Goal: Task Accomplishment & Management: Use online tool/utility

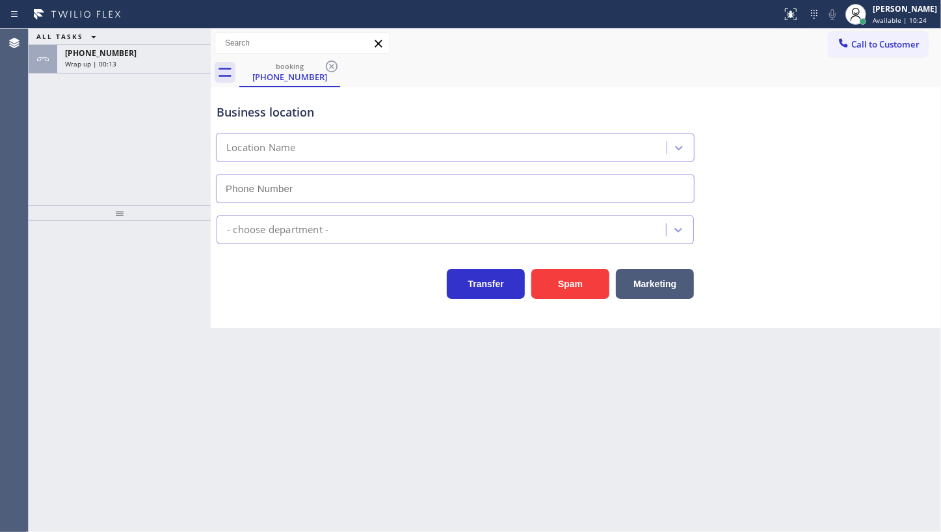
type input "[PHONE_NUMBER]"
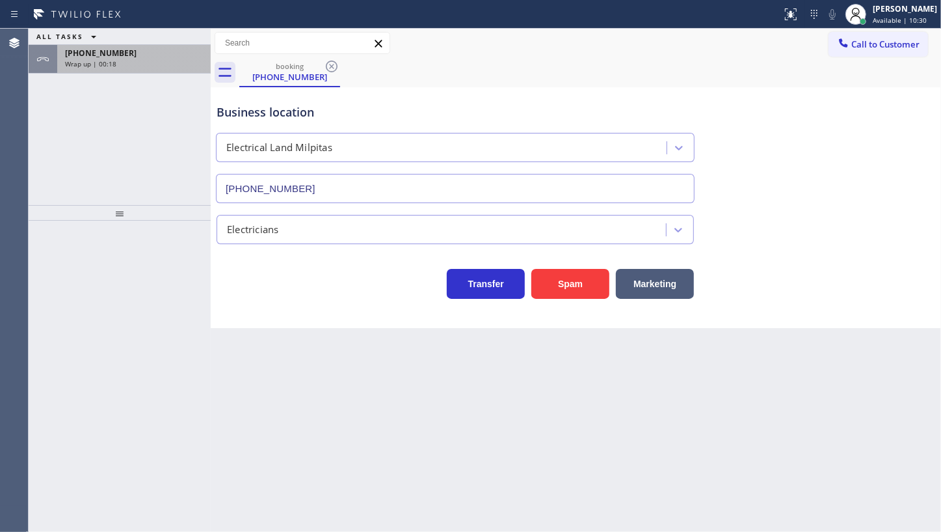
click at [139, 64] on div "Wrap up | 00:18" at bounding box center [134, 63] width 138 height 9
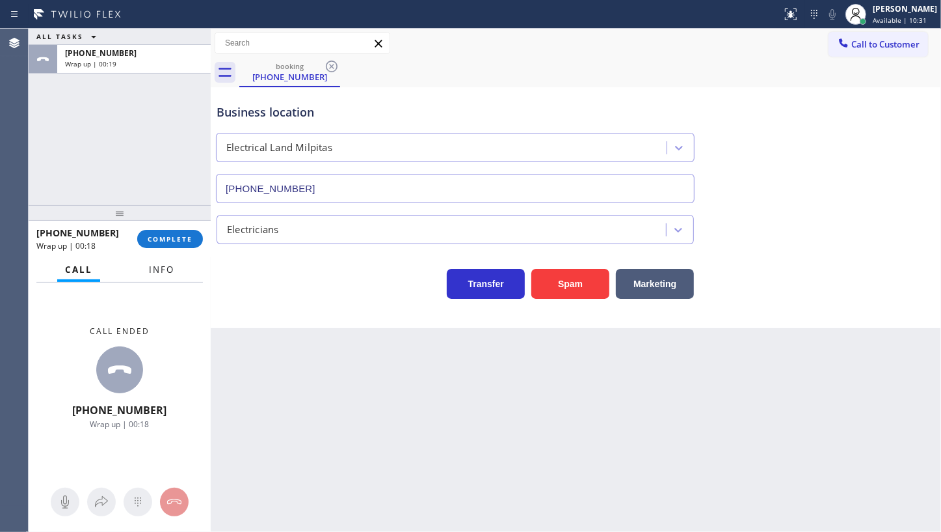
click at [154, 270] on span "Info" at bounding box center [161, 269] width 25 height 12
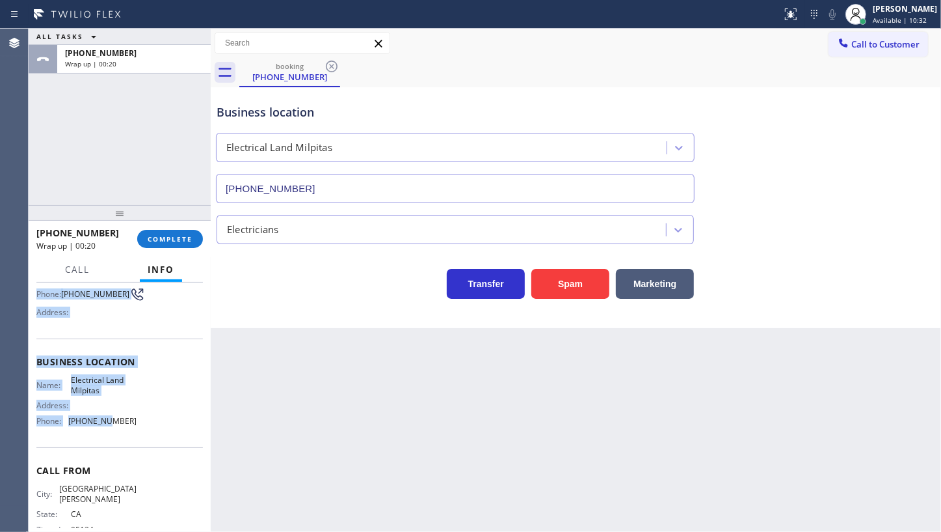
scroll to position [128, 0]
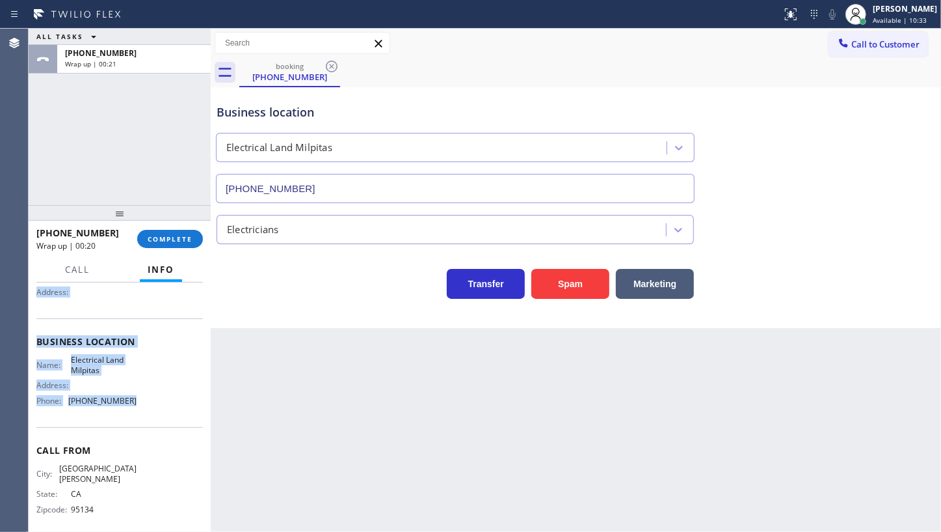
drag, startPoint x: 45, startPoint y: 371, endPoint x: 154, endPoint y: 415, distance: 117.9
click at [154, 415] on div "Context Queue: [Test] All Priority: 2 Customer Name: [PHONE_NUMBER] Phone: [PHO…" at bounding box center [120, 406] width 182 height 249
copy div "Customer Name: [PHONE_NUMBER] Phone: [PHONE_NUMBER] Address: Business location …"
click at [116, 63] on div "Wrap up | 00:46" at bounding box center [134, 63] width 138 height 9
click at [170, 238] on span "COMPLETE" at bounding box center [170, 238] width 45 height 9
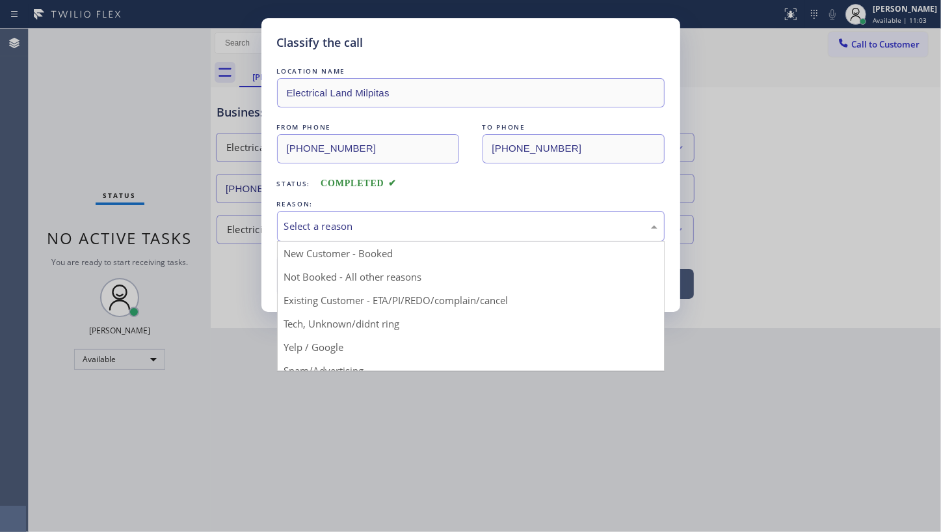
click at [305, 223] on div "Select a reason" at bounding box center [470, 226] width 373 height 15
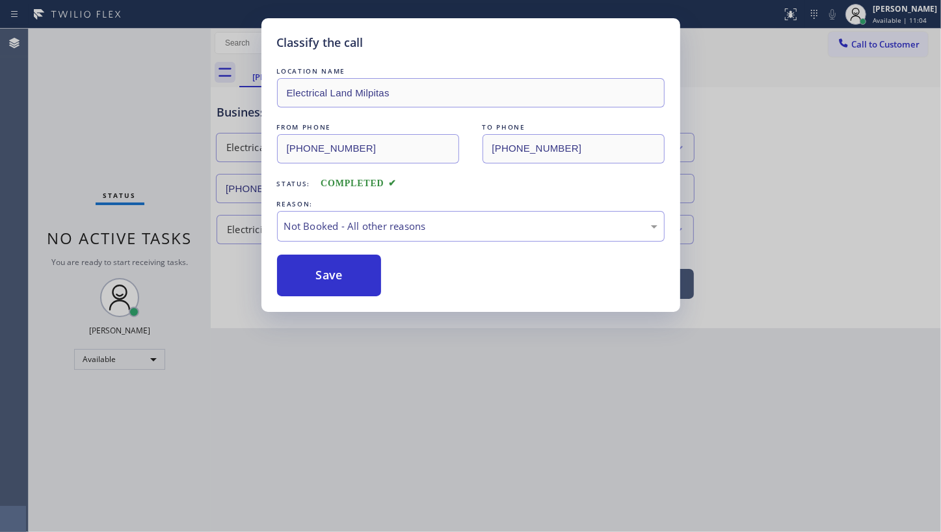
click at [308, 278] on button "Save" at bounding box center [329, 275] width 105 height 42
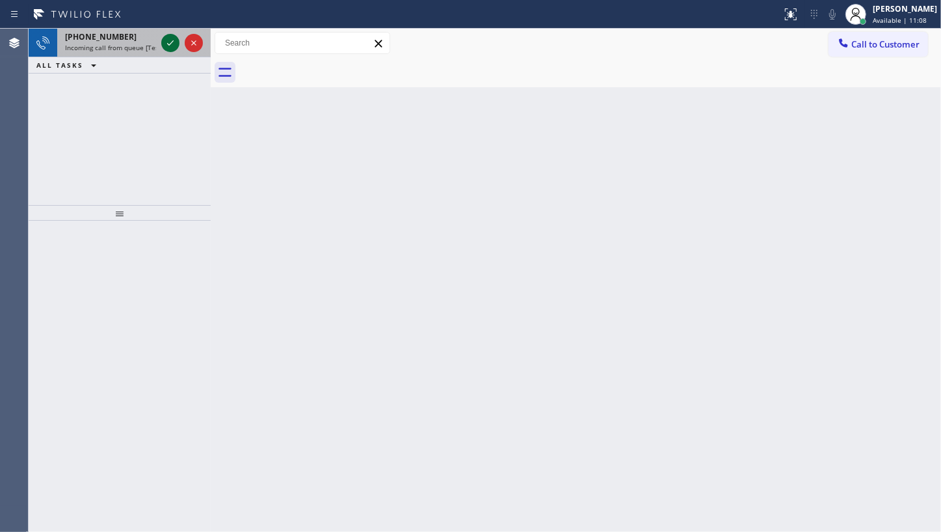
click at [162, 46] on div at bounding box center [170, 43] width 18 height 16
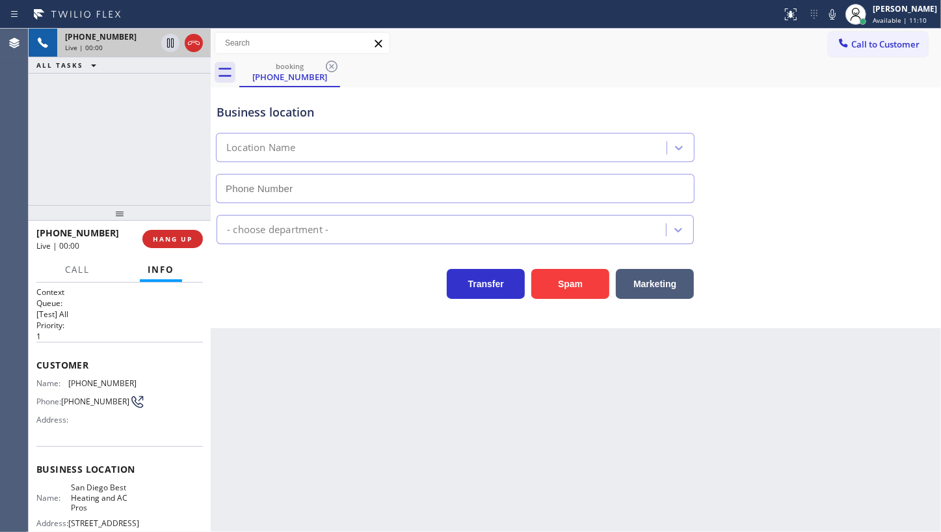
type input "[PHONE_NUMBER]"
click at [161, 235] on span "HANG UP" at bounding box center [173, 238] width 40 height 9
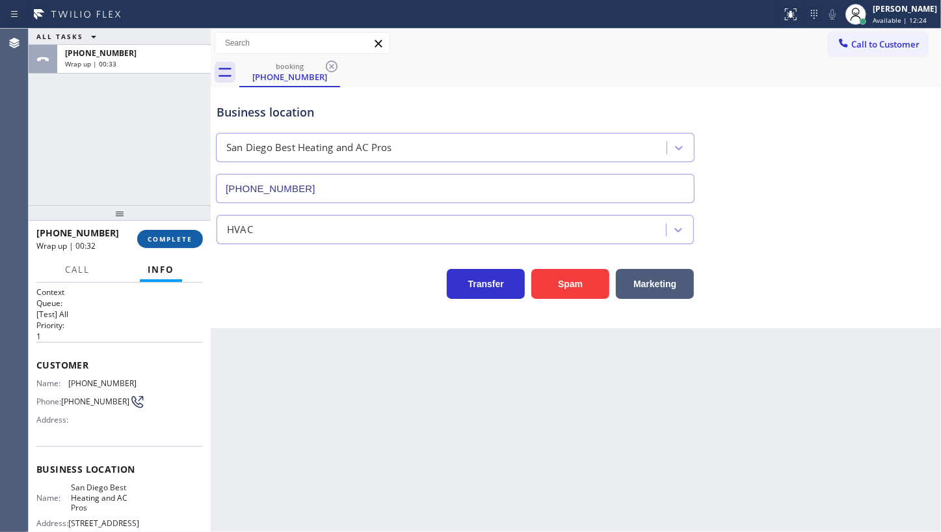
click at [172, 240] on span "COMPLETE" at bounding box center [170, 238] width 45 height 9
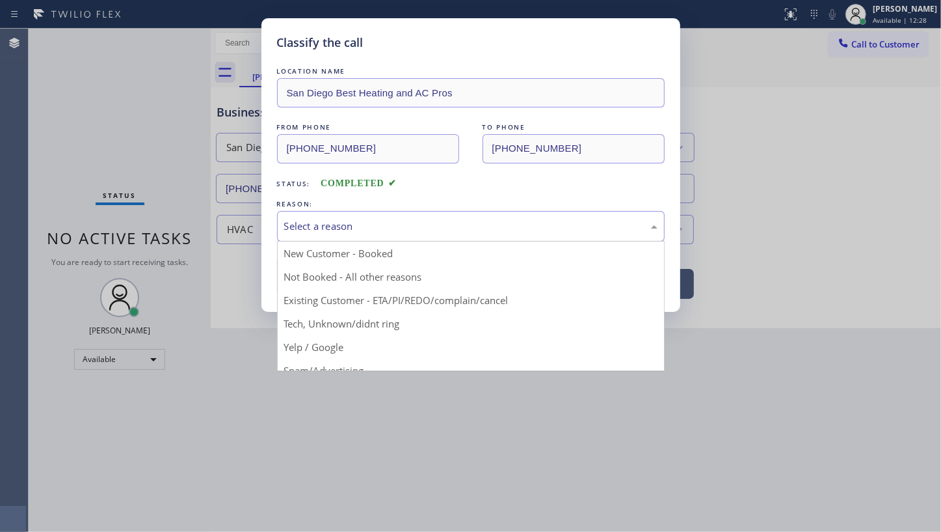
click at [399, 223] on div "Select a reason" at bounding box center [470, 226] width 373 height 15
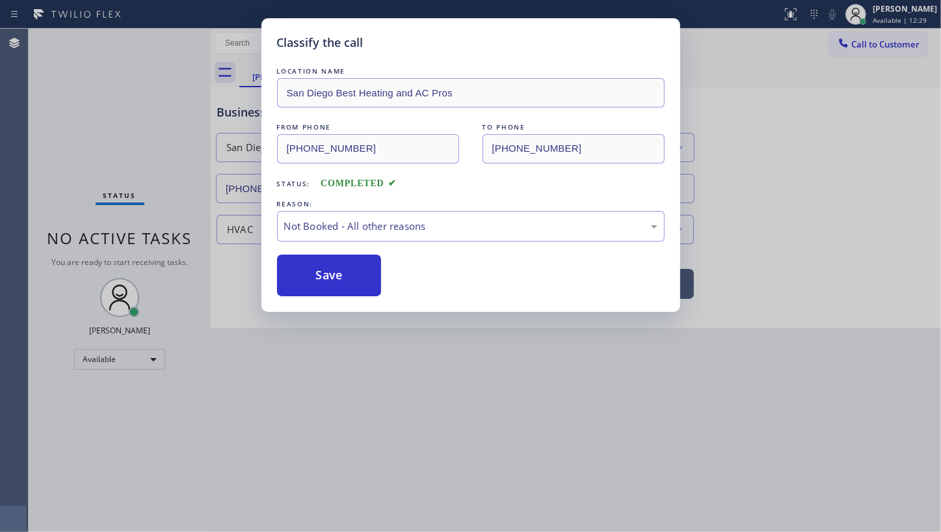
click at [341, 269] on button "Save" at bounding box center [329, 275] width 105 height 42
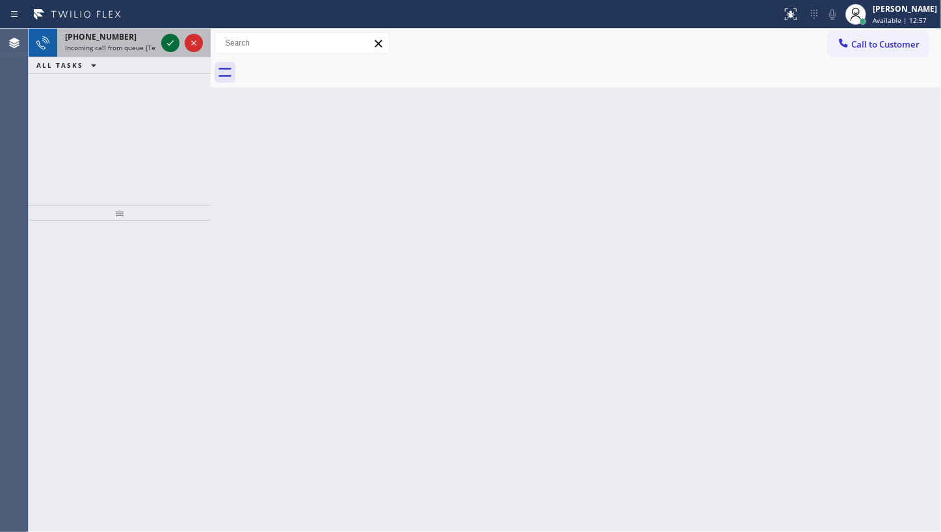
click at [173, 42] on icon at bounding box center [171, 43] width 16 height 16
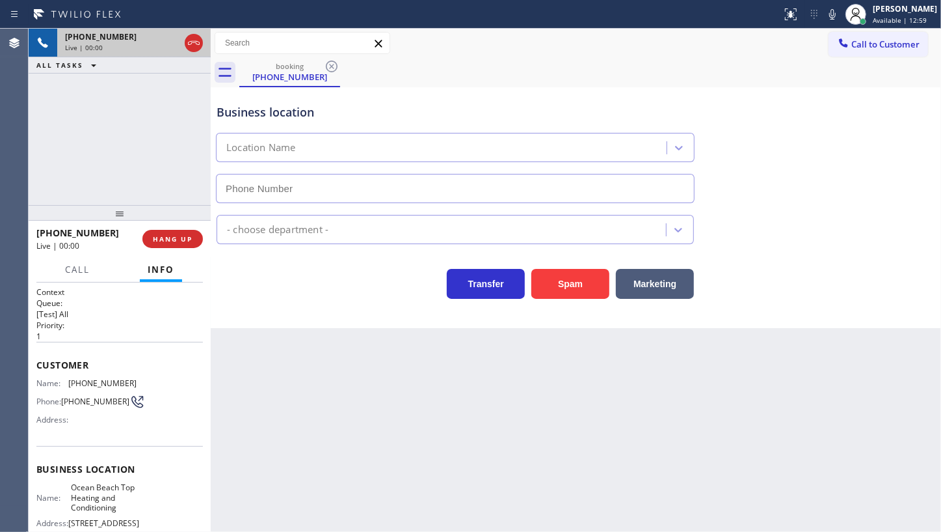
type input "[PHONE_NUMBER]"
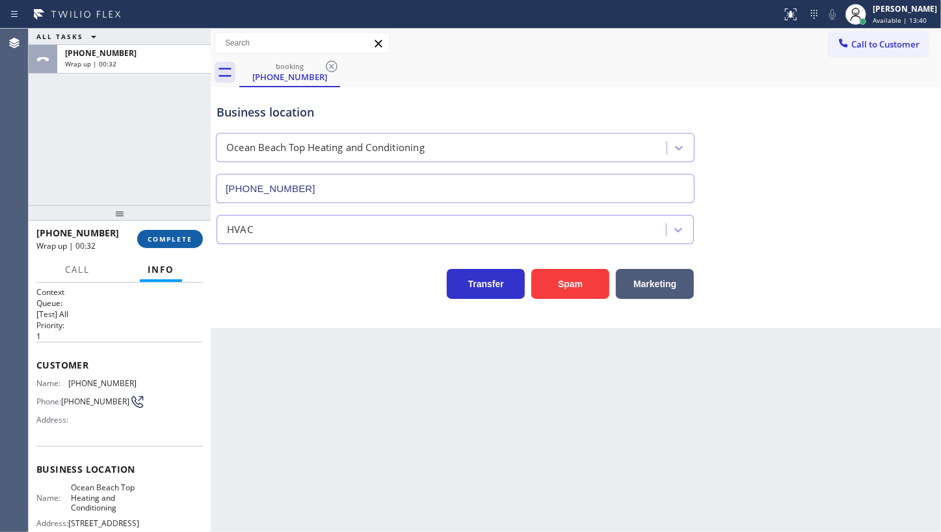
click at [162, 233] on button "COMPLETE" at bounding box center [170, 239] width 66 height 18
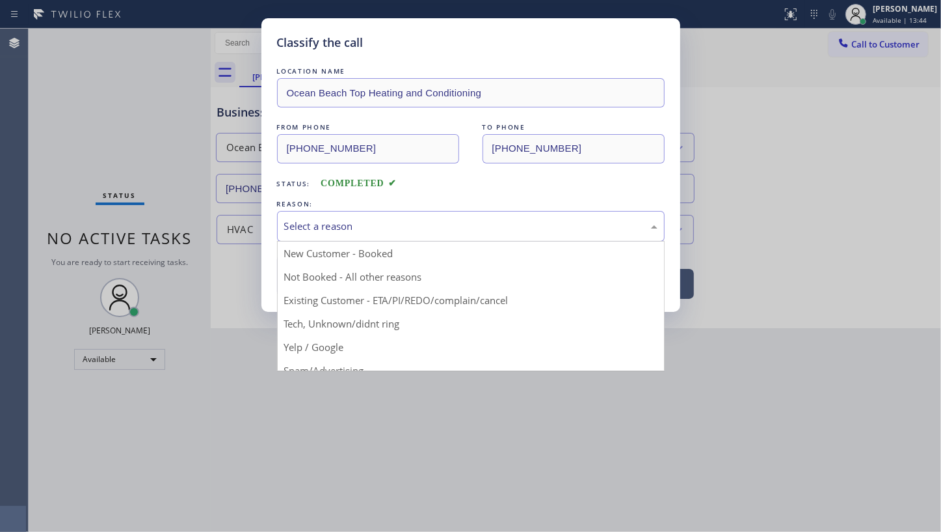
click at [310, 232] on div "Select a reason" at bounding box center [470, 226] width 373 height 15
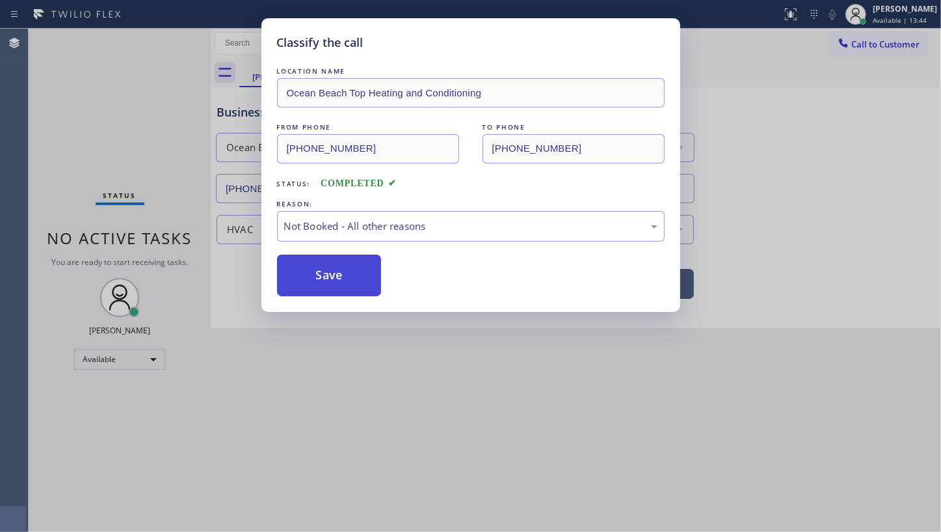
click at [310, 268] on button "Save" at bounding box center [329, 275] width 105 height 42
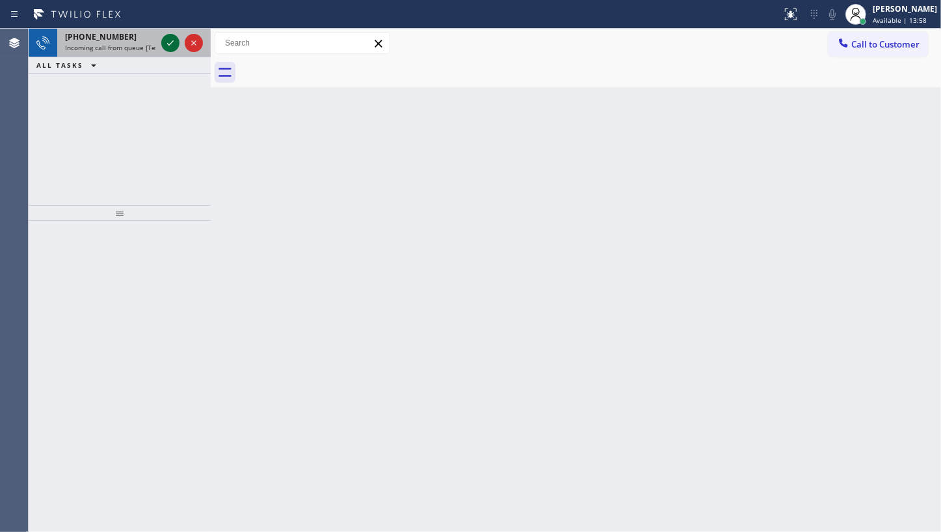
click at [178, 43] on icon at bounding box center [171, 43] width 16 height 16
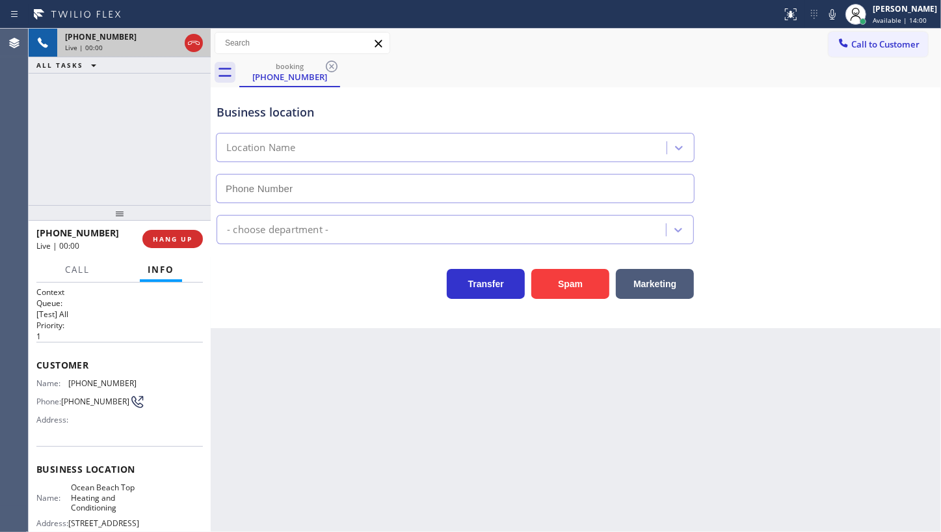
type input "[PHONE_NUMBER]"
click at [174, 228] on div "[PHONE_NUMBER] Live | 00:08 HANG UP" at bounding box center [119, 239] width 167 height 34
click at [171, 236] on span "HANG UP" at bounding box center [173, 238] width 40 height 9
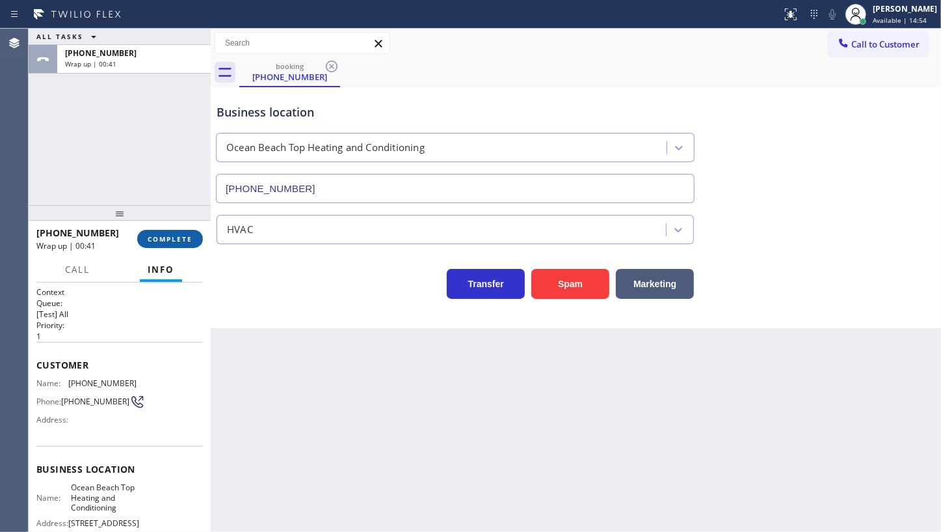
click at [168, 238] on span "COMPLETE" at bounding box center [170, 238] width 45 height 9
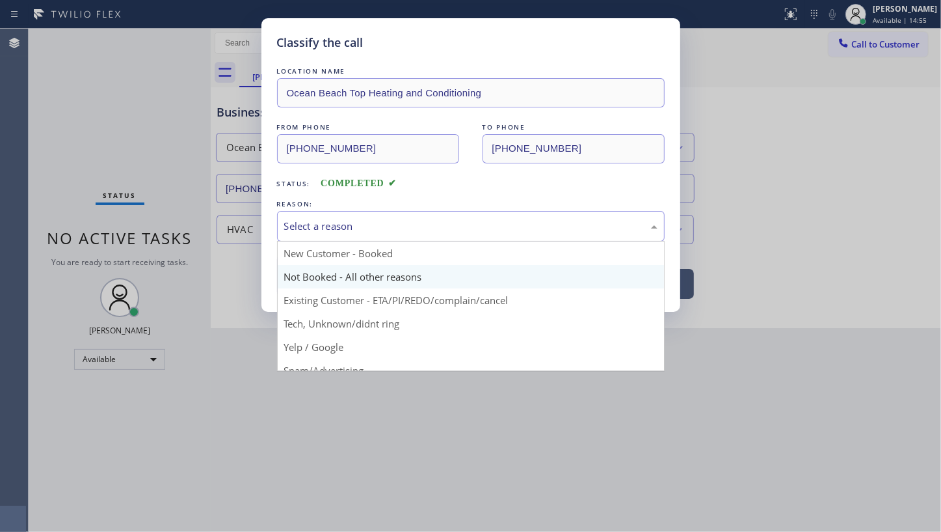
drag, startPoint x: 321, startPoint y: 226, endPoint x: 362, endPoint y: 280, distance: 67.8
click at [325, 228] on div "Select a reason" at bounding box center [470, 226] width 373 height 15
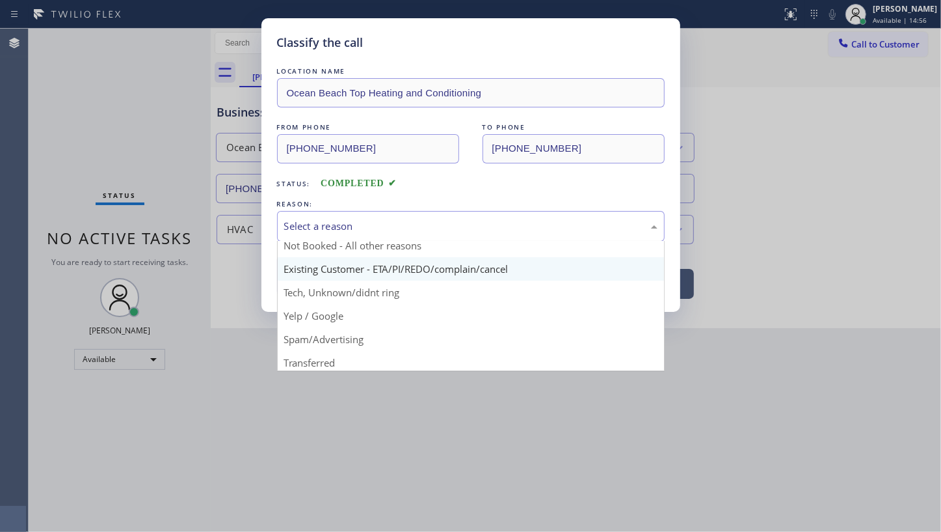
scroll to position [87, 0]
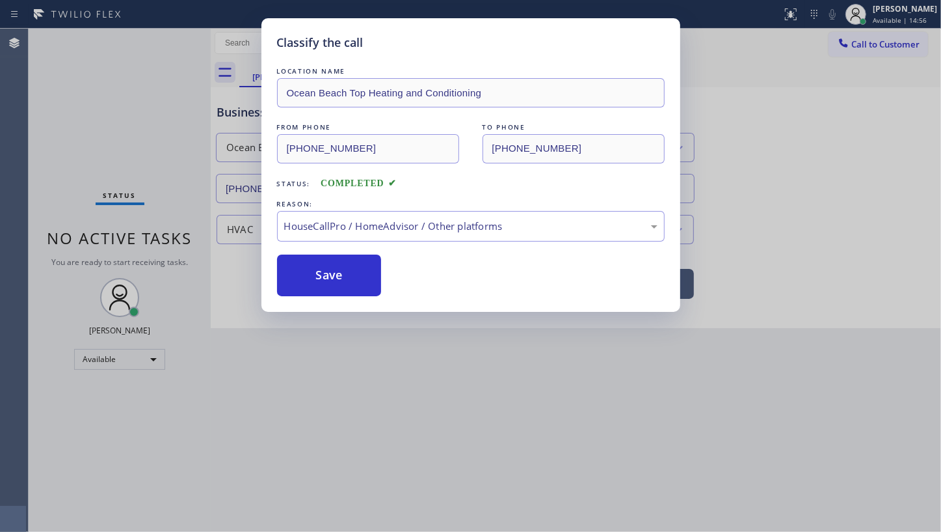
drag, startPoint x: 373, startPoint y: 332, endPoint x: 375, endPoint y: 295, distance: 37.1
click at [373, 280] on button "Save" at bounding box center [329, 275] width 105 height 42
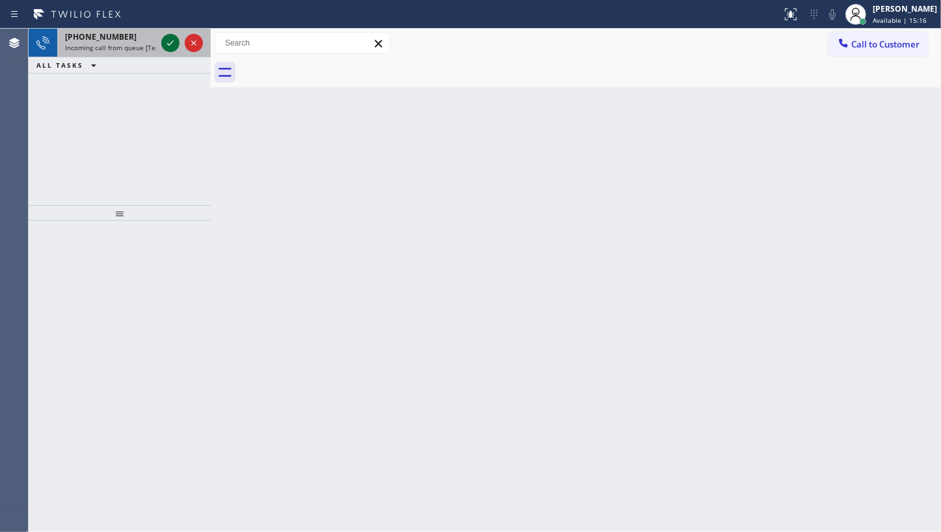
click at [170, 43] on icon at bounding box center [170, 42] width 7 height 5
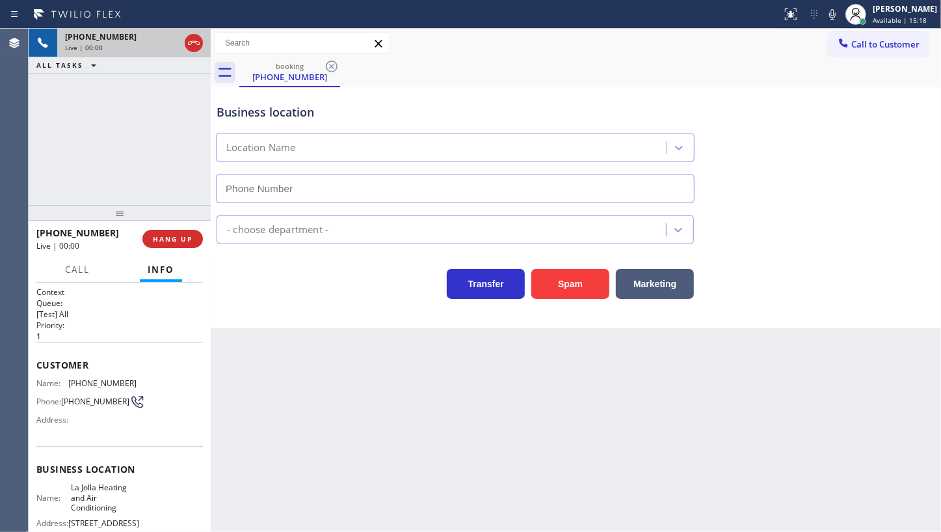
type input "[PHONE_NUMBER]"
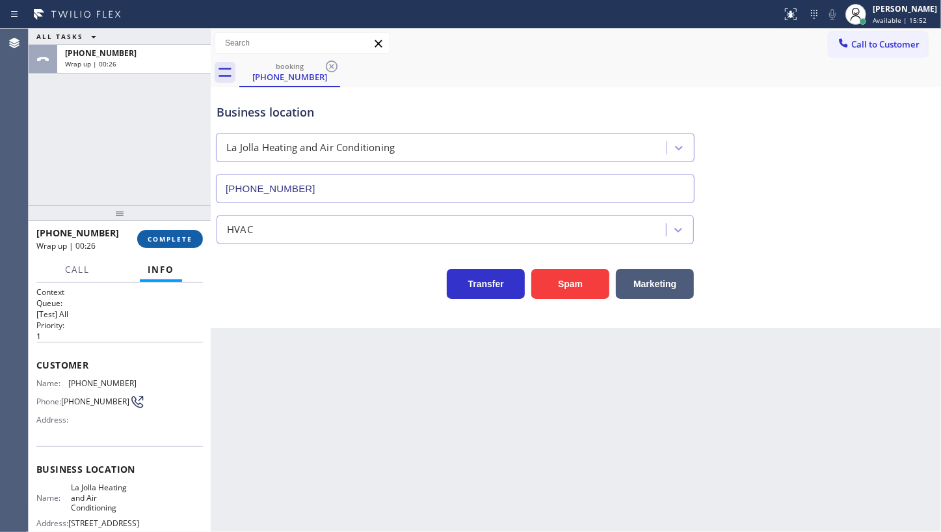
click at [192, 236] on span "COMPLETE" at bounding box center [170, 238] width 45 height 9
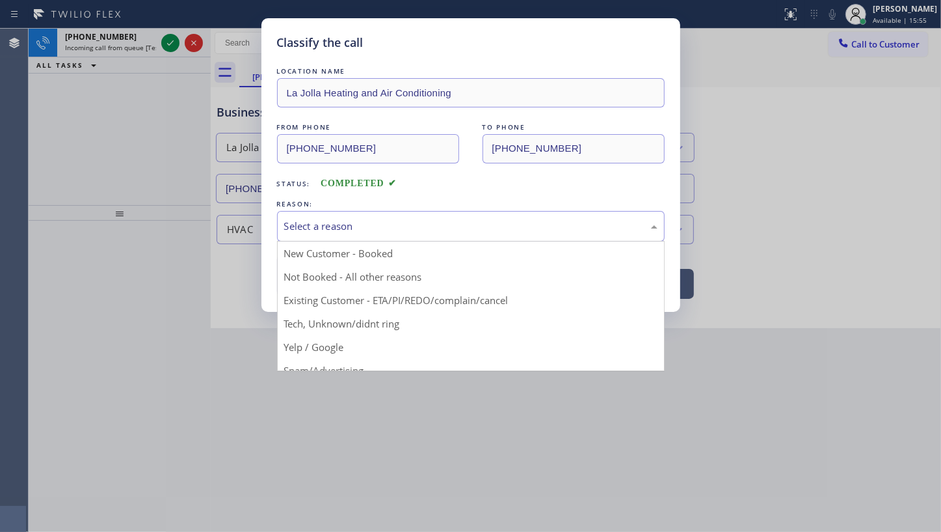
click at [298, 228] on div "Select a reason" at bounding box center [470, 226] width 373 height 15
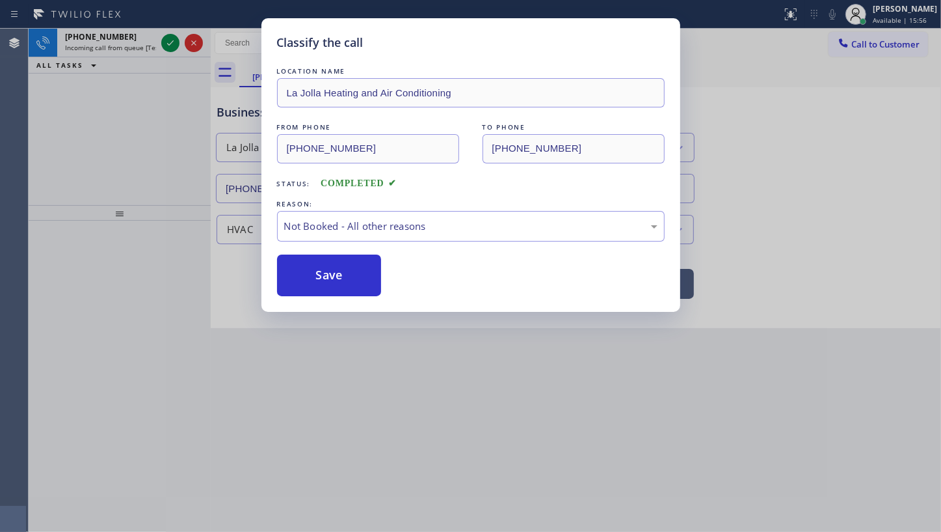
click at [297, 279] on button "Save" at bounding box center [329, 275] width 105 height 42
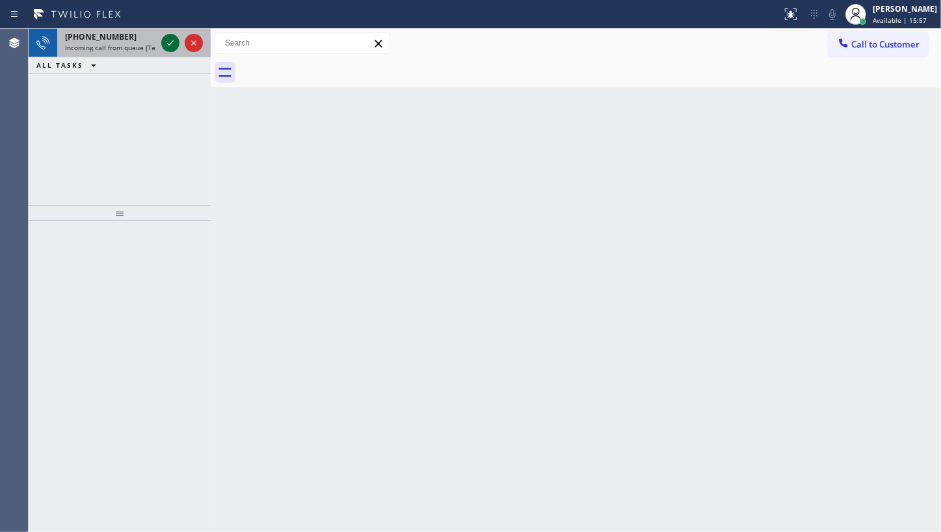
click at [172, 44] on icon at bounding box center [171, 43] width 16 height 16
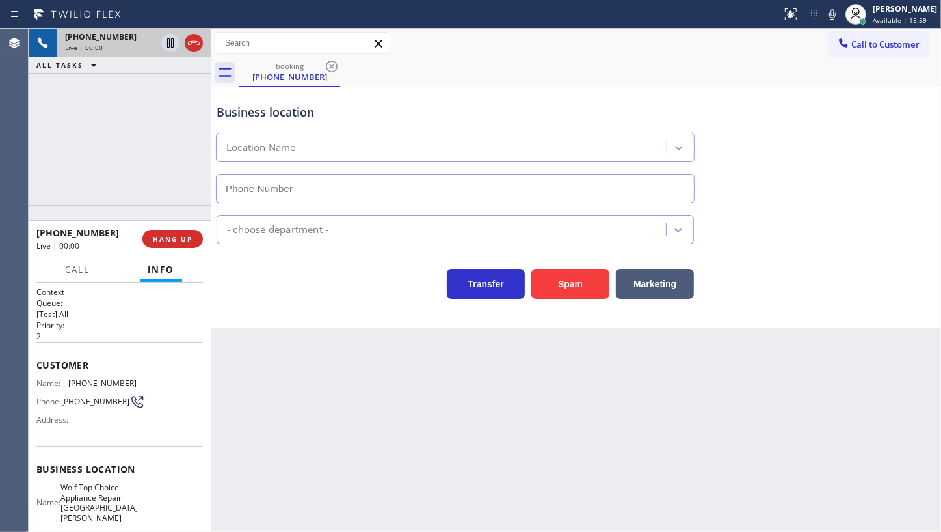
type input "[PHONE_NUMBER]"
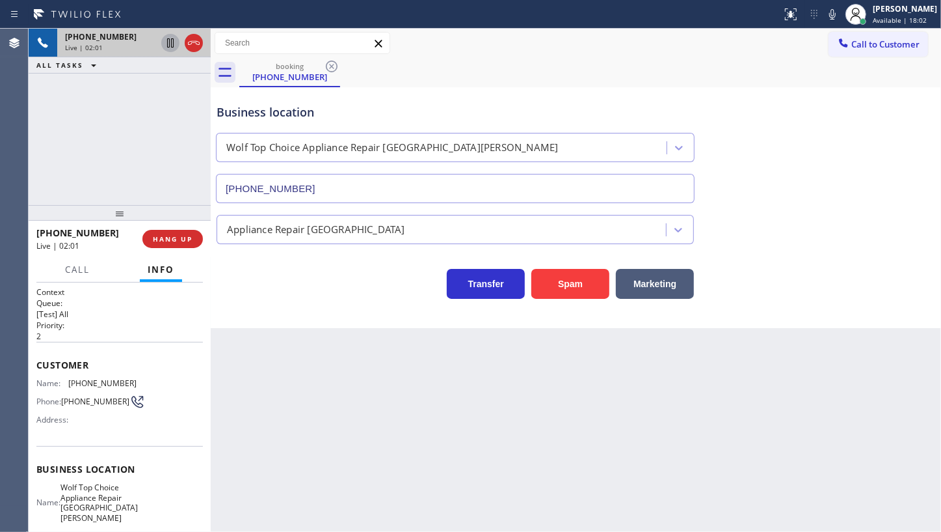
click at [170, 40] on icon at bounding box center [171, 43] width 16 height 16
click at [835, 16] on icon at bounding box center [833, 15] width 16 height 16
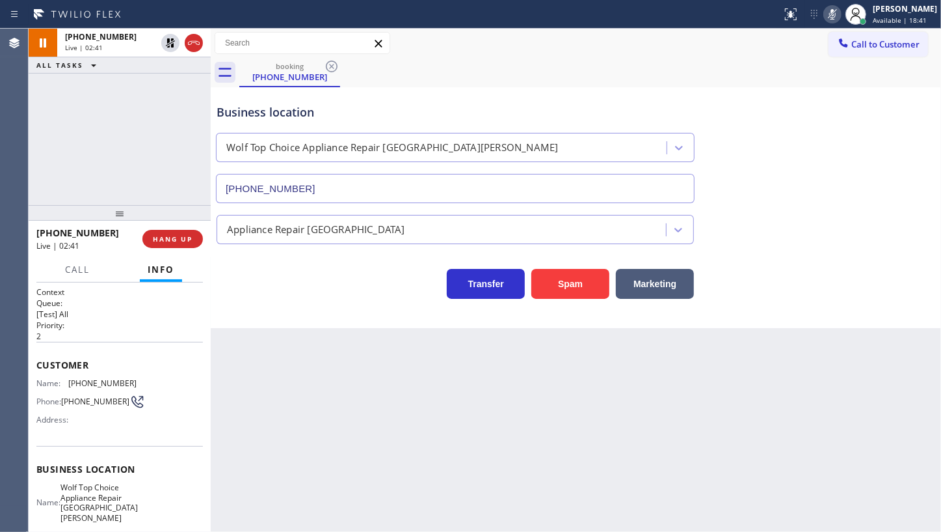
click at [826, 13] on div at bounding box center [833, 15] width 18 height 16
click at [167, 41] on icon at bounding box center [171, 43] width 16 height 16
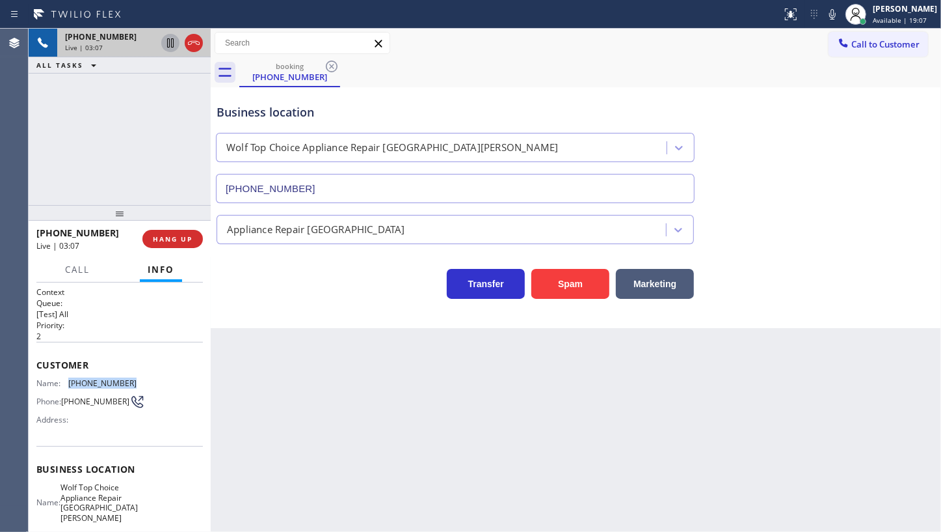
drag, startPoint x: 66, startPoint y: 380, endPoint x: 154, endPoint y: 379, distance: 87.8
click at [154, 379] on div "Name: [PHONE_NUMBER] Phone: [PHONE_NUMBER] Address:" at bounding box center [119, 403] width 167 height 51
copy div "[PHONE_NUMBER]"
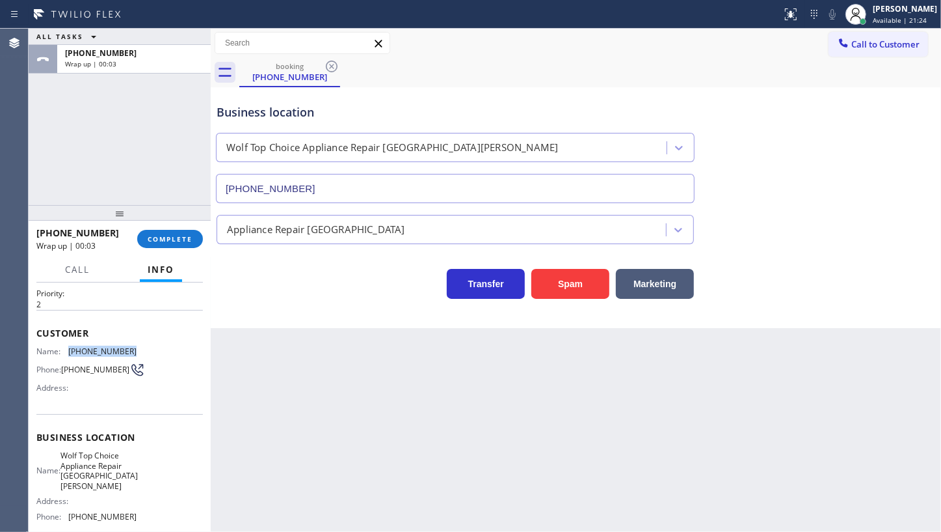
scroll to position [59, 0]
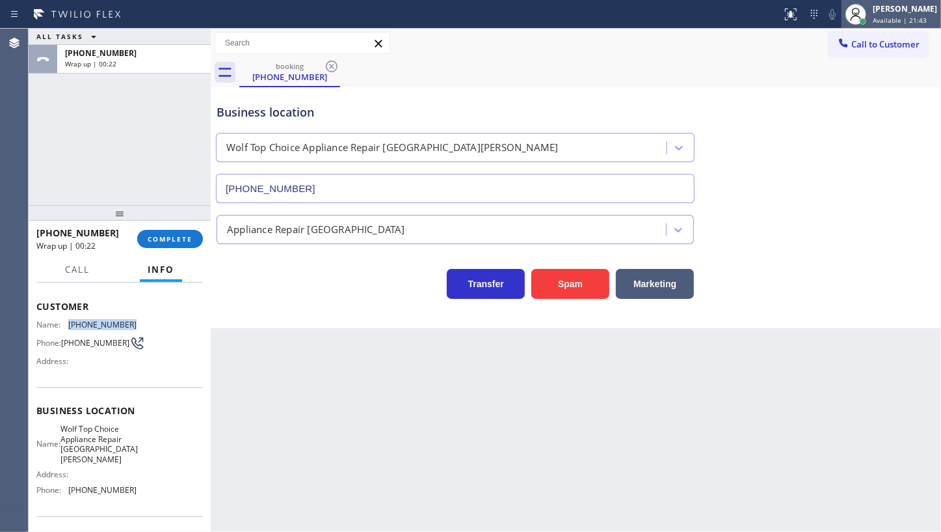
click at [846, 12] on div at bounding box center [856, 14] width 29 height 29
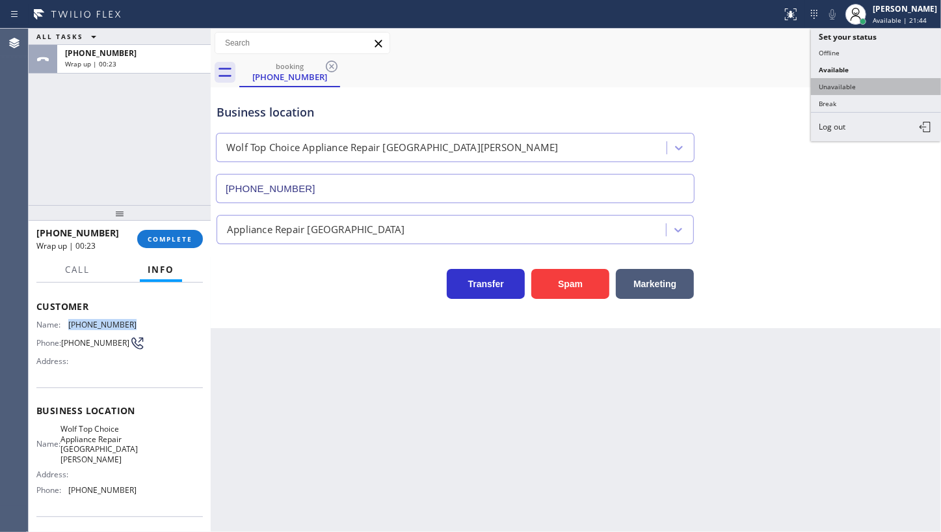
click at [861, 86] on button "Unavailable" at bounding box center [876, 86] width 130 height 17
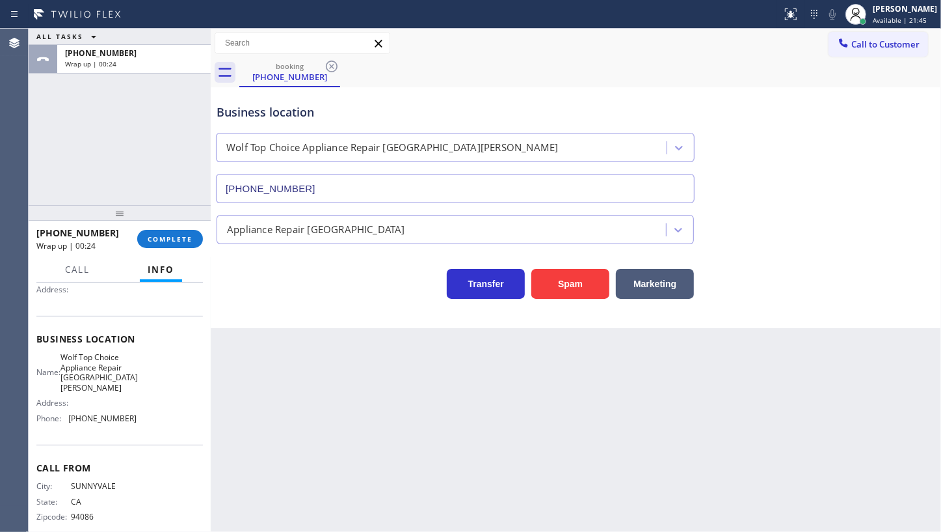
scroll to position [137, 0]
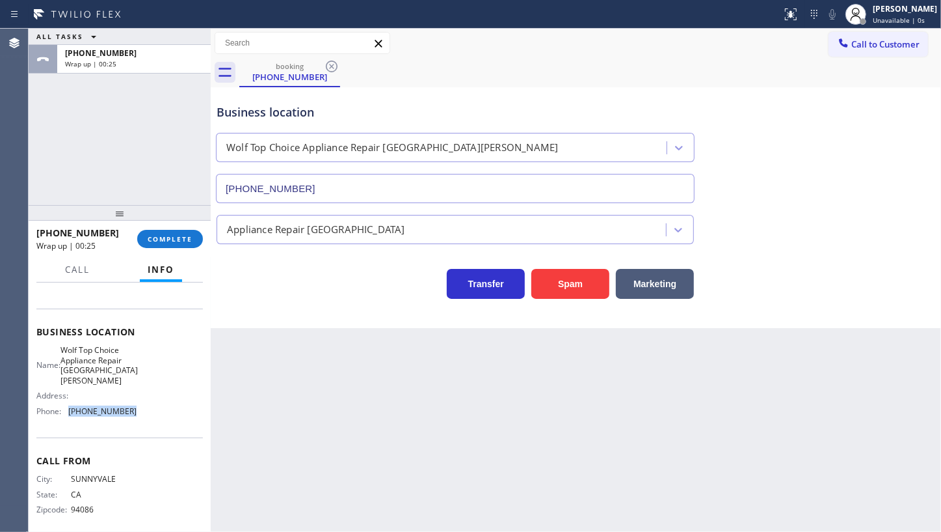
drag, startPoint x: 68, startPoint y: 406, endPoint x: 169, endPoint y: 411, distance: 100.9
click at [169, 411] on div "Name: Wolf Top Choice Appliance Repair [GEOGRAPHIC_DATA][PERSON_NAME] Address: …" at bounding box center [119, 383] width 167 height 76
copy div "[PHONE_NUMBER]"
click at [863, 47] on span "Call to Customer" at bounding box center [886, 44] width 68 height 12
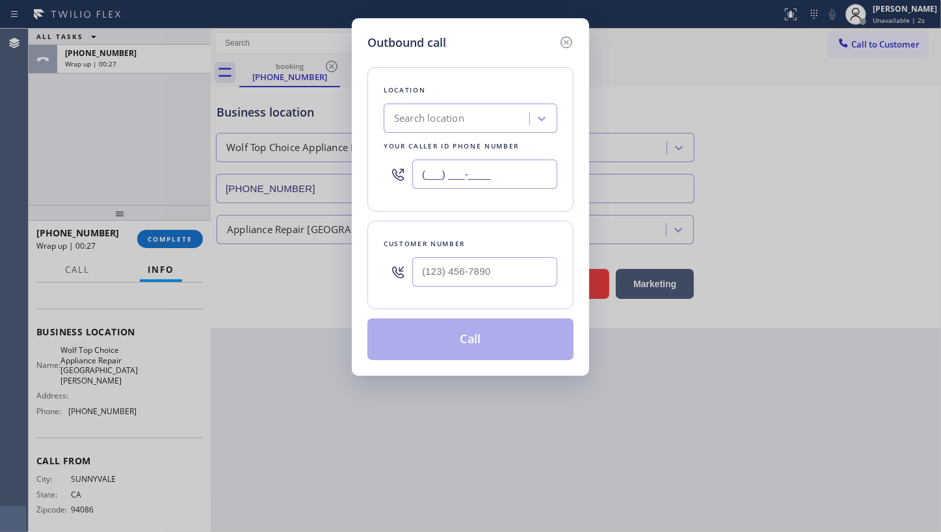
click at [487, 182] on input "(___) ___-____" at bounding box center [484, 173] width 145 height 29
paste input "408) 413-1743"
type input "[PHONE_NUMBER]"
click at [439, 263] on input "(___) ___-____" at bounding box center [484, 271] width 145 height 29
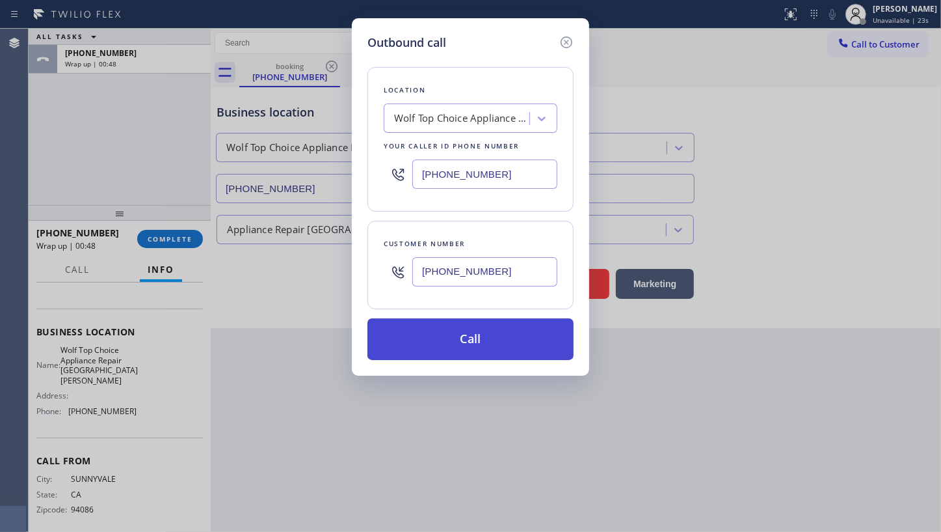
type input "[PHONE_NUMBER]"
click at [439, 345] on button "Call" at bounding box center [471, 339] width 206 height 42
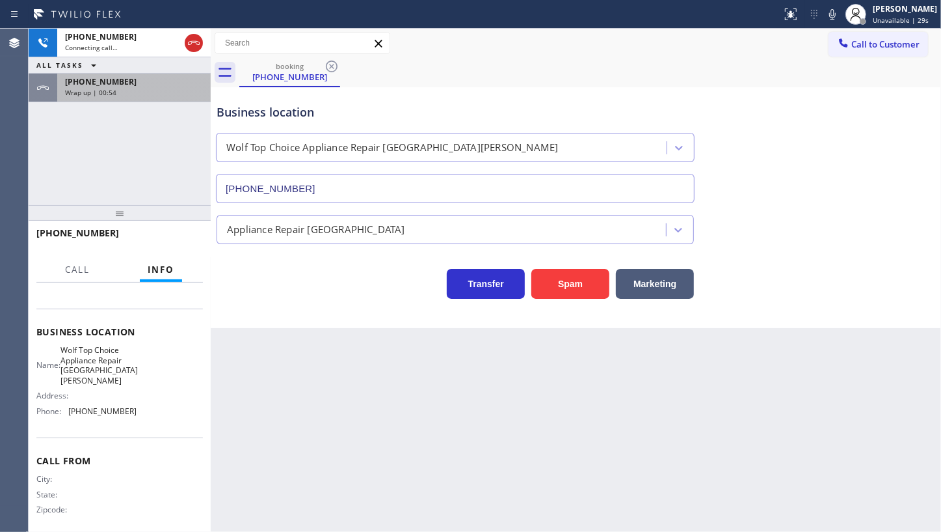
click at [96, 90] on span "Wrap up | 00:54" at bounding box center [90, 92] width 51 height 9
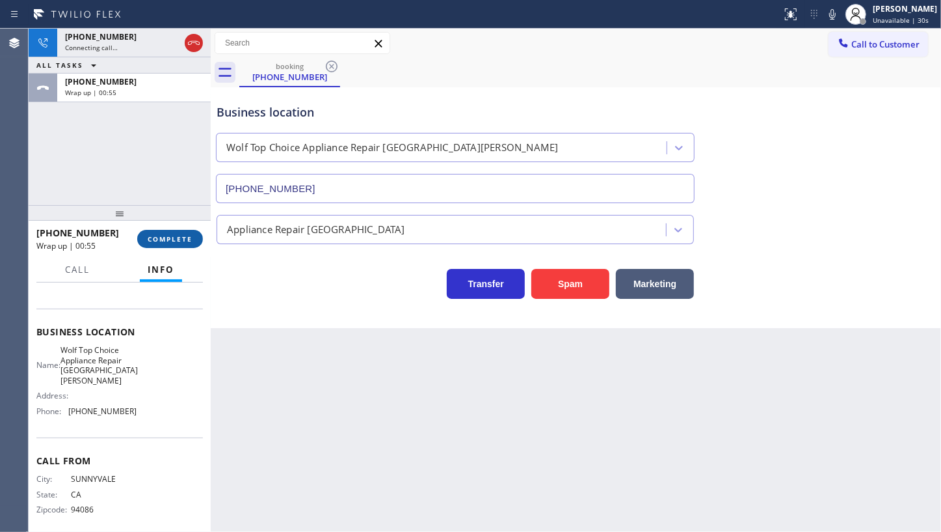
click at [169, 241] on span "COMPLETE" at bounding box center [170, 238] width 45 height 9
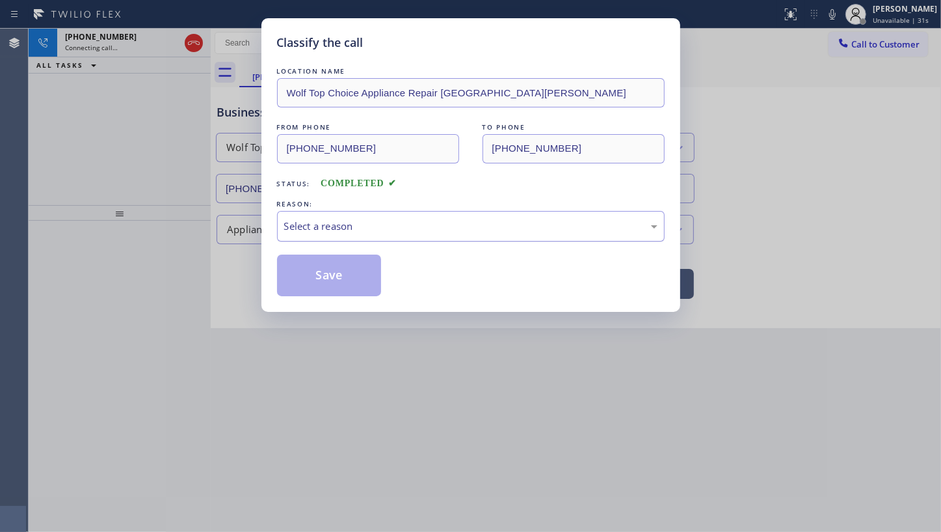
click at [300, 226] on div "Select a reason" at bounding box center [470, 226] width 373 height 15
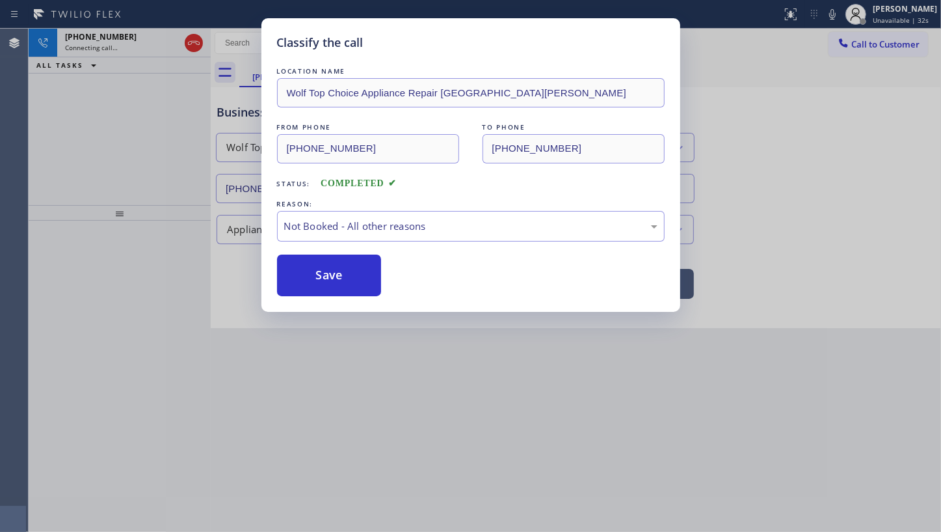
click at [313, 273] on button "Save" at bounding box center [329, 275] width 105 height 42
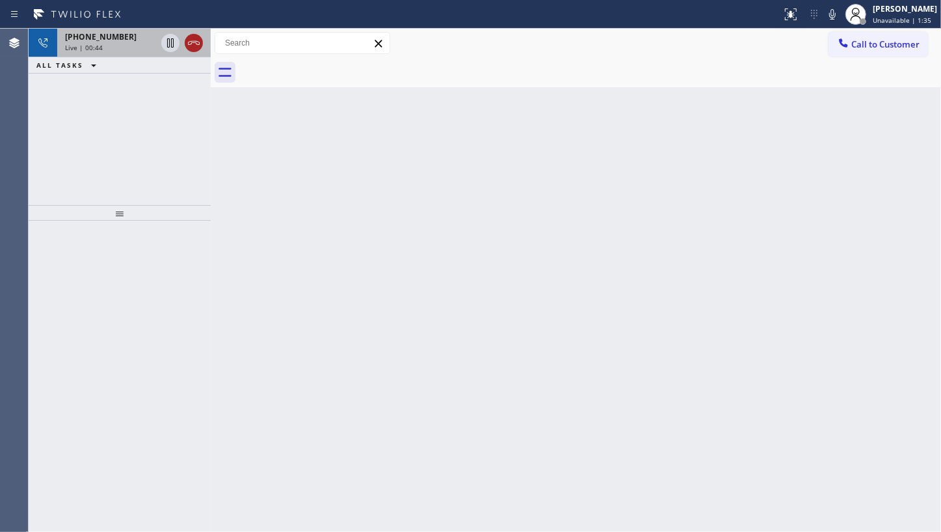
click at [194, 42] on icon at bounding box center [194, 43] width 12 height 4
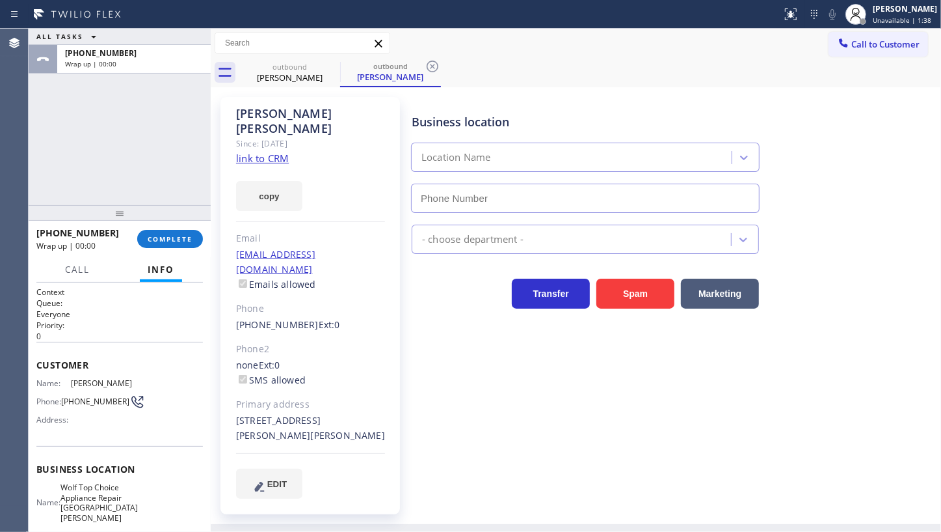
type input "[PHONE_NUMBER]"
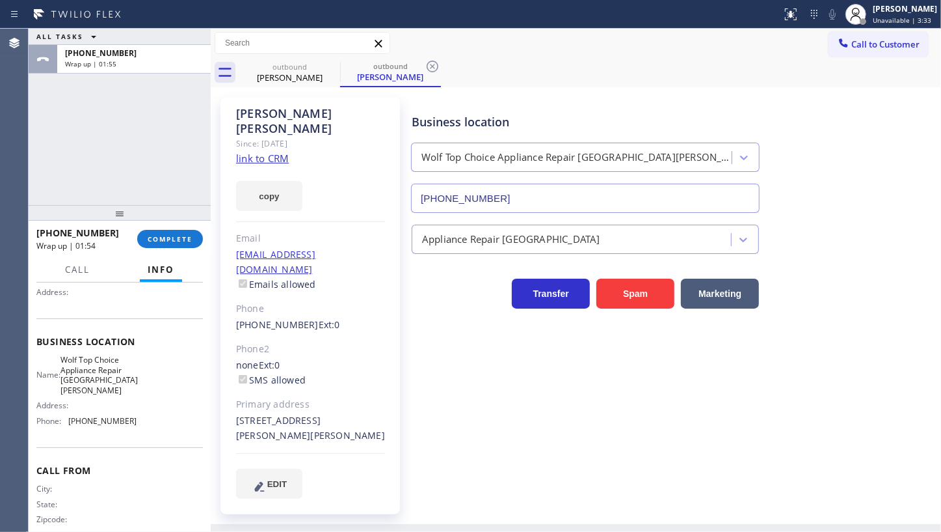
scroll to position [137, 0]
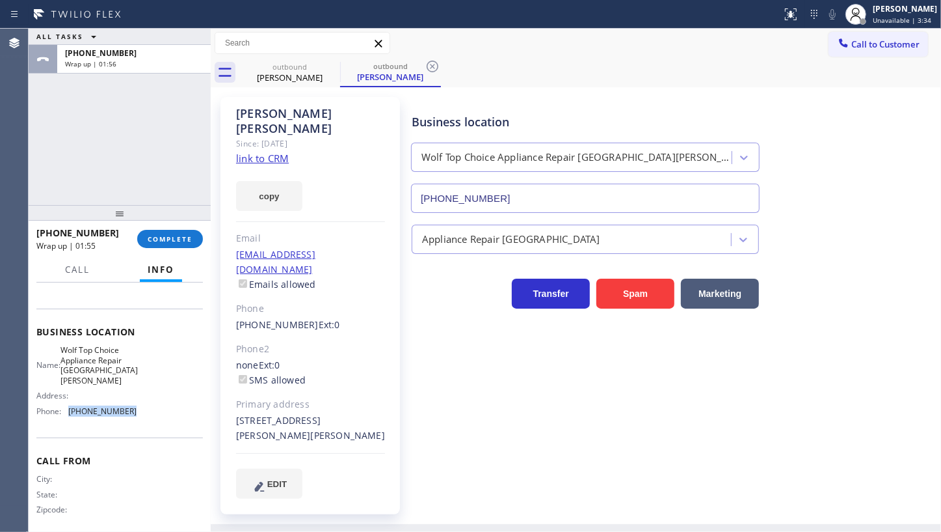
drag, startPoint x: 64, startPoint y: 410, endPoint x: 131, endPoint y: 416, distance: 67.3
click at [131, 416] on div "Business location Name: Wolf Top Choice Appliance Repair [GEOGRAPHIC_DATA][PERS…" at bounding box center [119, 372] width 167 height 129
copy div "[PHONE_NUMBER]"
click at [176, 237] on span "COMPLETE" at bounding box center [170, 238] width 45 height 9
click at [178, 237] on span "COMPLETE" at bounding box center [170, 238] width 45 height 9
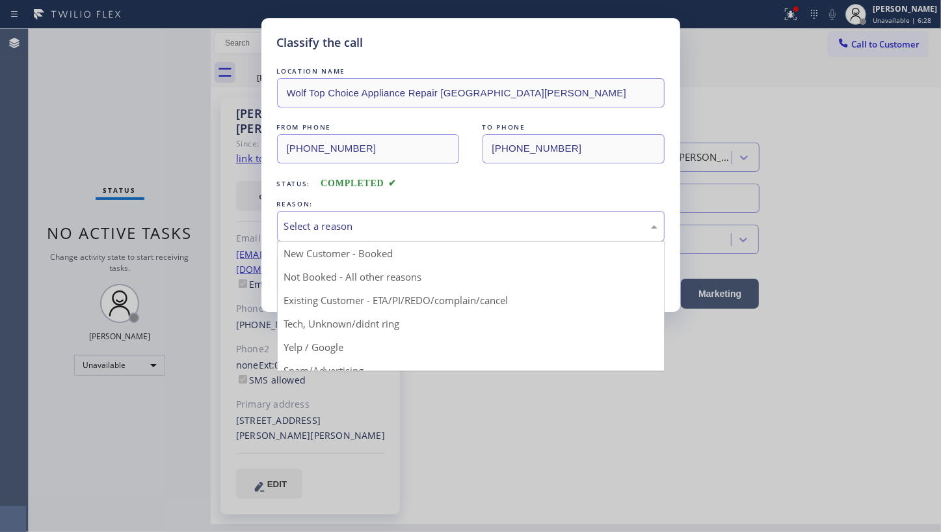
click at [296, 227] on div "Select a reason" at bounding box center [470, 226] width 373 height 15
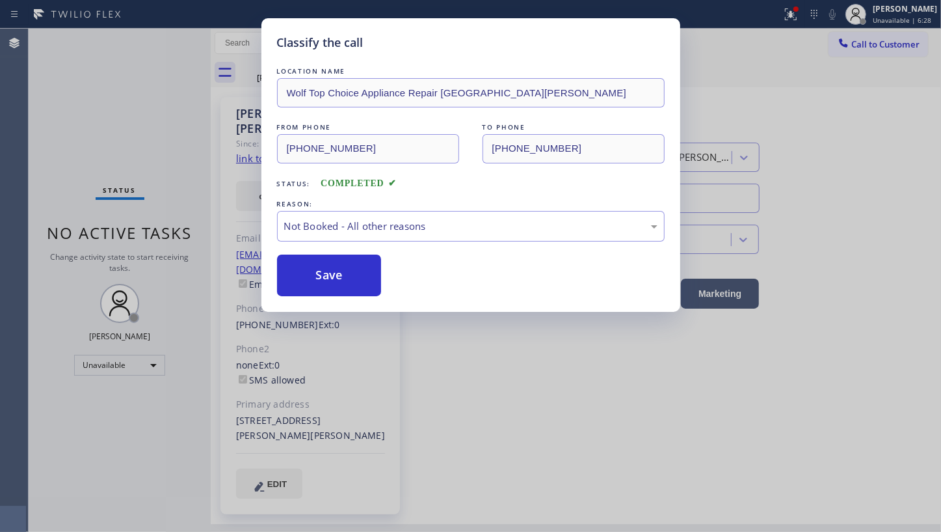
click at [299, 279] on button "Save" at bounding box center [329, 275] width 105 height 42
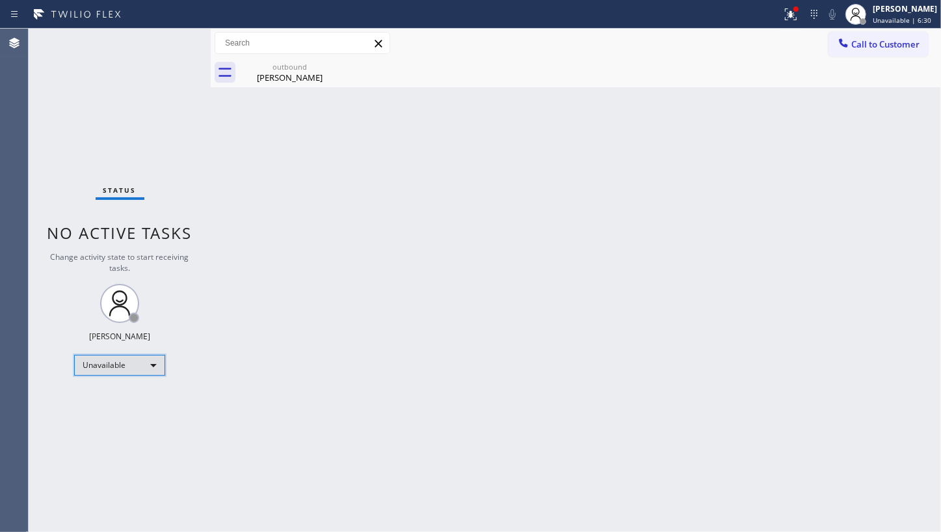
click at [93, 362] on div "Unavailable" at bounding box center [119, 365] width 91 height 21
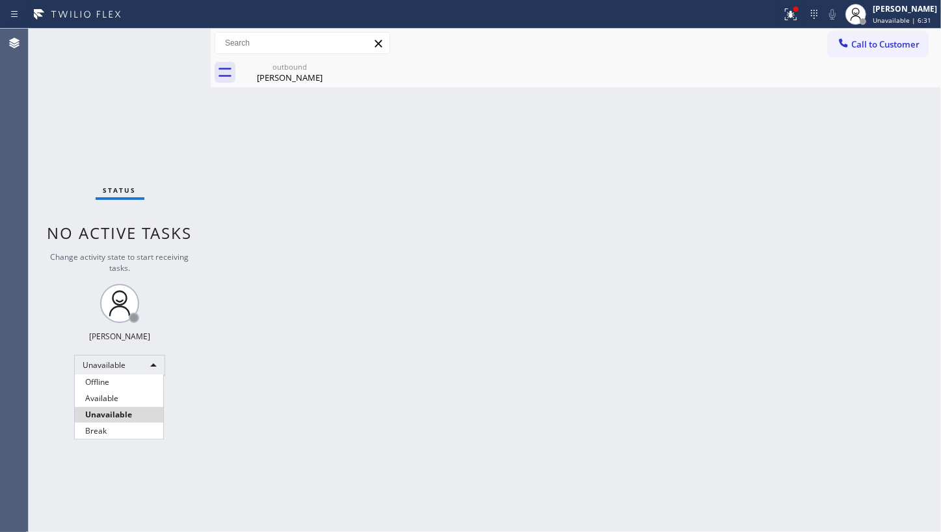
click at [100, 393] on li "Available" at bounding box center [119, 398] width 88 height 16
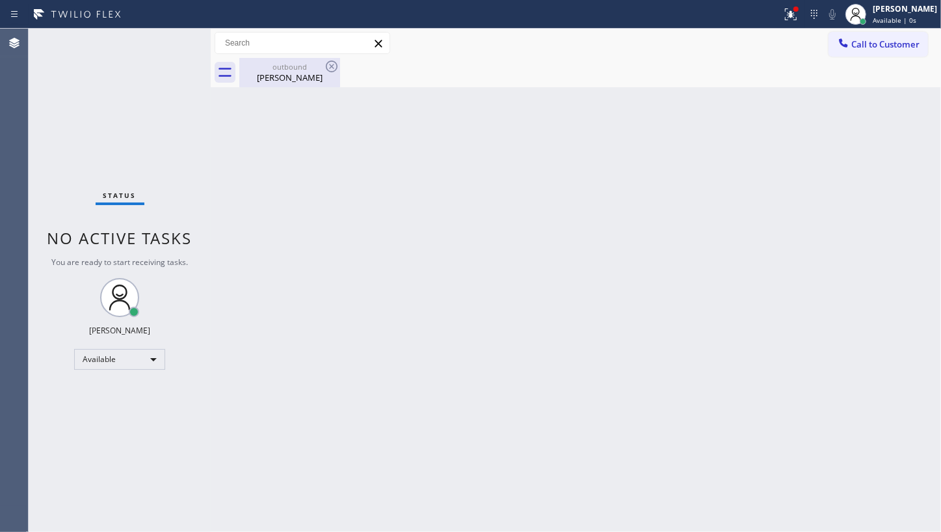
click at [293, 74] on div "[PERSON_NAME]" at bounding box center [290, 78] width 98 height 12
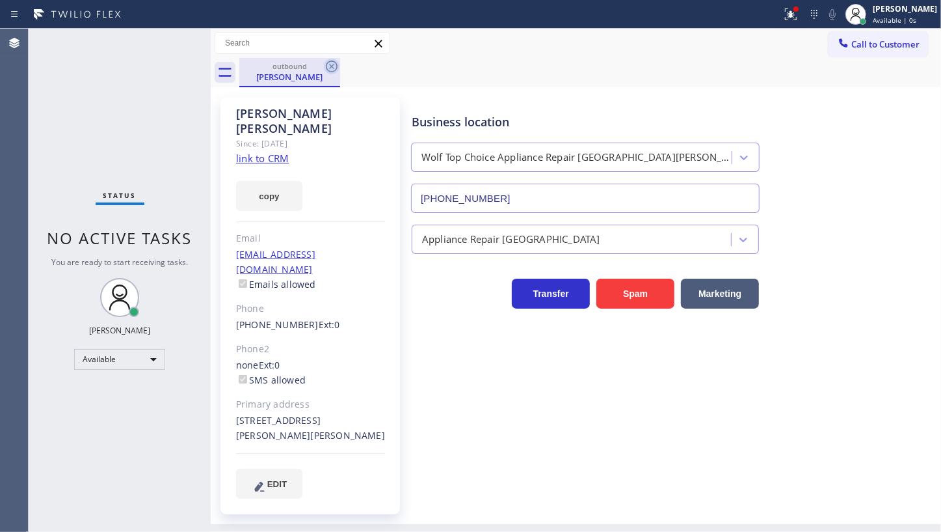
click at [328, 64] on icon at bounding box center [332, 67] width 16 height 16
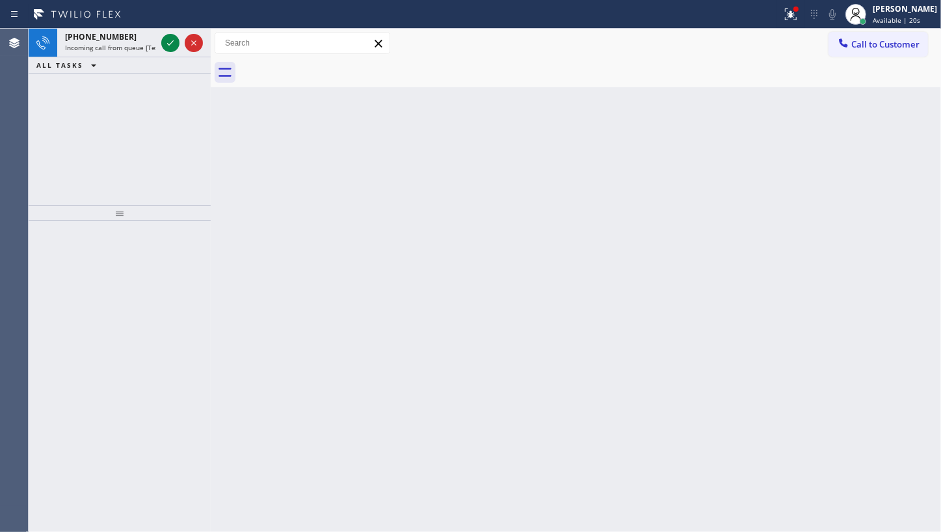
drag, startPoint x: 91, startPoint y: 46, endPoint x: 97, endPoint y: 59, distance: 14.3
click at [91, 46] on span "Incoming call from queue [Test] All" at bounding box center [119, 47] width 108 height 9
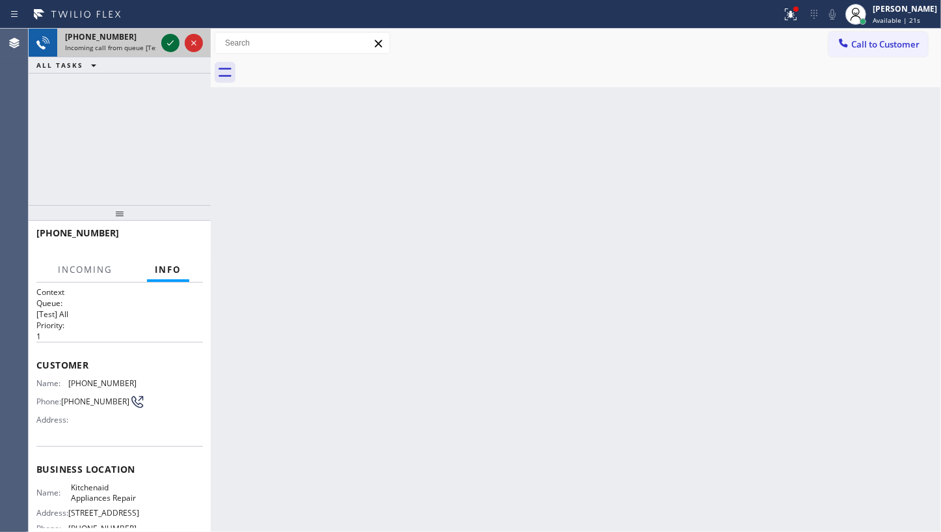
click at [165, 47] on icon at bounding box center [171, 43] width 16 height 16
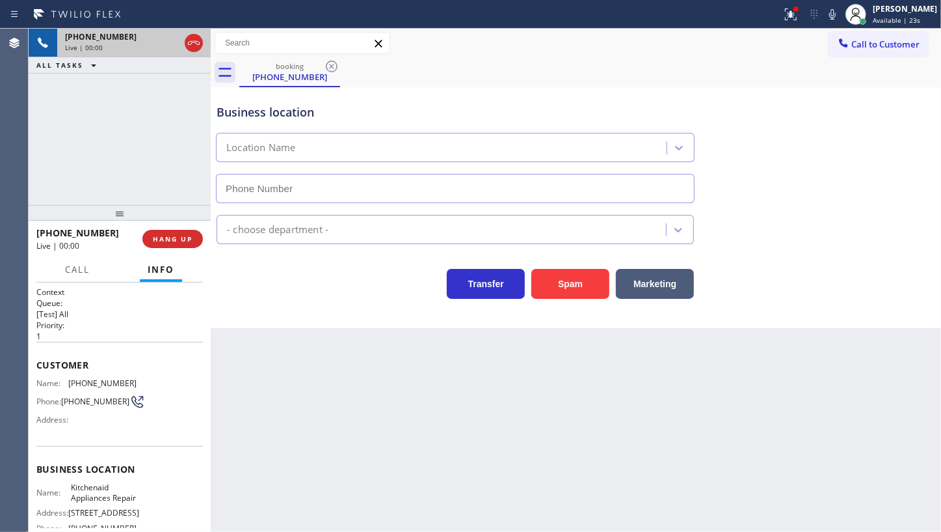
type input "[PHONE_NUMBER]"
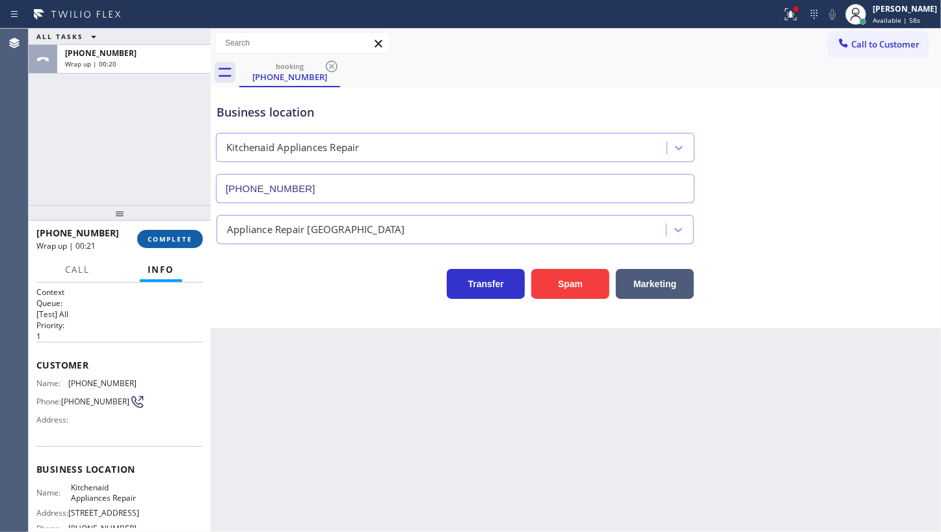
click at [184, 237] on span "COMPLETE" at bounding box center [170, 238] width 45 height 9
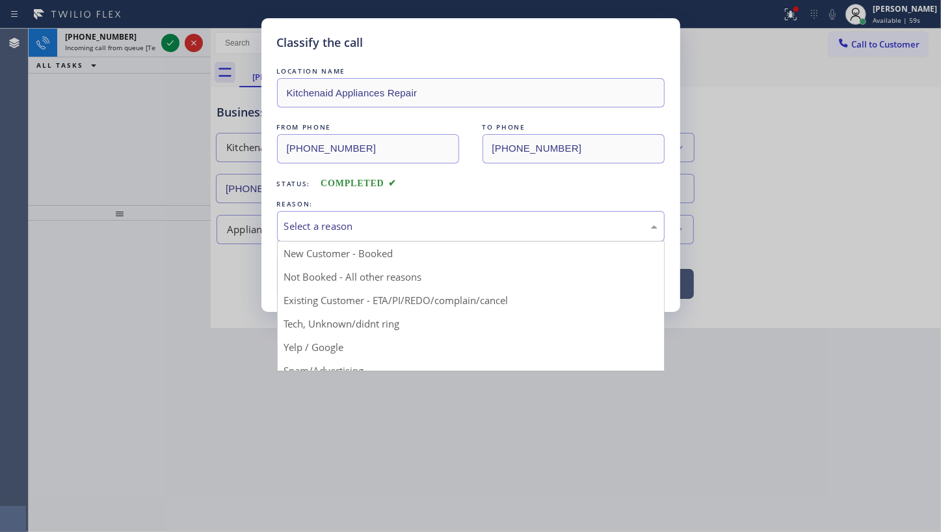
click at [318, 229] on div "Select a reason" at bounding box center [470, 226] width 373 height 15
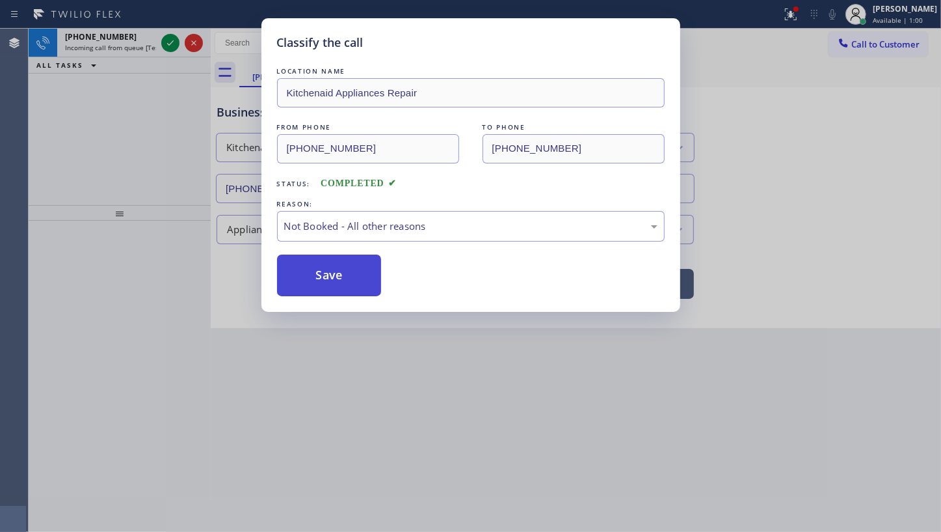
click at [301, 271] on button "Save" at bounding box center [329, 275] width 105 height 42
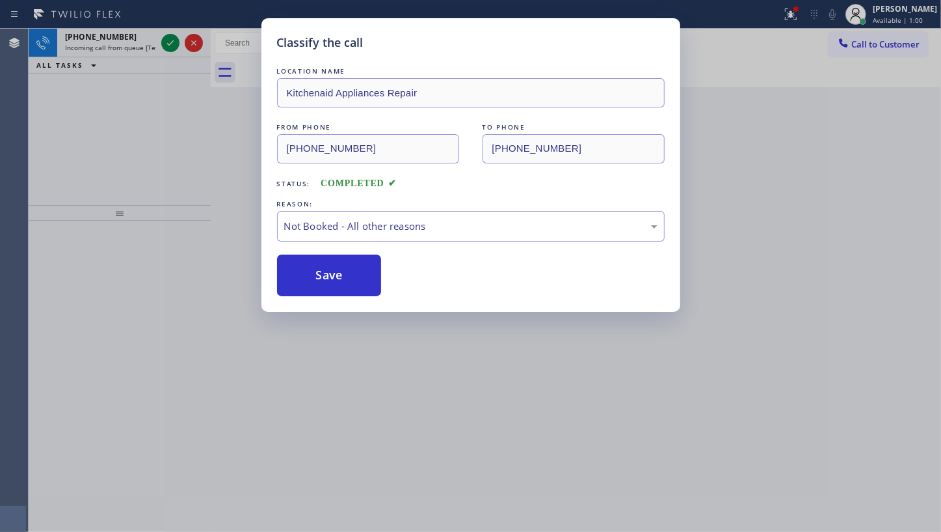
click at [168, 38] on div "Classify the call LOCATION NAME Kitchenaid Appliances Repair FROM PHONE [PHONE_…" at bounding box center [470, 266] width 941 height 532
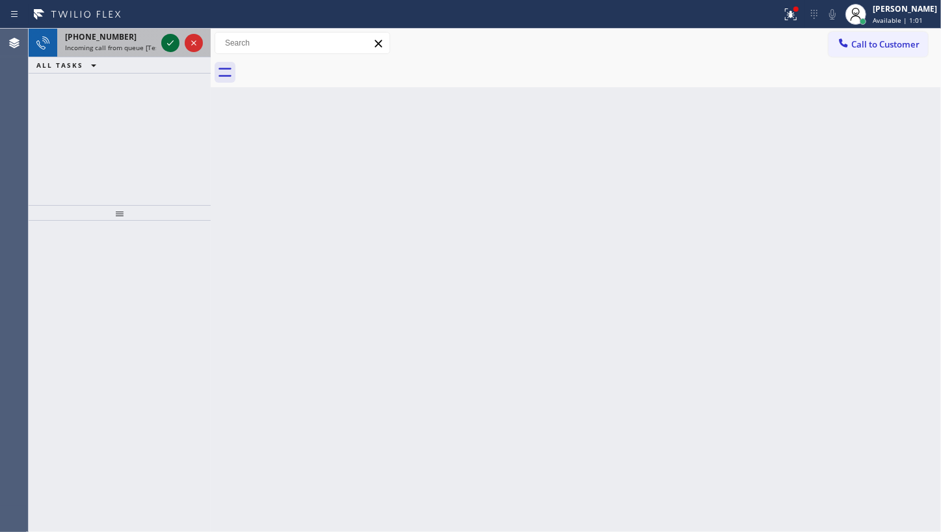
click at [169, 40] on icon at bounding box center [171, 43] width 16 height 16
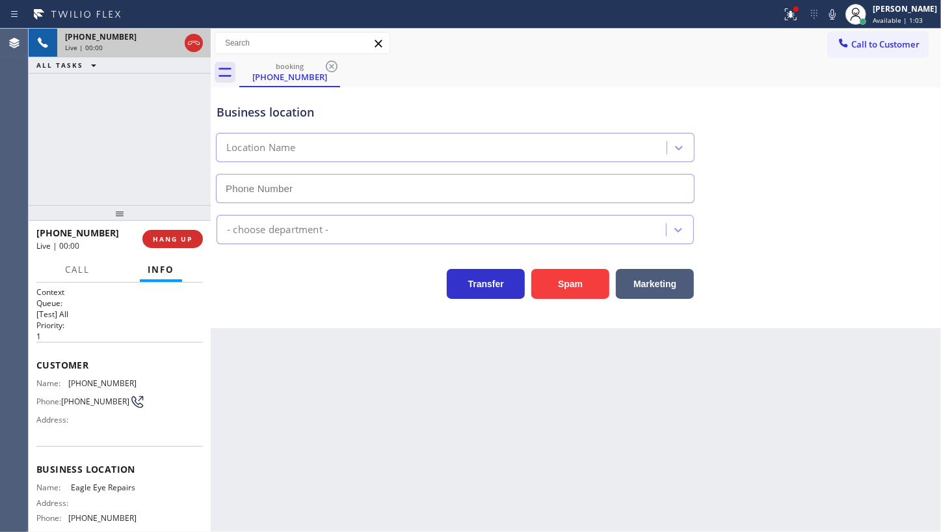
type input "[PHONE_NUMBER]"
click at [146, 243] on button "HANG UP" at bounding box center [172, 239] width 61 height 18
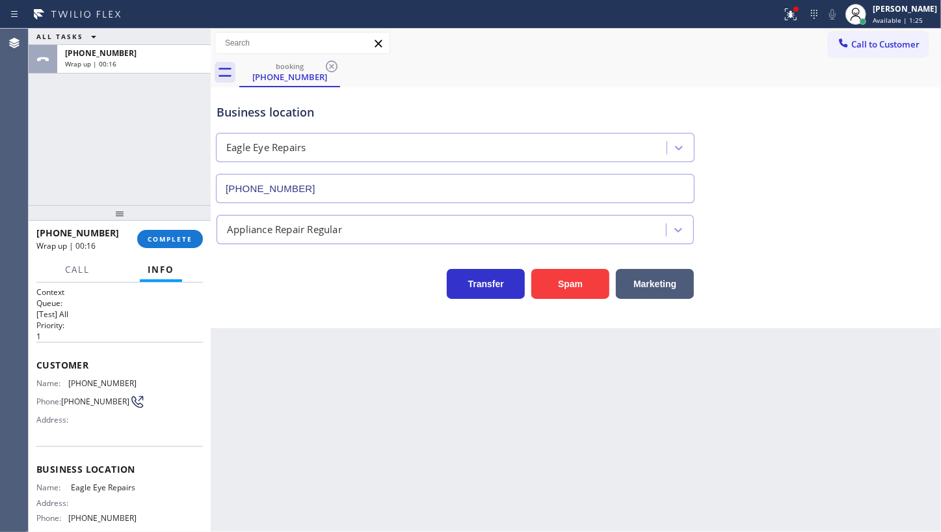
click at [52, 142] on div "ALL TASKS ALL TASKS ACTIVE TASKS TASKS IN WRAP UP [PHONE_NUMBER] Wrap up | 00:16" at bounding box center [120, 117] width 182 height 176
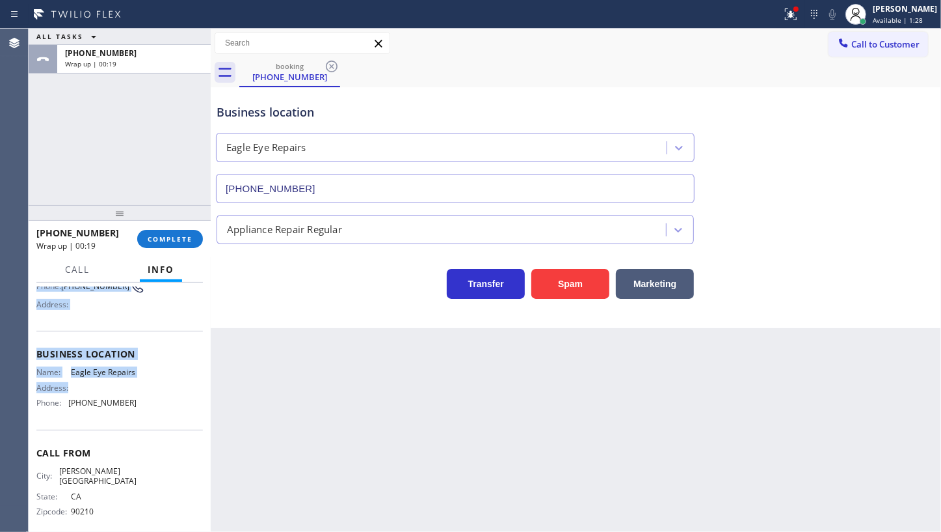
scroll to position [128, 0]
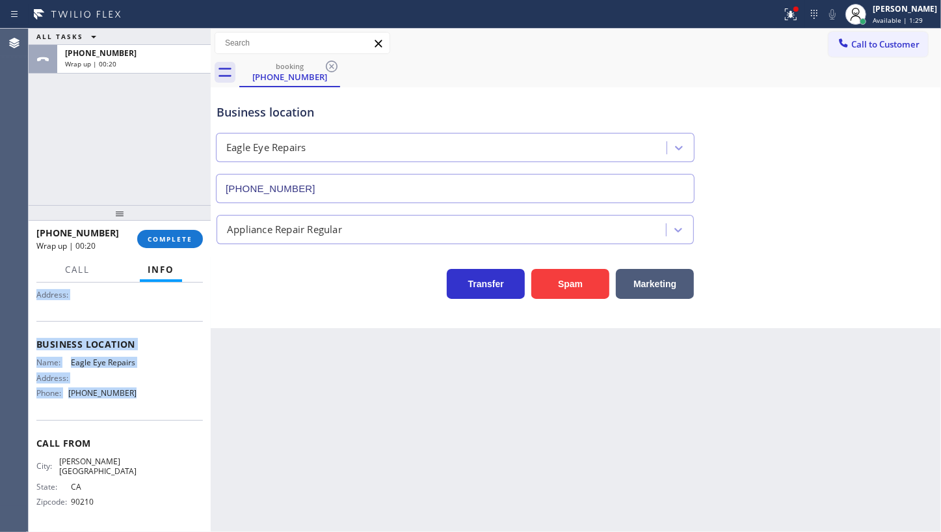
drag, startPoint x: 33, startPoint y: 351, endPoint x: 152, endPoint y: 406, distance: 131.9
click at [152, 406] on div "Context Queue: [Test] All Priority: 1 Customer Name: [PHONE_NUMBER] Phone: [PHO…" at bounding box center [120, 406] width 182 height 249
copy div "Customer Name: [PHONE_NUMBER] Phone: [PHONE_NUMBER] Address: Business location …"
click at [67, 142] on div "ALL TASKS ALL TASKS ACTIVE TASKS TASKS IN WRAP UP [PHONE_NUMBER] Wrap up | 00:26" at bounding box center [120, 117] width 182 height 176
click at [142, 228] on div "[PHONE_NUMBER] Wrap up | 00:26 COMPLETE" at bounding box center [119, 239] width 167 height 34
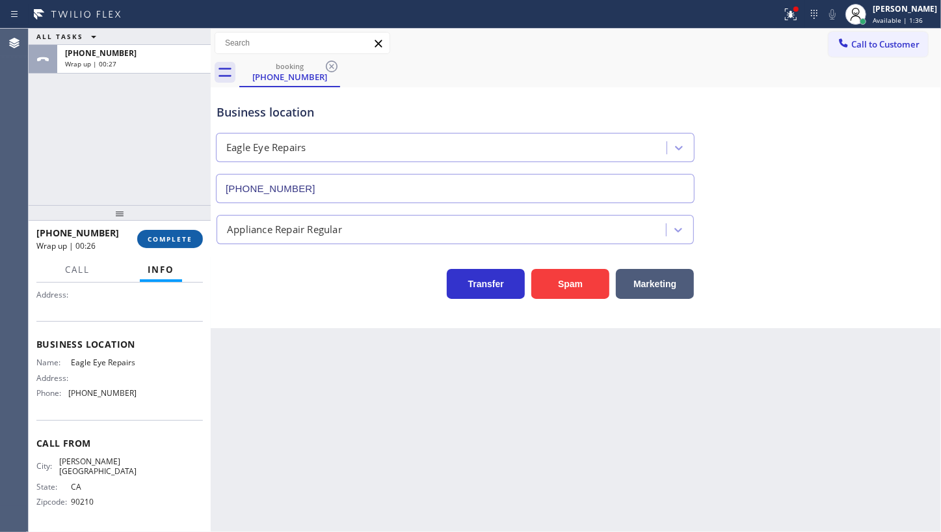
click at [158, 233] on button "COMPLETE" at bounding box center [170, 239] width 66 height 18
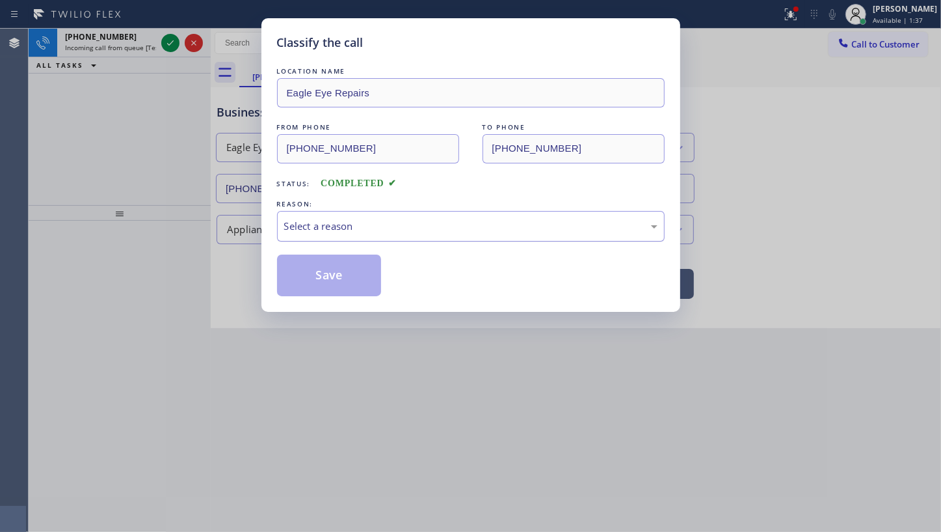
click at [317, 223] on div "Select a reason" at bounding box center [470, 226] width 373 height 15
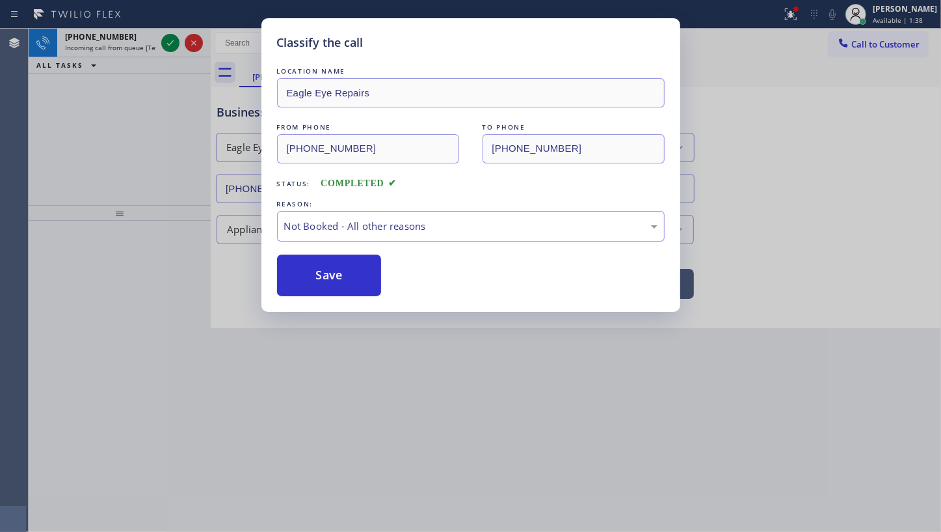
click at [311, 270] on button "Save" at bounding box center [329, 275] width 105 height 42
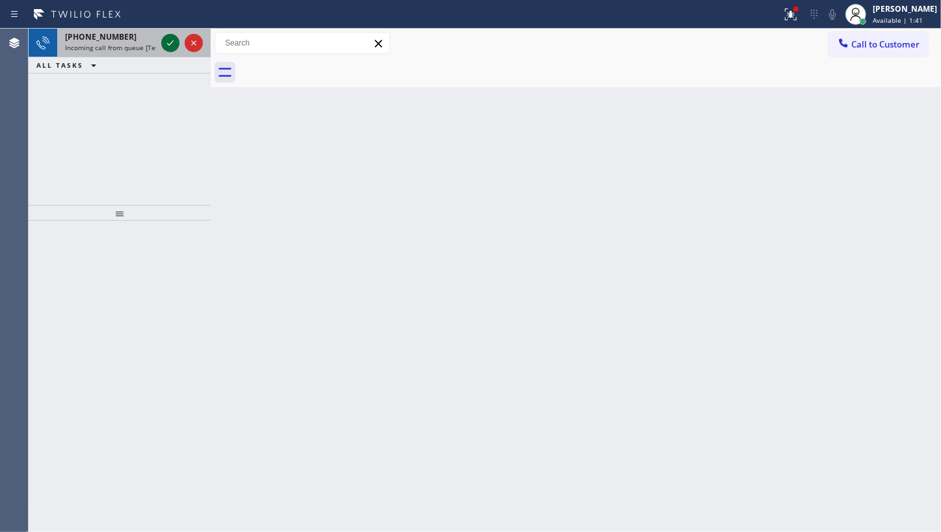
click at [173, 38] on icon at bounding box center [171, 43] width 16 height 16
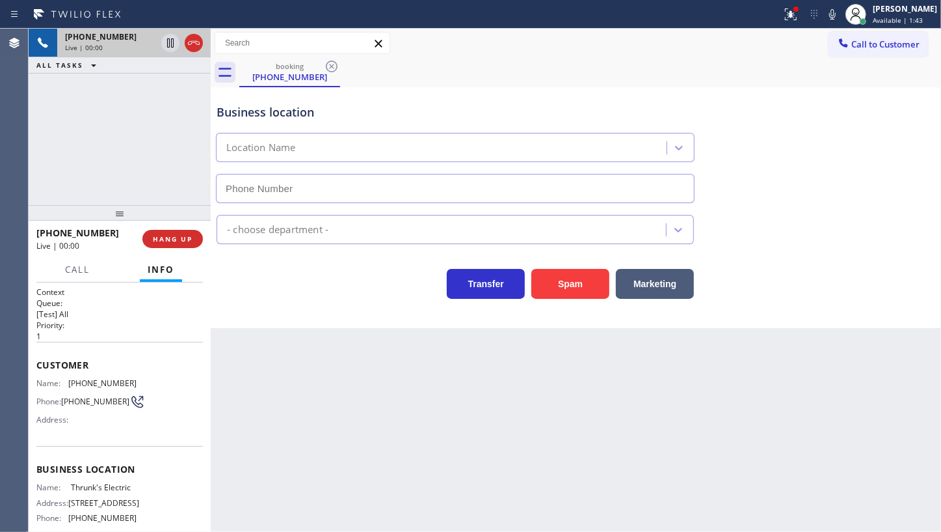
type input "[PHONE_NUMBER]"
click at [191, 242] on span "HANG UP" at bounding box center [173, 238] width 40 height 9
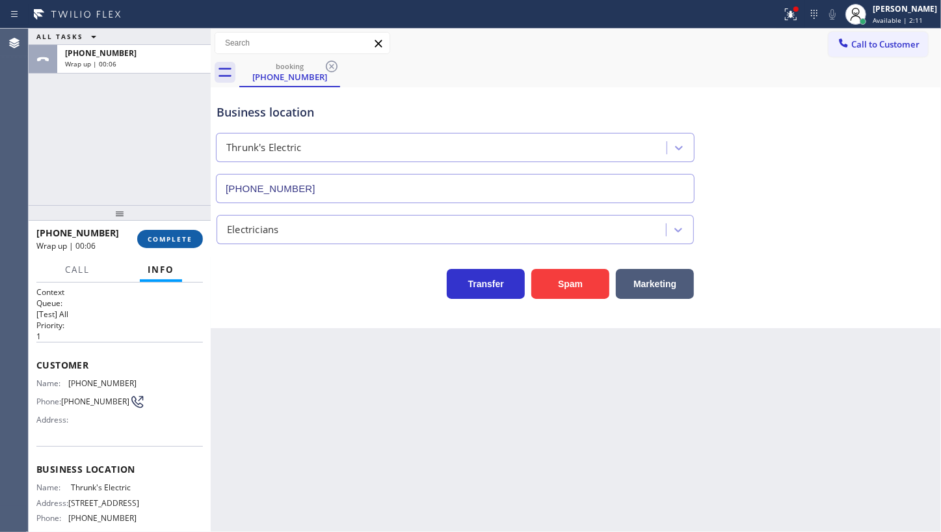
click at [178, 243] on button "COMPLETE" at bounding box center [170, 239] width 66 height 18
drag, startPoint x: 185, startPoint y: 208, endPoint x: 198, endPoint y: 254, distance: 48.2
click at [185, 213] on div at bounding box center [120, 213] width 182 height 16
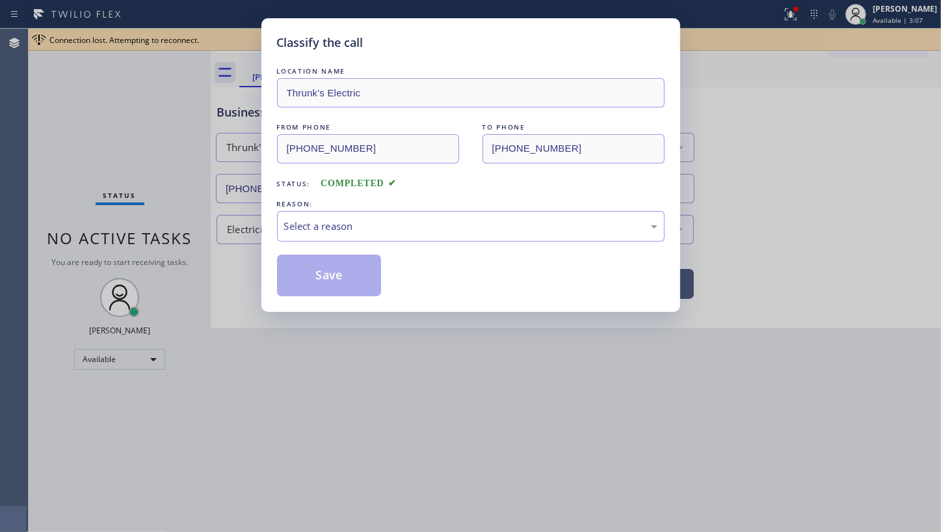
click at [120, 113] on div "Classify the call LOCATION NAME [PERSON_NAME]'s Electric FROM PHONE [PHONE_NUMB…" at bounding box center [470, 266] width 941 height 532
click at [124, 98] on div "Classify the call LOCATION NAME [PERSON_NAME]'s Electric FROM PHONE [PHONE_NUMB…" at bounding box center [470, 266] width 941 height 532
click at [370, 232] on div "Select a reason" at bounding box center [470, 226] width 373 height 15
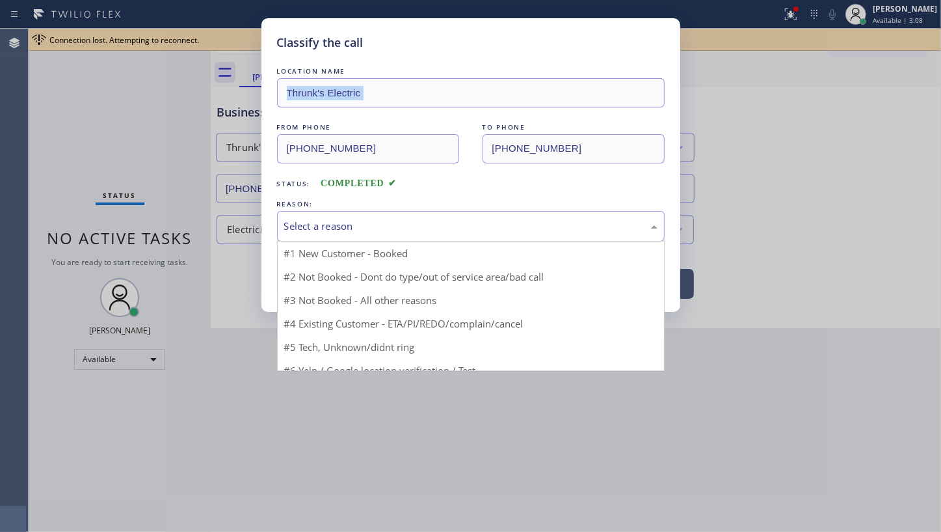
click at [318, 273] on button "Save" at bounding box center [329, 275] width 105 height 42
click at [319, 273] on button "Save" at bounding box center [329, 275] width 105 height 42
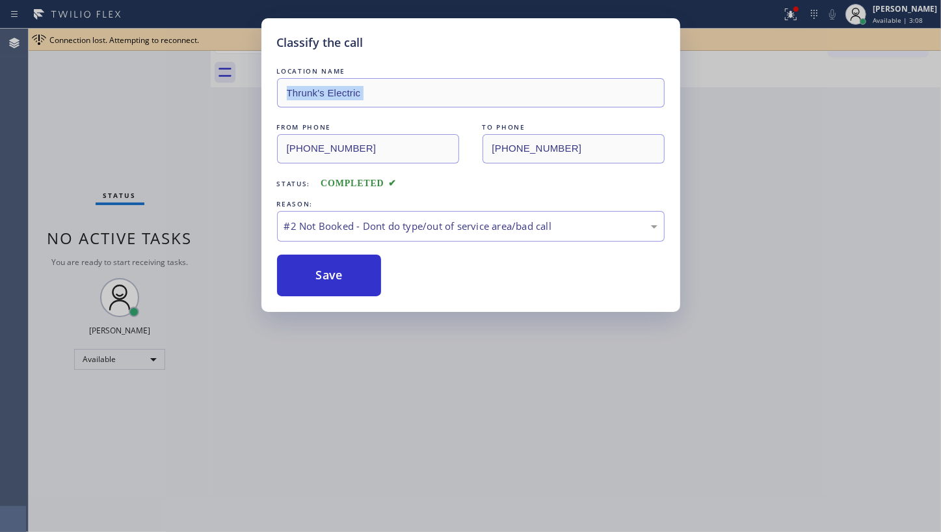
click at [774, 191] on div "Classify the call LOCATION NAME Thrunk's Electric FROM PHONE [PHONE_NUMBER] TO …" at bounding box center [470, 266] width 941 height 532
click at [774, 189] on div "Classify the call LOCATION NAME Thrunk's Electric FROM PHONE [PHONE_NUMBER] TO …" at bounding box center [470, 266] width 941 height 532
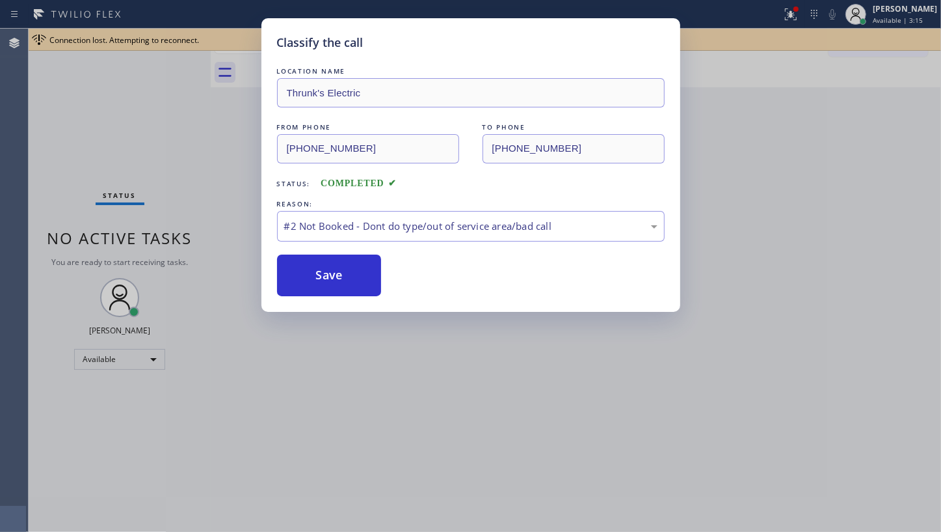
click at [141, 89] on div "Classify the call LOCATION NAME Thrunk's Electric FROM PHONE [PHONE_NUMBER] TO …" at bounding box center [470, 266] width 941 height 532
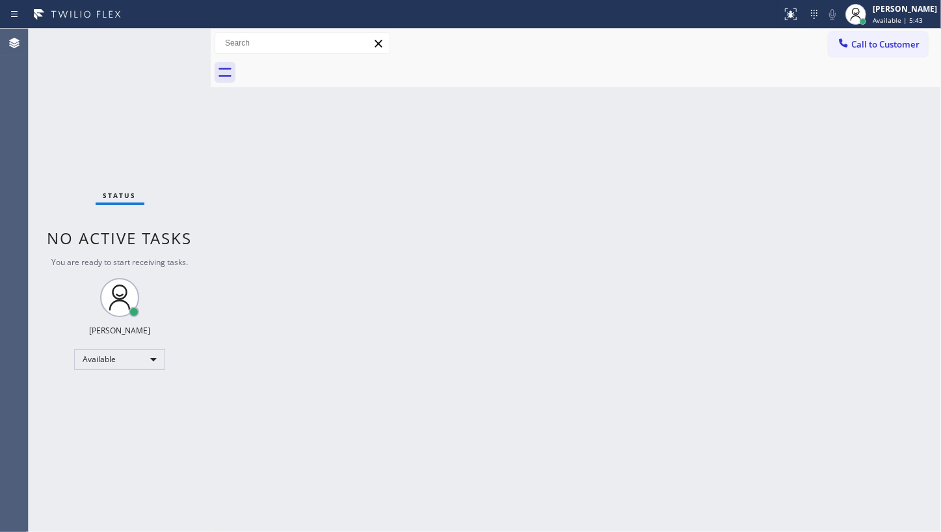
click at [99, 80] on div "Status No active tasks You are ready to start receiving tasks. JENIZA ALCAYDE A…" at bounding box center [120, 280] width 182 height 503
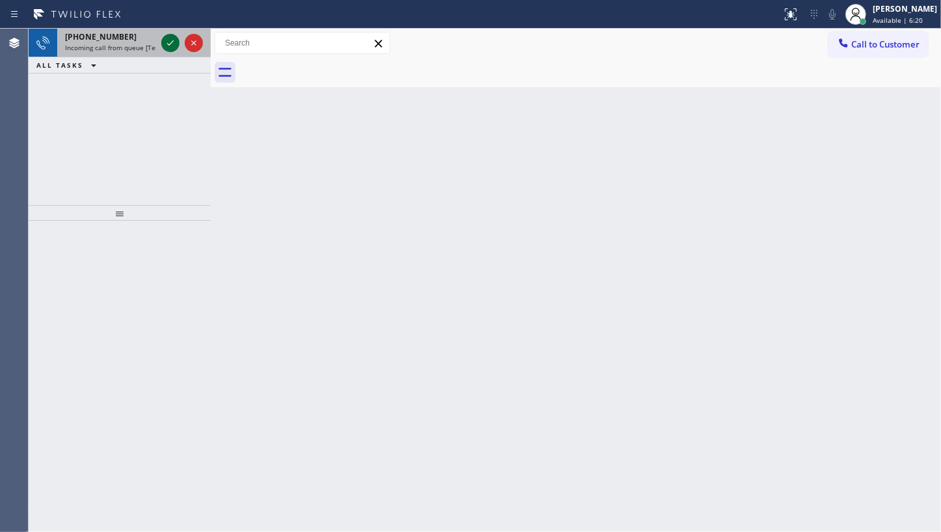
click at [170, 42] on icon at bounding box center [171, 43] width 16 height 16
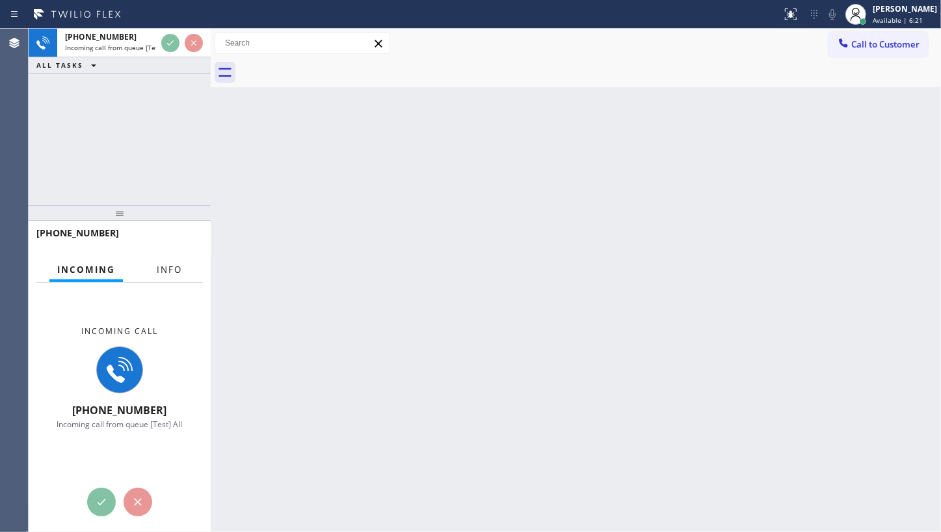
click at [165, 267] on span "Info" at bounding box center [169, 269] width 25 height 12
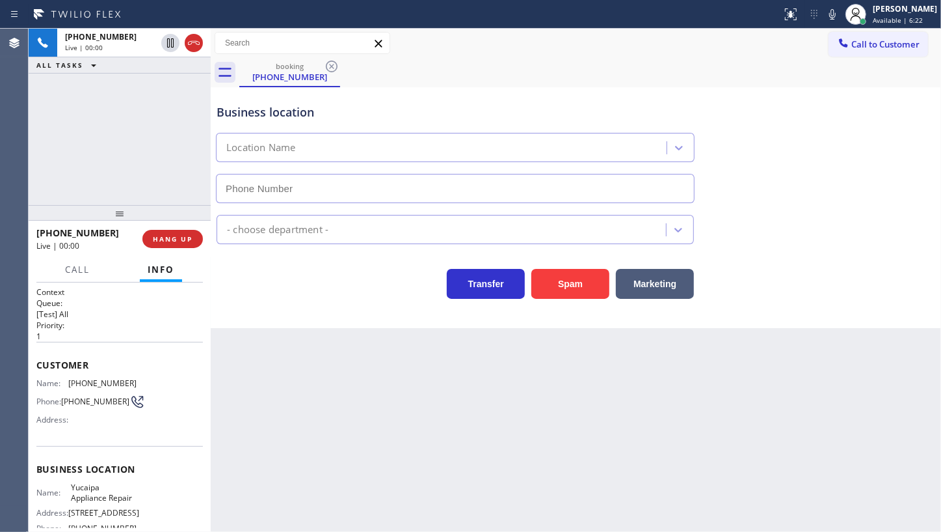
type input "(909) 219-9052"
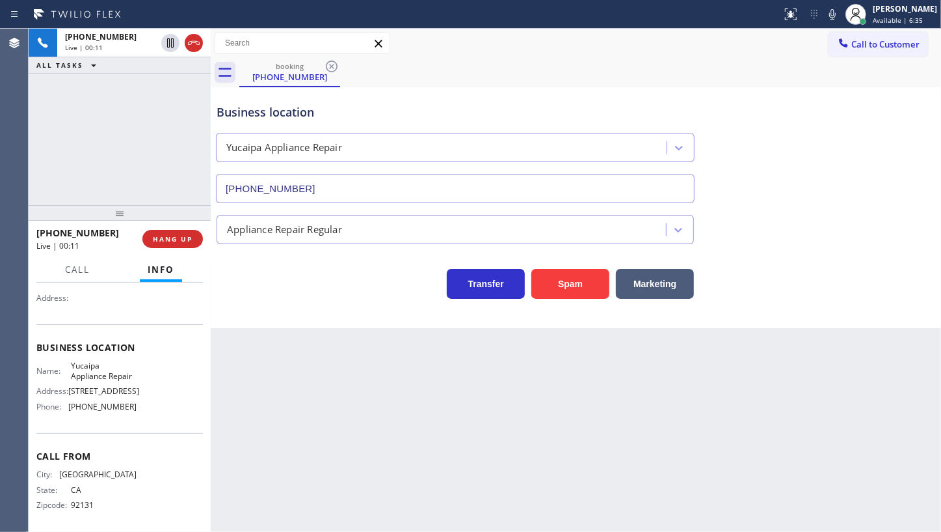
scroll to position [137, 0]
click at [178, 240] on span "HANG UP" at bounding box center [173, 238] width 40 height 9
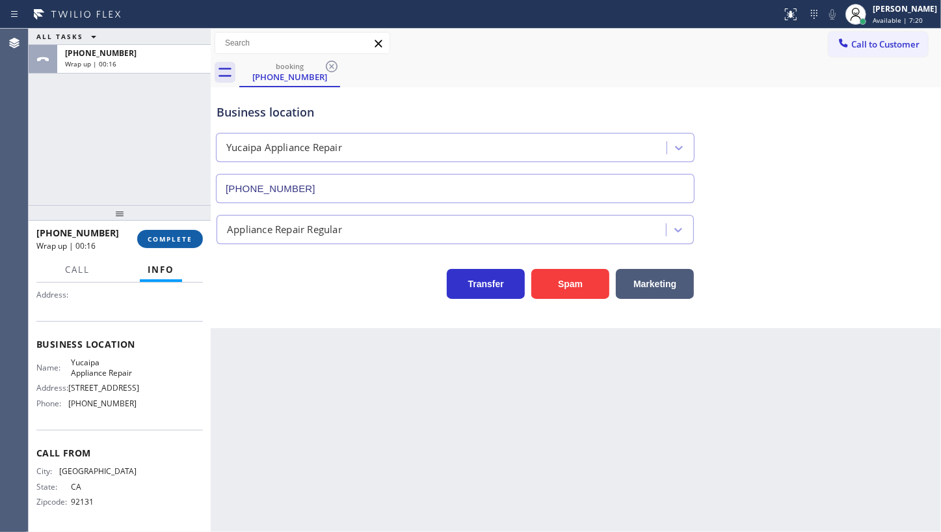
click at [170, 236] on span "COMPLETE" at bounding box center [170, 238] width 45 height 9
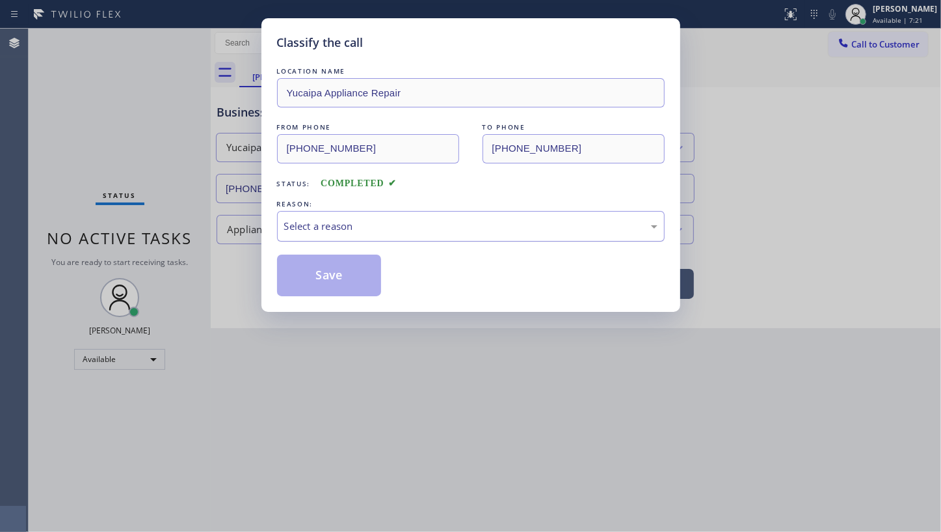
click at [313, 228] on div "Select a reason" at bounding box center [470, 226] width 373 height 15
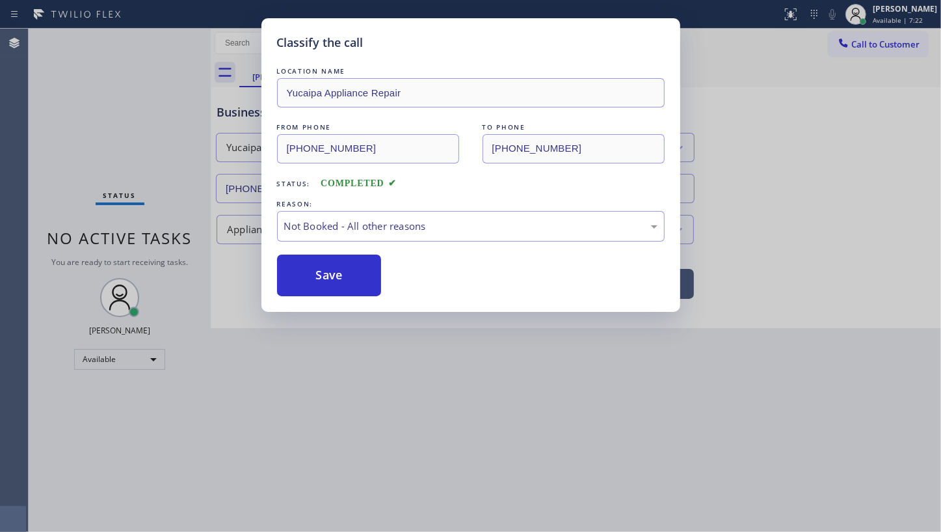
click at [310, 277] on button "Save" at bounding box center [329, 275] width 105 height 42
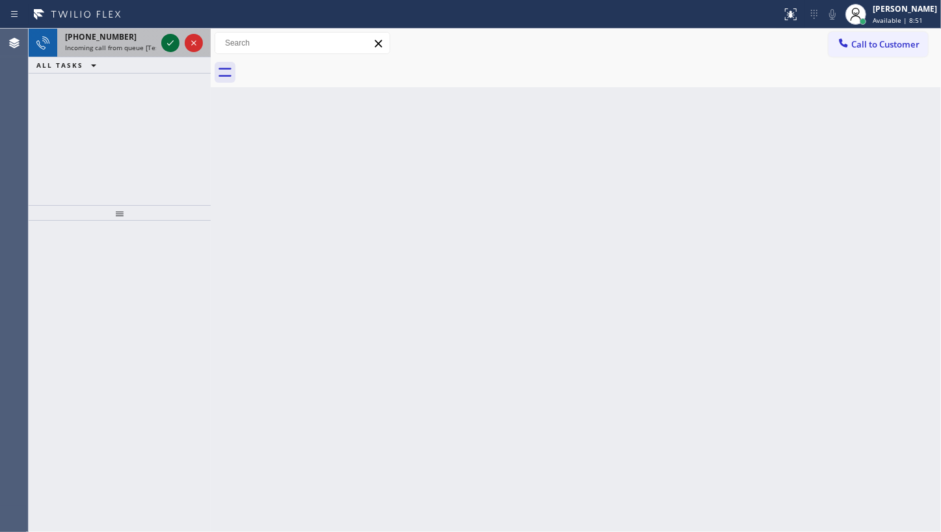
click at [175, 42] on icon at bounding box center [171, 43] width 16 height 16
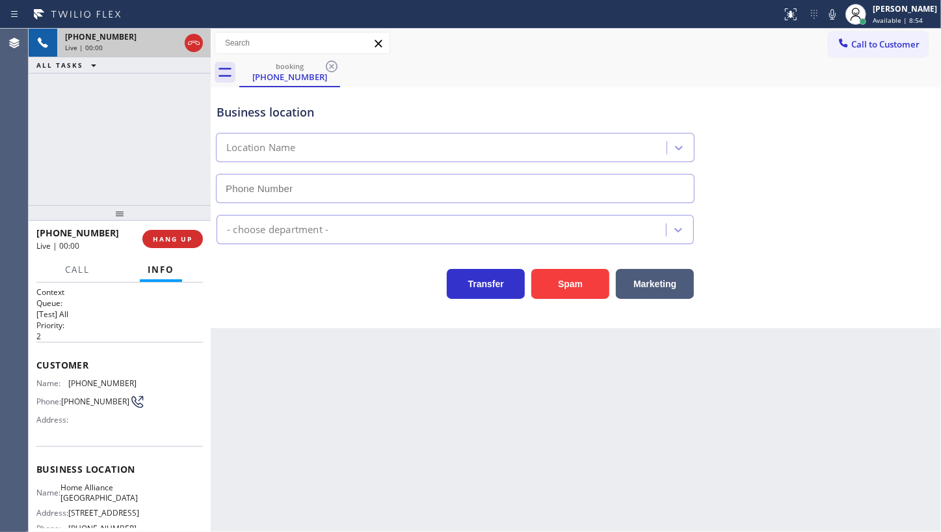
type input "(312) 241-1219"
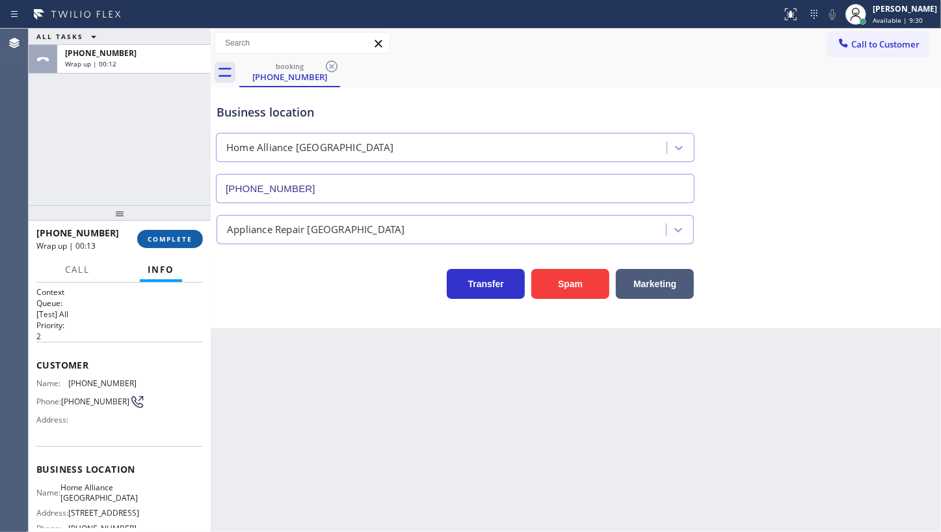
click at [161, 236] on span "COMPLETE" at bounding box center [170, 238] width 45 height 9
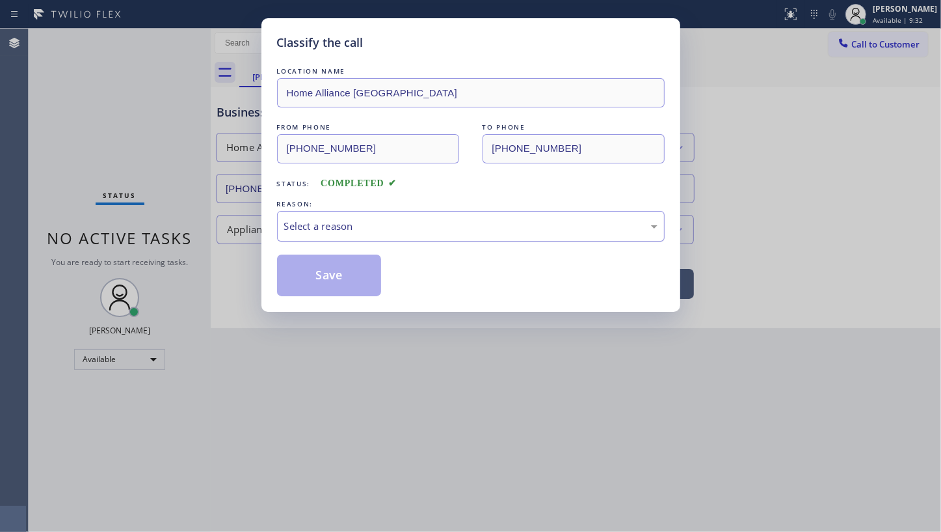
click at [331, 228] on div "Select a reason" at bounding box center [470, 226] width 373 height 15
click at [329, 265] on button "Save" at bounding box center [329, 275] width 105 height 42
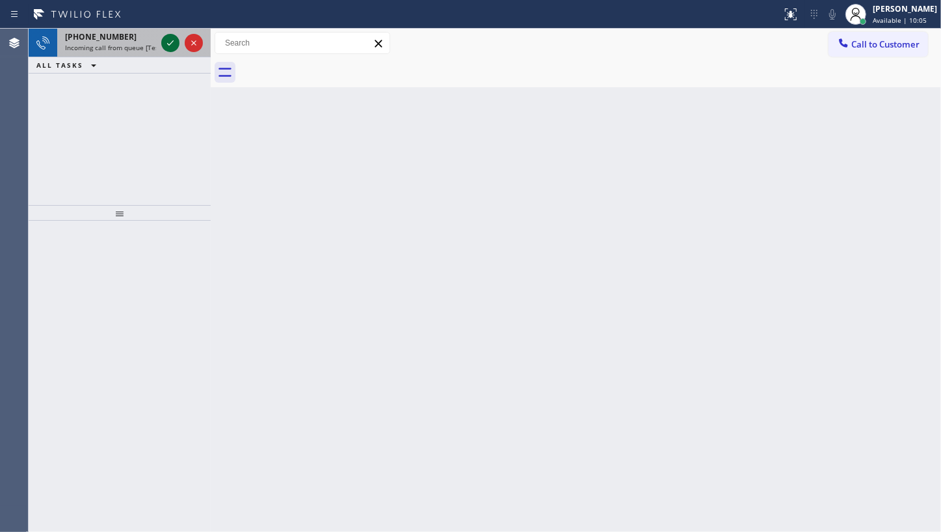
click at [165, 39] on icon at bounding box center [171, 43] width 16 height 16
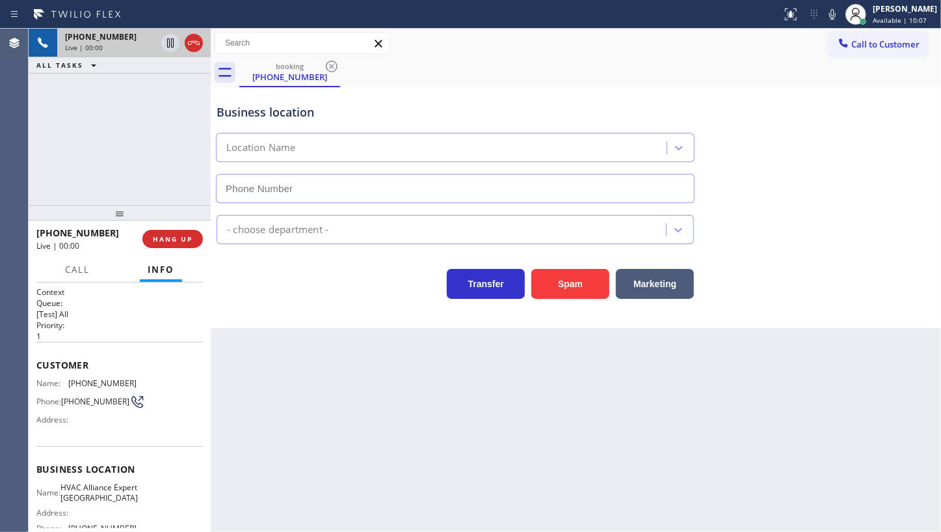
type input "(786) 465-5241"
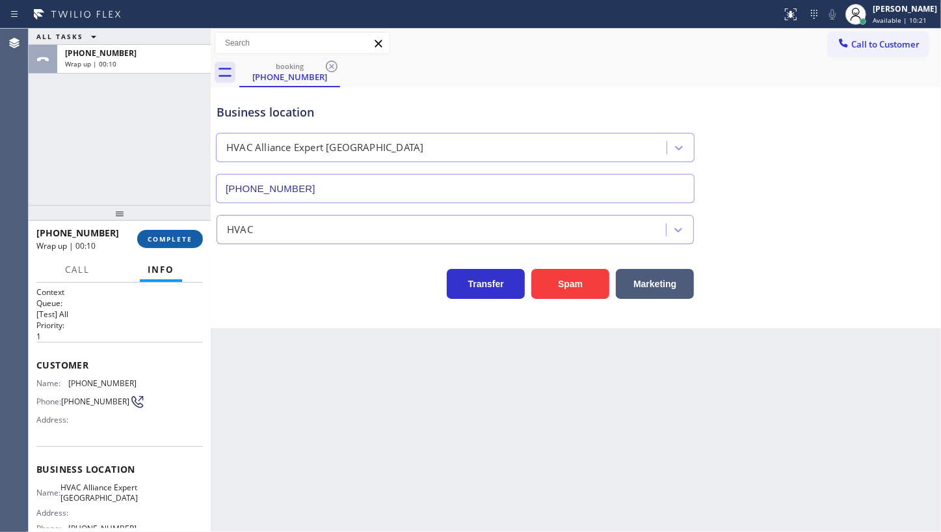
click at [159, 237] on span "COMPLETE" at bounding box center [170, 238] width 45 height 9
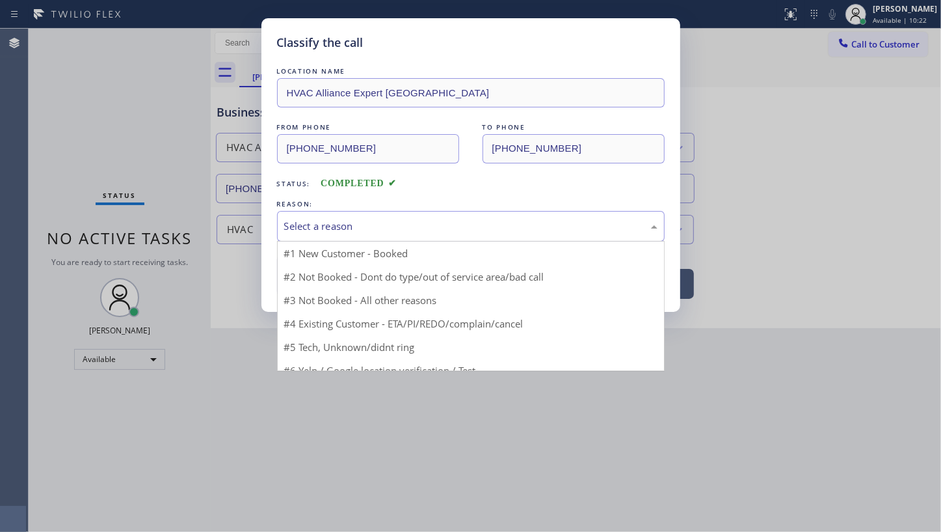
click at [354, 228] on div "Select a reason" at bounding box center [470, 226] width 373 height 15
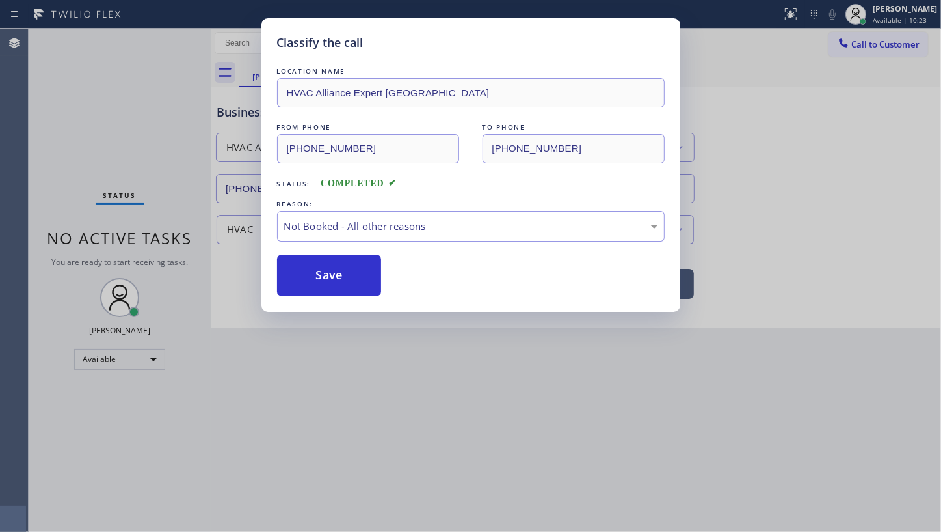
click at [338, 272] on button "Save" at bounding box center [329, 275] width 105 height 42
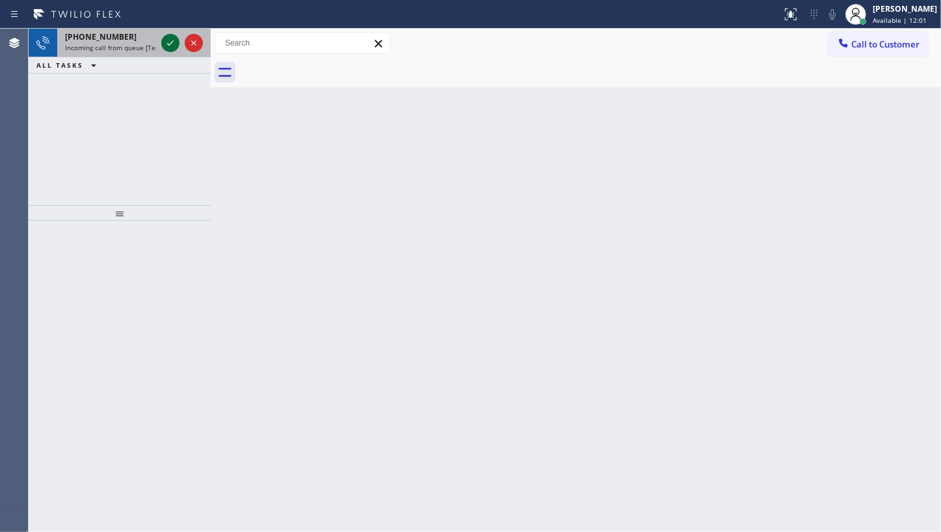
click at [174, 40] on icon at bounding box center [171, 43] width 16 height 16
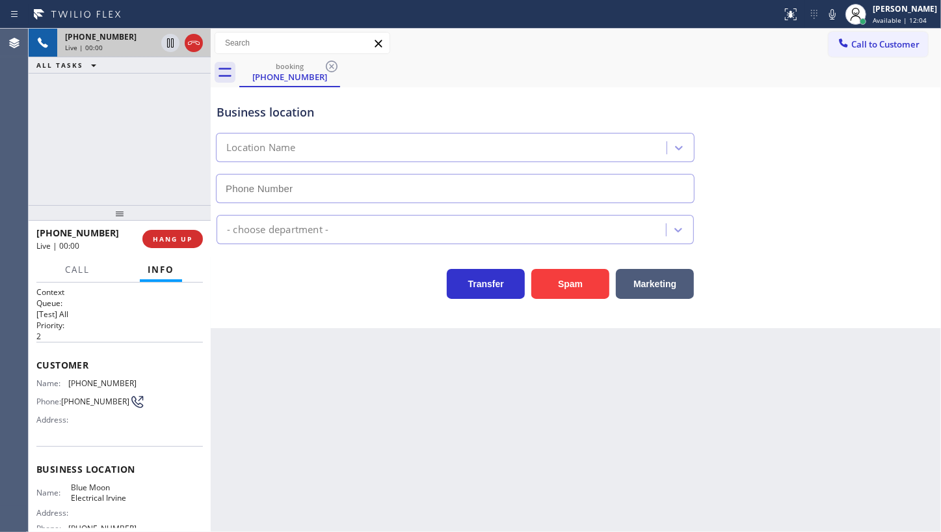
type input "(949) 438-5263"
drag, startPoint x: 66, startPoint y: 377, endPoint x: 137, endPoint y: 380, distance: 70.3
click at [137, 380] on div "Name: (510) 998-4715 Phone: (510) 998-4715 Address:" at bounding box center [119, 403] width 167 height 51
copy div "(510) 998-4715"
click at [171, 42] on icon at bounding box center [170, 42] width 7 height 9
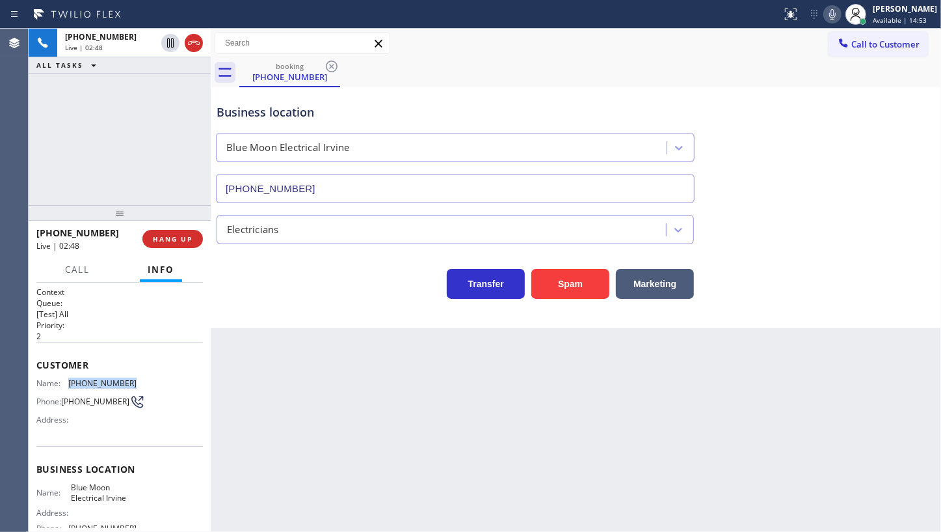
click at [836, 12] on icon at bounding box center [833, 15] width 16 height 16
click at [66, 133] on div "+15109984715 Live | 03:38 ALL TASKS ALL TASKS ACTIVE TASKS TASKS IN WRAP UP" at bounding box center [120, 117] width 182 height 176
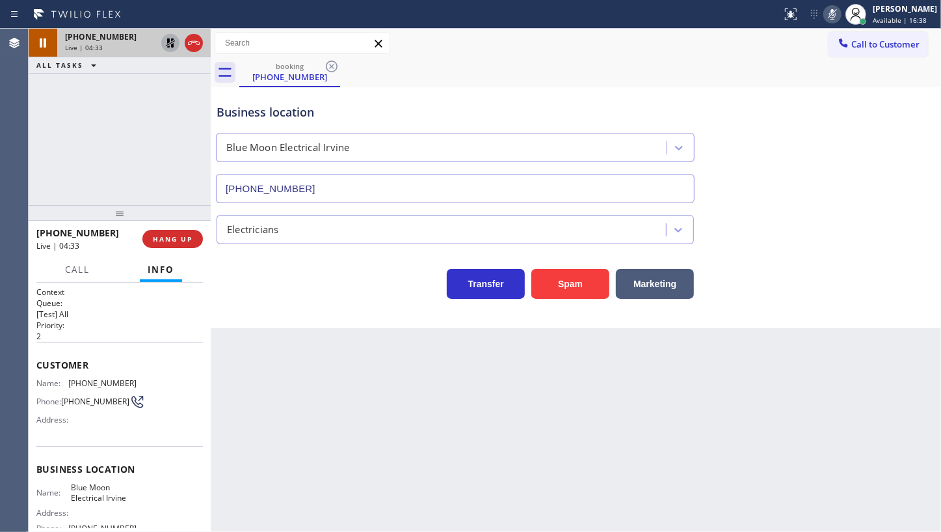
click at [172, 38] on icon at bounding box center [171, 43] width 16 height 16
click at [835, 12] on icon at bounding box center [833, 15] width 16 height 16
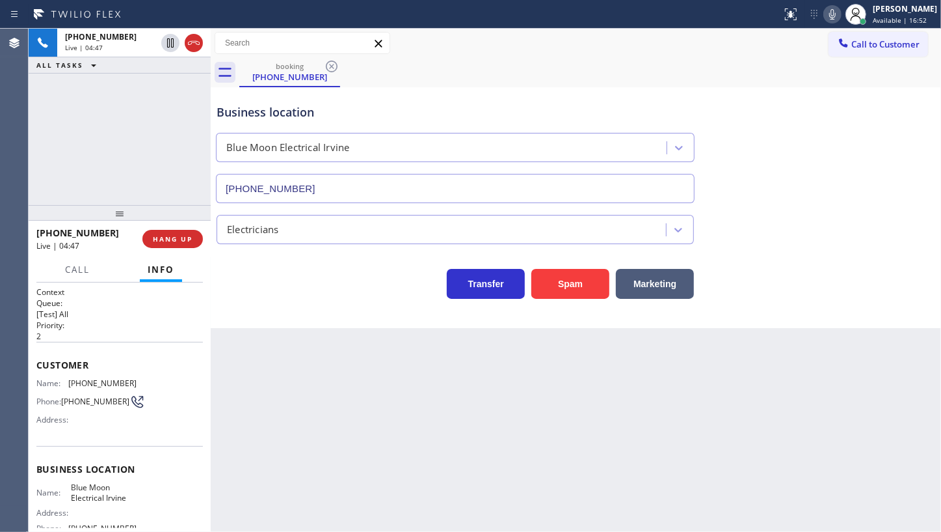
drag, startPoint x: 104, startPoint y: 115, endPoint x: 96, endPoint y: 101, distance: 15.5
click at [98, 105] on div "+15109984715 Live | 04:47 ALL TASKS ALL TASKS ACTIVE TASKS TASKS IN WRAP UP" at bounding box center [120, 117] width 182 height 176
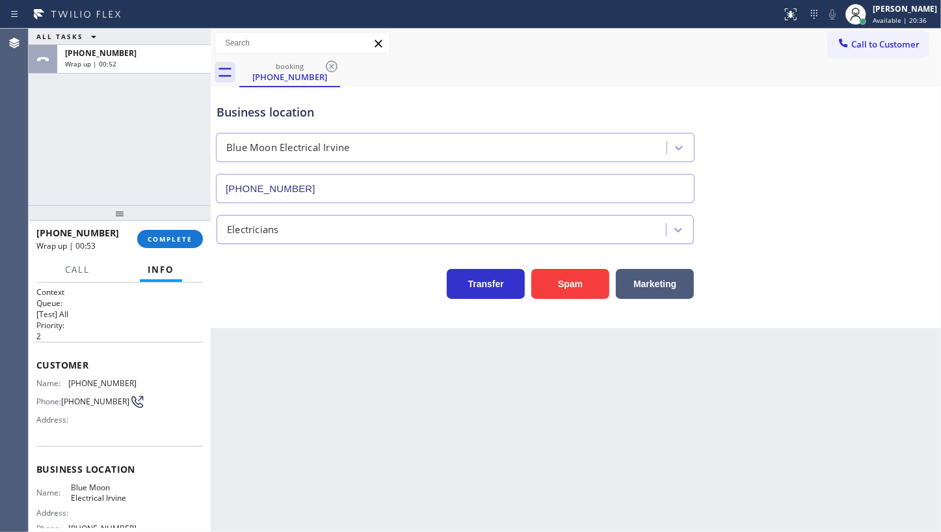
scroll to position [59, 0]
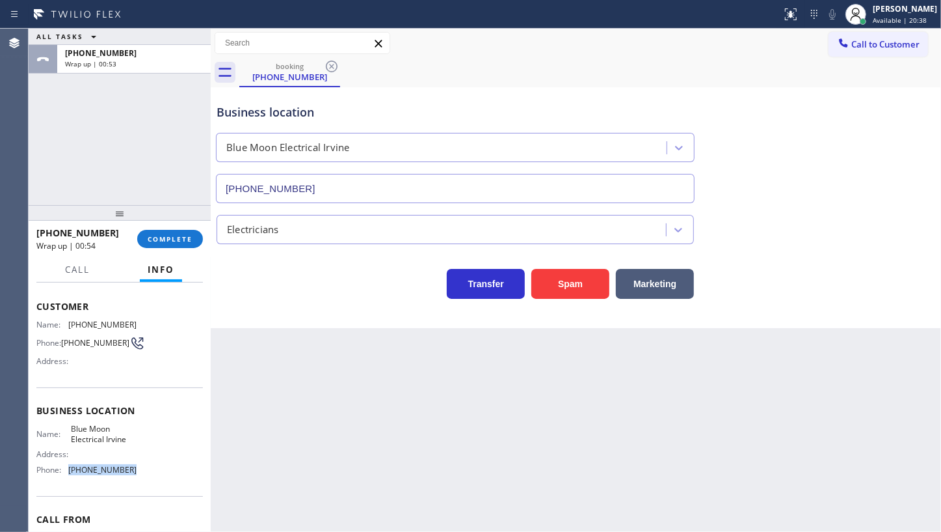
drag, startPoint x: 66, startPoint y: 467, endPoint x: 142, endPoint y: 477, distance: 77.4
click at [142, 477] on div "Name: Blue Moon Electrical Irvine Address: Phone: (949) 438-5263" at bounding box center [119, 452] width 167 height 56
copy div "(949) 438-5263"
click at [493, 388] on div "Back to Dashboard Change Sender ID Customers Technicians Select a contact Outbo…" at bounding box center [576, 280] width 731 height 503
click at [171, 241] on span "COMPLETE" at bounding box center [170, 238] width 45 height 9
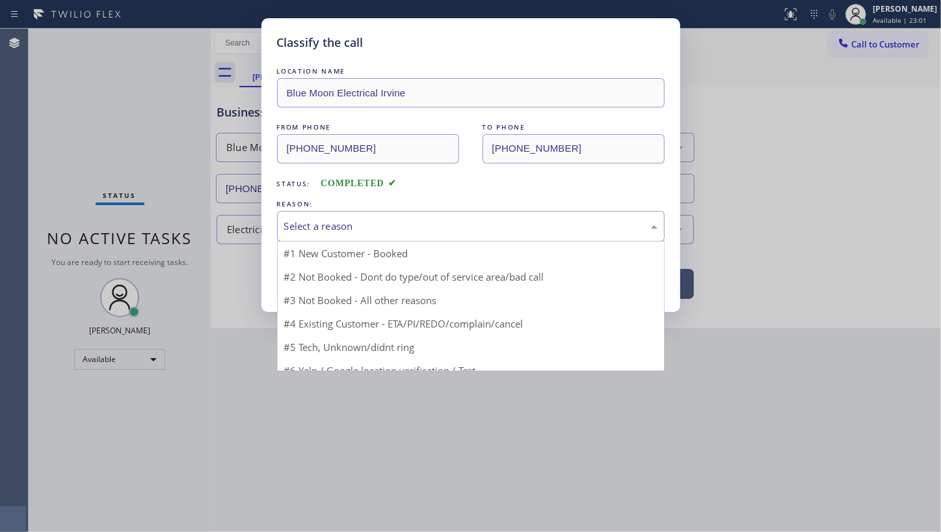
click at [328, 222] on div "Select a reason" at bounding box center [470, 226] width 373 height 15
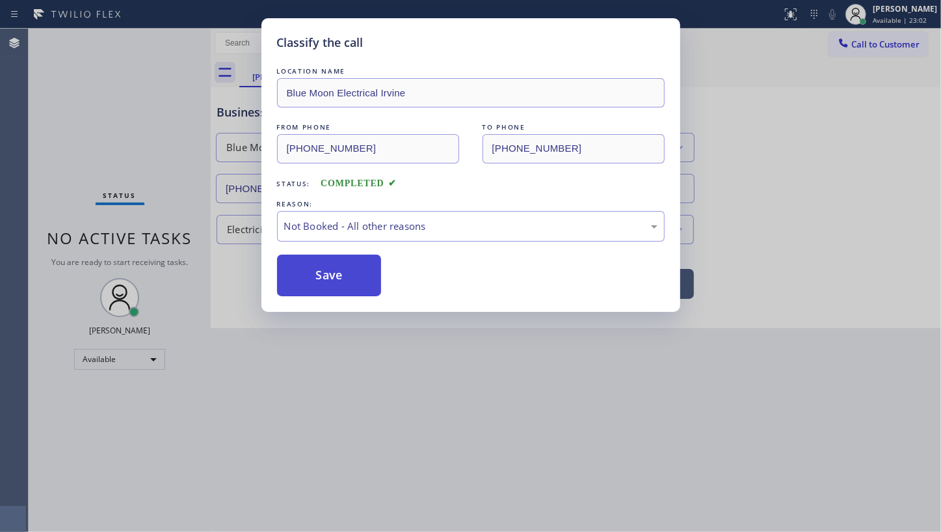
click at [329, 282] on button "Save" at bounding box center [329, 275] width 105 height 42
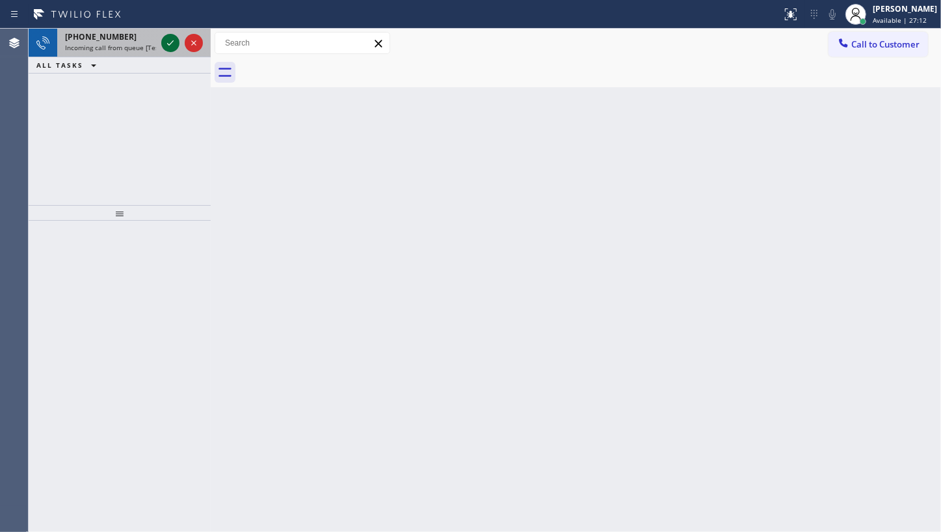
click at [169, 44] on icon at bounding box center [170, 42] width 7 height 5
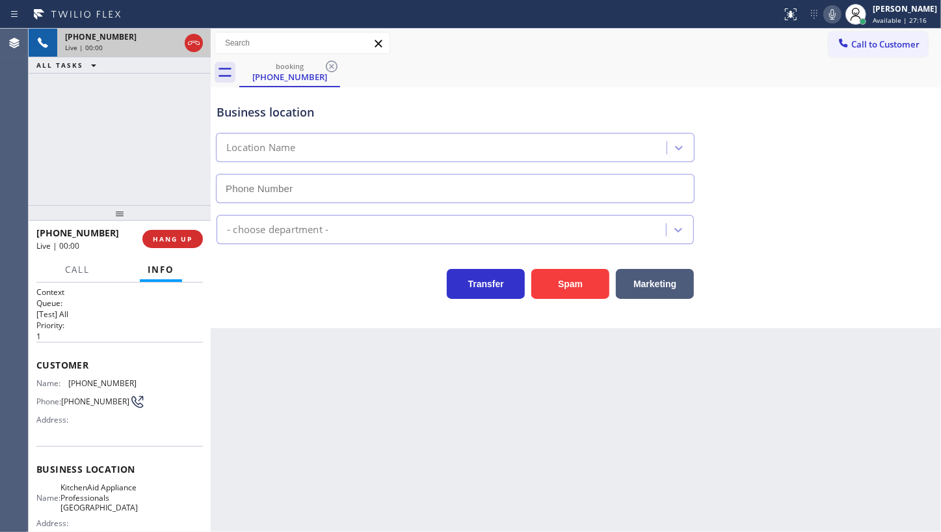
type input "(917) 935-4352"
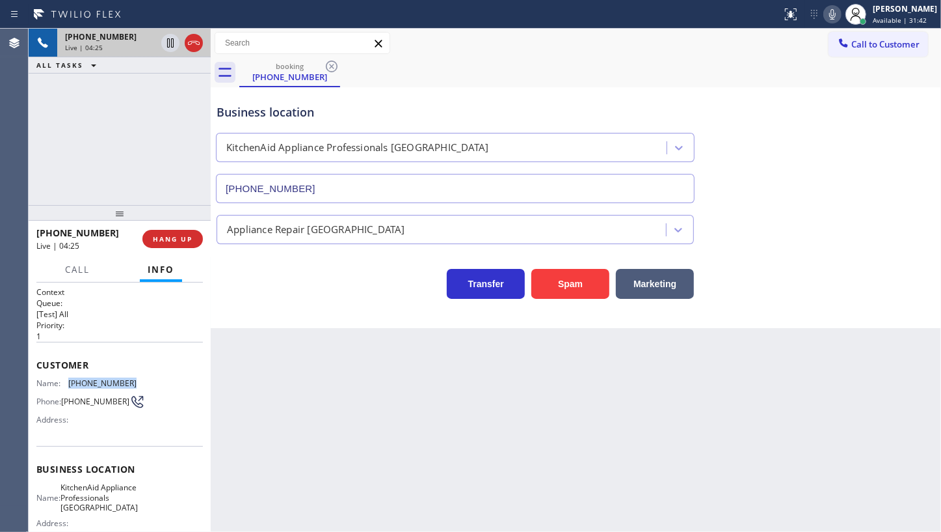
drag, startPoint x: 66, startPoint y: 381, endPoint x: 135, endPoint y: 380, distance: 68.3
click at [135, 380] on div "Name: (516) 317-5451 Phone: (516) 317-5451 Address:" at bounding box center [119, 403] width 167 height 51
copy div "(516) 317-5451"
click at [868, 19] on div at bounding box center [863, 21] width 9 height 9
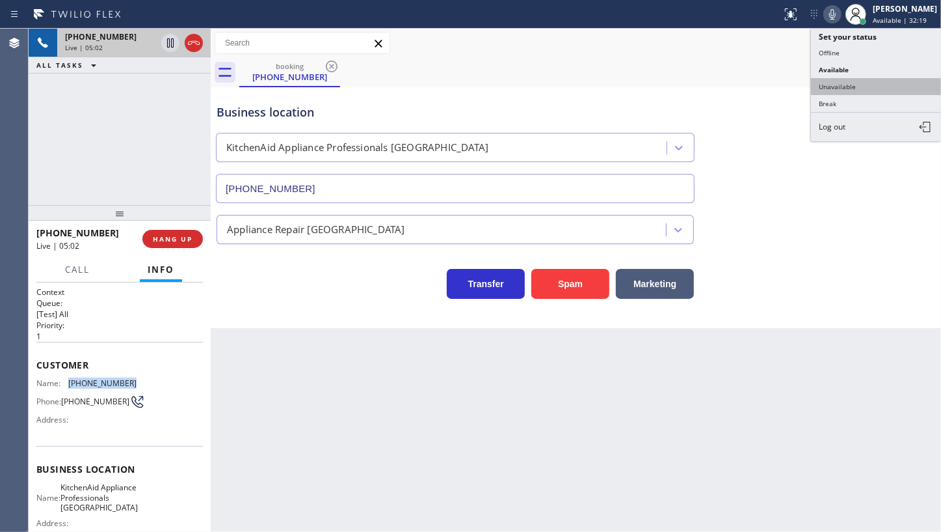
drag, startPoint x: 846, startPoint y: 85, endPoint x: 649, endPoint y: 8, distance: 210.9
click at [844, 83] on button "Unavailable" at bounding box center [876, 86] width 130 height 17
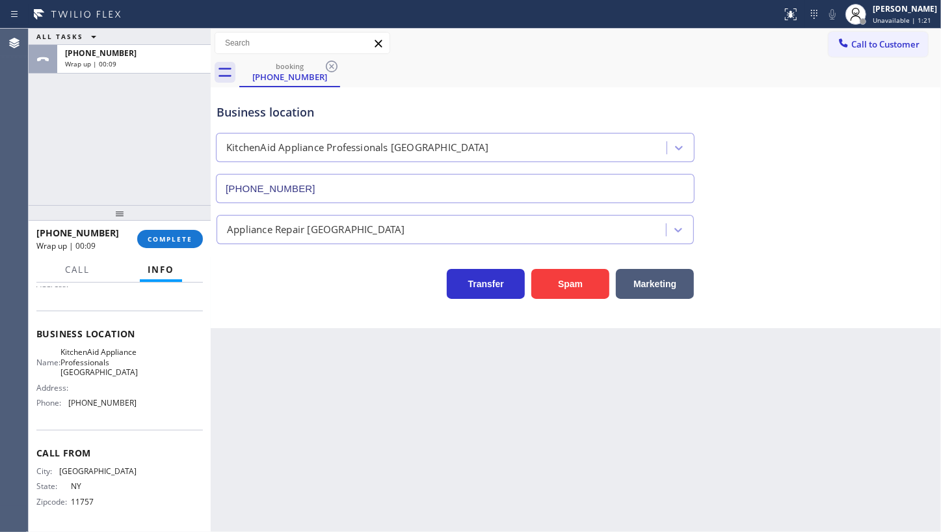
scroll to position [148, 0]
drag, startPoint x: 67, startPoint y: 403, endPoint x: 128, endPoint y: 408, distance: 60.7
click at [128, 408] on div "Name: KitchenAid Appliance Professionals New Hyde Park Address: Phone: (917) 93…" at bounding box center [86, 380] width 100 height 66
copy div "(917) 935-4352"
drag, startPoint x: 67, startPoint y: 337, endPoint x: 135, endPoint y: 377, distance: 78.8
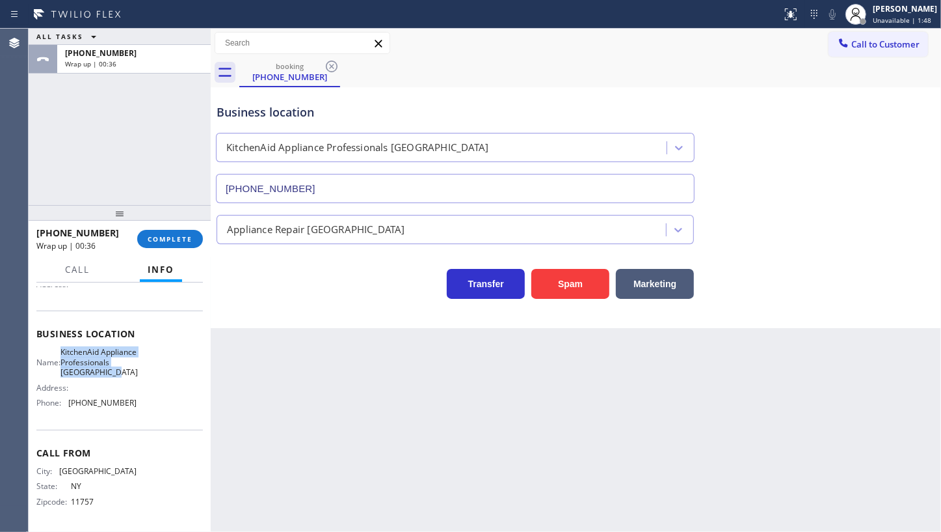
click at [135, 377] on div "Name: KitchenAid Appliance Professionals New Hyde Park Address: Phone: (917) 93…" at bounding box center [119, 380] width 167 height 66
copy span "KitchenAid Appliance Professionals New Hyde Park"
click at [174, 234] on span "COMPLETE" at bounding box center [170, 238] width 45 height 9
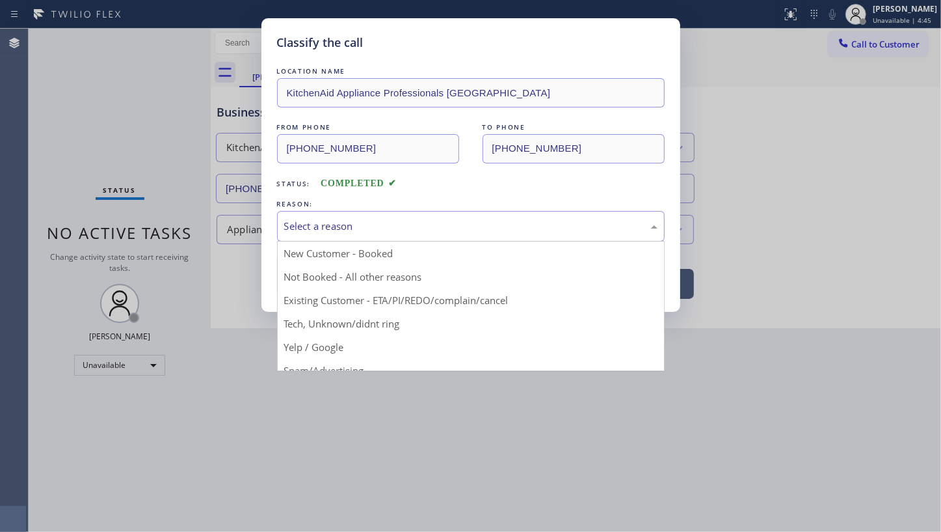
click at [353, 226] on div "Select a reason" at bounding box center [470, 226] width 373 height 15
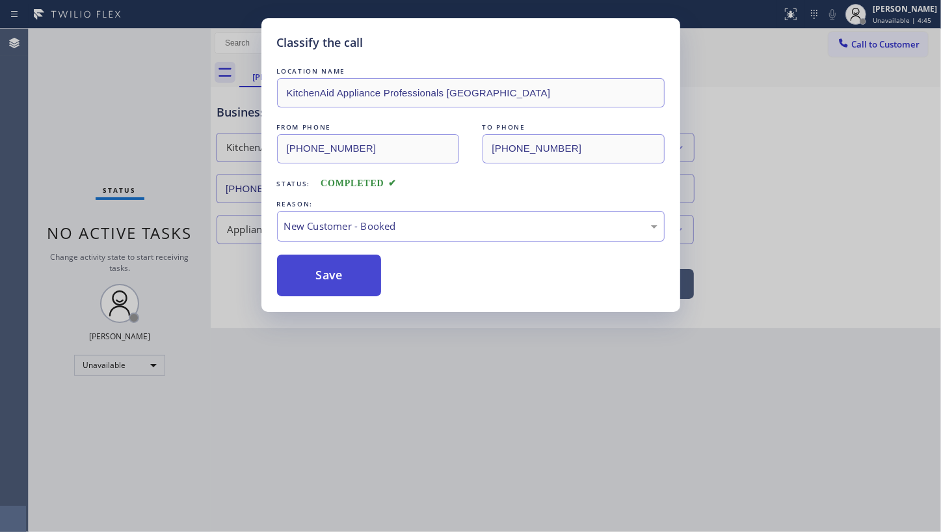
click at [304, 279] on button "Save" at bounding box center [329, 275] width 105 height 42
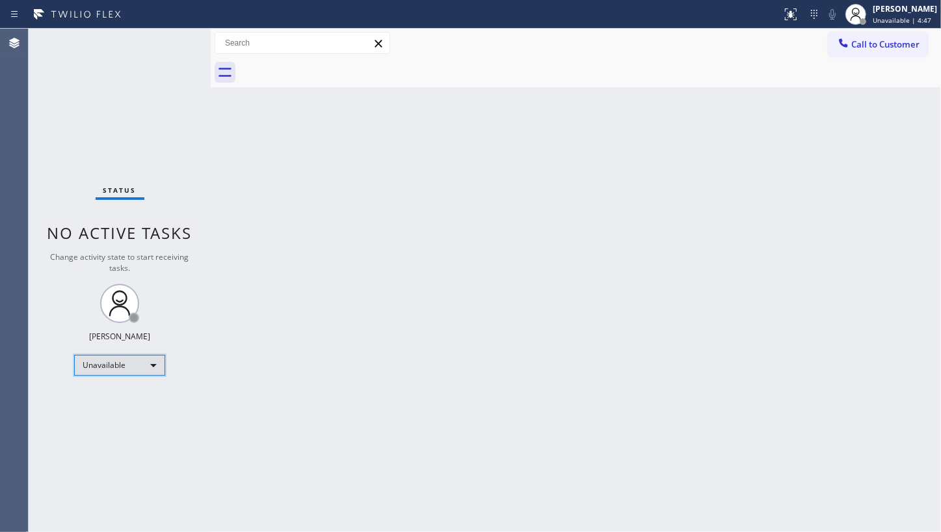
click at [122, 364] on div "Unavailable" at bounding box center [119, 365] width 91 height 21
click at [114, 396] on li "Available" at bounding box center [119, 398] width 88 height 16
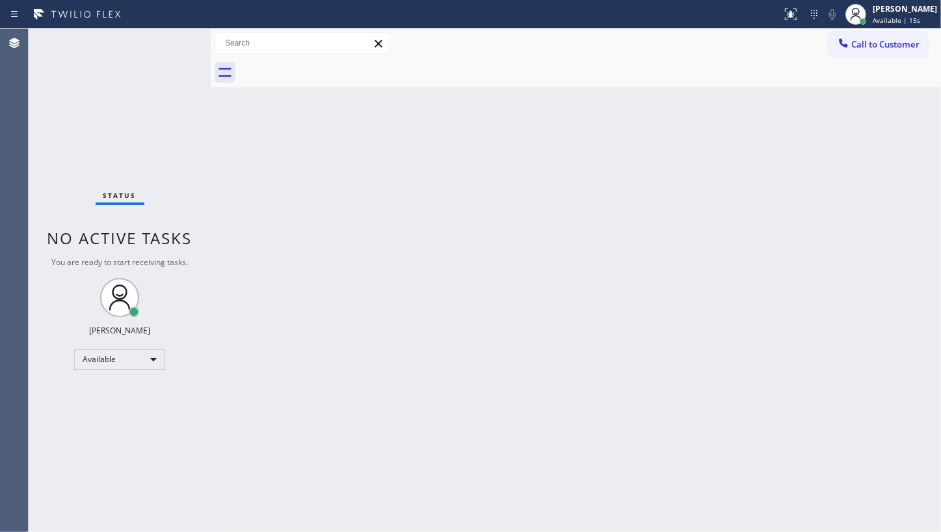
click at [70, 403] on div "Status No active tasks You are ready to start receiving tasks. JENIZA ALCAYDE A…" at bounding box center [120, 280] width 182 height 503
click at [618, 323] on div "Back to Dashboard Change Sender ID Customers Technicians Select a contact Outbo…" at bounding box center [576, 280] width 731 height 503
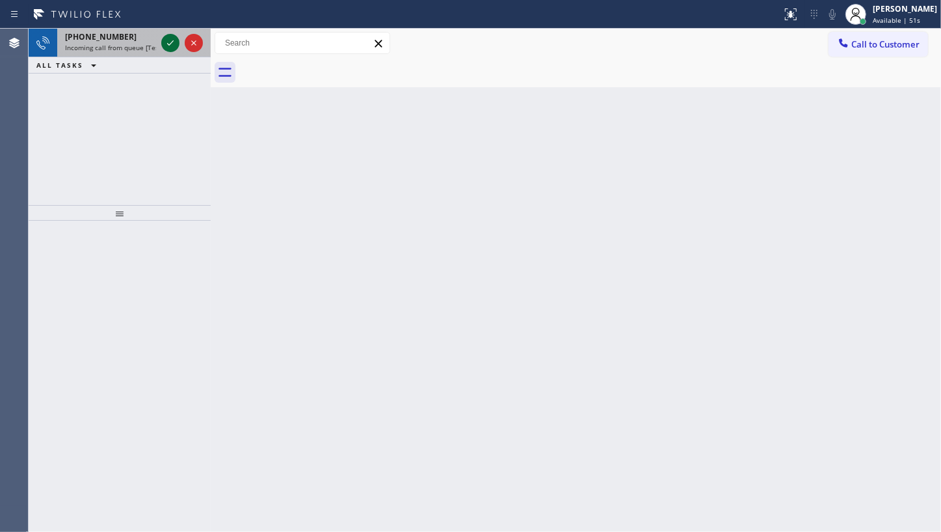
click at [169, 40] on icon at bounding box center [171, 43] width 16 height 16
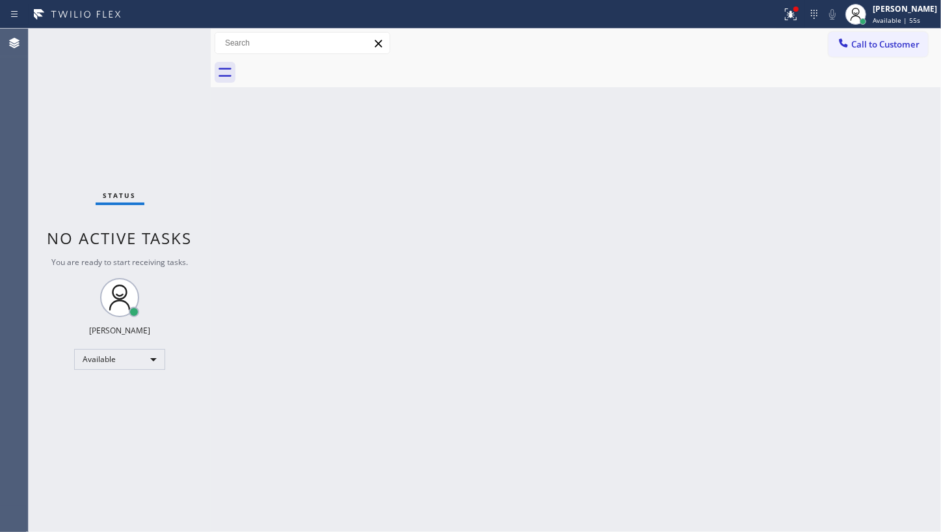
click at [169, 39] on div "Status No active tasks You are ready to start receiving tasks. JENIZA ALCAYDE A…" at bounding box center [120, 280] width 182 height 503
click at [164, 114] on div "Status No active tasks You are ready to start receiving tasks. JENIZA ALCAYDE A…" at bounding box center [120, 280] width 182 height 503
click at [786, 12] on icon at bounding box center [791, 15] width 16 height 16
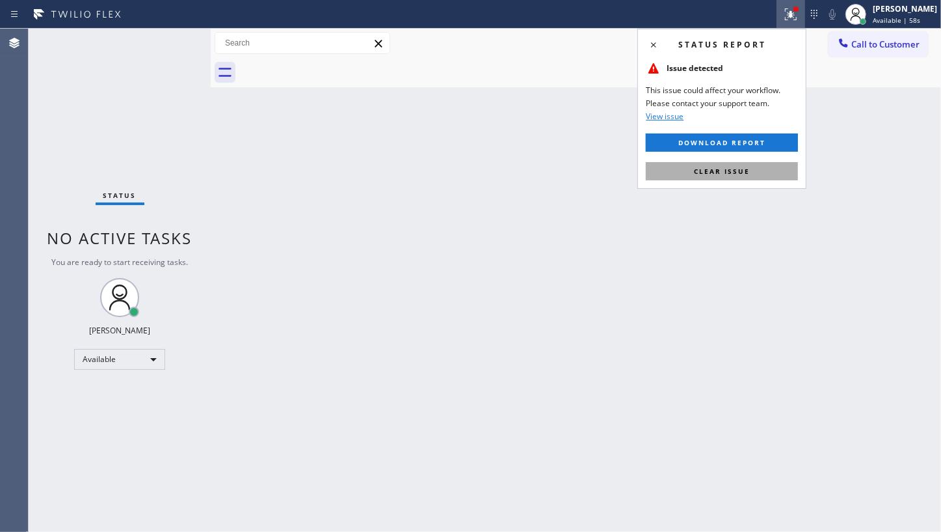
click at [757, 176] on button "Clear issue" at bounding box center [722, 171] width 152 height 18
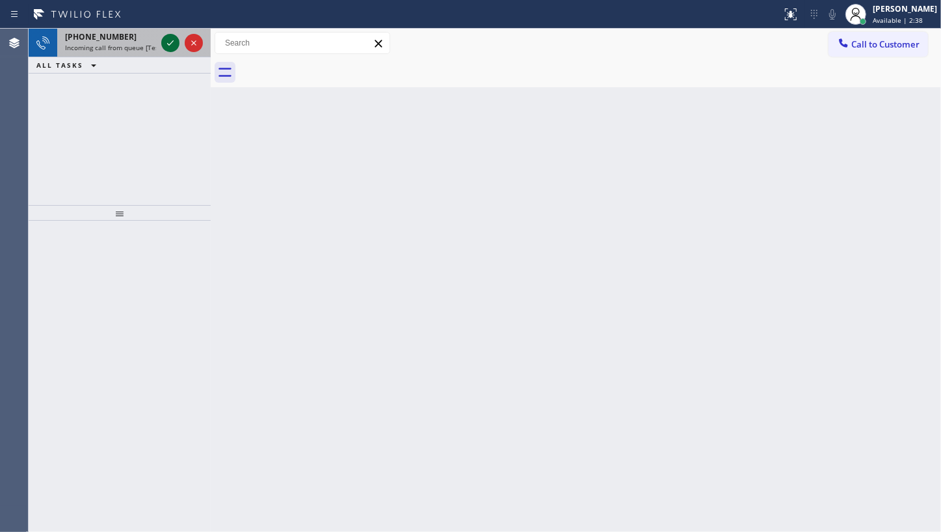
click at [173, 38] on icon at bounding box center [171, 43] width 16 height 16
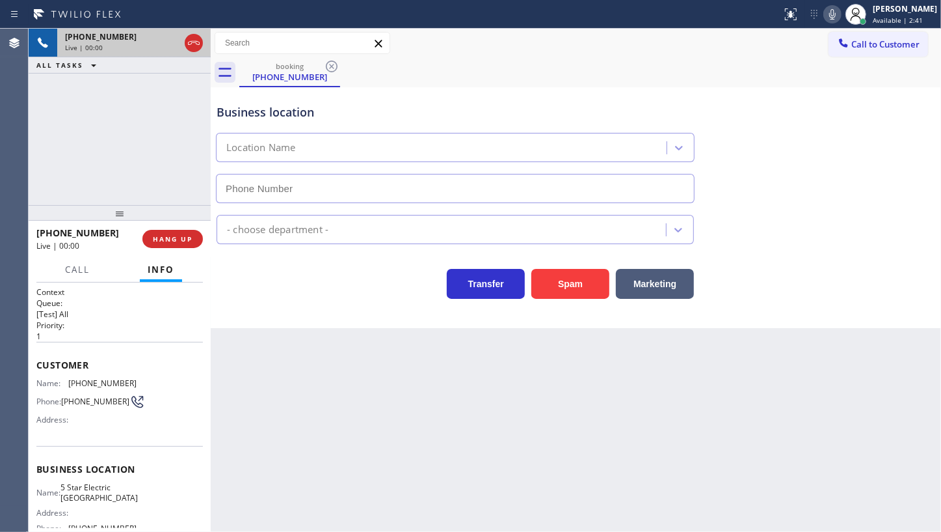
type input "(619) 432-6327"
drag, startPoint x: 63, startPoint y: 380, endPoint x: 167, endPoint y: 388, distance: 104.4
click at [167, 388] on div "Name: (949) 433-5094 Phone: (949) 433-5094 Address:" at bounding box center [119, 403] width 167 height 51
copy div "(949) 433-5094"
click at [163, 40] on icon at bounding box center [171, 43] width 16 height 16
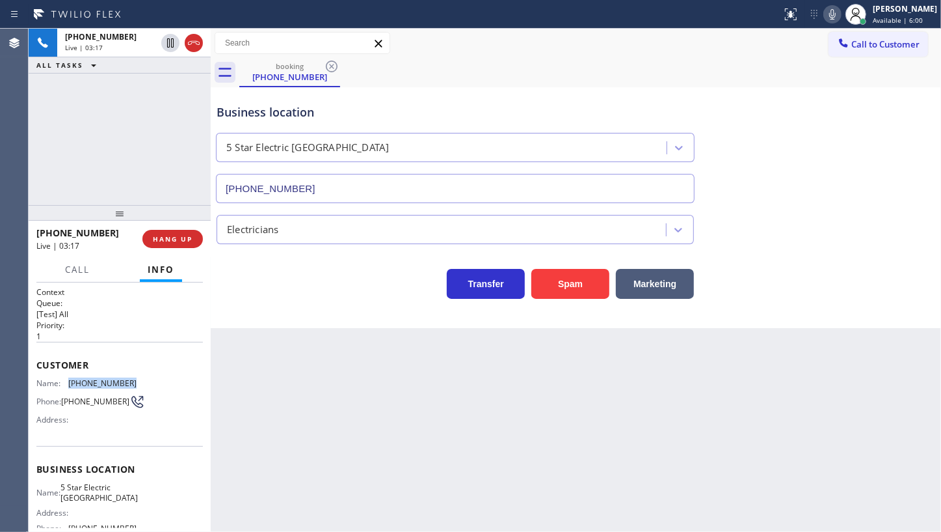
click at [833, 14] on icon at bounding box center [833, 15] width 16 height 16
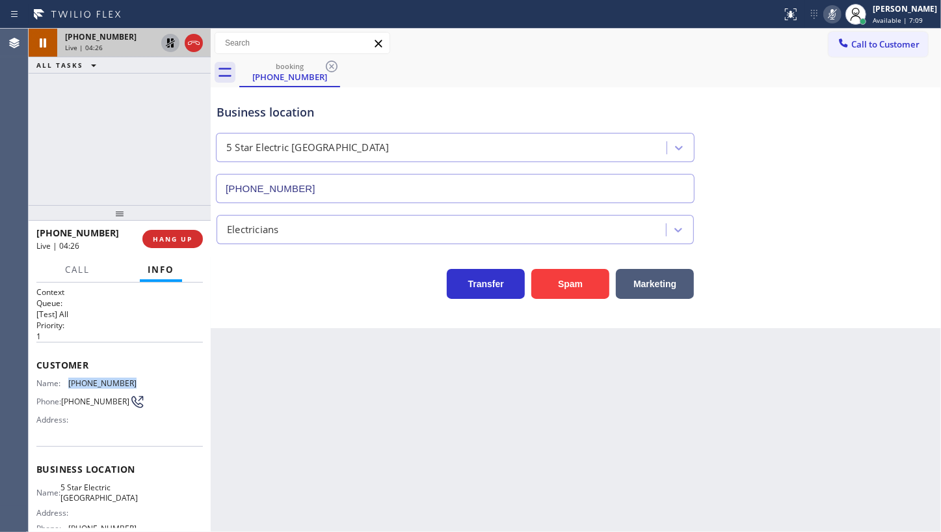
click at [162, 45] on div at bounding box center [170, 43] width 18 height 16
click at [833, 14] on icon at bounding box center [833, 15] width 16 height 16
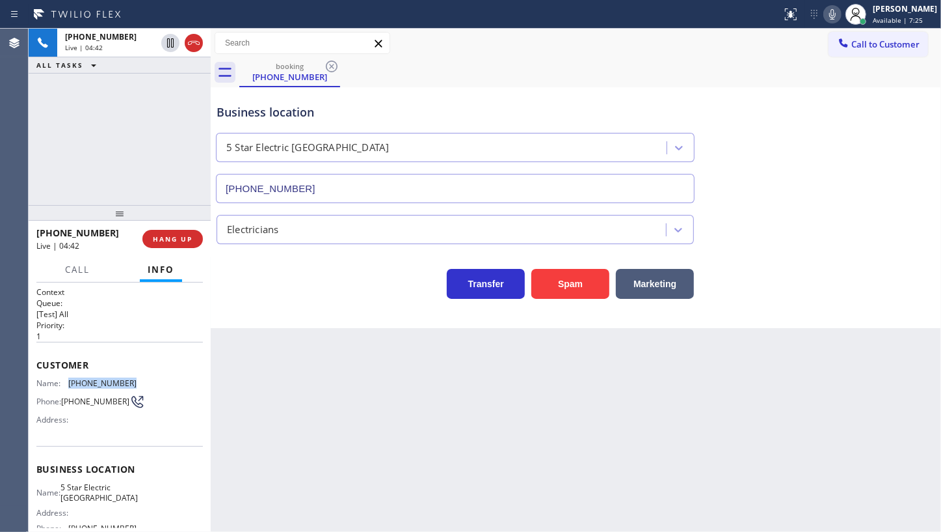
click at [107, 135] on div "+19494335094 Live | 04:42 ALL TASKS ALL TASKS ACTIVE TASKS TASKS IN WRAP UP" at bounding box center [120, 117] width 182 height 176
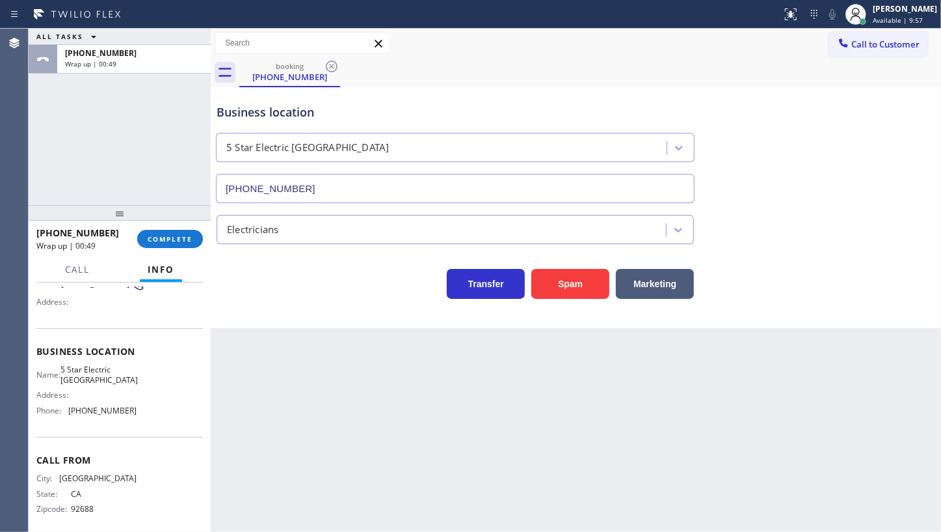
scroll to position [128, 0]
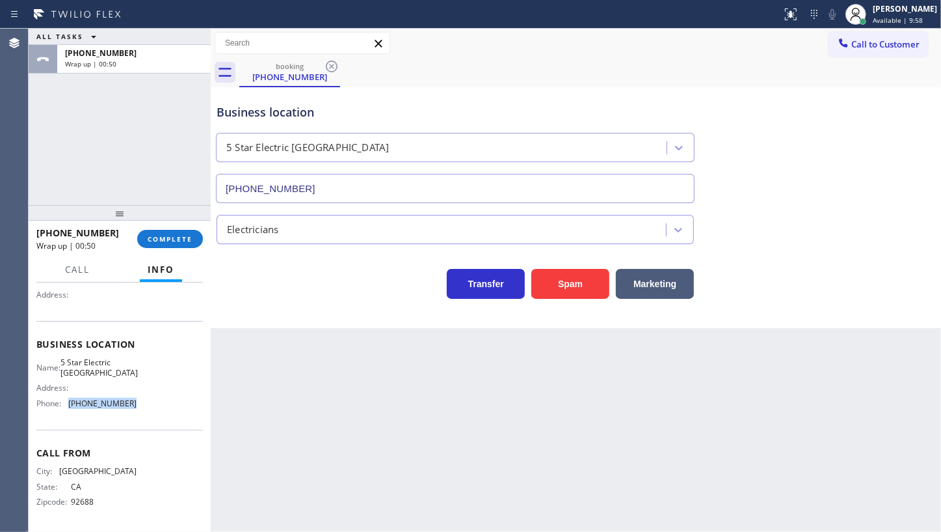
drag, startPoint x: 67, startPoint y: 407, endPoint x: 180, endPoint y: 416, distance: 113.0
click at [180, 416] on div "Business location Name: 5 Star Electric San Diego Address: Phone: (619) 432-6327" at bounding box center [119, 375] width 167 height 109
copy div "(619) 432-6327"
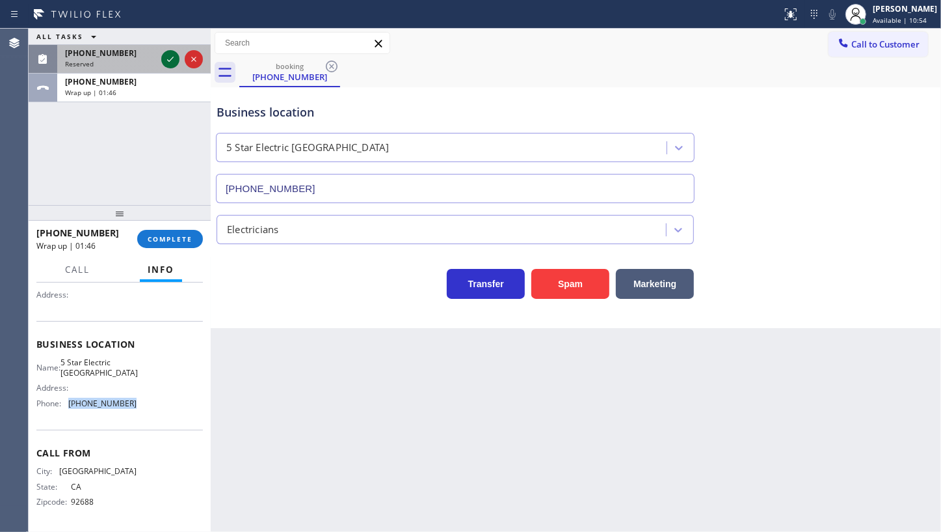
click at [168, 59] on icon at bounding box center [171, 59] width 16 height 16
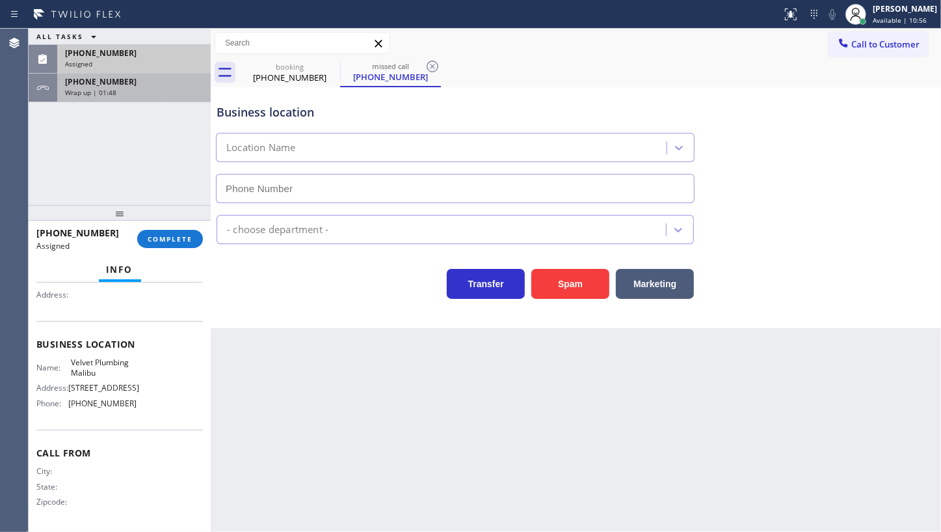
type input "(310) 388-3916"
click at [103, 94] on span "Wrap up | 01:48" at bounding box center [90, 92] width 51 height 9
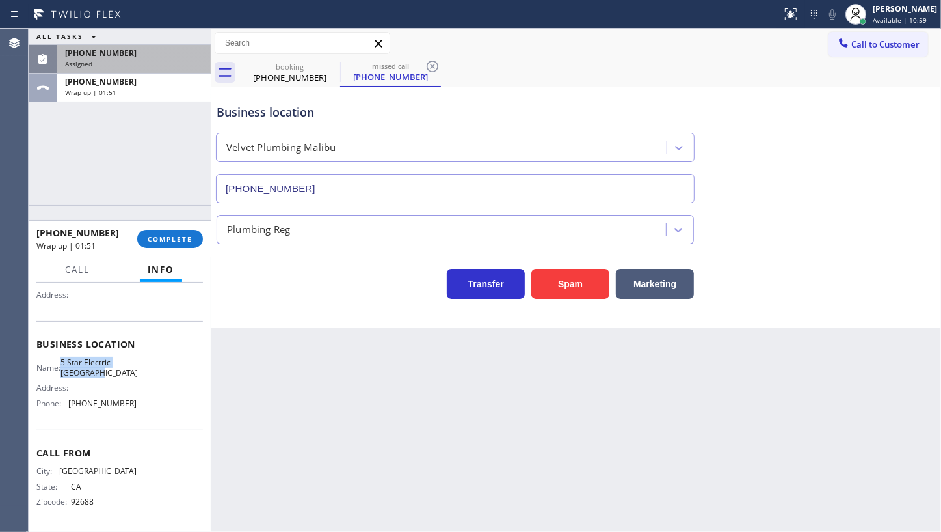
drag, startPoint x: 70, startPoint y: 363, endPoint x: 114, endPoint y: 368, distance: 44.5
click at [114, 368] on span "5 Star Electric San Diego" at bounding box center [99, 367] width 77 height 20
copy span "5 Star Electric San Diego"
click at [124, 67] on div "Assigned" at bounding box center [134, 63] width 138 height 9
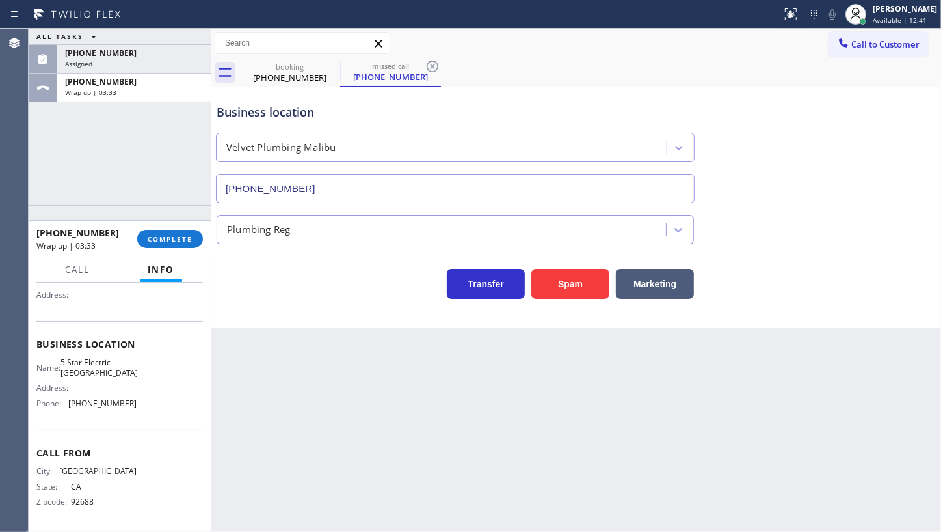
scroll to position [149, 0]
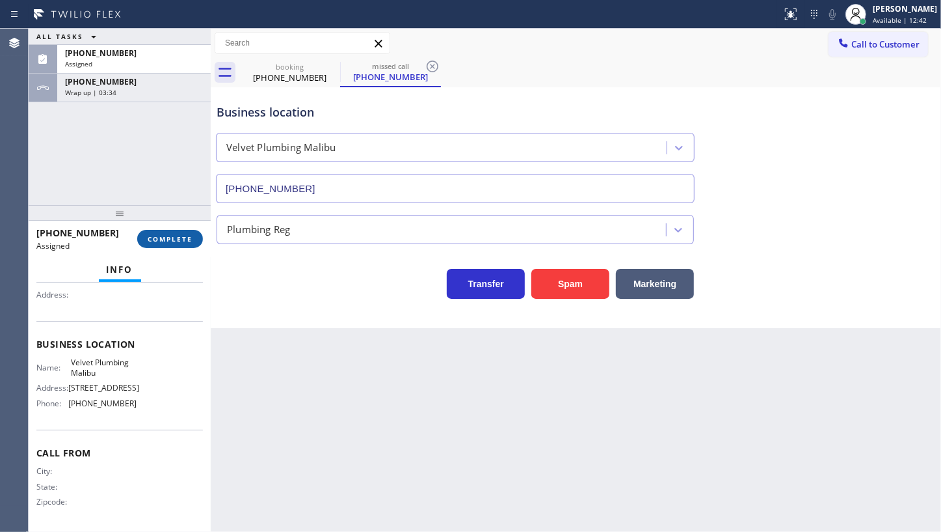
click at [163, 243] on button "COMPLETE" at bounding box center [170, 239] width 66 height 18
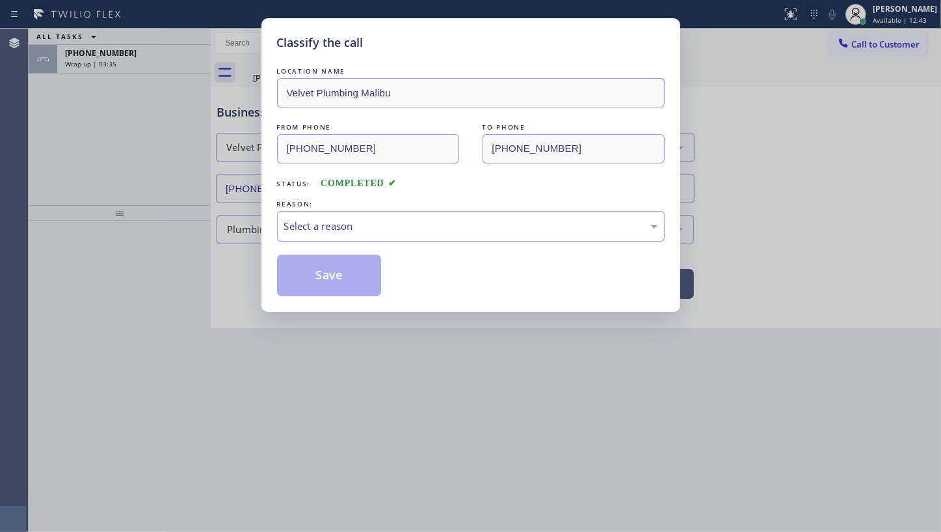
click at [321, 214] on div "Select a reason" at bounding box center [471, 226] width 388 height 31
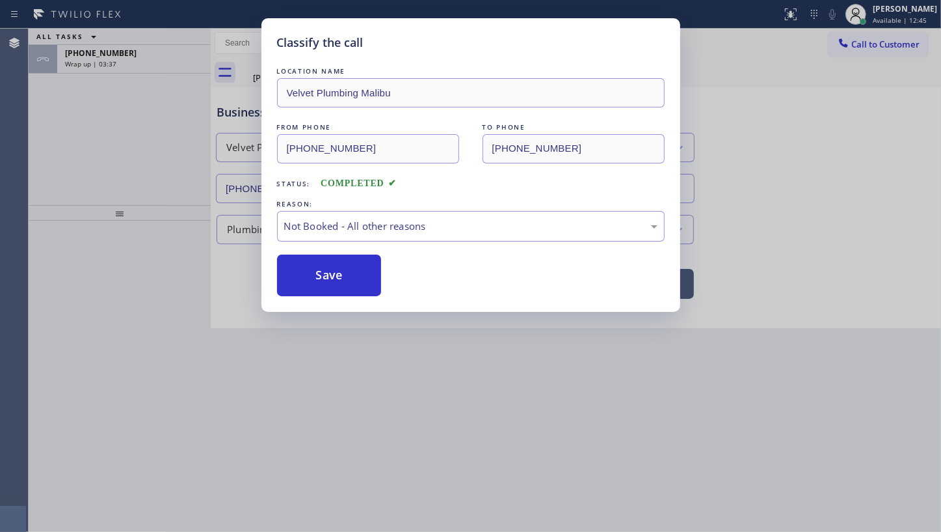
click at [318, 273] on button "Save" at bounding box center [329, 275] width 105 height 42
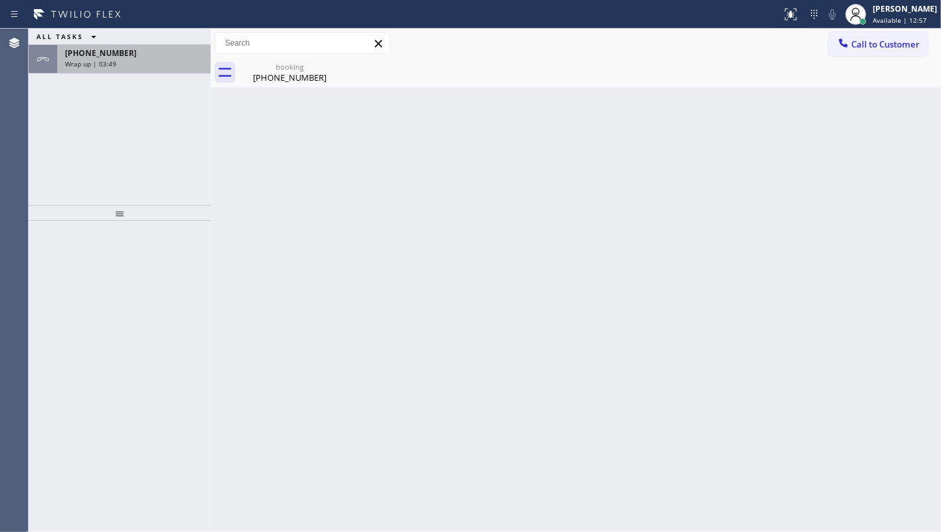
click at [116, 69] on div "+19494335094 Wrap up | 03:49" at bounding box center [131, 59] width 148 height 29
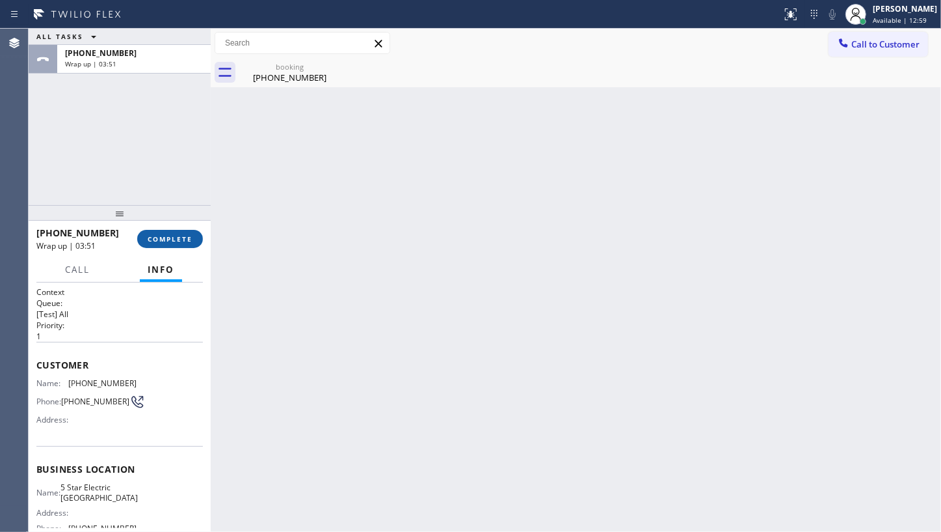
click at [184, 243] on button "COMPLETE" at bounding box center [170, 239] width 66 height 18
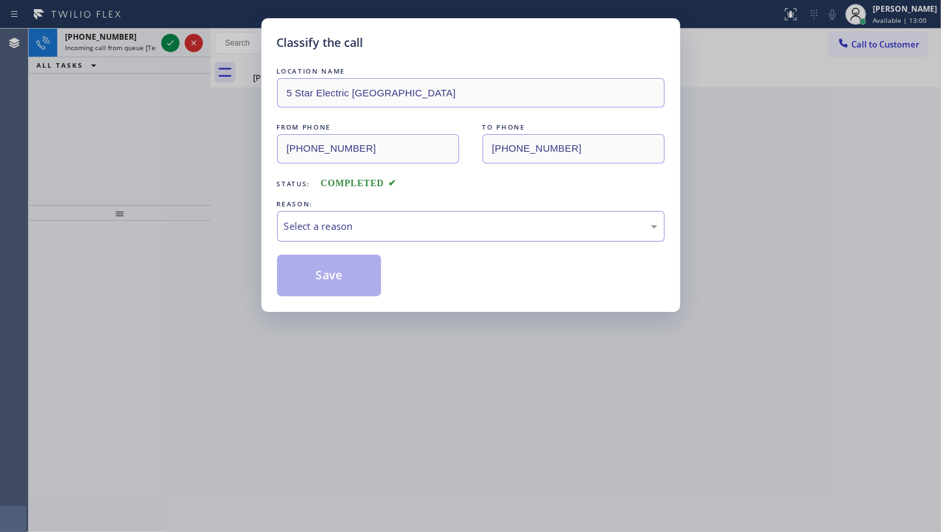
drag, startPoint x: 300, startPoint y: 228, endPoint x: 300, endPoint y: 238, distance: 10.4
click at [300, 228] on div "Select a reason" at bounding box center [470, 226] width 373 height 15
click at [306, 271] on button "Save" at bounding box center [329, 275] width 105 height 42
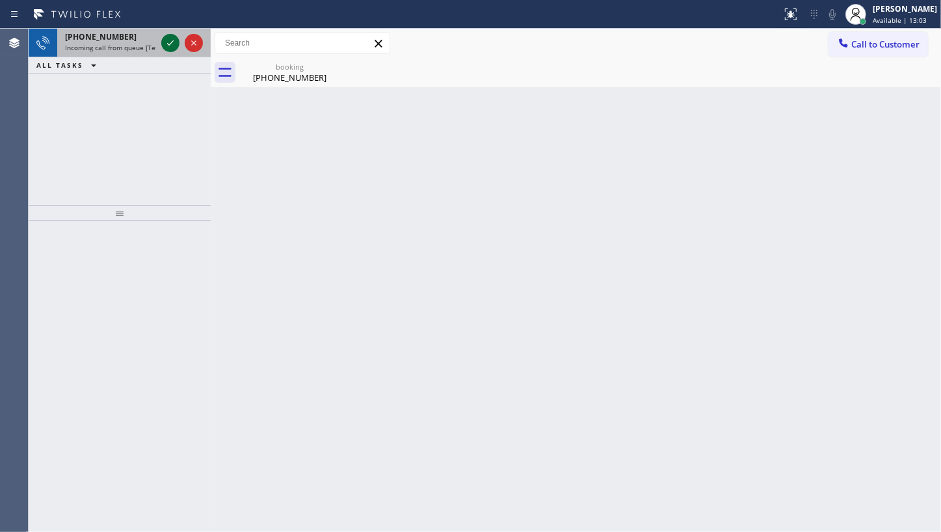
click at [171, 43] on icon at bounding box center [170, 42] width 7 height 5
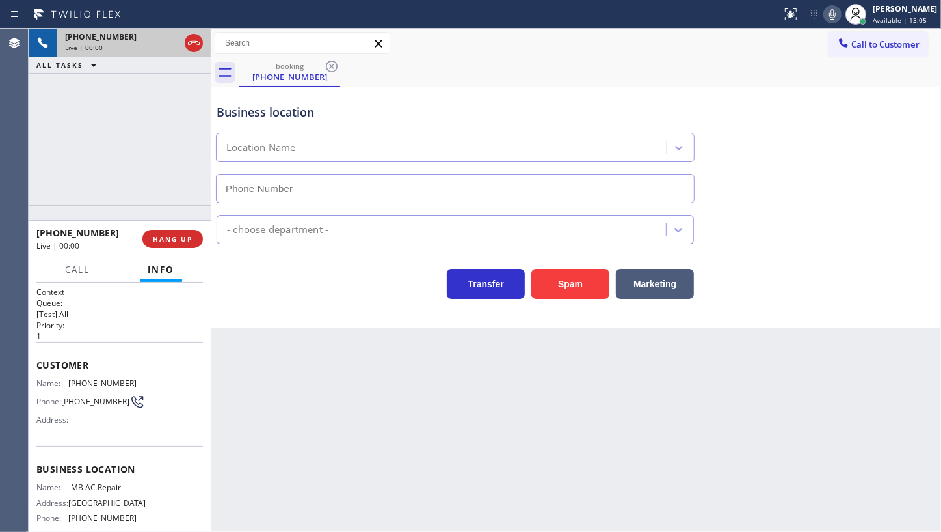
type input "(305) 257-9918"
click at [180, 242] on span "HANG UP" at bounding box center [173, 238] width 40 height 9
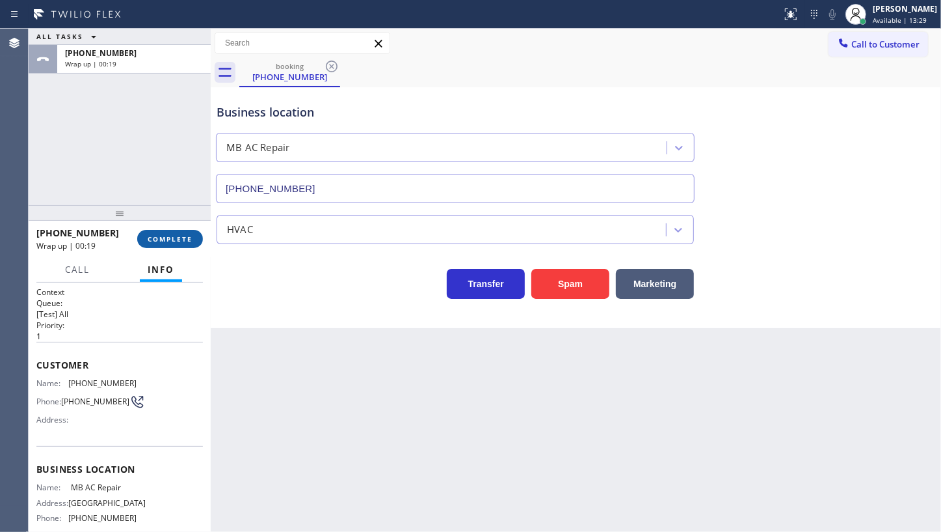
click at [188, 241] on span "COMPLETE" at bounding box center [170, 238] width 45 height 9
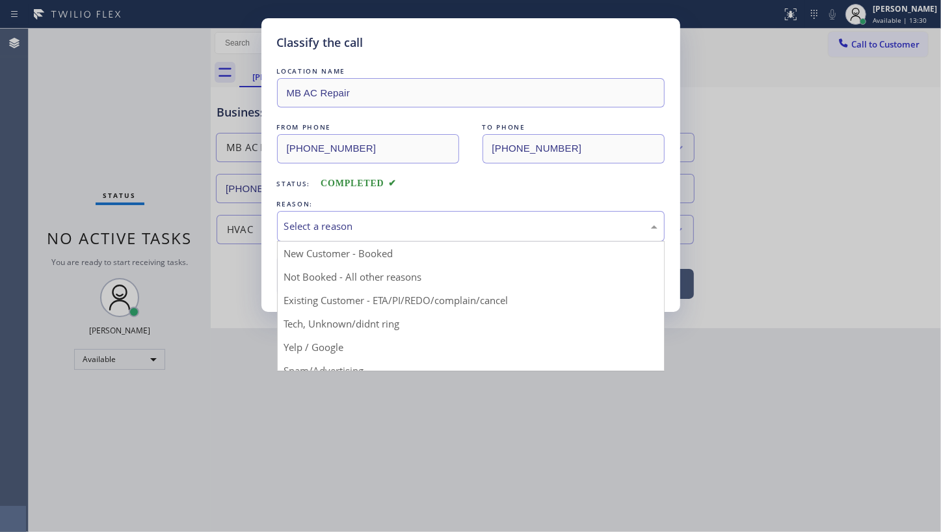
click at [329, 236] on div "Select a reason" at bounding box center [471, 226] width 388 height 31
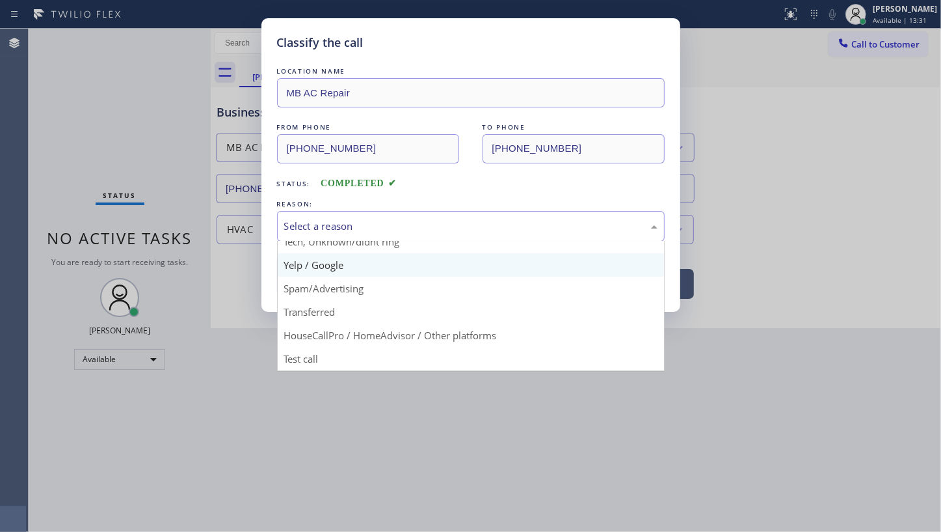
scroll to position [87, 0]
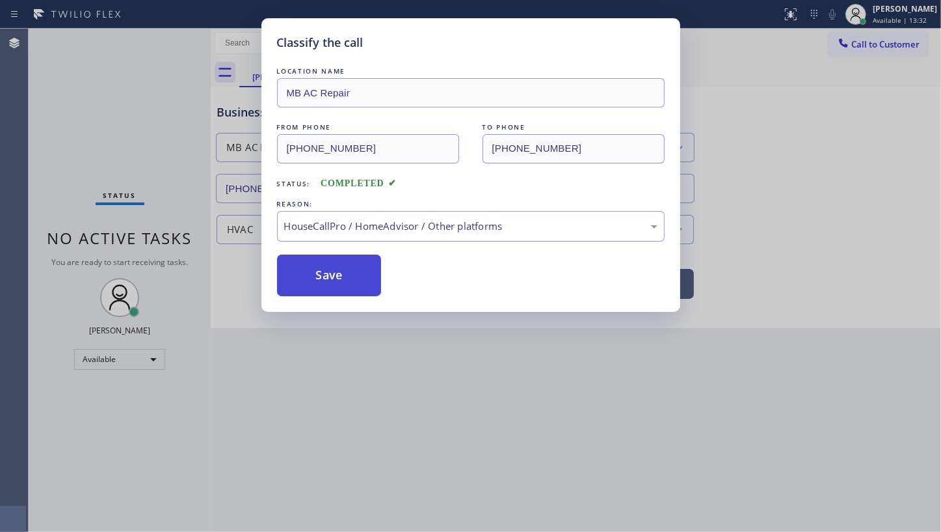
drag, startPoint x: 349, startPoint y: 329, endPoint x: 355, endPoint y: 284, distance: 46.0
click at [355, 267] on button "Save" at bounding box center [329, 275] width 105 height 42
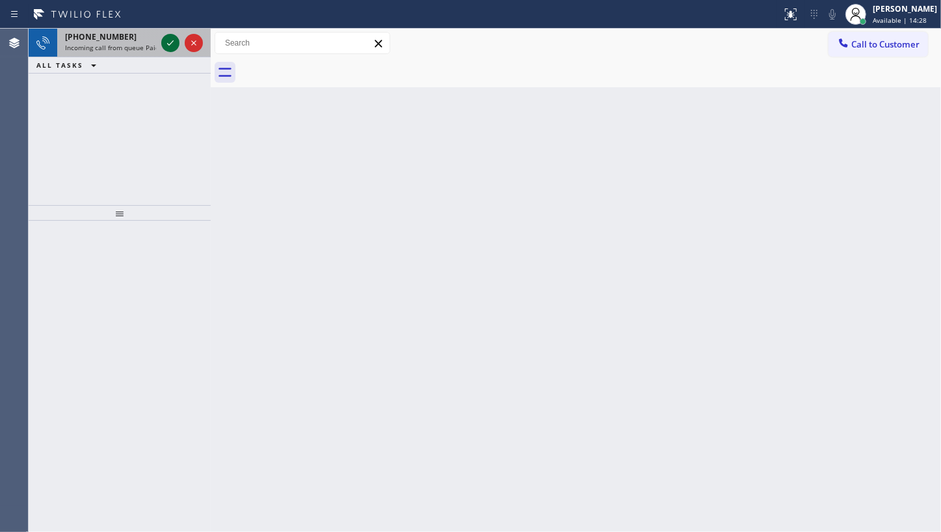
click at [167, 40] on icon at bounding box center [171, 43] width 16 height 16
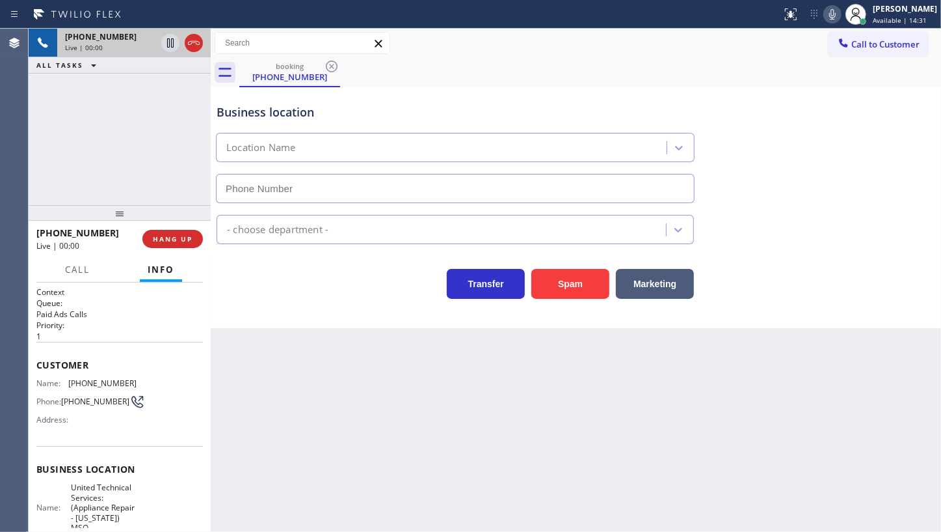
type input "(518) 363-7102"
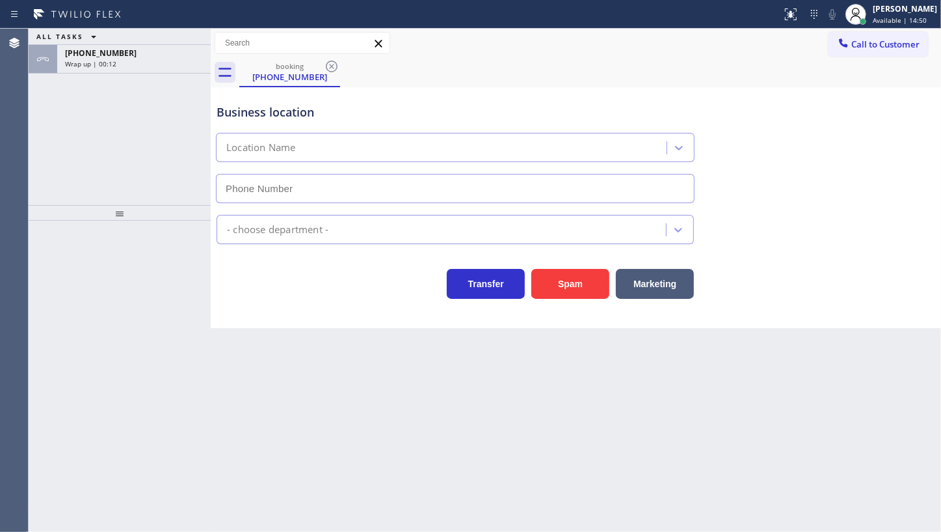
type input "[PHONE_NUMBER]"
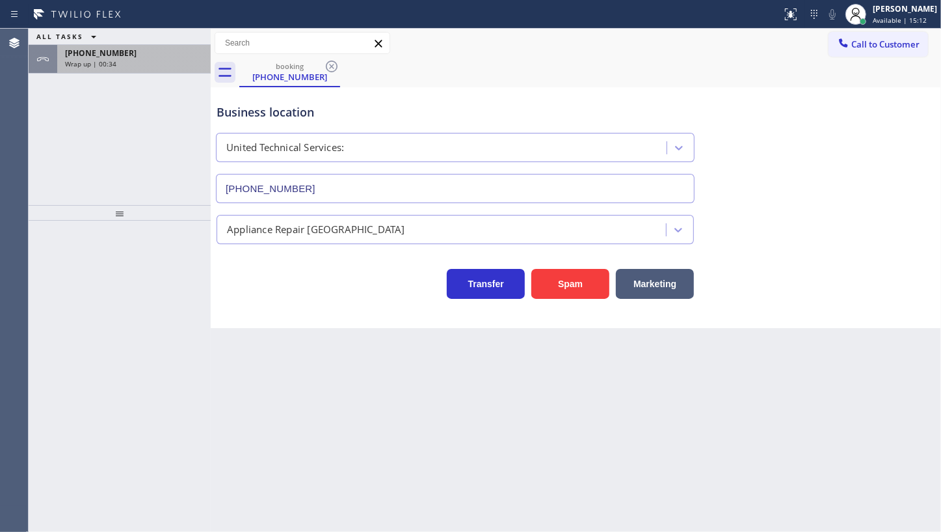
click at [128, 58] on div "+16097842300" at bounding box center [134, 52] width 138 height 11
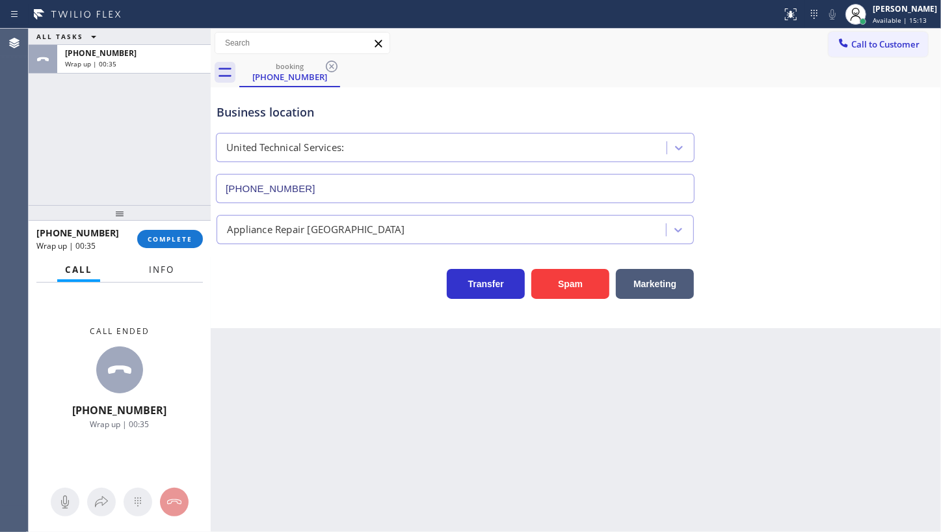
click at [163, 273] on span "Info" at bounding box center [161, 269] width 25 height 12
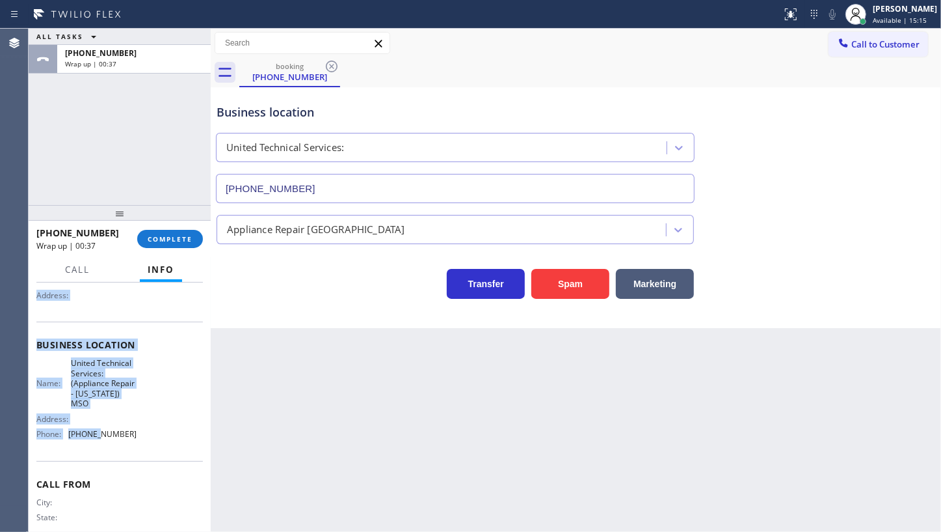
scroll to position [157, 0]
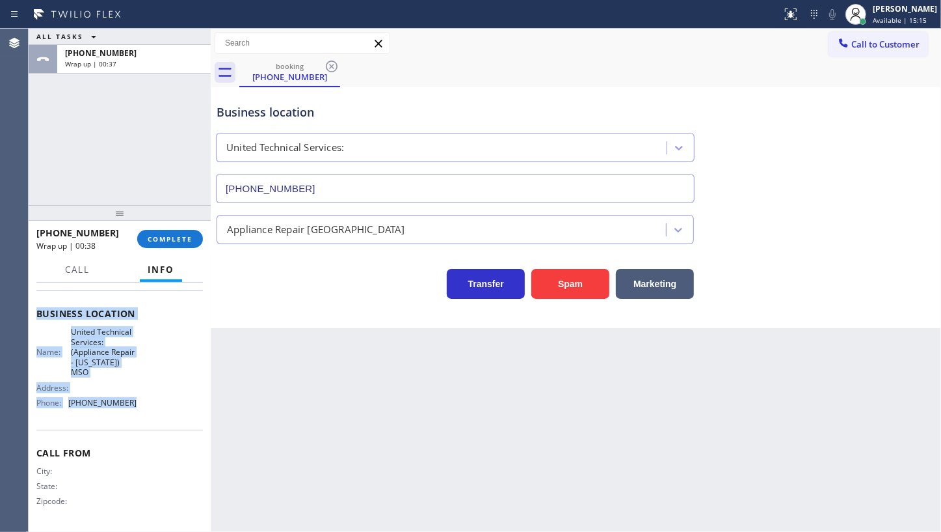
drag, startPoint x: 36, startPoint y: 355, endPoint x: 148, endPoint y: 412, distance: 125.1
click at [148, 412] on div "Context Queue: Paid Ads Calls Priority: 1 Customer Name: (609) 784-2300 Phone: …" at bounding box center [119, 329] width 167 height 397
copy div "Customer Name: (609) 784-2300 Phone: (609) 784-2300 Address: Business location …"
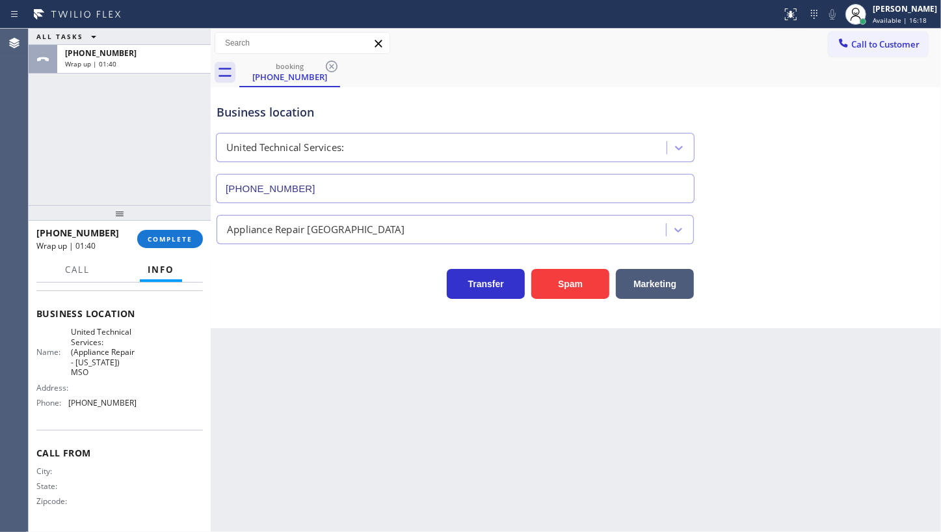
click at [68, 157] on div "ALL TASKS ALL TASKS ACTIVE TASKS TASKS IN WRAP UP +16097842300 Wrap up | 01:40" at bounding box center [120, 117] width 182 height 176
click at [169, 230] on button "COMPLETE" at bounding box center [170, 239] width 66 height 18
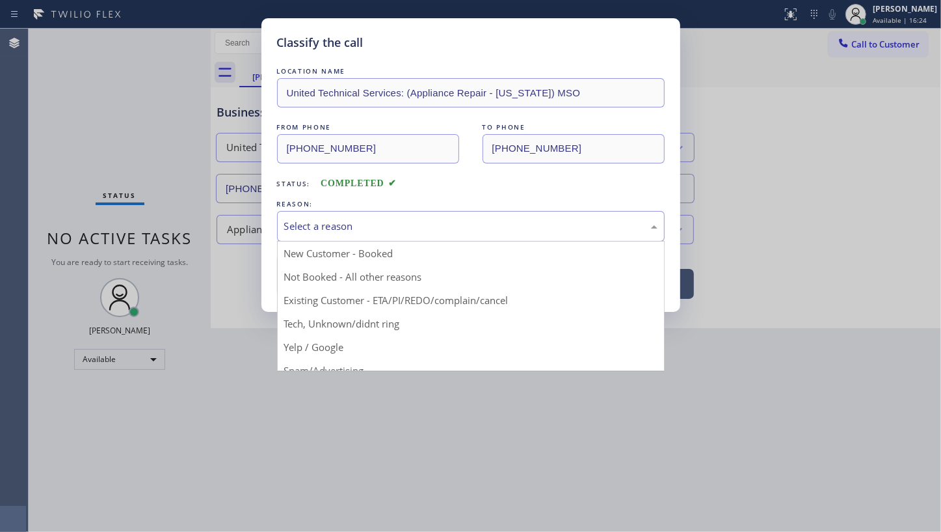
drag, startPoint x: 347, startPoint y: 221, endPoint x: 314, endPoint y: 265, distance: 55.2
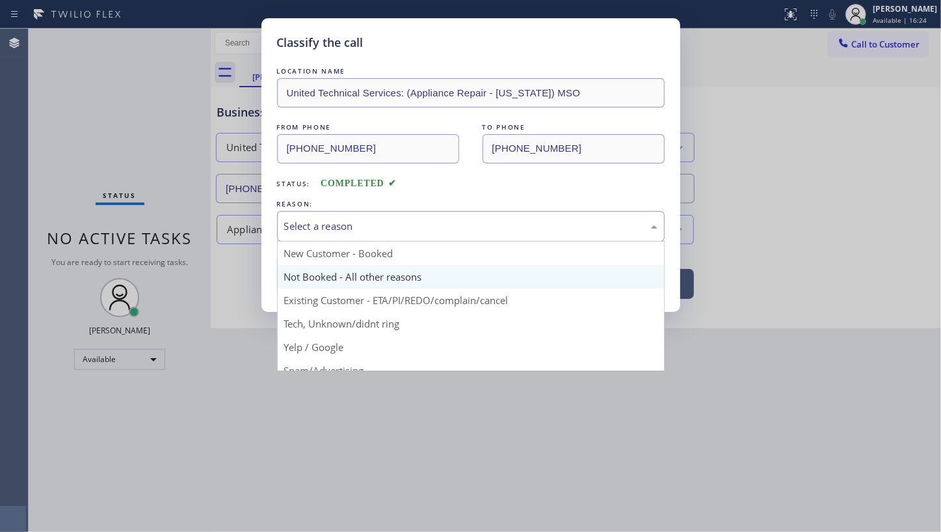
click at [347, 221] on div "Select a reason" at bounding box center [470, 226] width 373 height 15
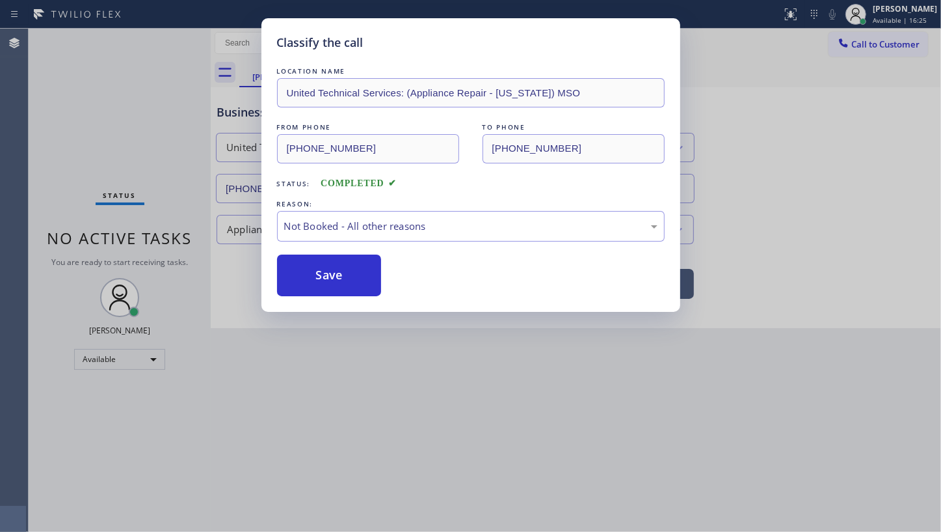
click at [310, 270] on button "Save" at bounding box center [329, 275] width 105 height 42
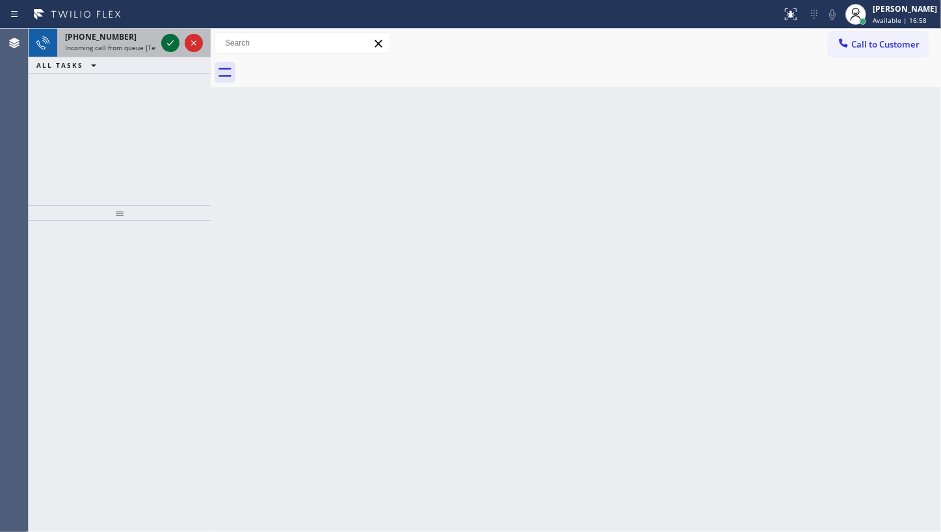
click at [175, 40] on icon at bounding box center [171, 43] width 16 height 16
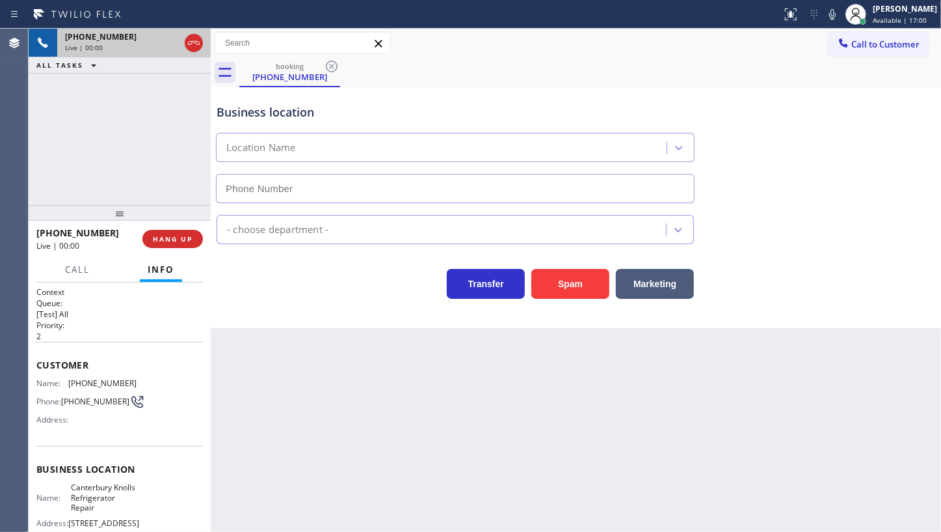
type input "(323) 642-3770"
click at [189, 44] on icon at bounding box center [194, 43] width 16 height 16
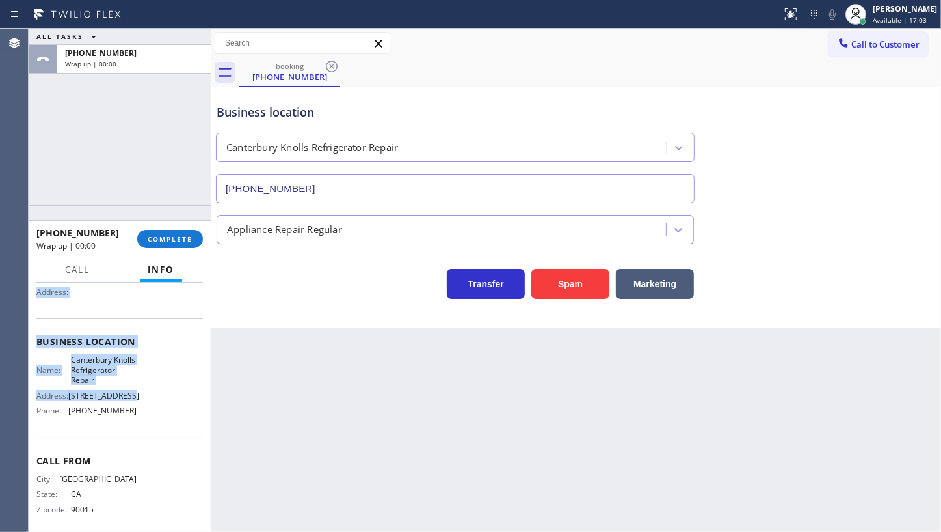
scroll to position [157, 0]
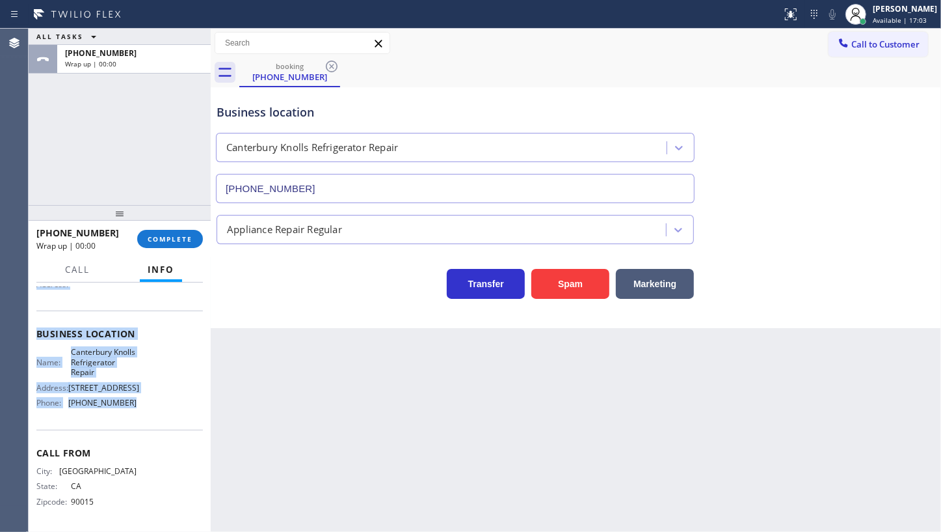
drag, startPoint x: 33, startPoint y: 352, endPoint x: 143, endPoint y: 415, distance: 127.3
click at [143, 415] on div "Context Queue: [Test] All Priority: 2 Customer Name: (323) 510-0439 Phone: (323…" at bounding box center [120, 406] width 182 height 249
copy div "Customer Name: (323) 510-0439 Phone: (323) 510-0439 Address: Business location …"
click at [156, 239] on span "COMPLETE" at bounding box center [170, 238] width 45 height 9
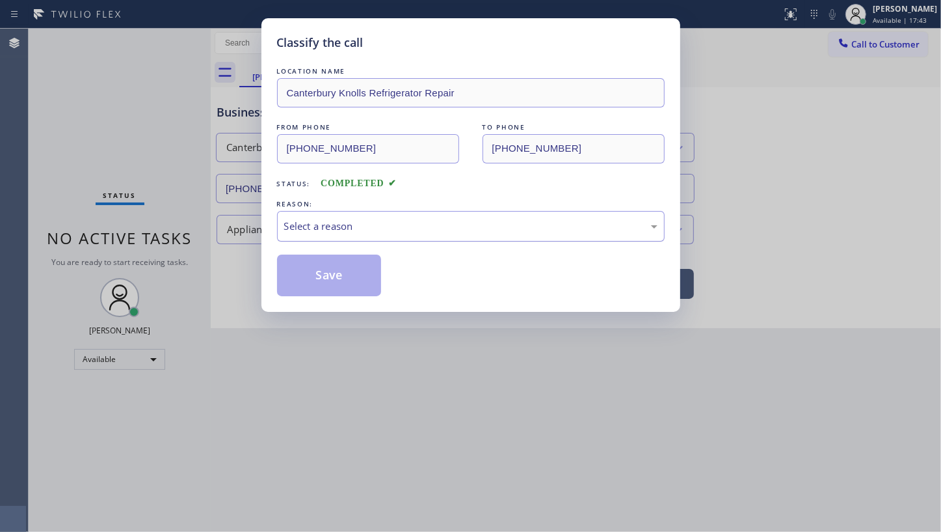
click at [285, 228] on div "Select a reason" at bounding box center [470, 226] width 373 height 15
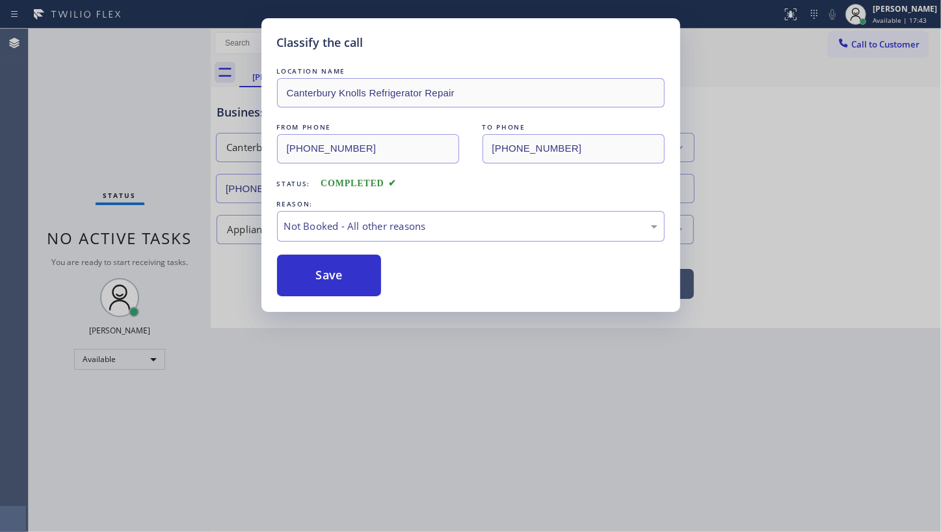
click at [305, 275] on button "Save" at bounding box center [329, 275] width 105 height 42
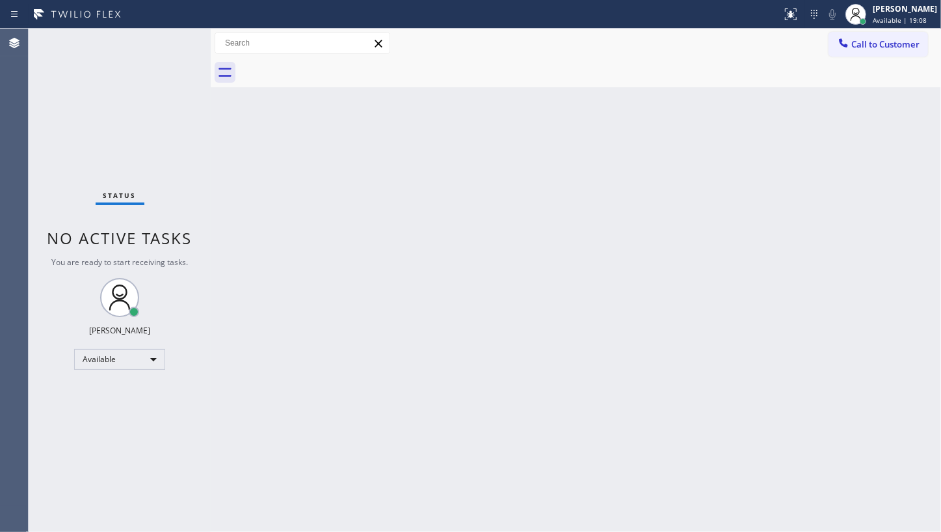
click at [95, 103] on div "Status No active tasks You are ready to start receiving tasks. JENIZA ALCAYDE A…" at bounding box center [120, 280] width 182 height 503
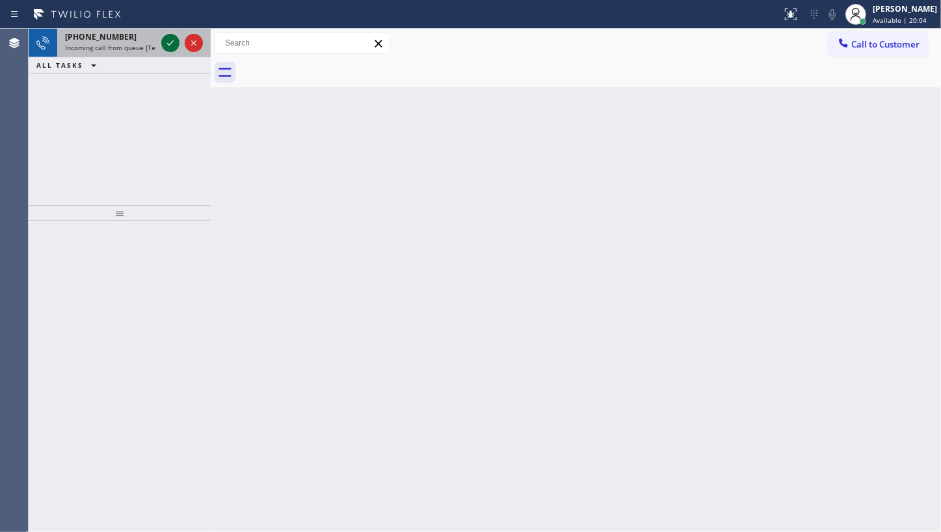
click at [163, 41] on icon at bounding box center [171, 43] width 16 height 16
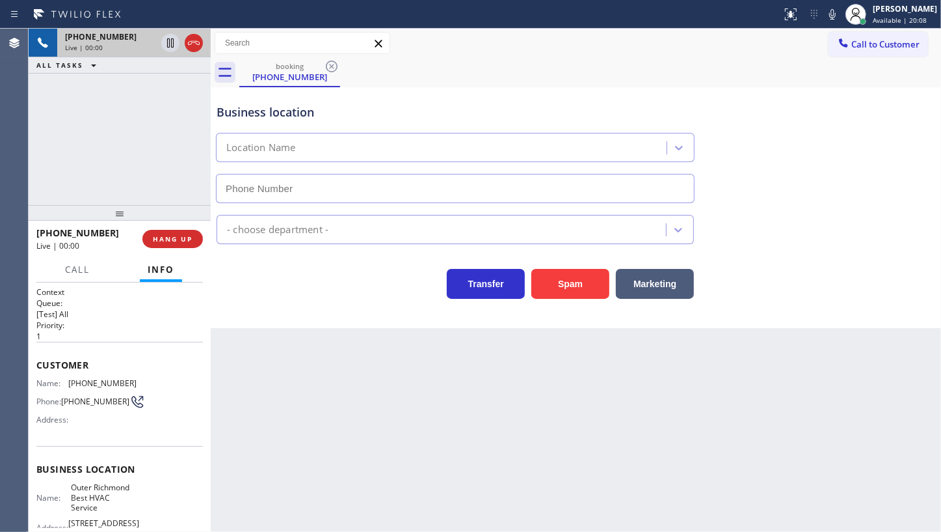
type input "(628) 888-6067"
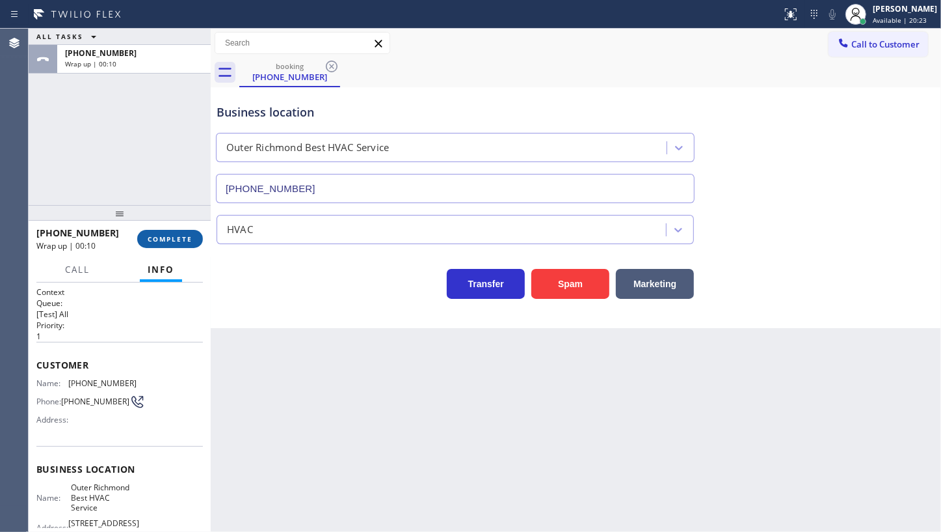
click at [176, 242] on span "COMPLETE" at bounding box center [170, 238] width 45 height 9
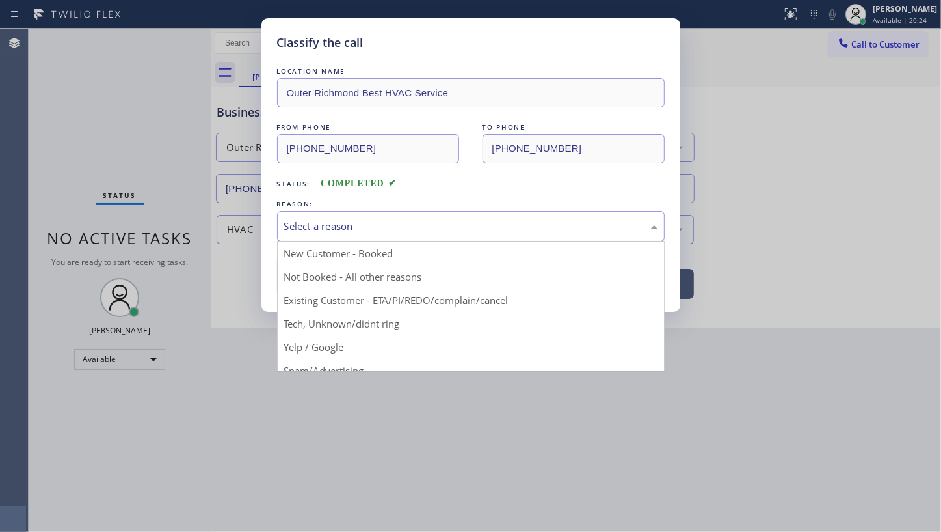
click at [324, 225] on div "Select a reason" at bounding box center [470, 226] width 373 height 15
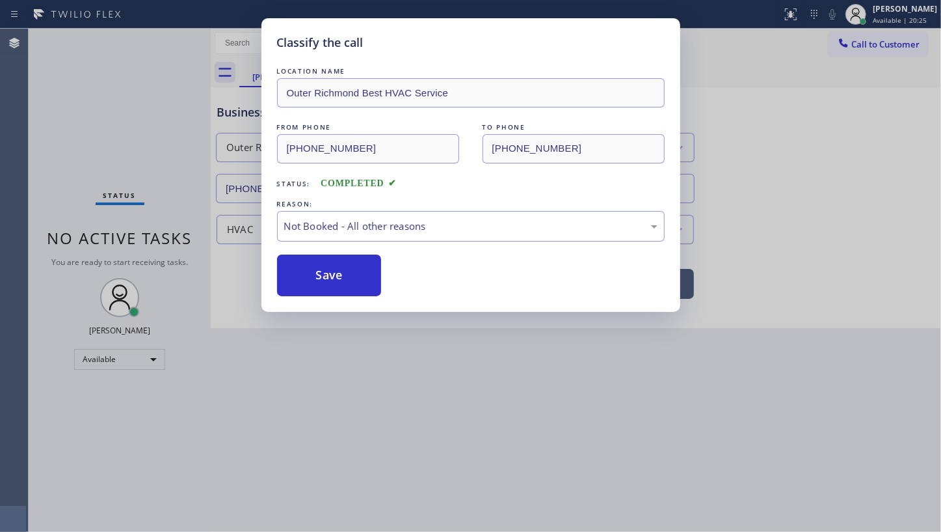
click at [316, 286] on button "Save" at bounding box center [329, 275] width 105 height 42
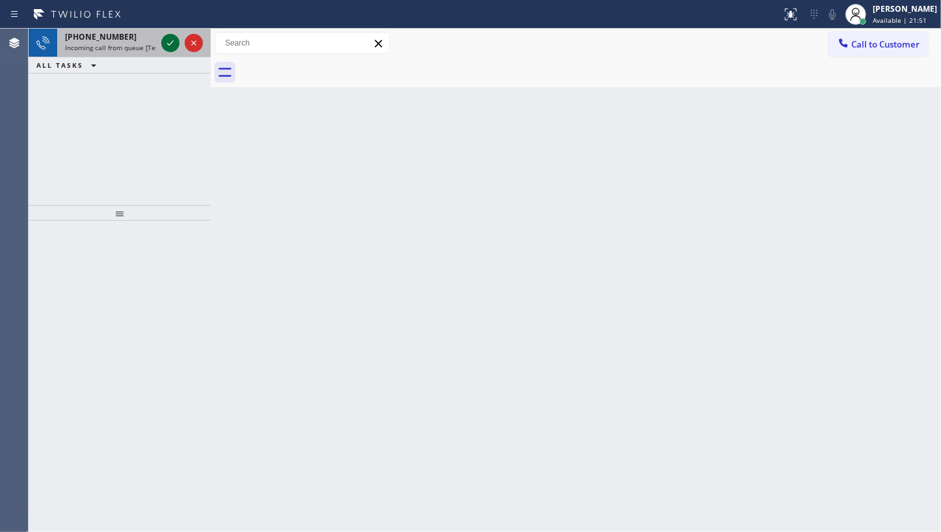
click at [170, 42] on icon at bounding box center [171, 43] width 16 height 16
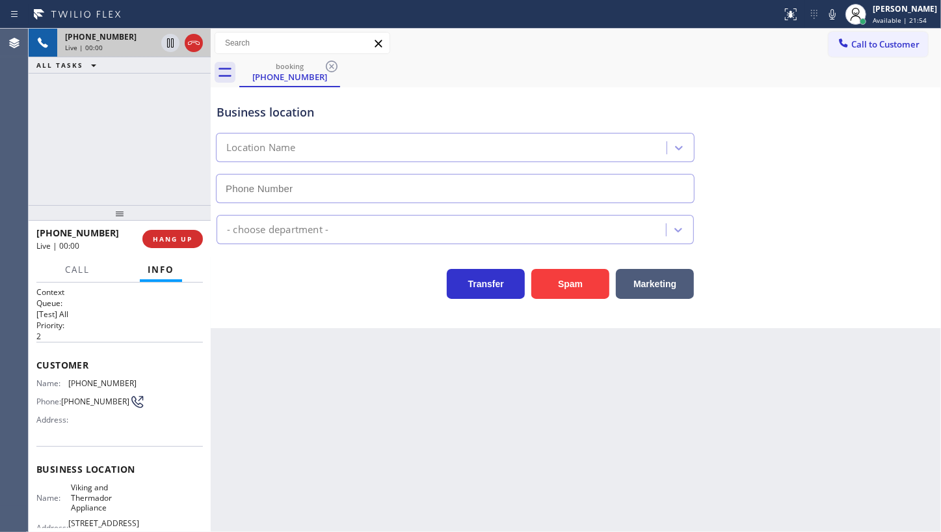
type input "(949) 619-6582"
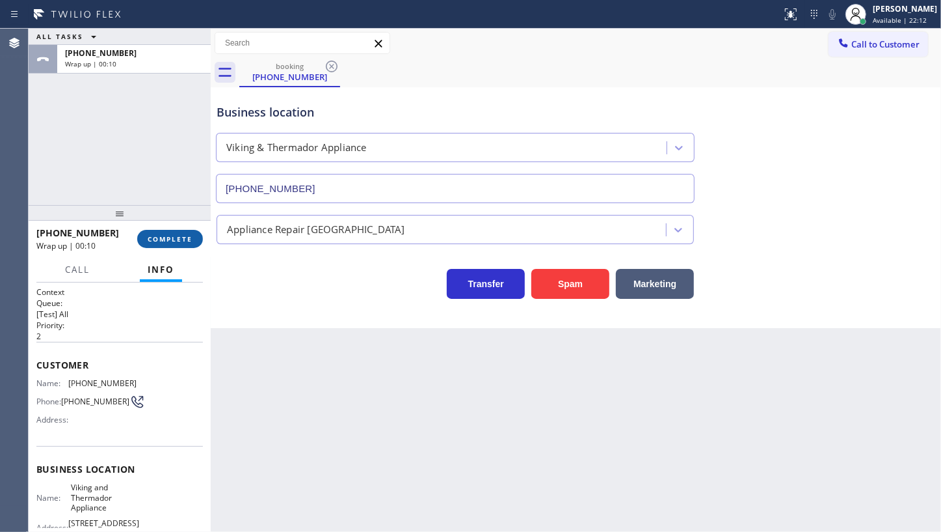
click at [177, 231] on button "COMPLETE" at bounding box center [170, 239] width 66 height 18
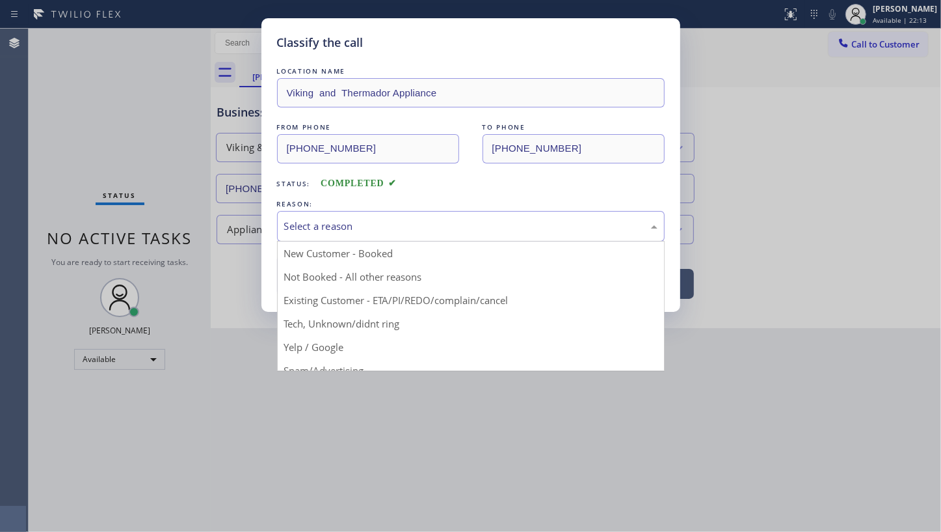
click at [314, 224] on div "Select a reason" at bounding box center [470, 226] width 373 height 15
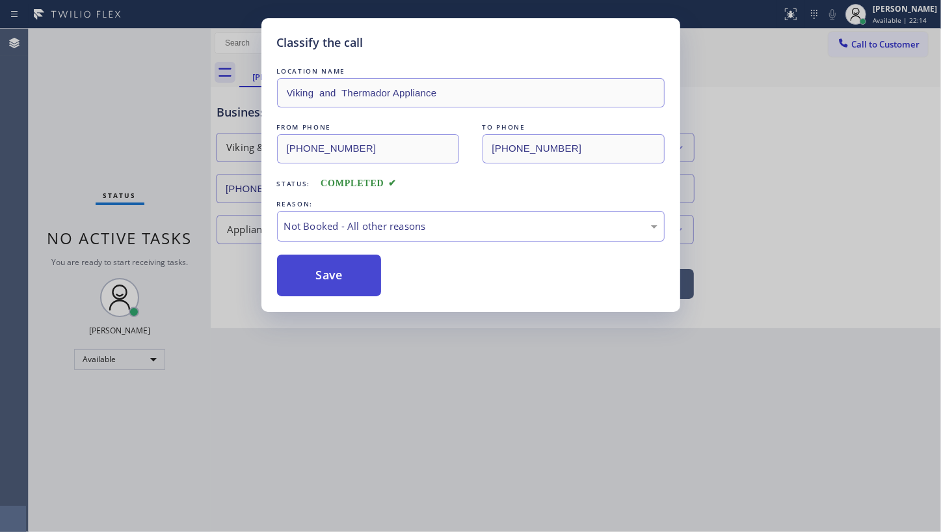
click at [321, 273] on button "Save" at bounding box center [329, 275] width 105 height 42
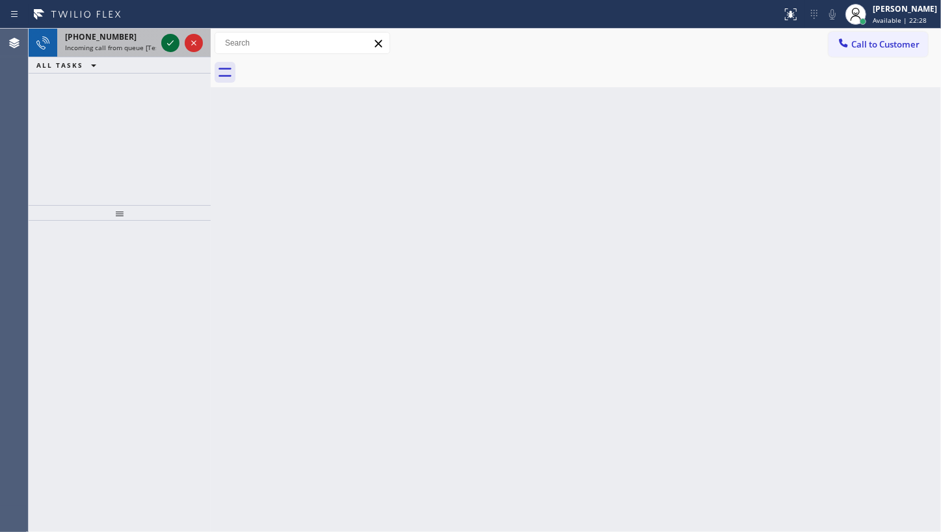
click at [166, 40] on icon at bounding box center [171, 43] width 16 height 16
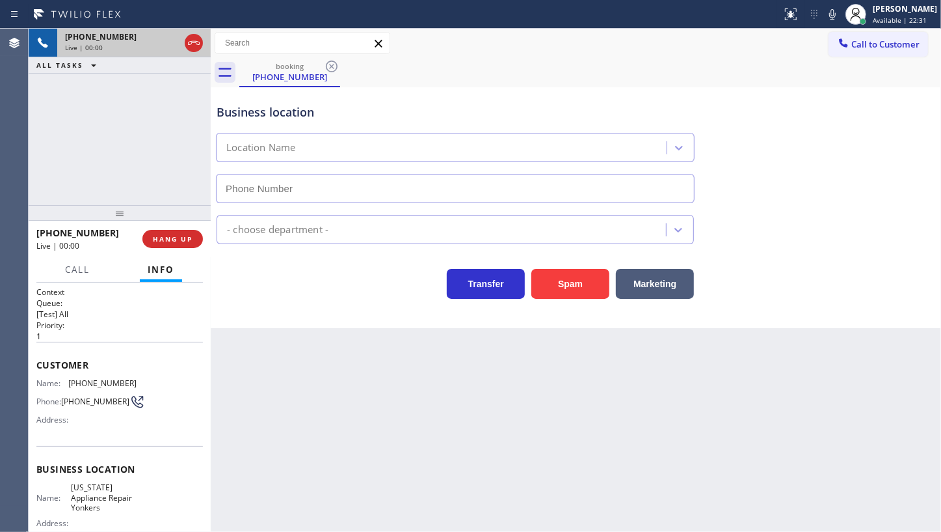
type input "(914) 873-0795"
click at [169, 233] on button "HANG UP" at bounding box center [172, 239] width 61 height 18
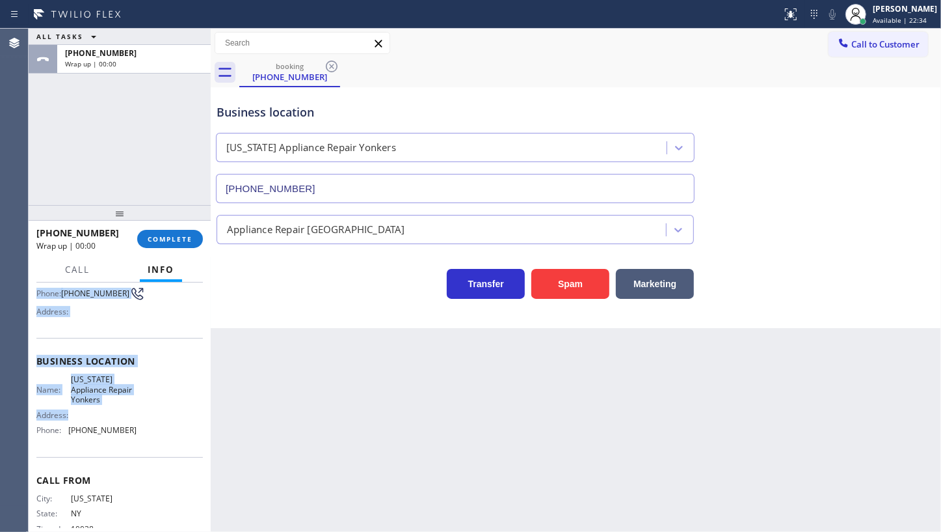
scroll to position [118, 0]
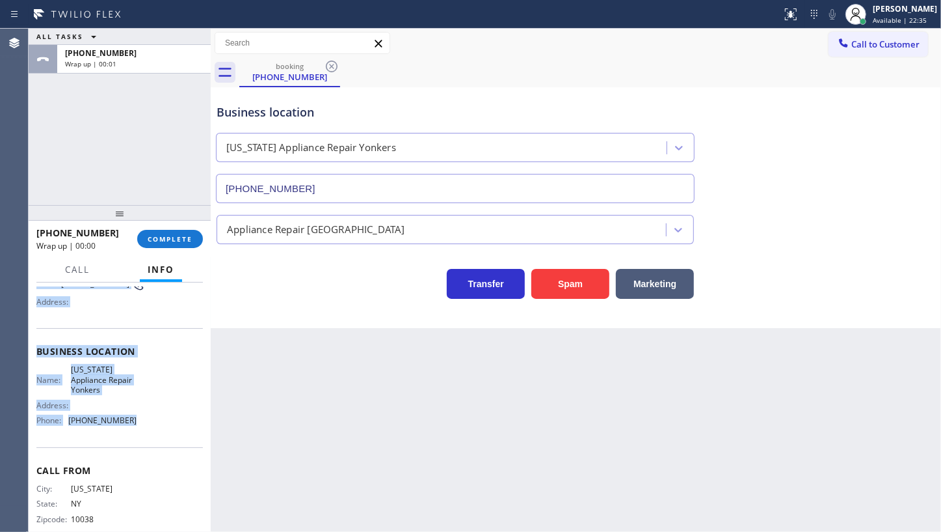
drag, startPoint x: 31, startPoint y: 356, endPoint x: 139, endPoint y: 416, distance: 123.5
click at [139, 416] on div "Context Queue: [Test] All Priority: 1 Customer Name: (917) 995-5627 Phone: (917…" at bounding box center [120, 406] width 182 height 249
copy div "Customer Name: (917) 995-5627 Phone: (917) 995-5627 Address: Business location …"
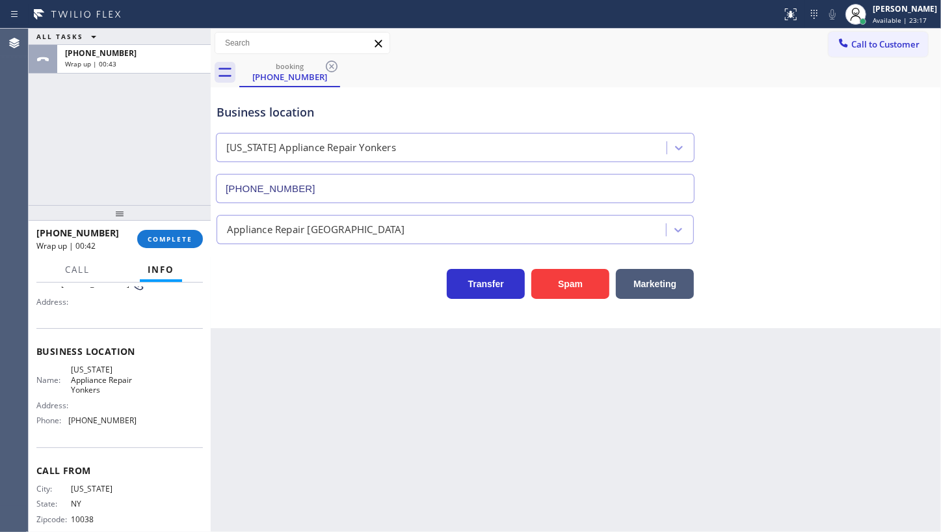
click at [72, 155] on div "ALL TASKS ALL TASKS ACTIVE TASKS TASKS IN WRAP UP +19179955627 Wrap up | 00:43" at bounding box center [120, 117] width 182 height 176
click at [149, 236] on span "COMPLETE" at bounding box center [170, 238] width 45 height 9
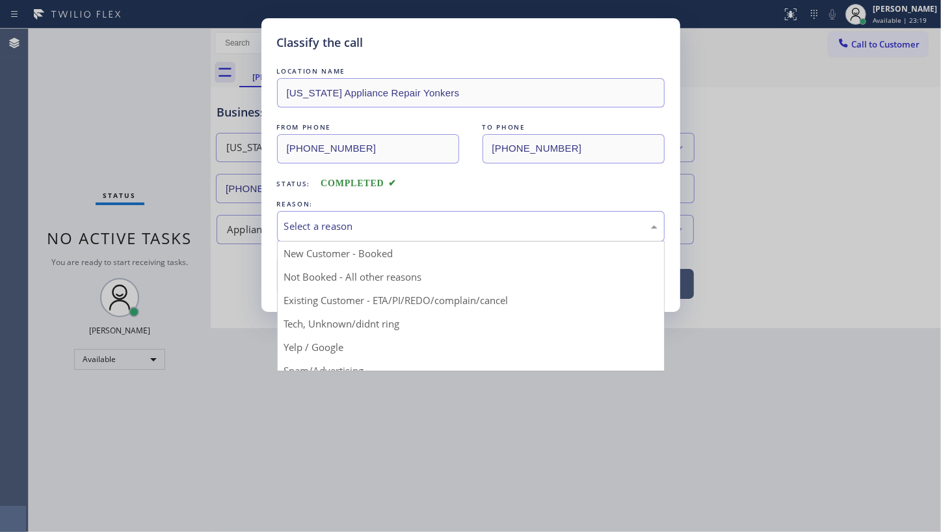
click at [299, 232] on div "Select a reason" at bounding box center [470, 226] width 373 height 15
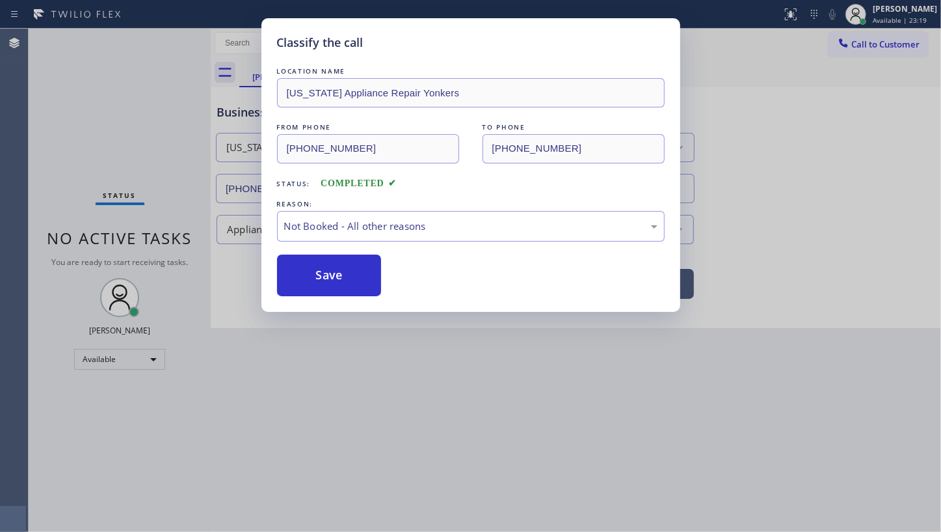
click at [295, 277] on button "Save" at bounding box center [329, 275] width 105 height 42
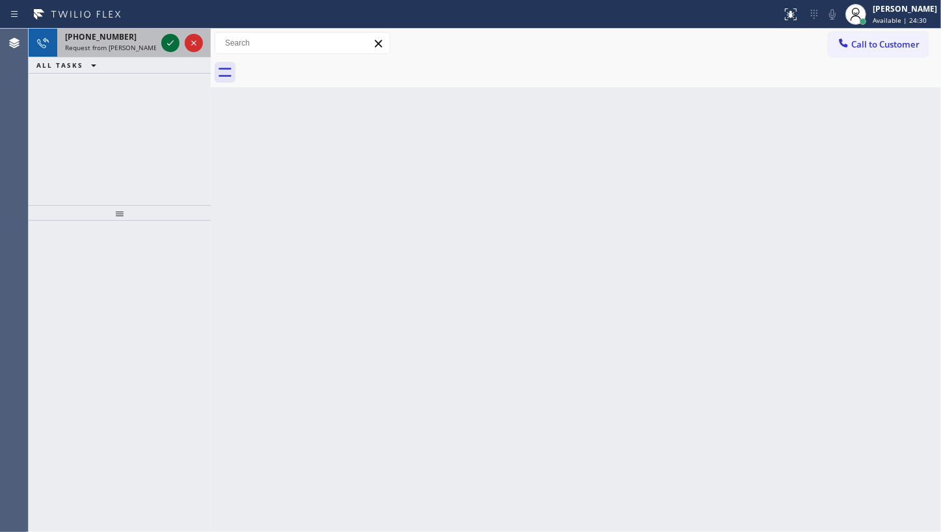
click at [166, 41] on icon at bounding box center [171, 43] width 16 height 16
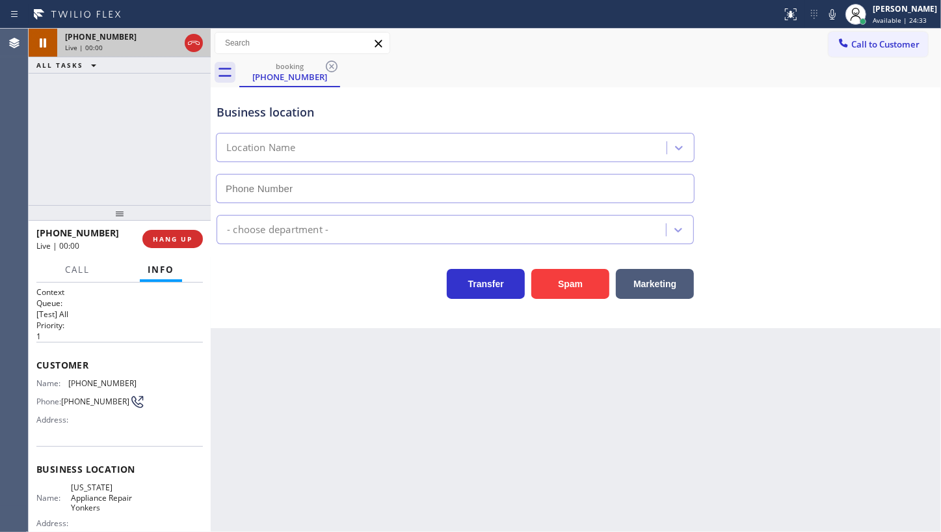
type input "(914) 873-0795"
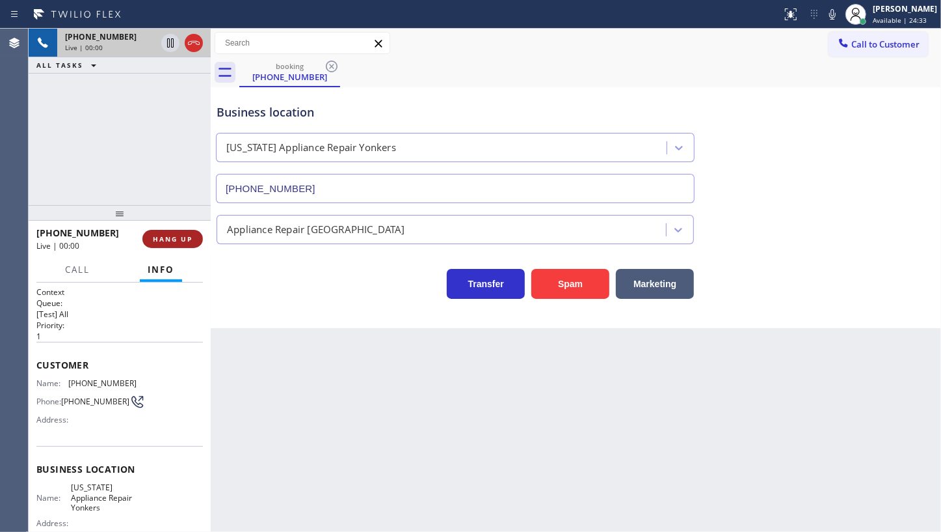
click at [175, 237] on span "HANG UP" at bounding box center [173, 238] width 40 height 9
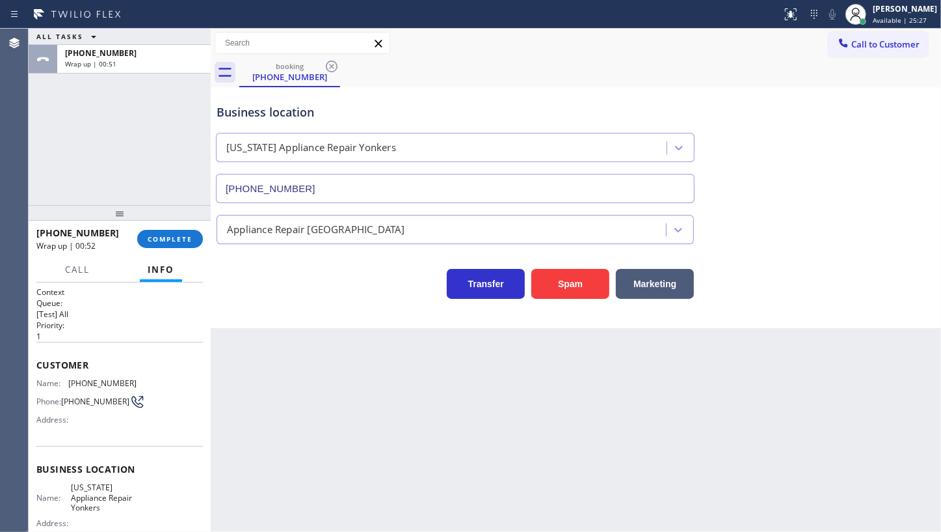
click at [94, 109] on div "ALL TASKS ALL TASKS ACTIVE TASKS TASKS IN WRAP UP +19179955627 Wrap up | 00:51" at bounding box center [120, 117] width 182 height 176
click at [180, 237] on span "COMPLETE" at bounding box center [170, 238] width 45 height 9
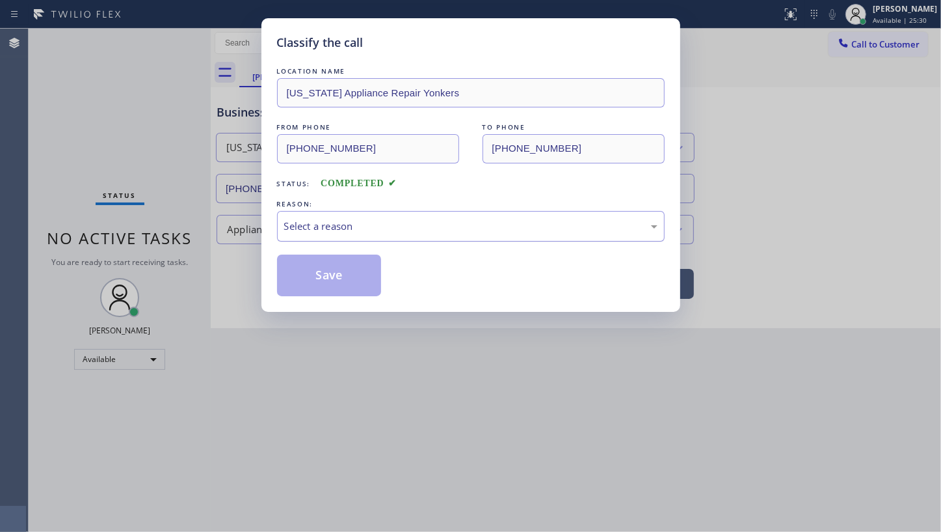
click at [286, 228] on div "Select a reason" at bounding box center [470, 226] width 373 height 15
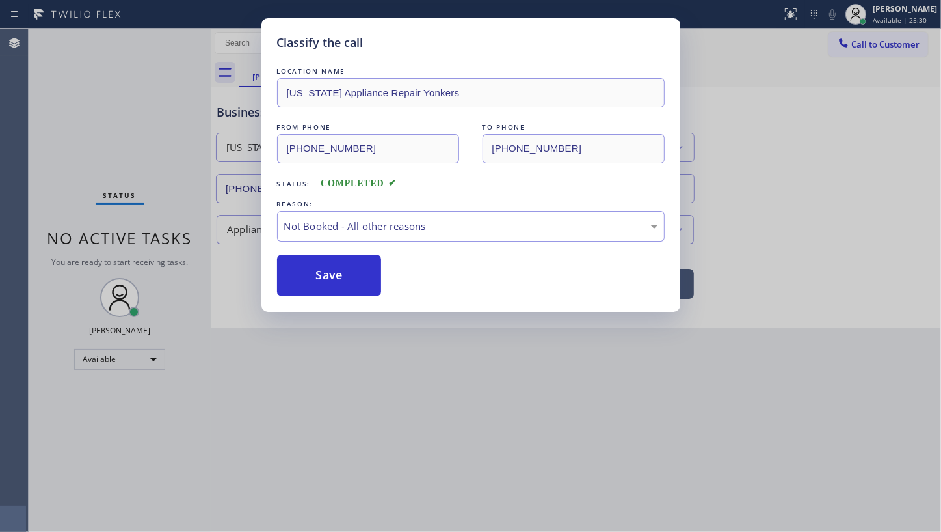
click at [306, 283] on button "Save" at bounding box center [329, 275] width 105 height 42
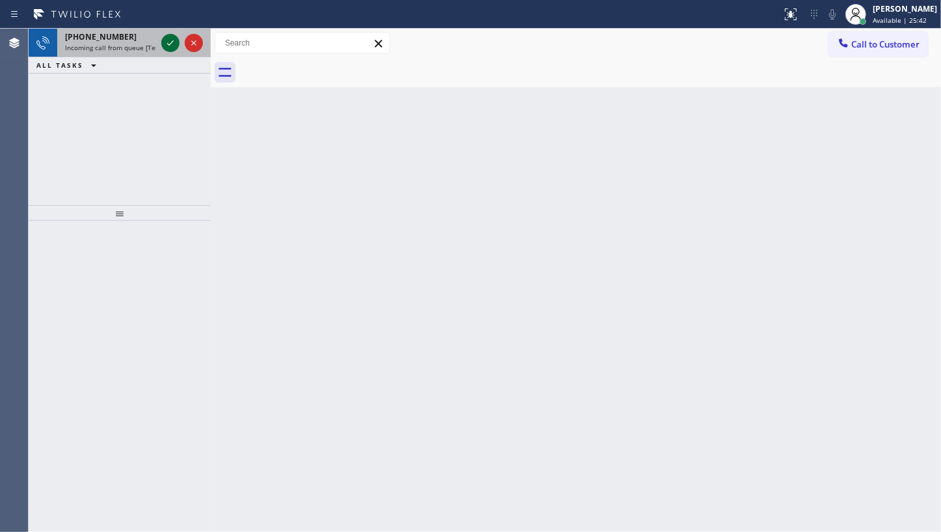
click at [169, 40] on icon at bounding box center [171, 43] width 16 height 16
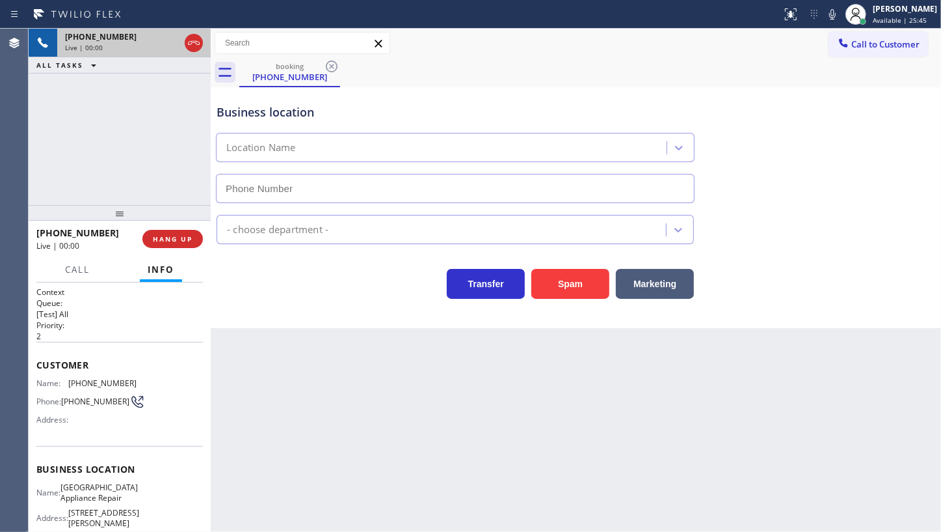
type input "(773) 830-4668"
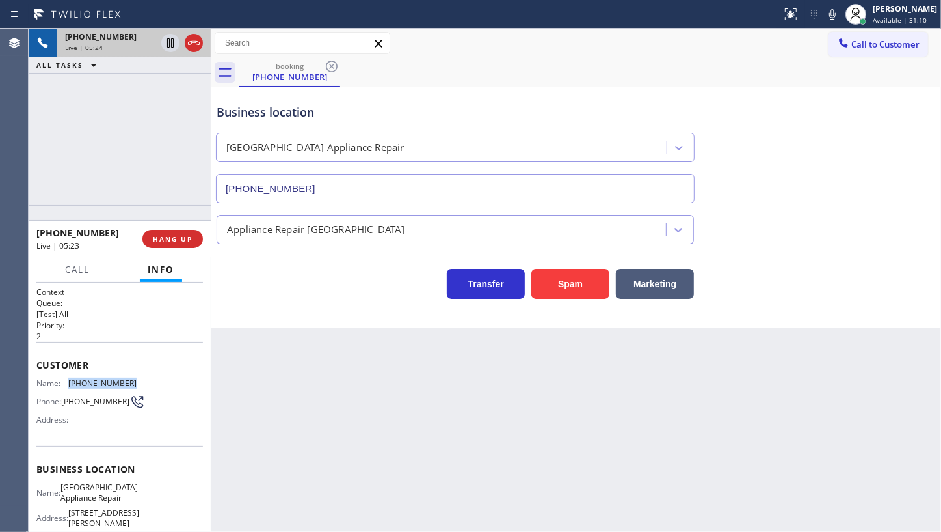
drag, startPoint x: 108, startPoint y: 383, endPoint x: 144, endPoint y: 385, distance: 35.8
click at [144, 385] on div "Name: (773) 557-8787 Phone: (773) 557-8787 Address:" at bounding box center [119, 403] width 167 height 51
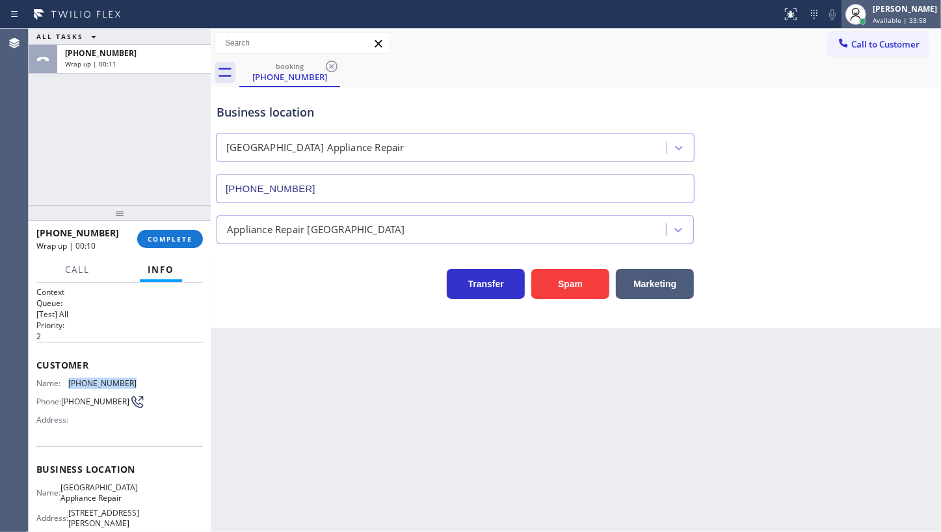
click at [874, 13] on div "[PERSON_NAME]" at bounding box center [905, 8] width 64 height 11
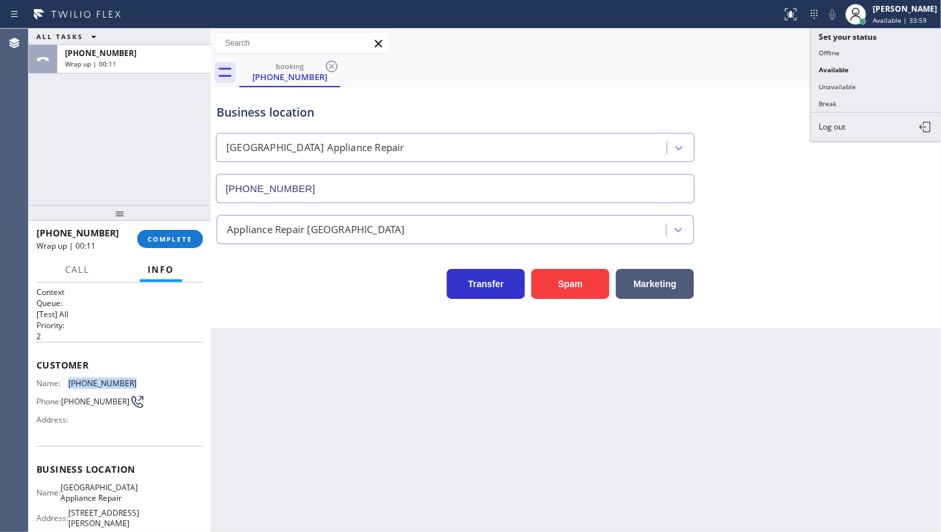
click at [855, 84] on button "Unavailable" at bounding box center [876, 86] width 130 height 17
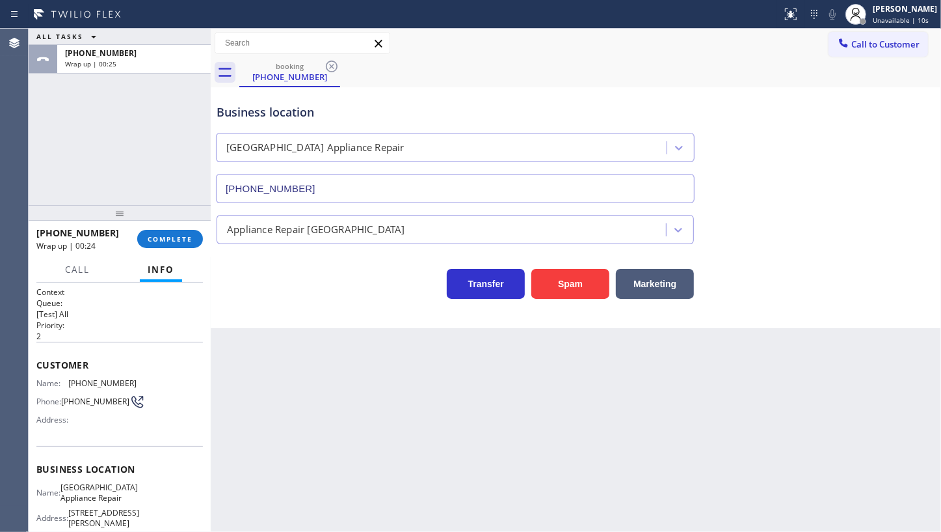
click at [106, 111] on div "ALL TASKS ALL TASKS ACTIVE TASKS TASKS IN WRAP UP +17735578787 Wrap up | 00:25" at bounding box center [120, 117] width 182 height 176
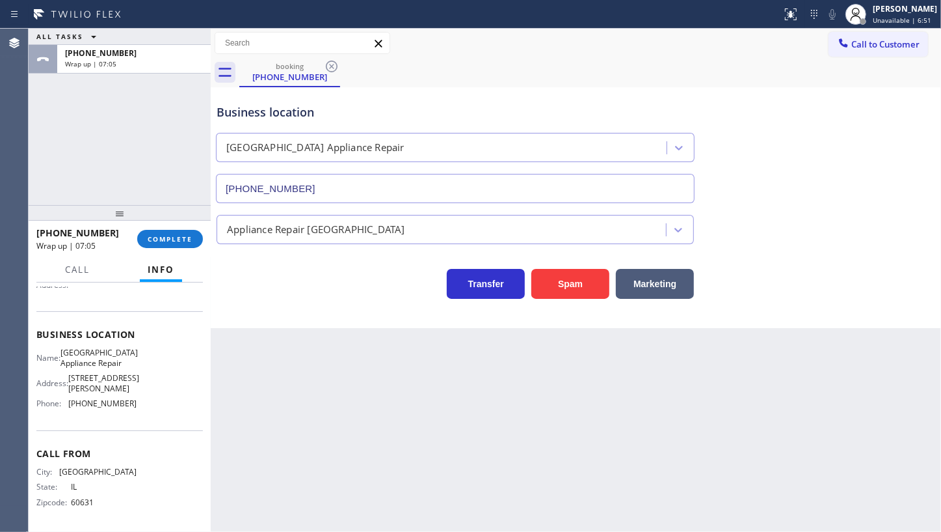
scroll to position [137, 0]
drag, startPoint x: 59, startPoint y: 400, endPoint x: 148, endPoint y: 410, distance: 89.7
click at [148, 410] on div "Name: Calumet Heights Appliance Repair Address: 9019 S Paxton Ave Phone: (773) …" at bounding box center [119, 380] width 167 height 66
copy div ": (773) 830-4668"
click at [164, 236] on span "COMPLETE" at bounding box center [170, 238] width 45 height 9
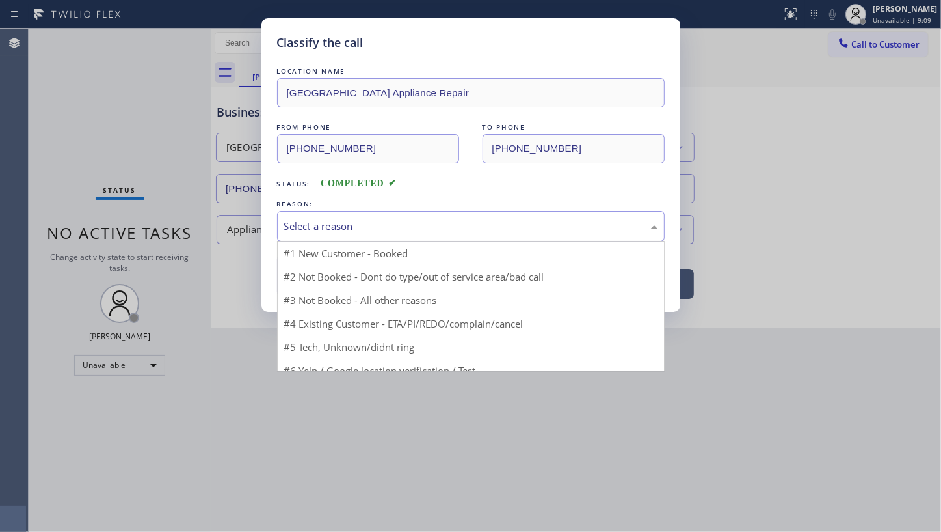
click at [305, 226] on div "Select a reason" at bounding box center [470, 226] width 373 height 15
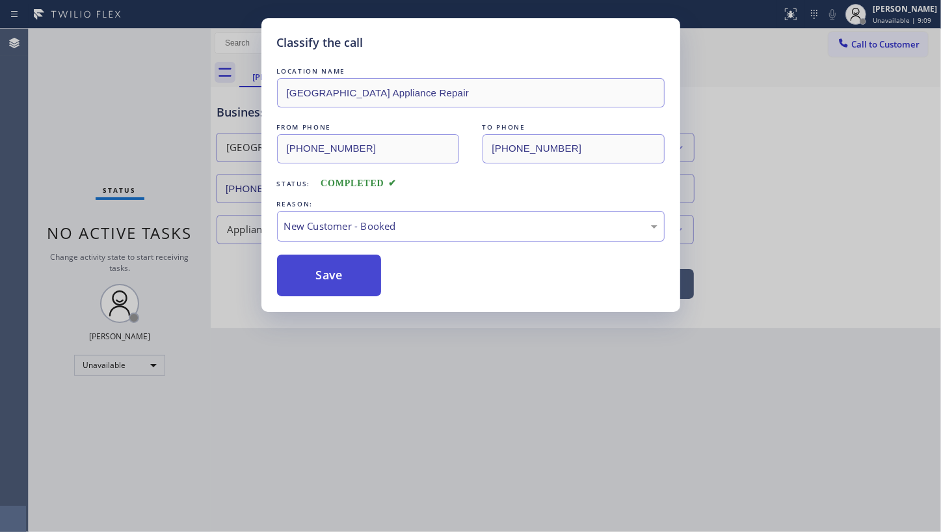
click at [308, 265] on button "Save" at bounding box center [329, 275] width 105 height 42
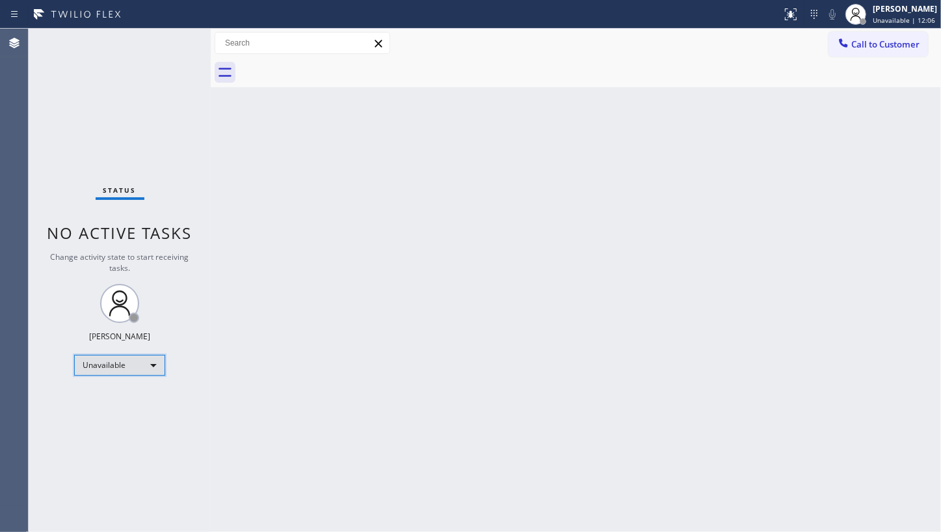
click at [120, 364] on div "Unavailable" at bounding box center [119, 365] width 91 height 21
click at [113, 398] on li "Available" at bounding box center [119, 398] width 88 height 16
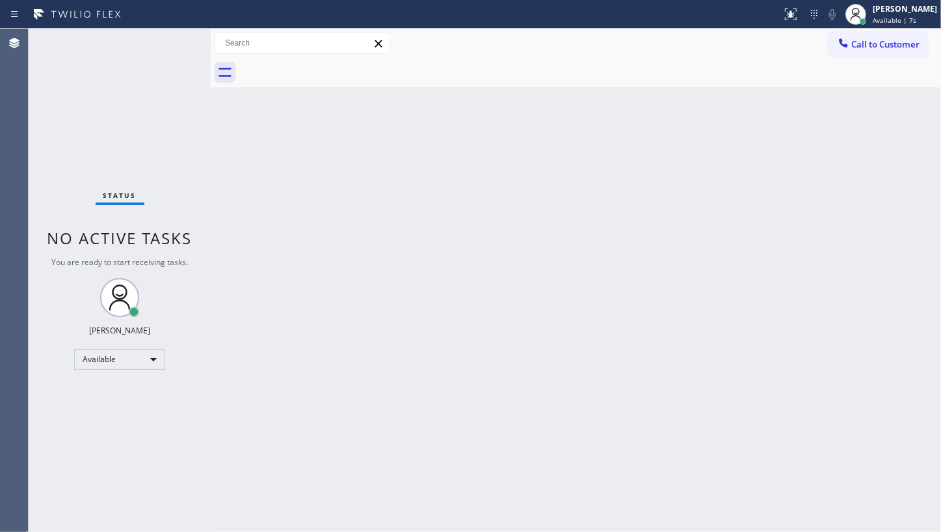
click at [75, 159] on div "Status No active tasks You are ready to start receiving tasks. JENIZA ALCAYDE A…" at bounding box center [120, 280] width 182 height 503
click at [122, 351] on div "Available" at bounding box center [119, 359] width 91 height 21
click at [106, 431] on li "Break" at bounding box center [119, 426] width 88 height 16
click at [63, 435] on div "Status No active tasks Change activity state to start receiving tasks. JENIZA A…" at bounding box center [120, 280] width 182 height 503
click at [444, 195] on div "Back to Dashboard Change Sender ID Customers Technicians Select a contact Outbo…" at bounding box center [576, 280] width 731 height 503
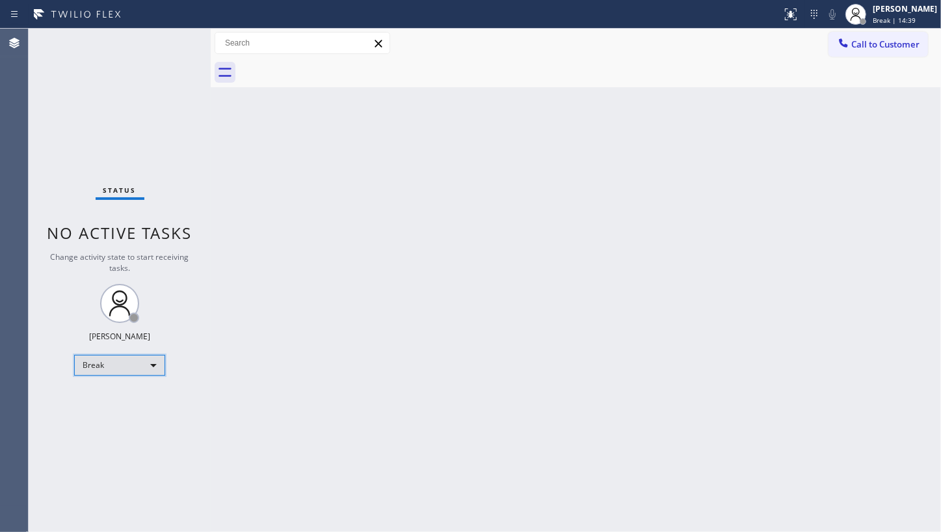
click at [113, 371] on div "Break" at bounding box center [119, 365] width 91 height 21
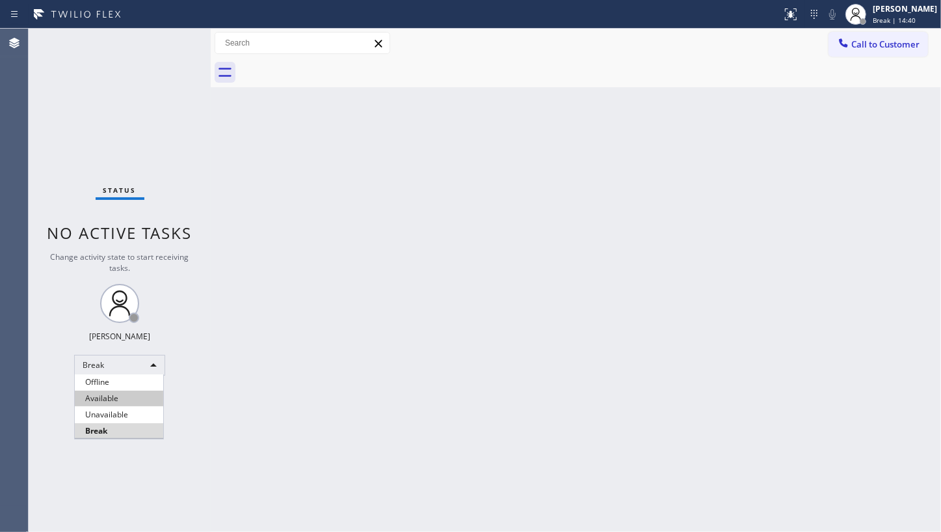
click at [124, 397] on li "Available" at bounding box center [119, 398] width 88 height 16
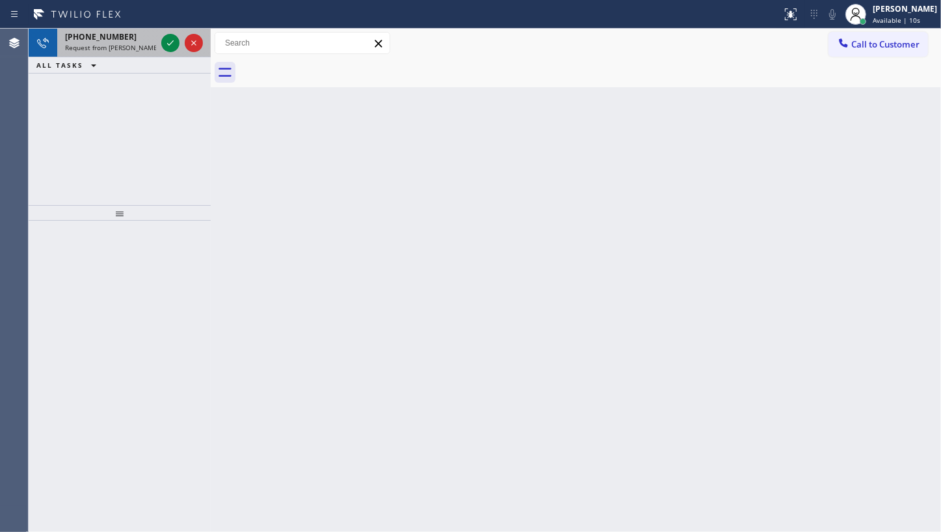
click at [110, 35] on span "+17324070930" at bounding box center [101, 36] width 72 height 11
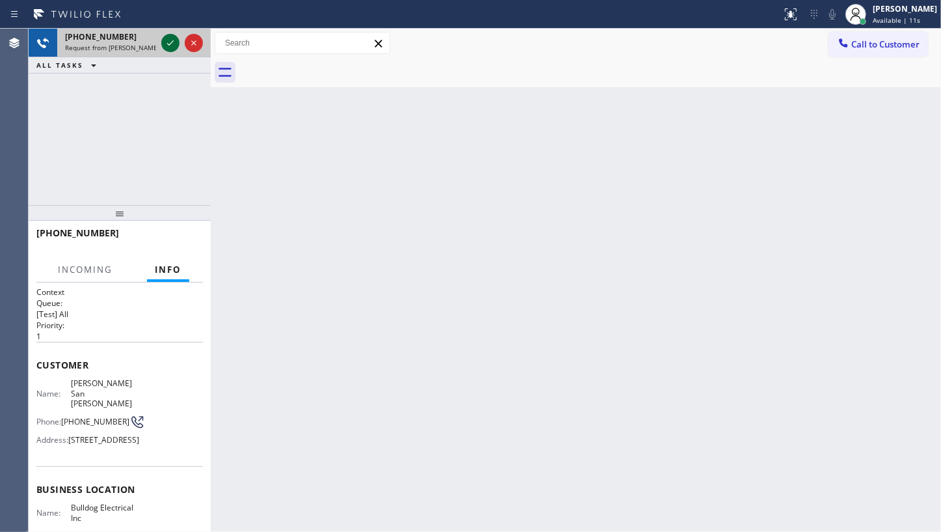
click at [172, 38] on icon at bounding box center [171, 43] width 16 height 16
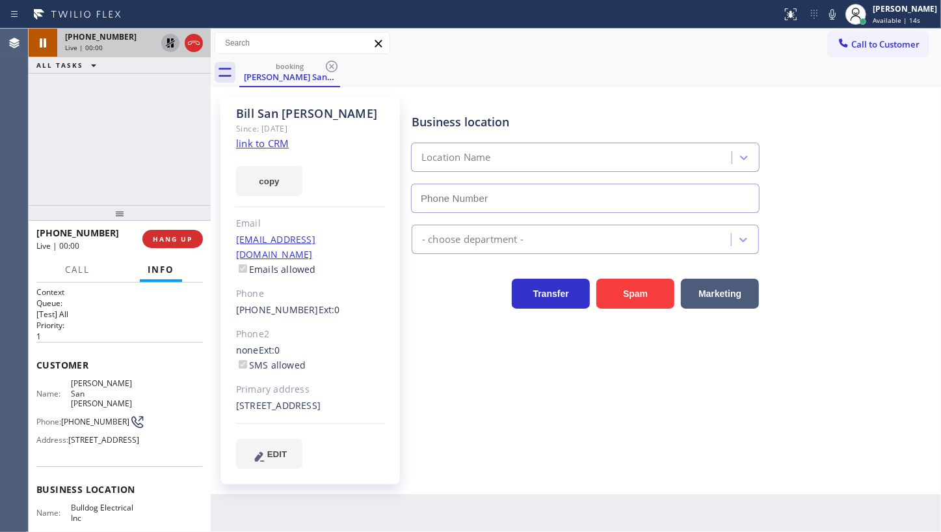
type input "(848) 371-0378"
click at [241, 143] on link "link to CRM" at bounding box center [262, 143] width 53 height 13
click at [170, 43] on icon at bounding box center [171, 43] width 16 height 16
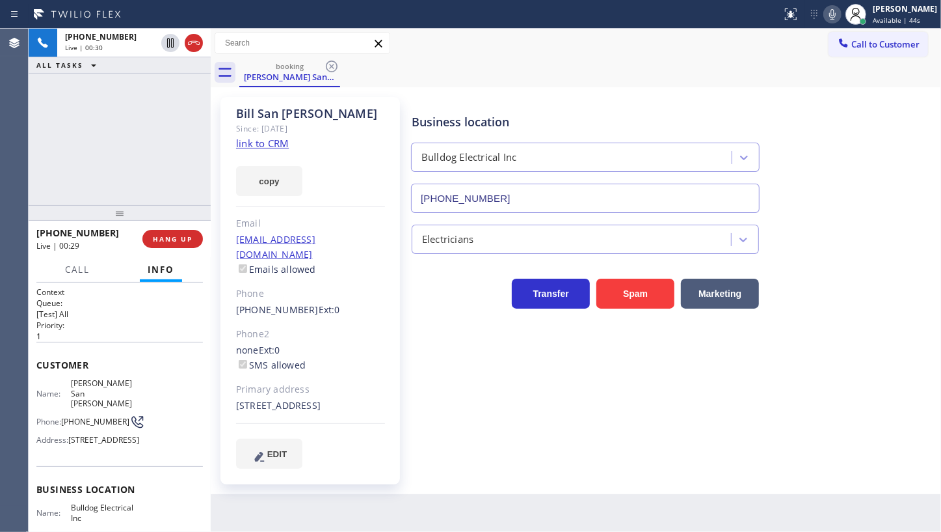
click at [830, 12] on icon at bounding box center [833, 15] width 16 height 16
click at [282, 170] on button "copy" at bounding box center [269, 181] width 66 height 30
drag, startPoint x: 107, startPoint y: 126, endPoint x: 148, endPoint y: 61, distance: 76.9
click at [111, 121] on div "+17324070930 Live | 02:47 ALL TASKS ALL TASKS ACTIVE TASKS TASKS IN WRAP UP" at bounding box center [120, 117] width 182 height 176
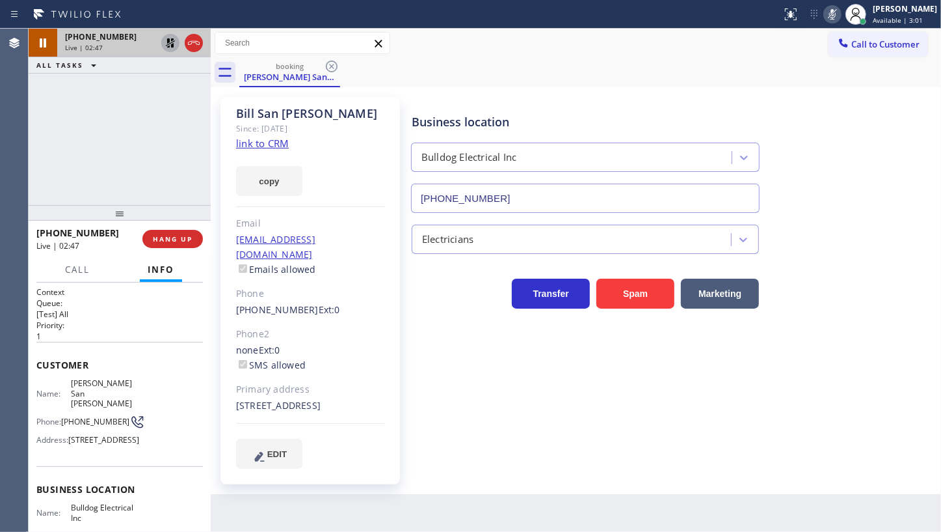
click at [163, 35] on icon at bounding box center [171, 43] width 16 height 16
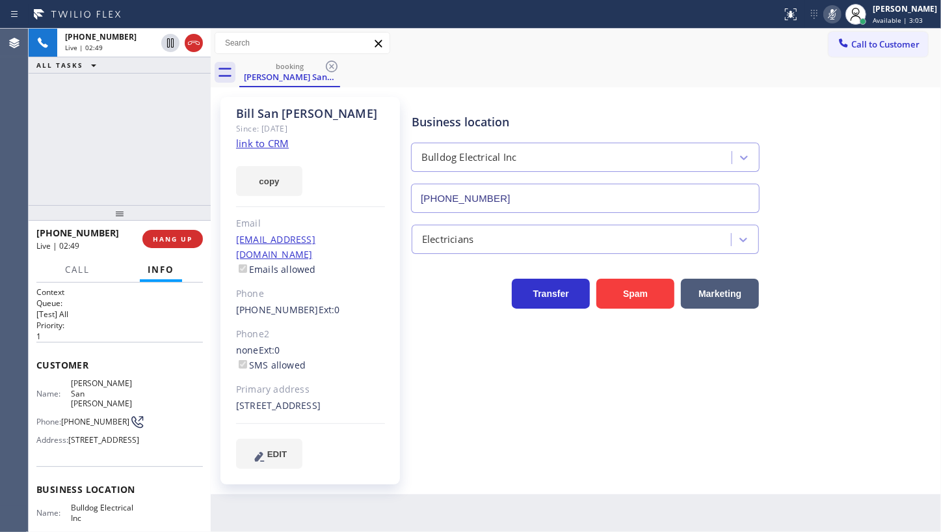
click at [837, 8] on icon at bounding box center [833, 15] width 16 height 16
click at [72, 146] on div "+17324070930 Live | 02:59 ALL TASKS ALL TASKS ACTIVE TASKS TASKS IN WRAP UP" at bounding box center [120, 117] width 182 height 176
click at [416, 284] on div "Transfer Spam Marketing" at bounding box center [585, 290] width 353 height 36
click at [113, 146] on div "+17324070930 Live | 03:08 ALL TASKS ALL TASKS ACTIVE TASKS TASKS IN WRAP UP" at bounding box center [120, 117] width 182 height 176
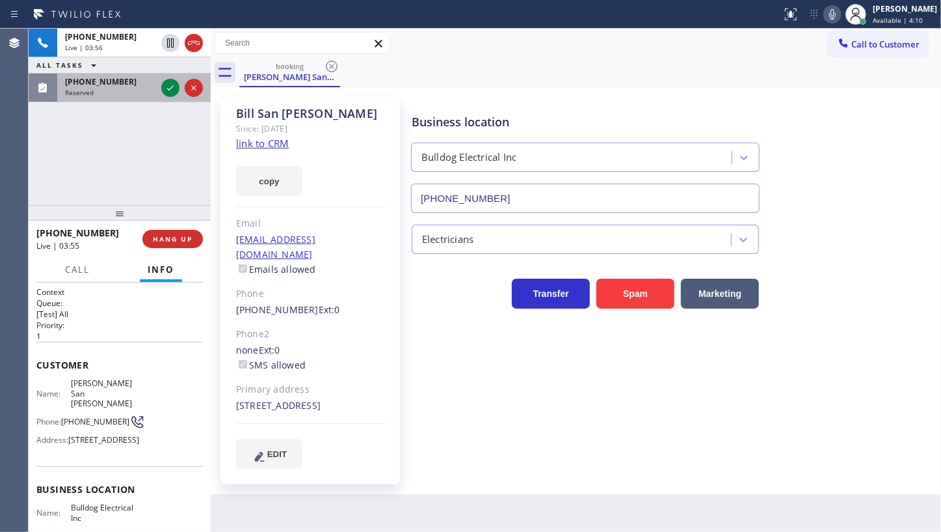
click at [78, 89] on span "Reserved" at bounding box center [79, 92] width 29 height 9
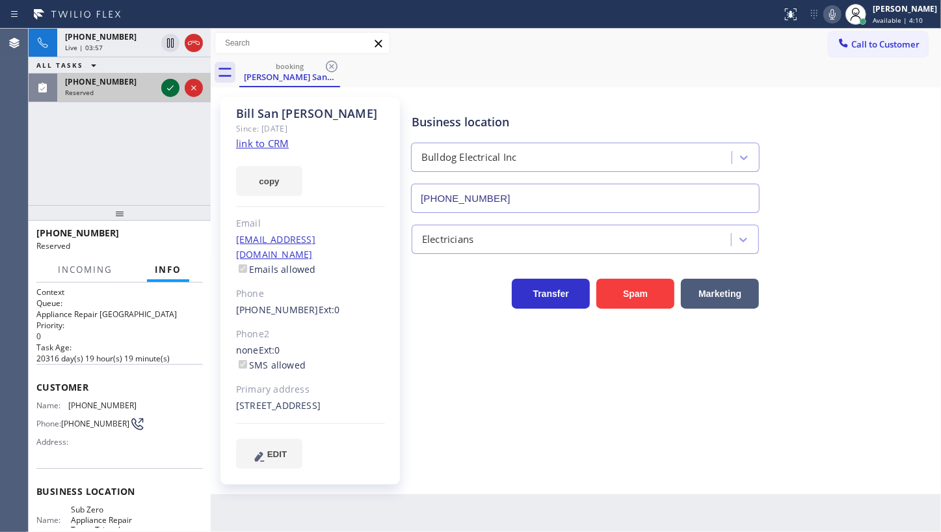
click at [165, 85] on icon at bounding box center [171, 88] width 16 height 16
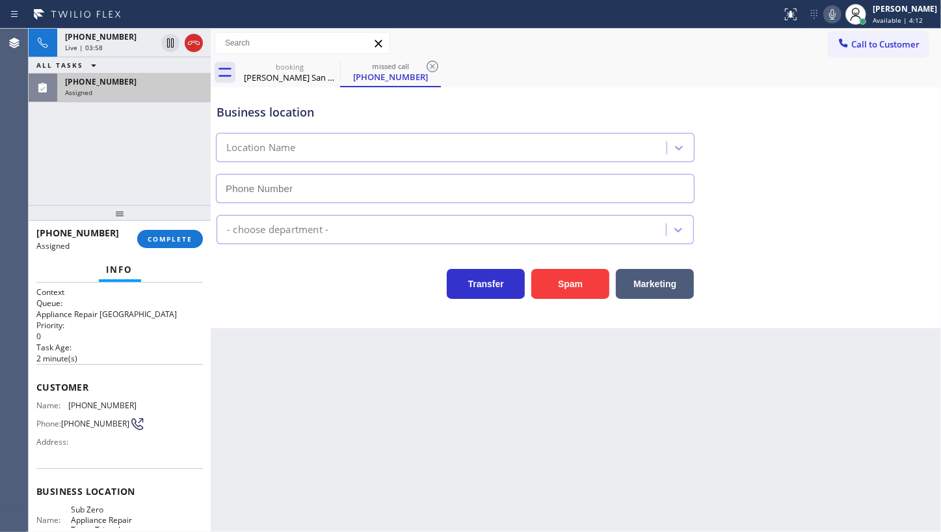
type input "(720) 597-8984"
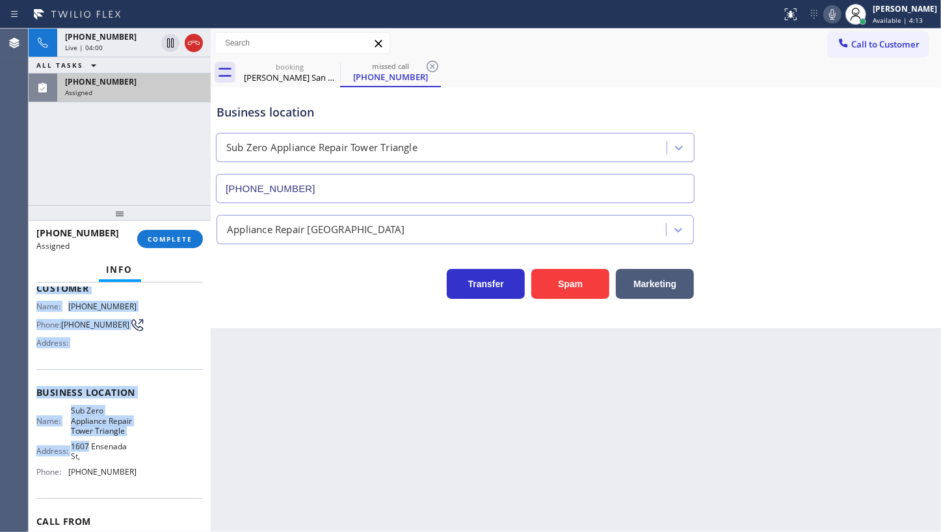
scroll to position [118, 0]
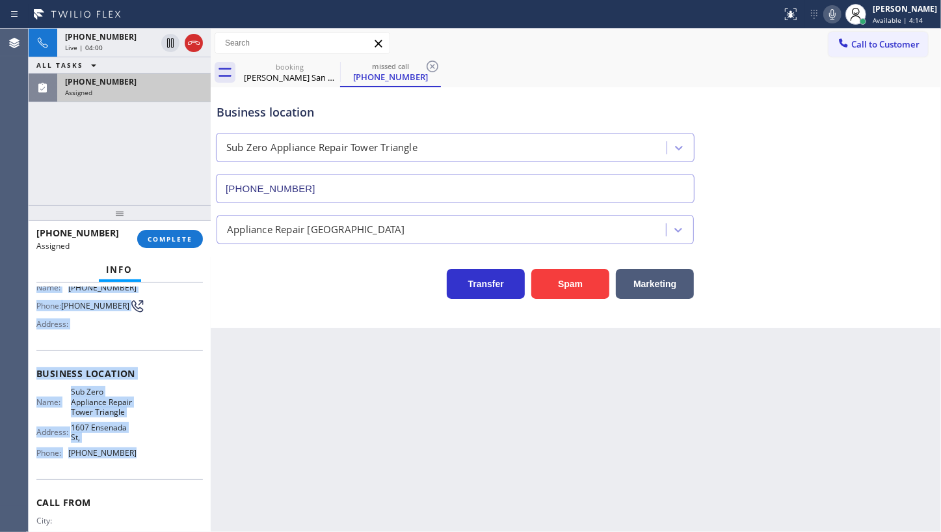
drag, startPoint x: 34, startPoint y: 379, endPoint x: 155, endPoint y: 469, distance: 150.7
click at [155, 469] on div "Context Queue: Appliance Repair High End Priority: 0 Task Age: 2 minute(s) Cust…" at bounding box center [120, 406] width 182 height 249
copy div "Customer Name: (718) 666-8583 Phone: (718) 666-8583 Address: Business location …"
click at [180, 237] on span "COMPLETE" at bounding box center [170, 238] width 45 height 9
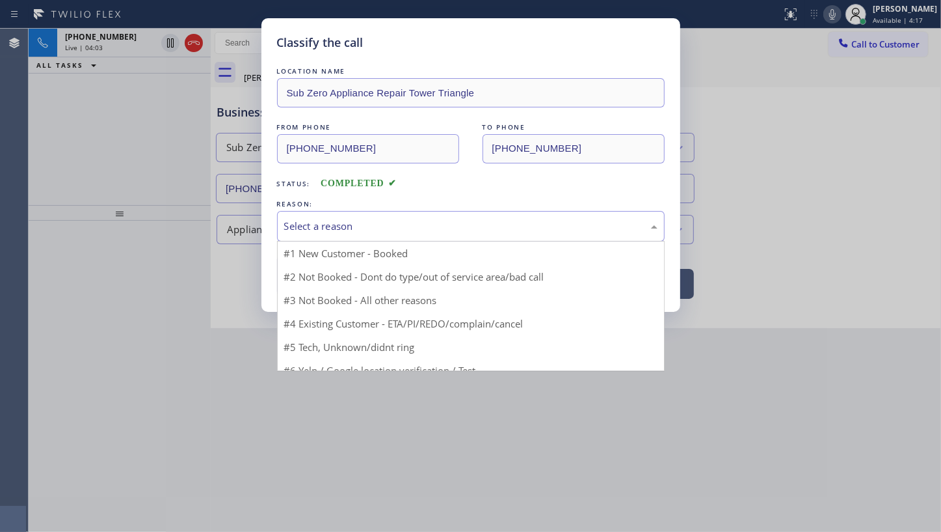
click at [332, 225] on div "Select a reason" at bounding box center [470, 226] width 373 height 15
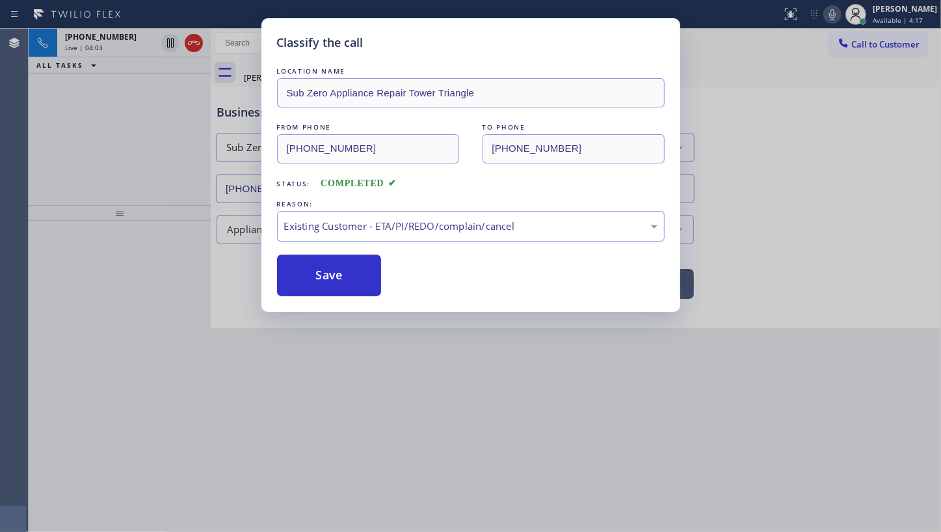
click at [337, 292] on button "Save" at bounding box center [329, 275] width 105 height 42
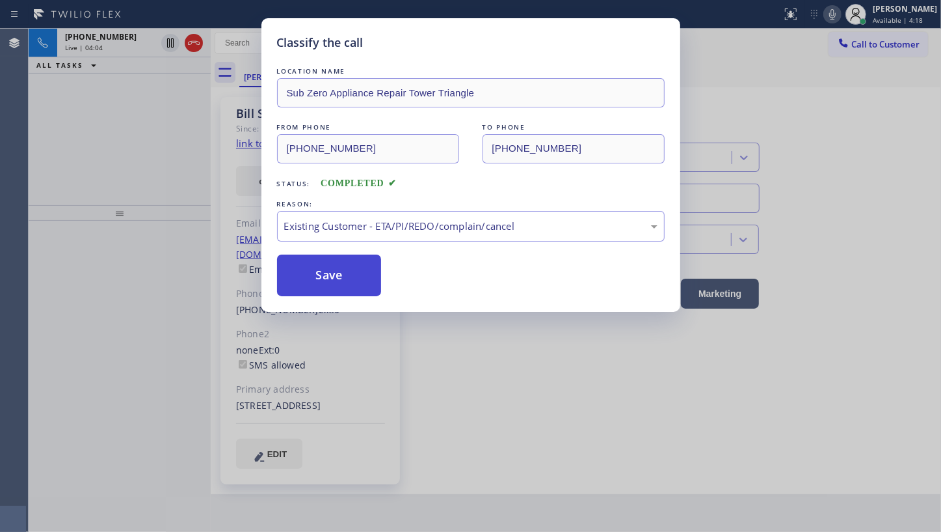
click at [337, 271] on div "Classify the call LOCATION NAME United Technical Services: (Appliance Repair - …" at bounding box center [485, 280] width 913 height 503
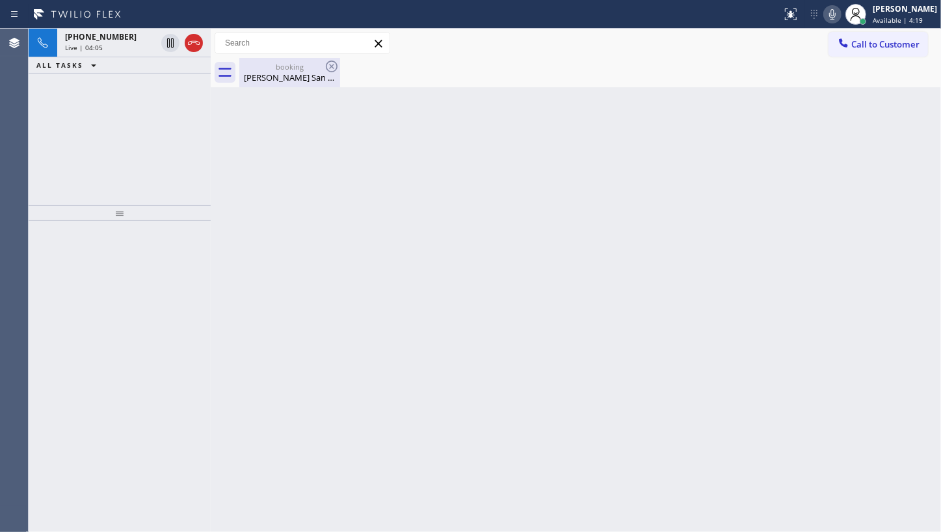
click at [280, 76] on div "Bill San Martin" at bounding box center [290, 78] width 98 height 12
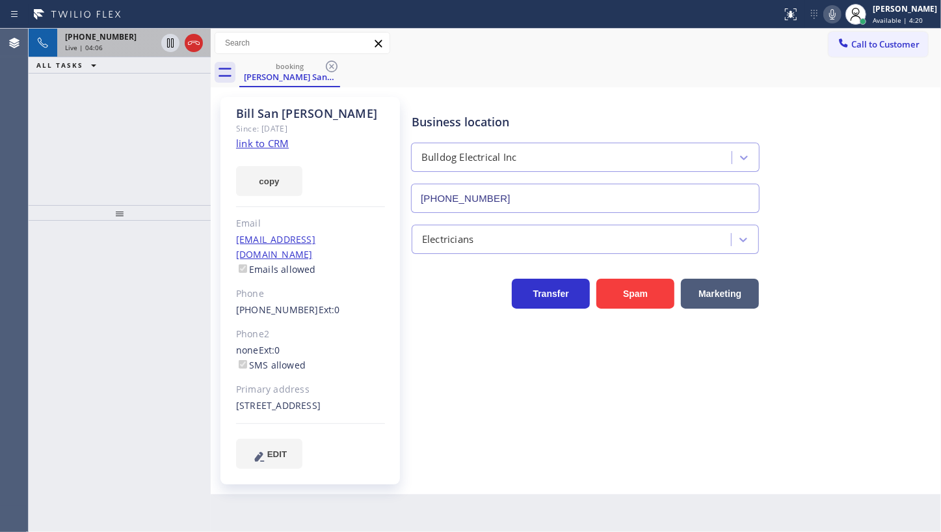
click at [94, 36] on span "+17324070930" at bounding box center [101, 36] width 72 height 11
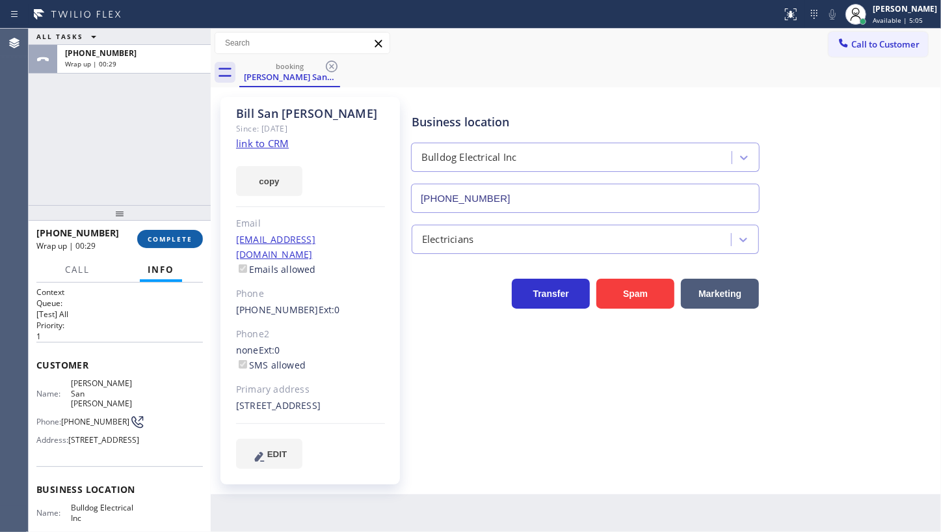
click at [183, 241] on span "COMPLETE" at bounding box center [170, 238] width 45 height 9
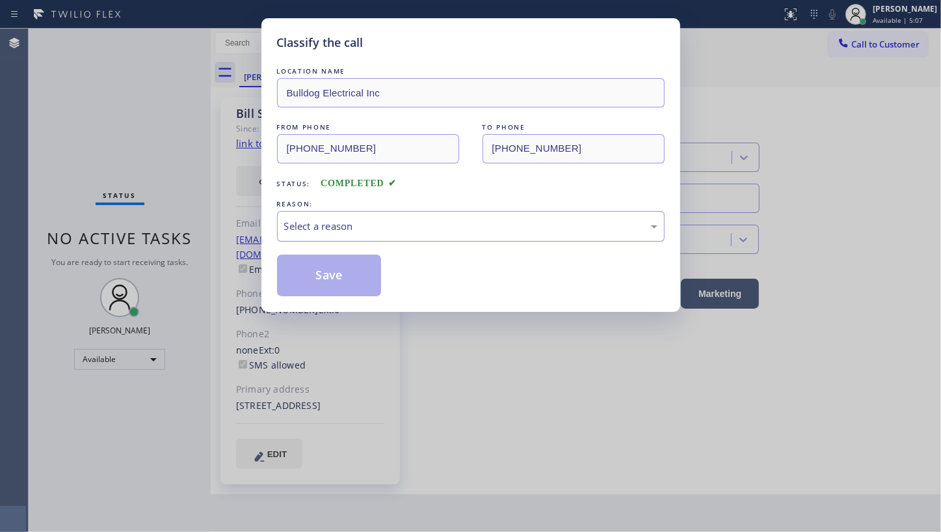
click at [379, 221] on div "Select a reason" at bounding box center [470, 226] width 373 height 15
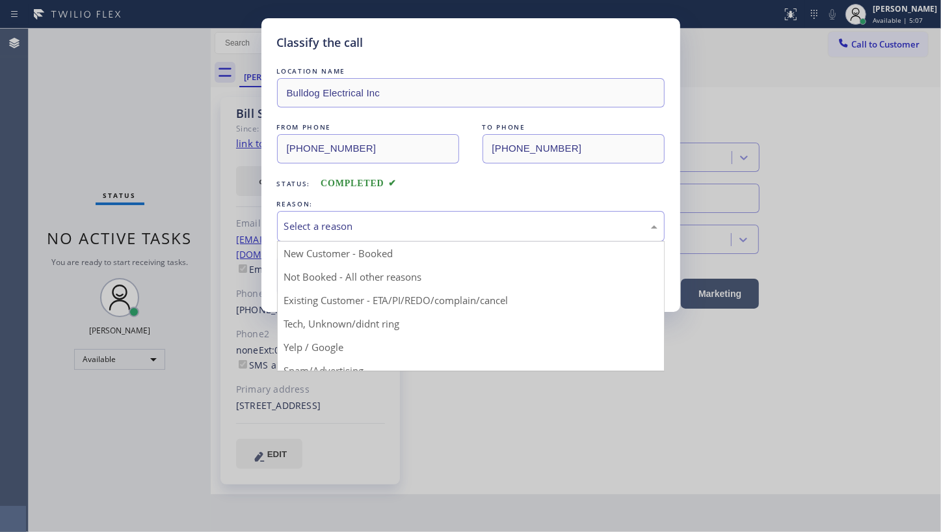
drag, startPoint x: 319, startPoint y: 306, endPoint x: 321, endPoint y: 295, distance: 11.4
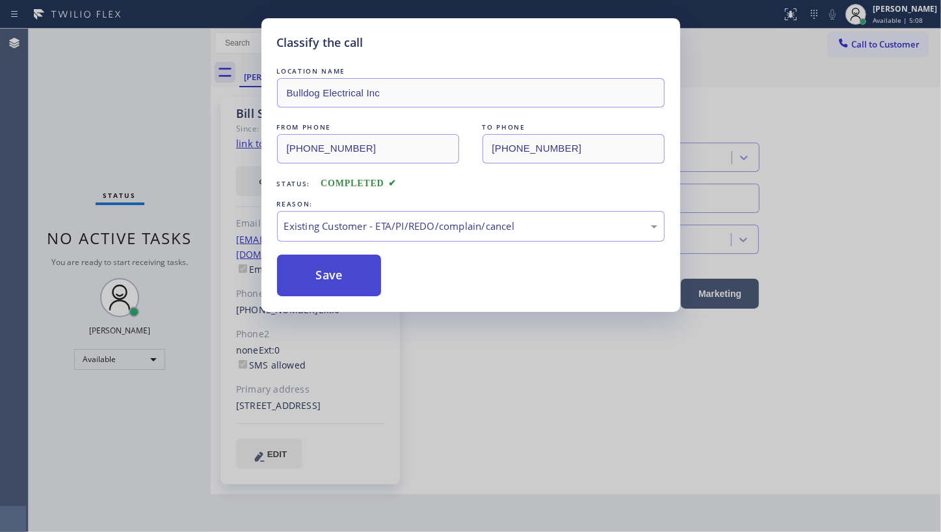
click at [327, 279] on button "Save" at bounding box center [329, 275] width 105 height 42
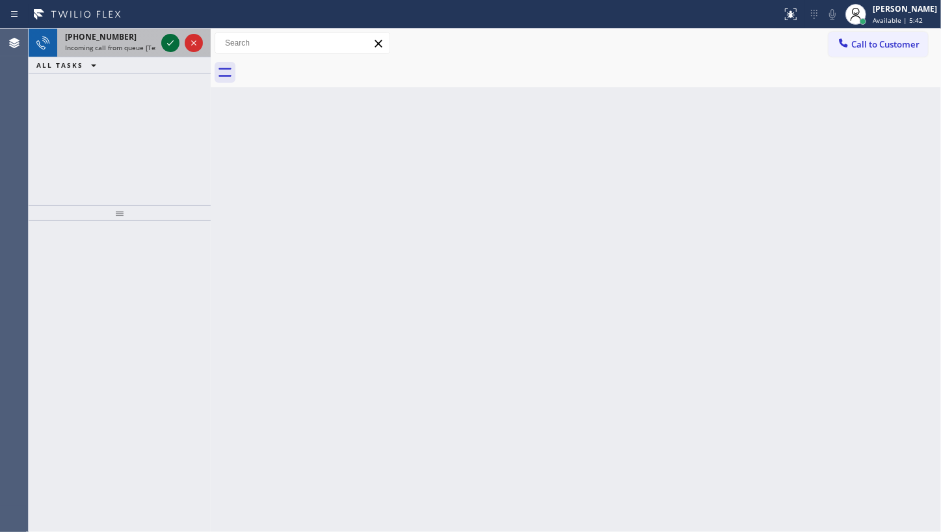
click at [167, 44] on icon at bounding box center [171, 43] width 16 height 16
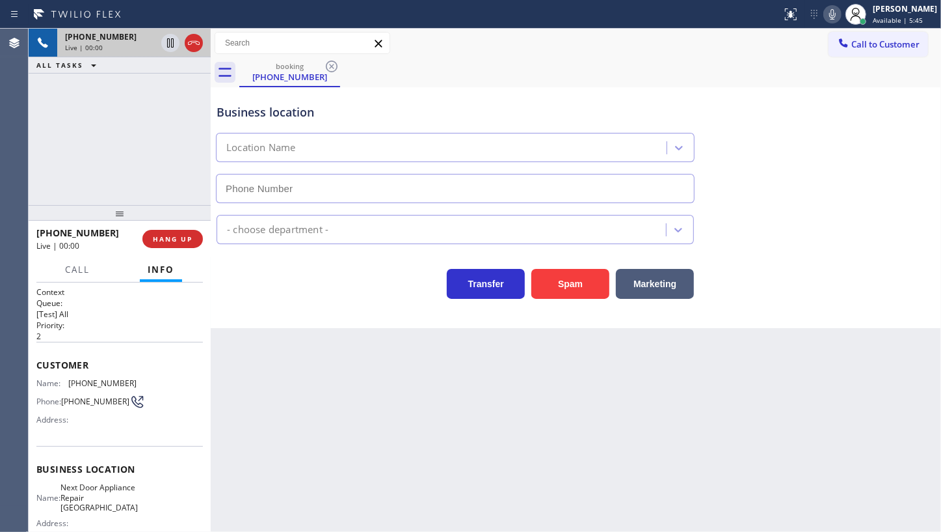
type input "(609) 710-8354"
click at [175, 249] on div "+16095033570 Live | 00:12 HANG UP" at bounding box center [119, 239] width 167 height 34
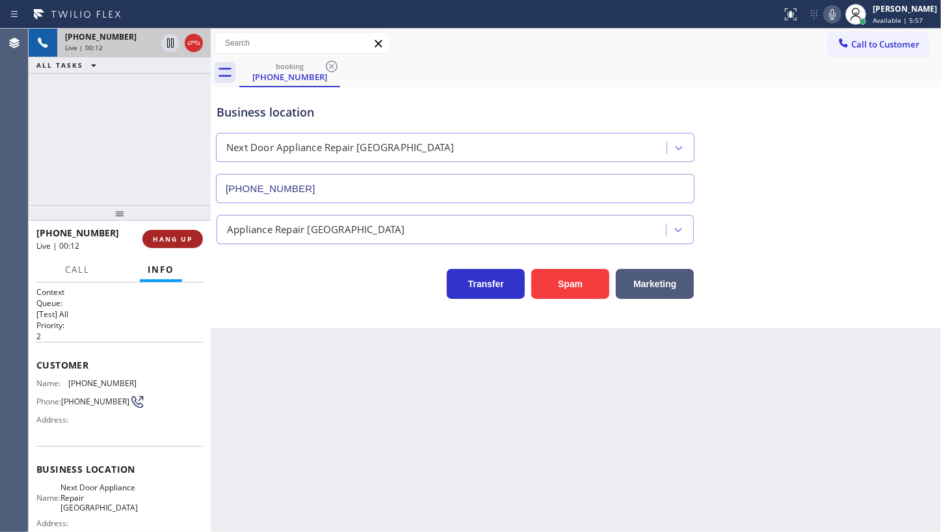
click at [176, 241] on span "HANG UP" at bounding box center [173, 238] width 40 height 9
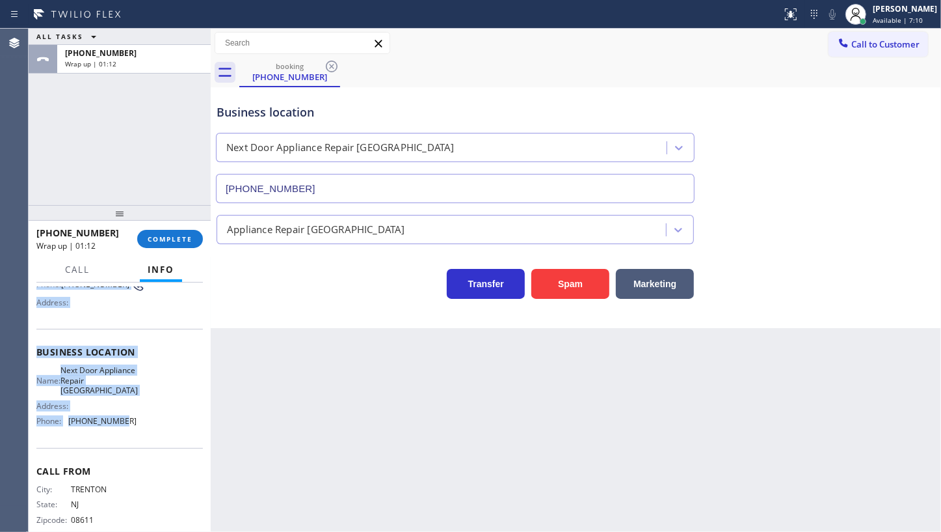
scroll to position [118, 0]
drag, startPoint x: 36, startPoint y: 356, endPoint x: 153, endPoint y: 427, distance: 137.2
click at [153, 427] on div "Context Queue: [Test] All Priority: 2 Customer Name: (609) 503-3570 Phone: (609…" at bounding box center [119, 357] width 167 height 377
copy div "Customer Name: (609) 503-3570 Phone: (609) 503-3570 Address: Business location …"
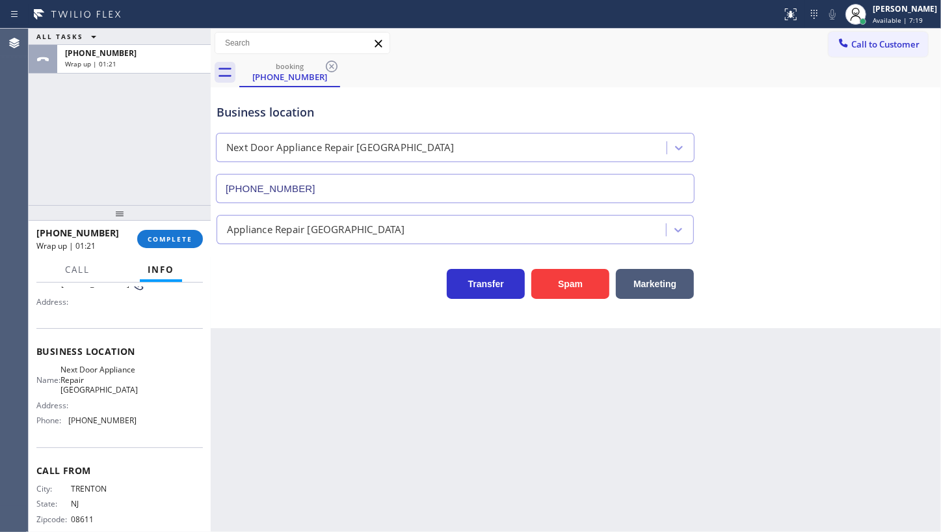
click at [58, 179] on div "ALL TASKS ALL TASKS ACTIVE TASKS TASKS IN WRAP UP +16095033570 Wrap up | 01:21" at bounding box center [120, 117] width 182 height 176
click at [156, 236] on span "COMPLETE" at bounding box center [170, 238] width 45 height 9
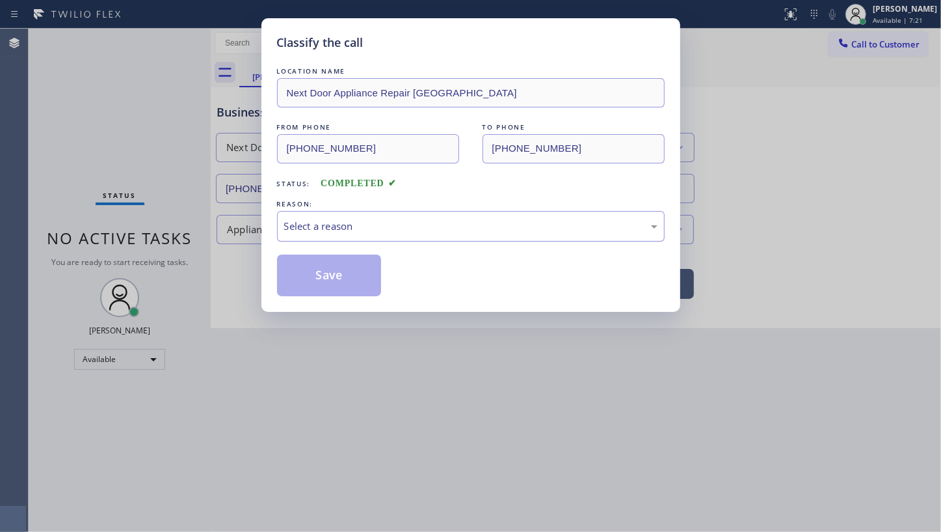
click at [292, 229] on div "Select a reason" at bounding box center [470, 226] width 373 height 15
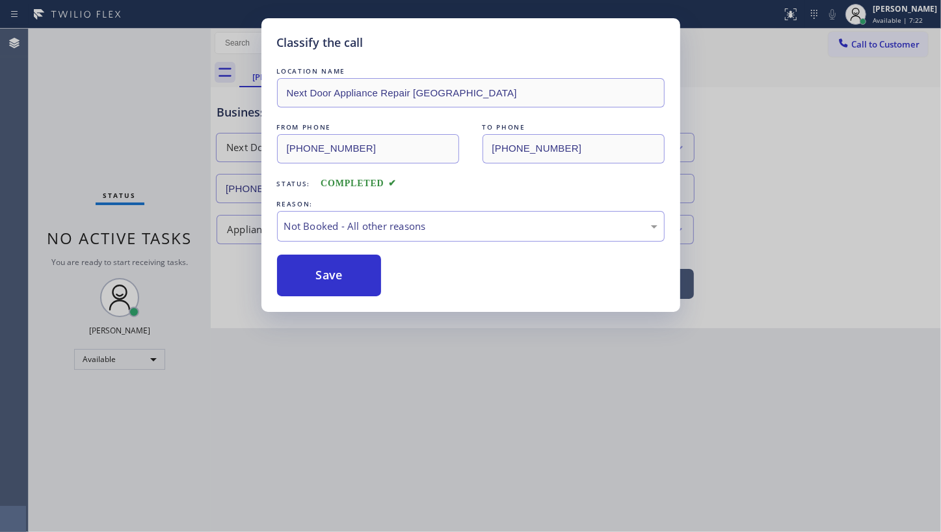
click at [307, 277] on button "Save" at bounding box center [329, 275] width 105 height 42
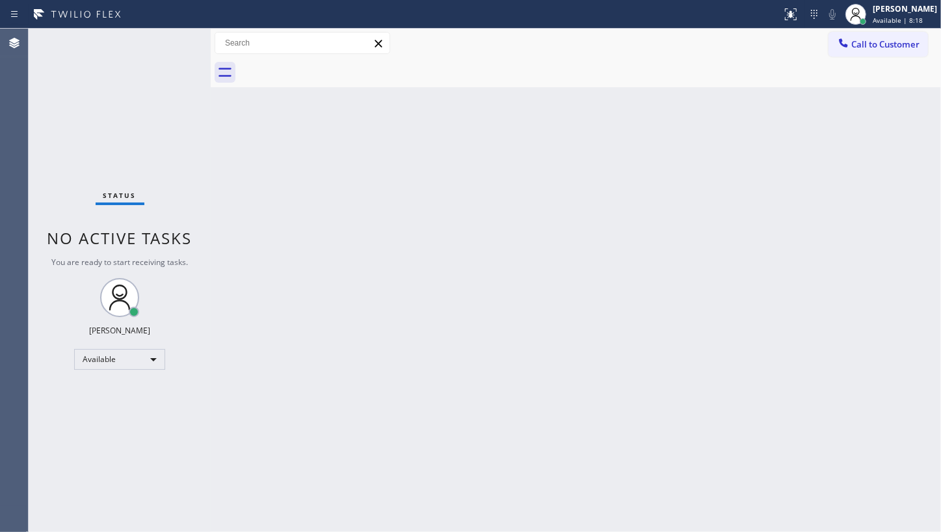
click at [592, 316] on div "Back to Dashboard Change Sender ID Customers Technicians Select a contact Outbo…" at bounding box center [576, 280] width 731 height 503
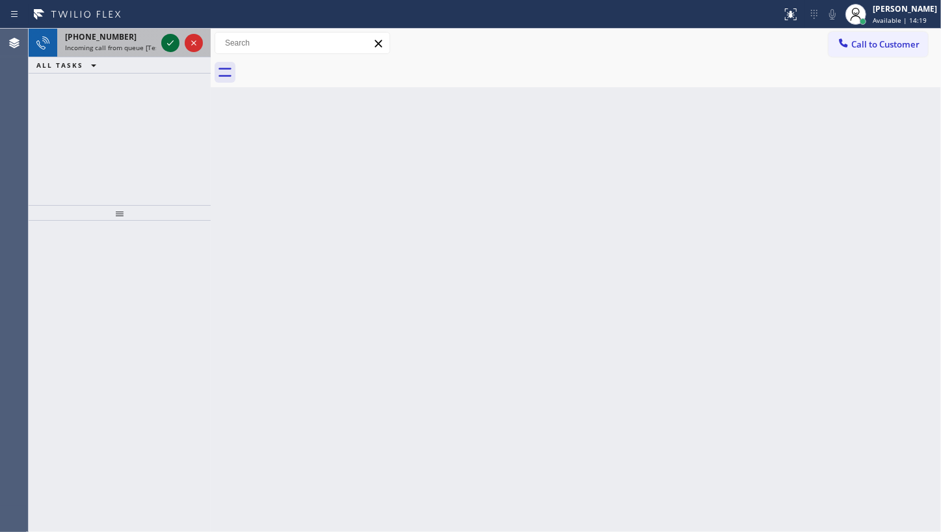
click at [169, 44] on icon at bounding box center [170, 42] width 7 height 5
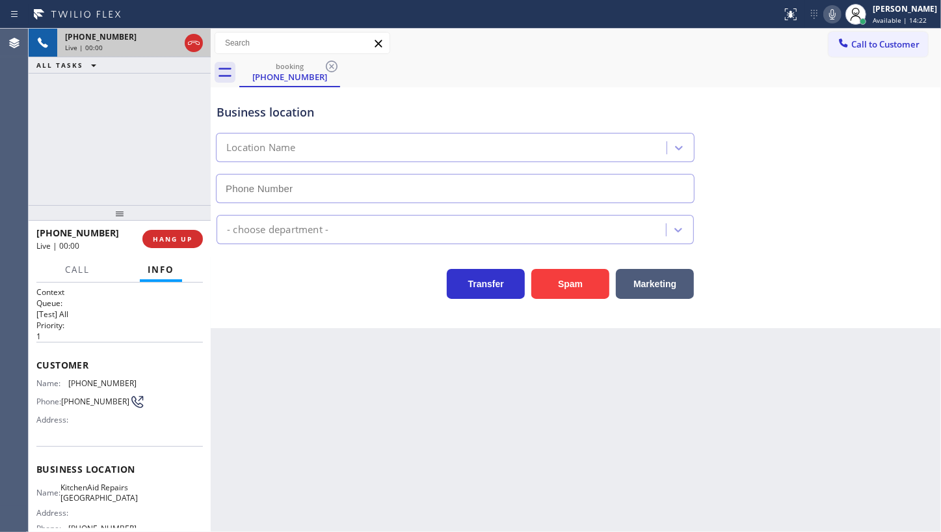
type input "(361) 203-3251"
click at [172, 40] on icon at bounding box center [171, 43] width 16 height 16
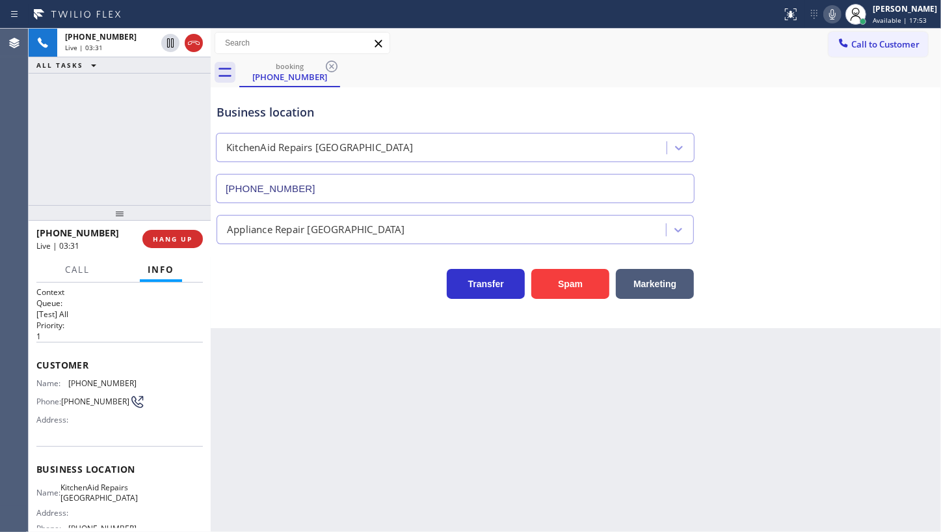
click at [830, 12] on icon at bounding box center [833, 15] width 16 height 16
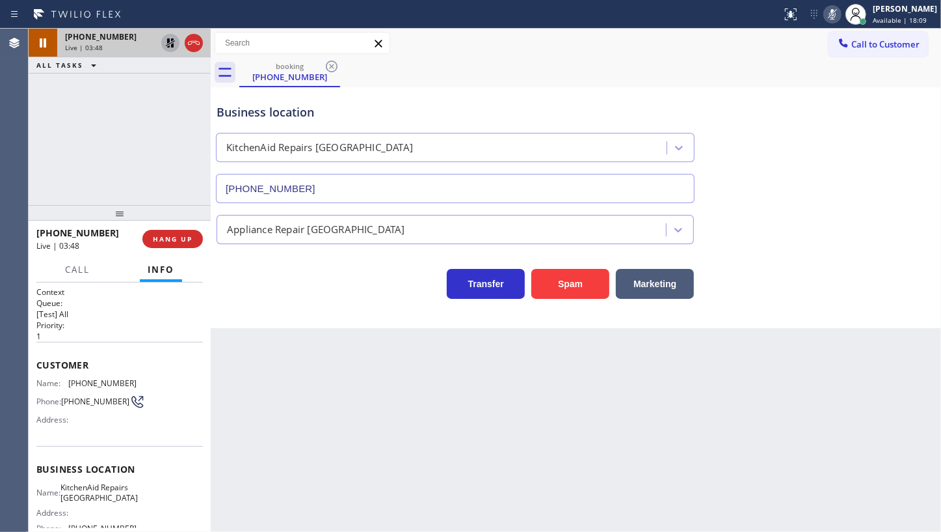
click at [165, 37] on icon at bounding box center [171, 43] width 16 height 16
click at [833, 17] on icon at bounding box center [833, 14] width 7 height 10
drag, startPoint x: 70, startPoint y: 377, endPoint x: 143, endPoint y: 377, distance: 72.9
click at [143, 378] on div "Name: (949) 413-7791 Phone: (949) 413-7791 Address:" at bounding box center [119, 403] width 167 height 51
copy span "(949) 413-7791"
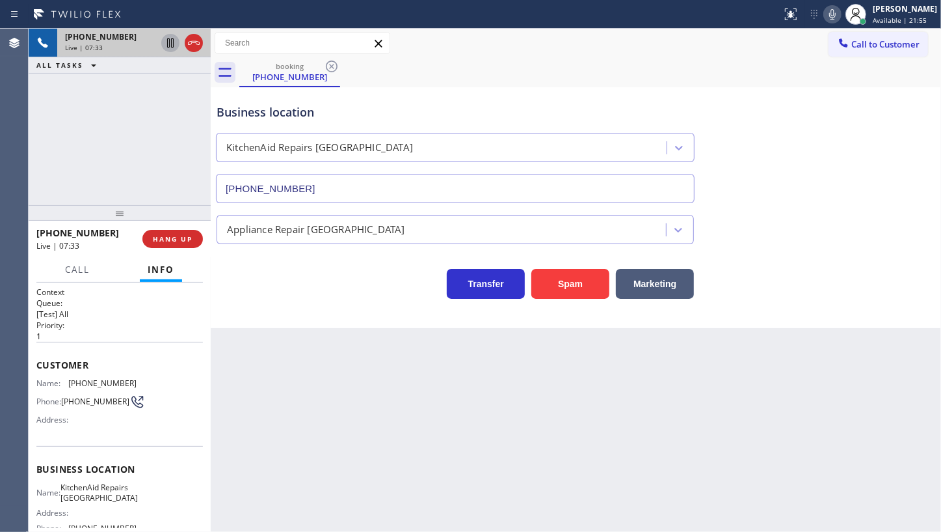
click at [146, 141] on div "+19494137791 Live | 07:33 ALL TASKS ALL TASKS ACTIVE TASKS TASKS IN WRAP UP" at bounding box center [120, 117] width 182 height 176
click at [171, 239] on span "HANG UP" at bounding box center [173, 238] width 40 height 9
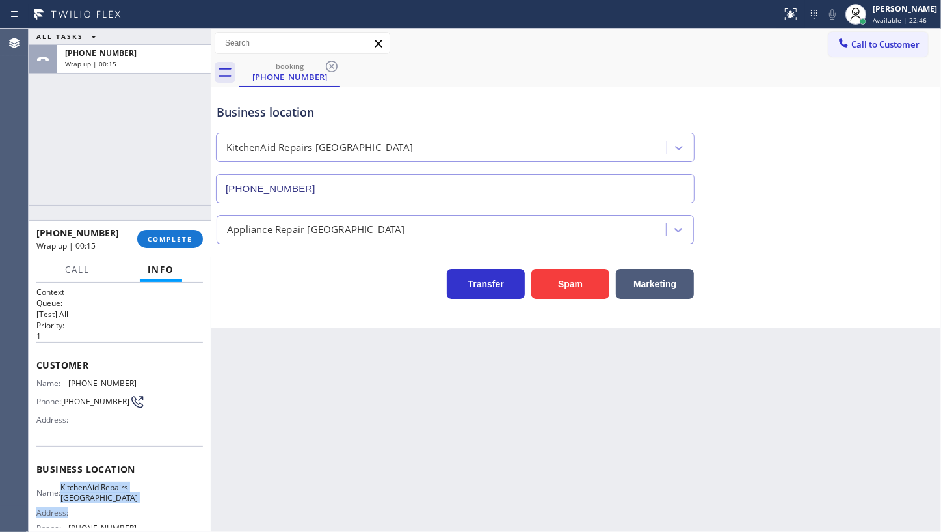
scroll to position [29, 0]
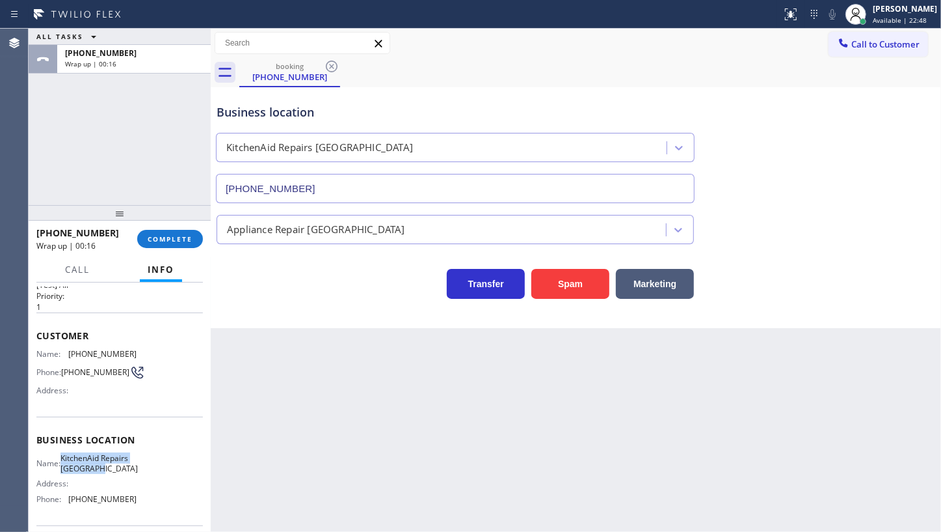
drag, startPoint x: 74, startPoint y: 498, endPoint x: 117, endPoint y: 487, distance: 44.3
click at [117, 487] on div "Name: KitchenAid Repairs San Diego Address: Phone: (361) 203-3251" at bounding box center [86, 481] width 100 height 56
copy span "KitchenAid Repairs San Diego"
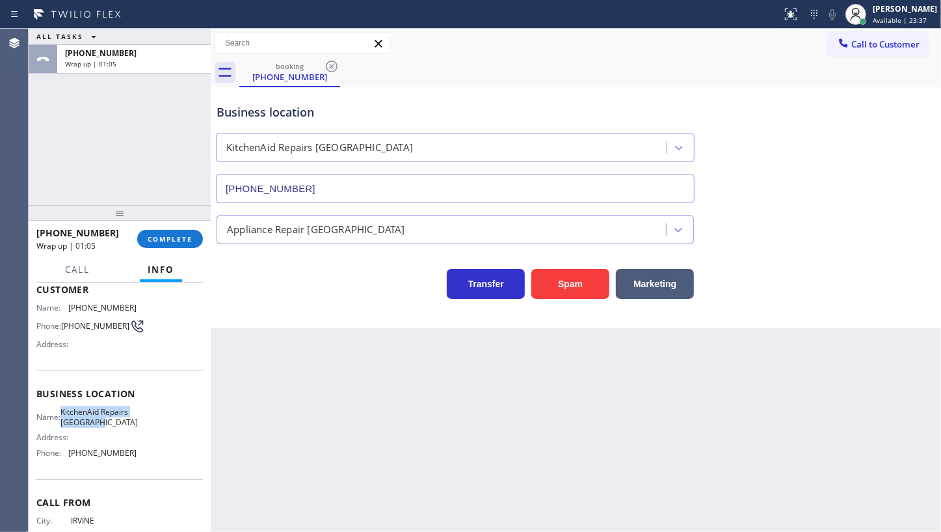
scroll to position [137, 0]
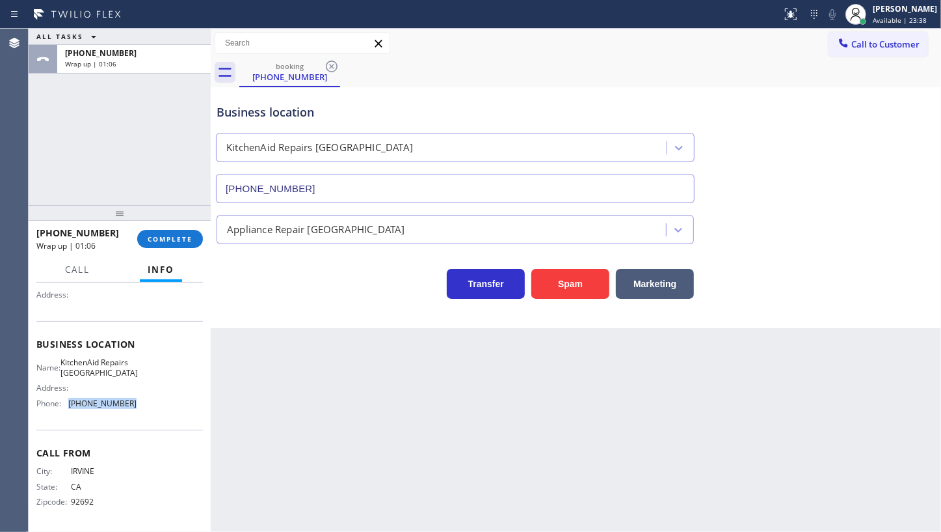
drag, startPoint x: 67, startPoint y: 399, endPoint x: 150, endPoint y: 410, distance: 83.9
click at [150, 410] on div "Name: KitchenAid Repairs San Diego Address: Phone: (361) 203-3251" at bounding box center [119, 385] width 167 height 56
copy div "(361) 203-3251"
click at [190, 226] on div "+19494137791 Wrap up | 02:49 COMPLETE" at bounding box center [119, 239] width 167 height 34
click at [182, 243] on button "COMPLETE" at bounding box center [170, 239] width 66 height 18
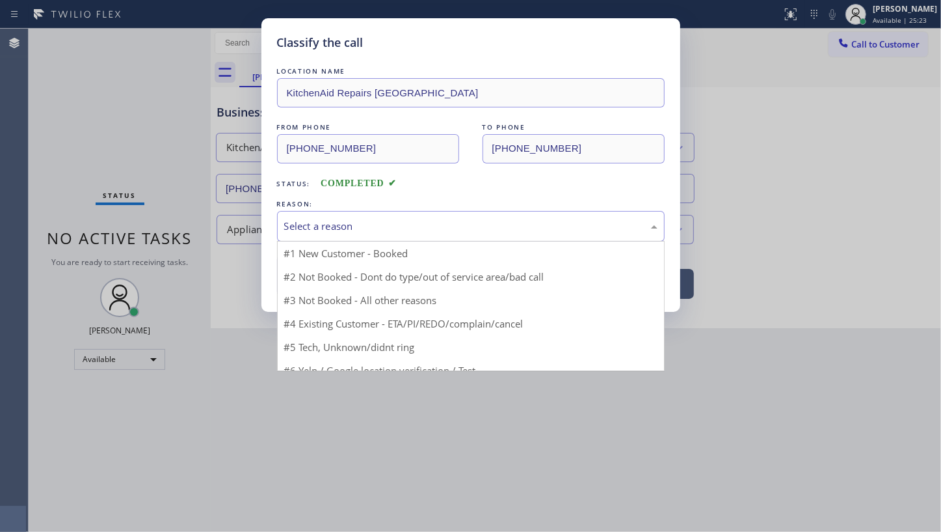
click at [327, 230] on div "Select a reason" at bounding box center [470, 226] width 373 height 15
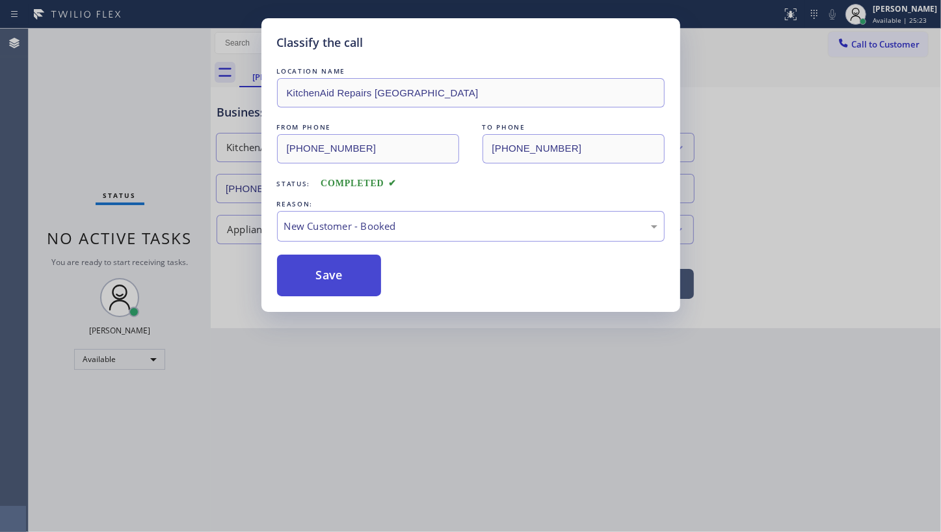
click at [321, 265] on button "Save" at bounding box center [329, 275] width 105 height 42
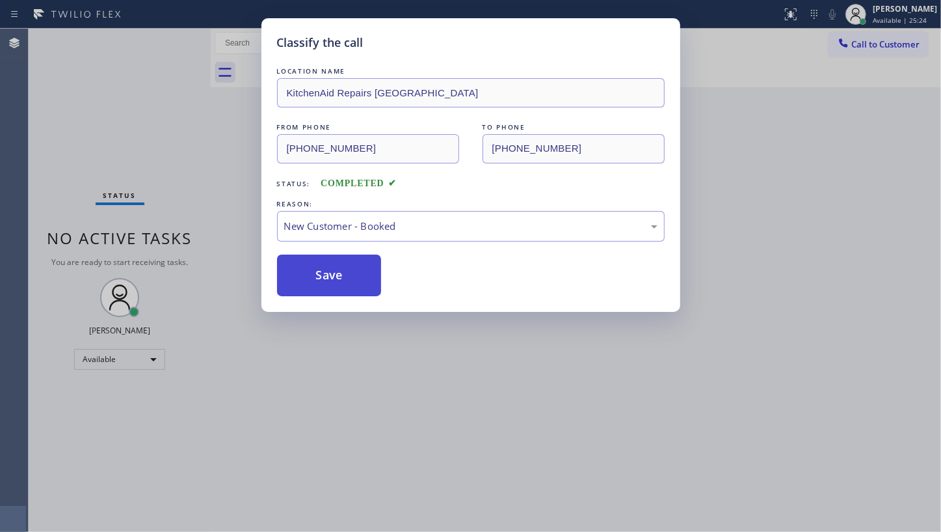
click at [321, 265] on button "Save" at bounding box center [329, 275] width 105 height 42
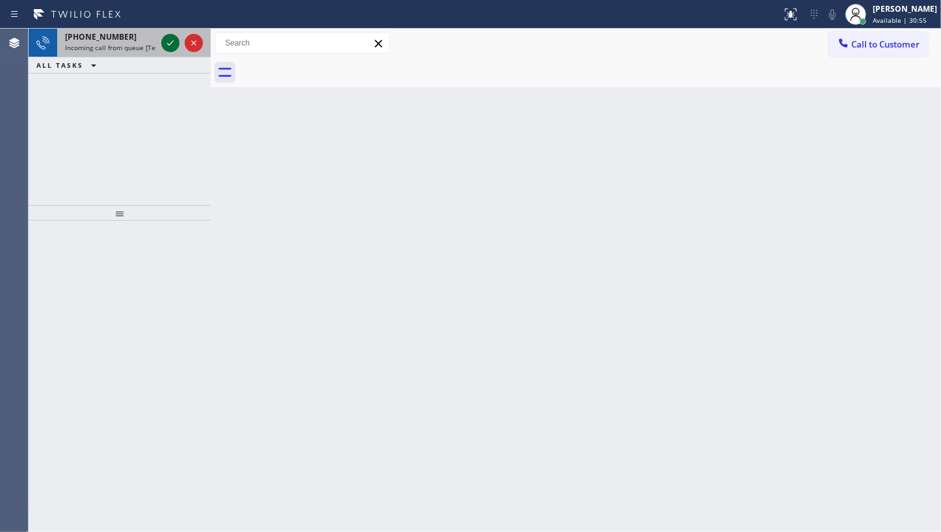
click at [165, 40] on icon at bounding box center [171, 43] width 16 height 16
click at [169, 42] on icon at bounding box center [171, 43] width 16 height 16
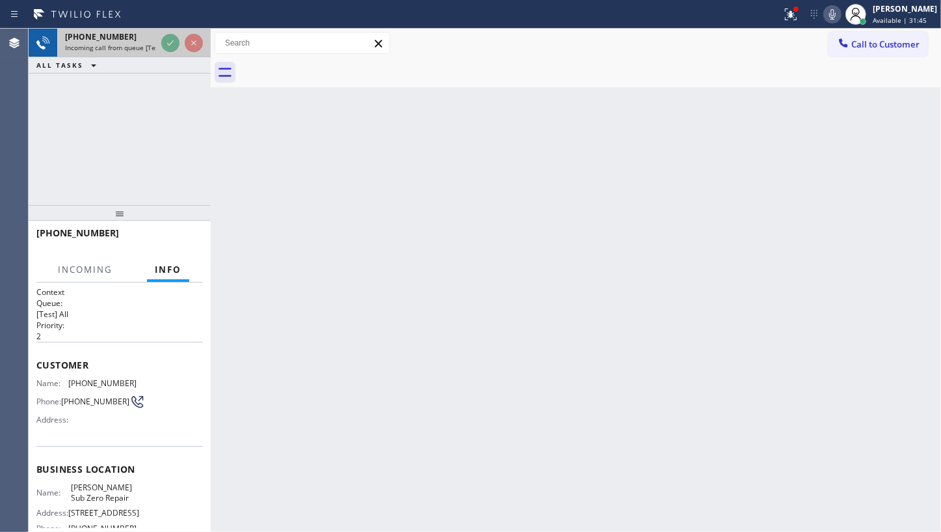
click at [167, 53] on div at bounding box center [182, 43] width 47 height 29
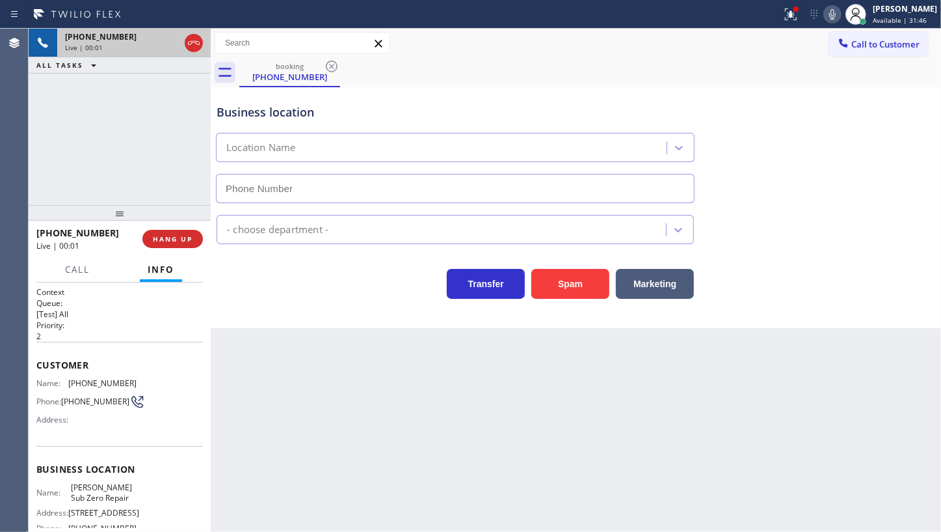
type input "(323) 613-2546"
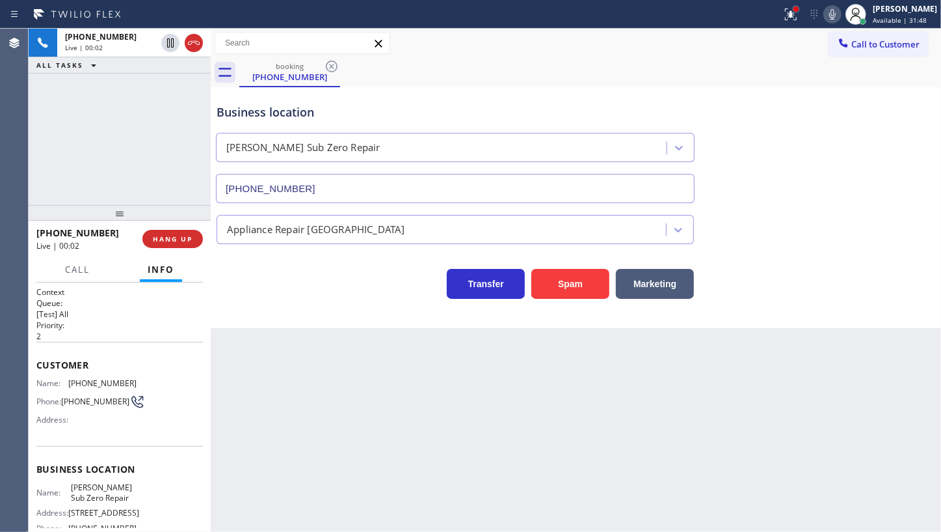
click at [796, 7] on div at bounding box center [796, 9] width 5 height 5
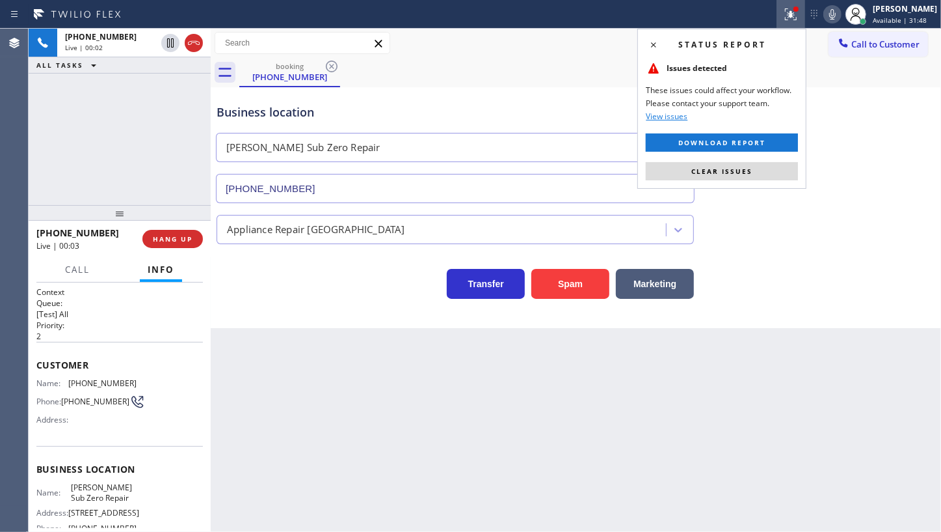
click at [796, 7] on div at bounding box center [796, 9] width 5 height 5
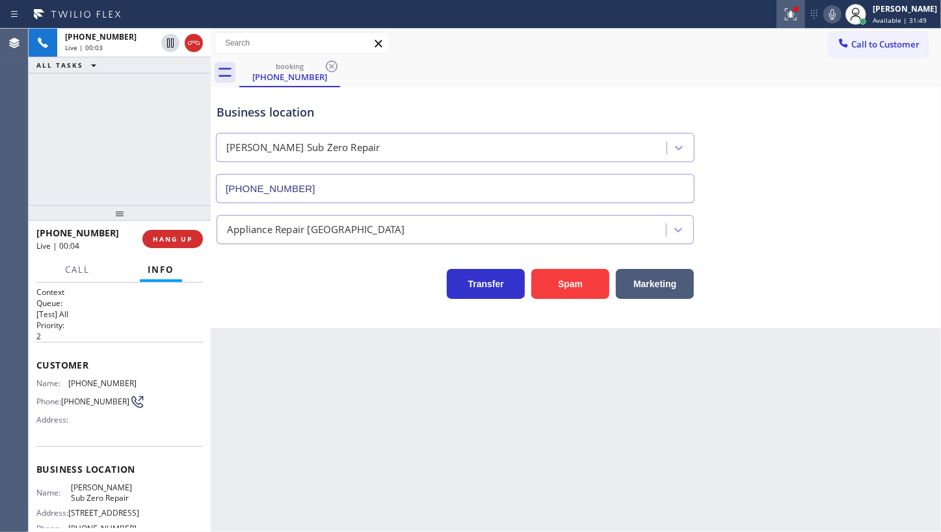
drag, startPoint x: 794, startPoint y: 20, endPoint x: 777, endPoint y: 69, distance: 52.1
click at [793, 20] on icon at bounding box center [791, 15] width 16 height 16
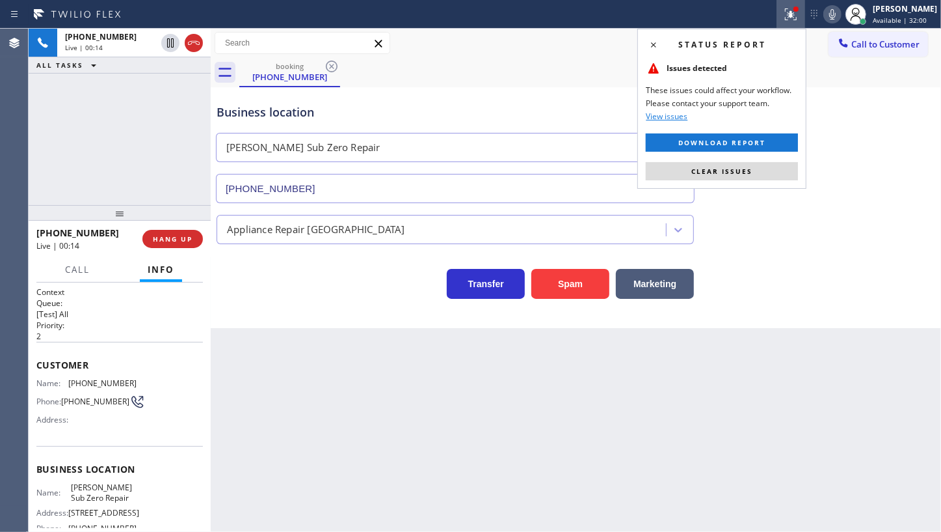
click at [165, 154] on div "+15138011467 Live | 00:14 ALL TASKS ALL TASKS ACTIVE TASKS TASKS IN WRAP UP" at bounding box center [120, 117] width 182 height 176
click at [742, 176] on button "Clear issues" at bounding box center [722, 171] width 152 height 18
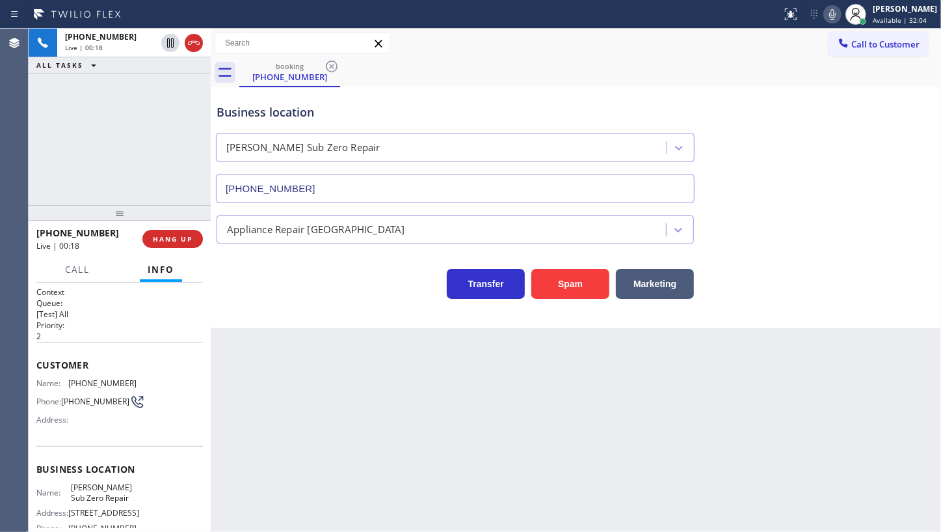
click at [250, 350] on div "Back to Dashboard Change Sender ID Customers Technicians Select a contact Outbo…" at bounding box center [576, 280] width 731 height 503
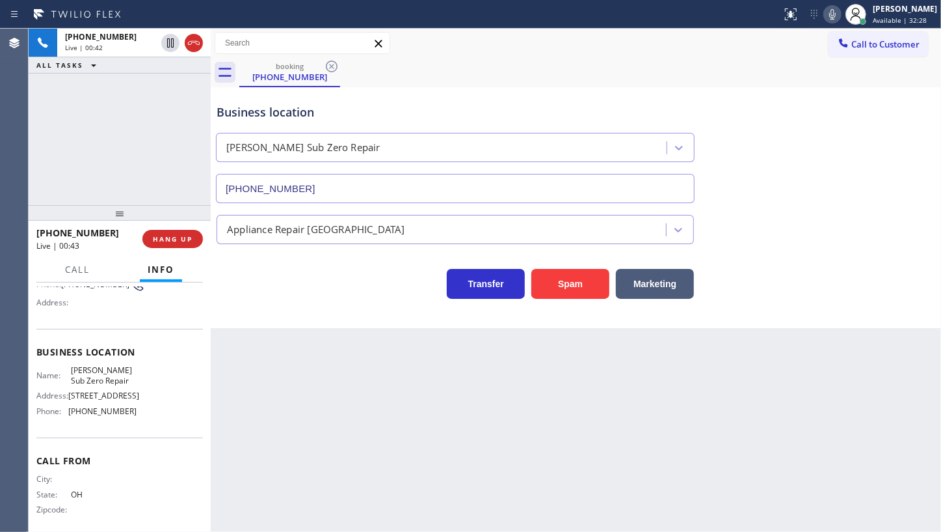
scroll to position [118, 0]
click at [178, 237] on span "HANG UP" at bounding box center [173, 238] width 40 height 9
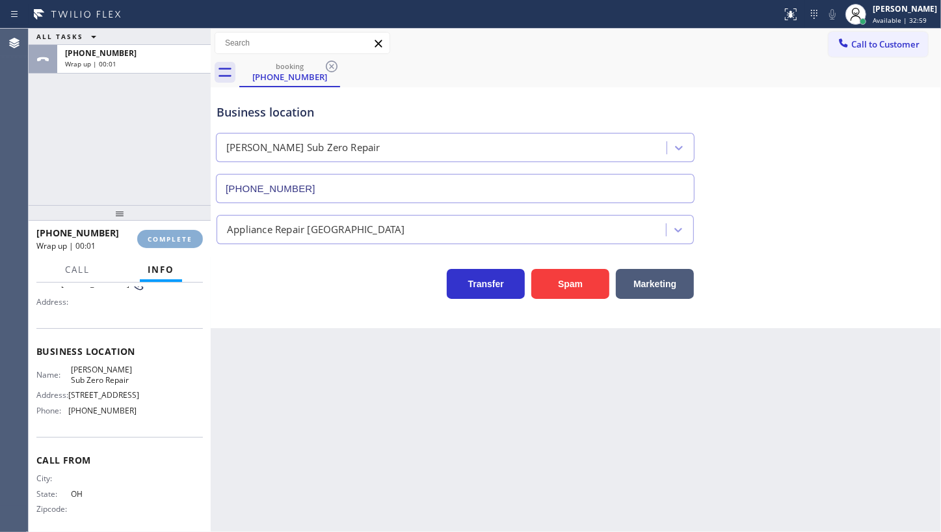
click at [178, 237] on span "COMPLETE" at bounding box center [170, 238] width 45 height 9
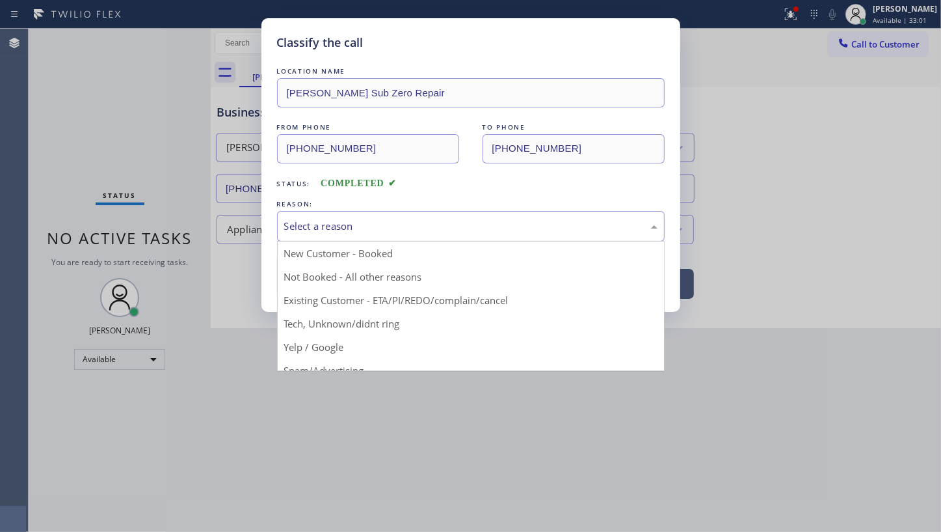
click at [286, 232] on div "Select a reason" at bounding box center [470, 226] width 373 height 15
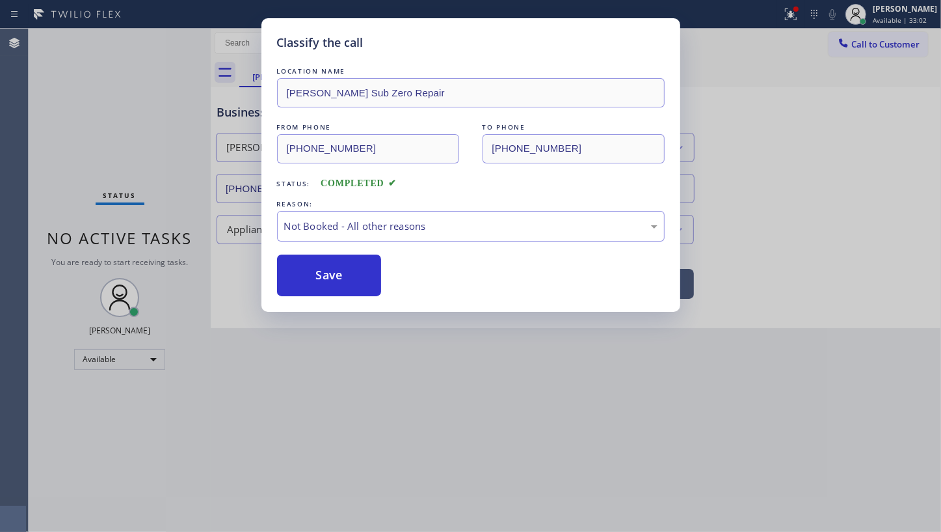
click at [290, 274] on button "Save" at bounding box center [329, 275] width 105 height 42
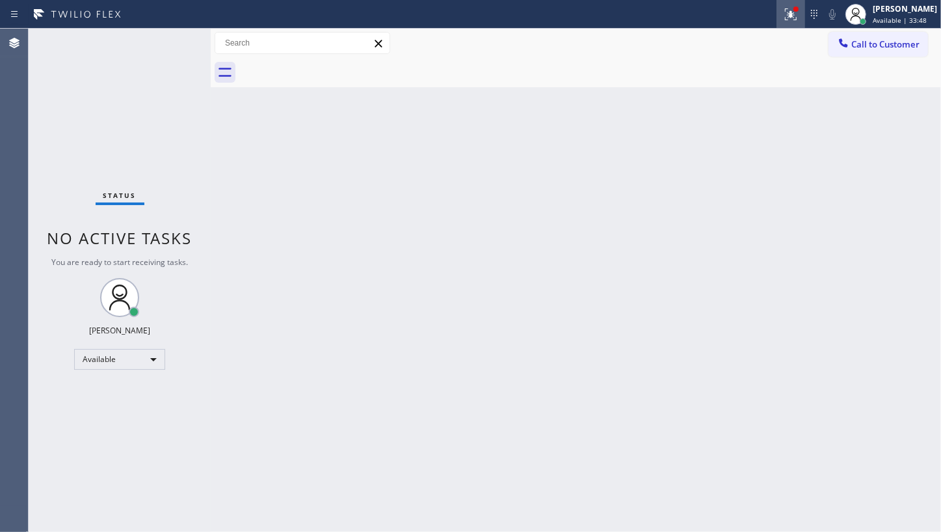
click at [809, 9] on icon at bounding box center [815, 15] width 16 height 16
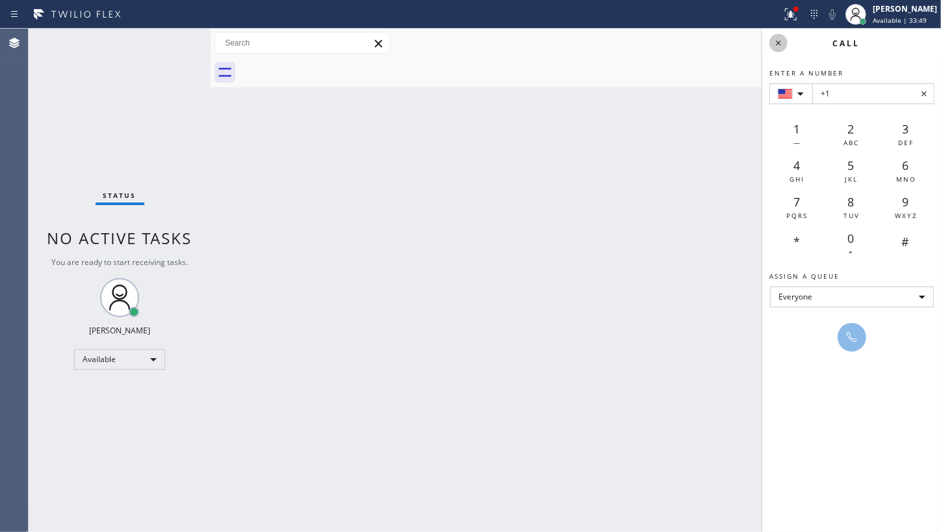
click at [783, 44] on icon at bounding box center [779, 43] width 16 height 16
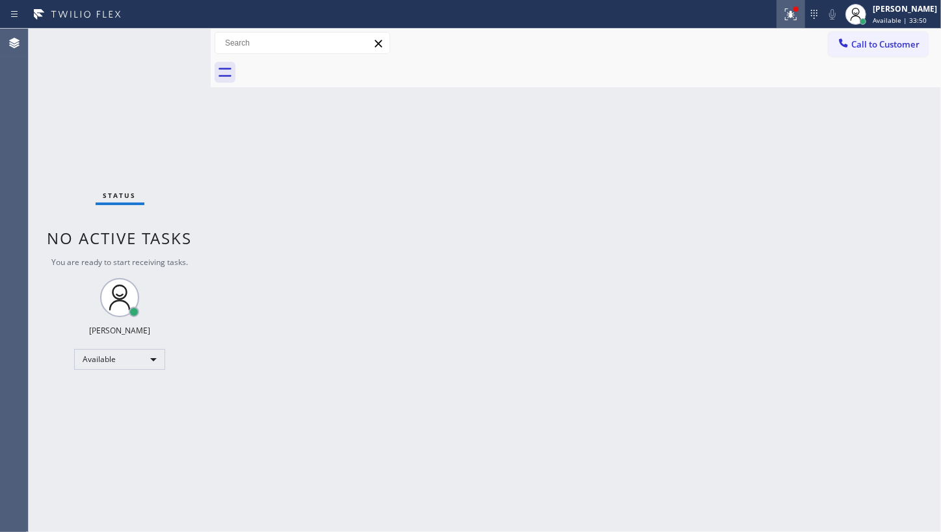
click at [799, 21] on icon at bounding box center [791, 15] width 16 height 16
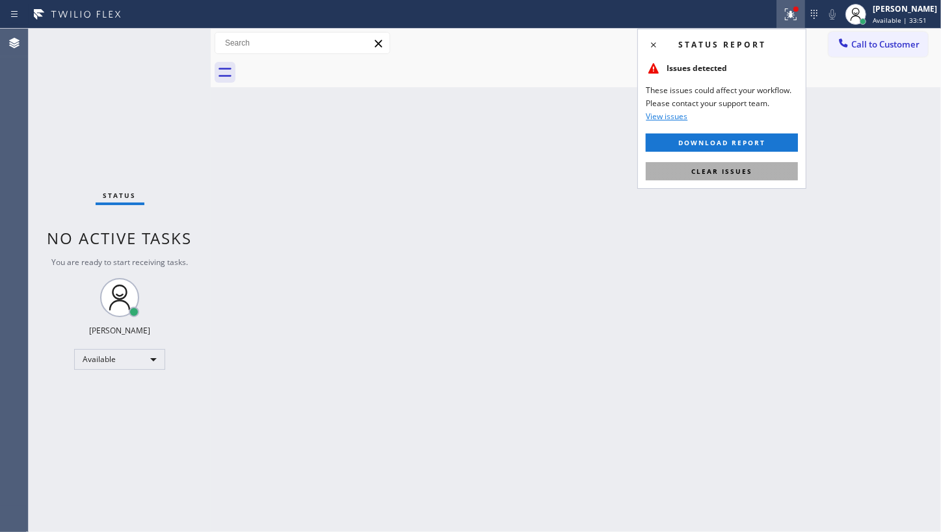
click at [740, 167] on span "Clear issues" at bounding box center [722, 171] width 61 height 9
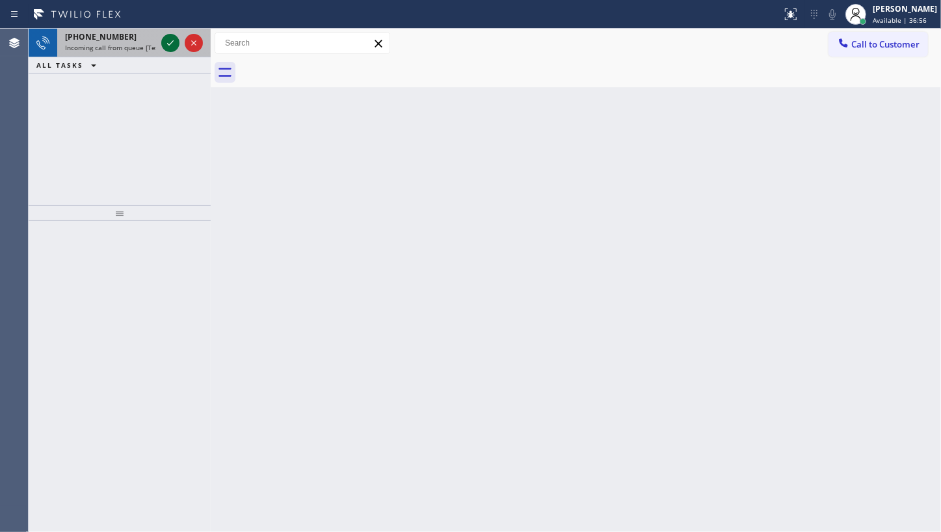
click at [169, 47] on icon at bounding box center [171, 43] width 16 height 16
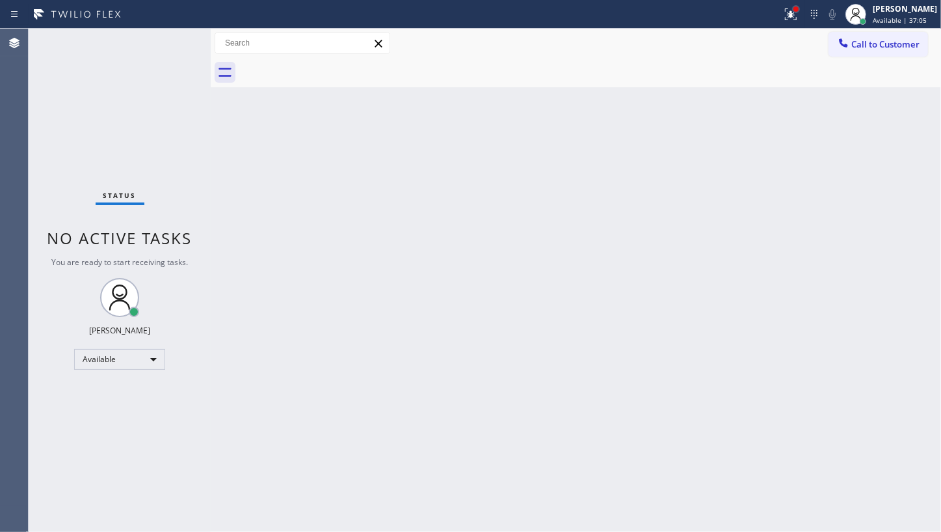
click at [795, 11] on div at bounding box center [796, 9] width 8 height 8
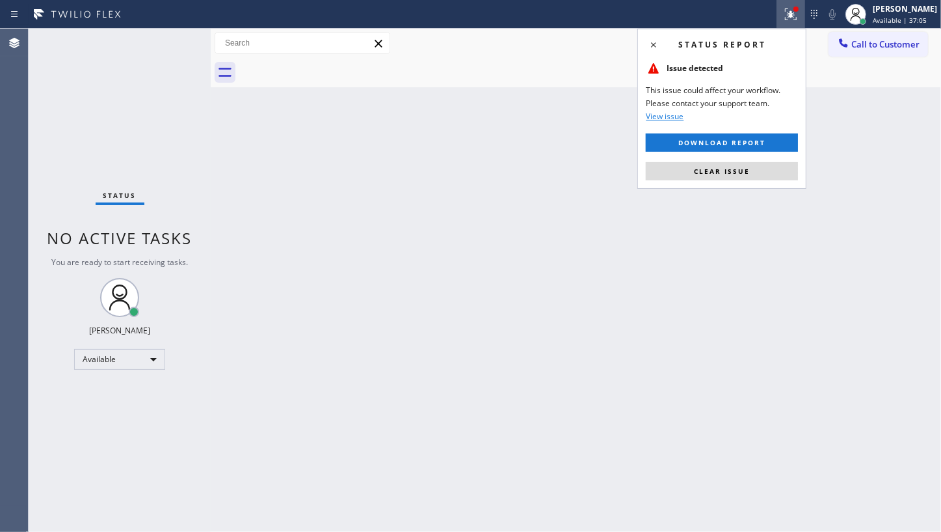
click at [737, 167] on span "Clear issue" at bounding box center [722, 171] width 56 height 9
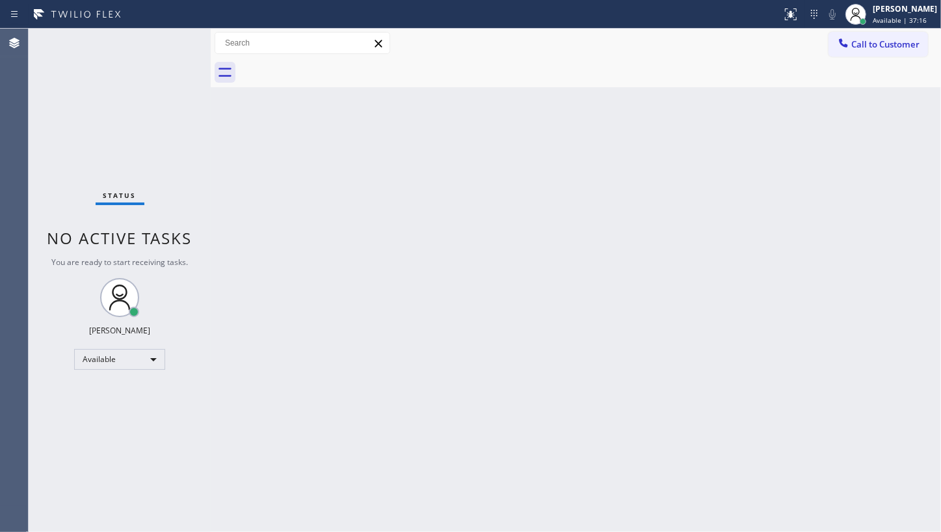
click at [127, 104] on div "Status No active tasks You are ready to start receiving tasks. JENIZA ALCAYDE A…" at bounding box center [120, 280] width 182 height 503
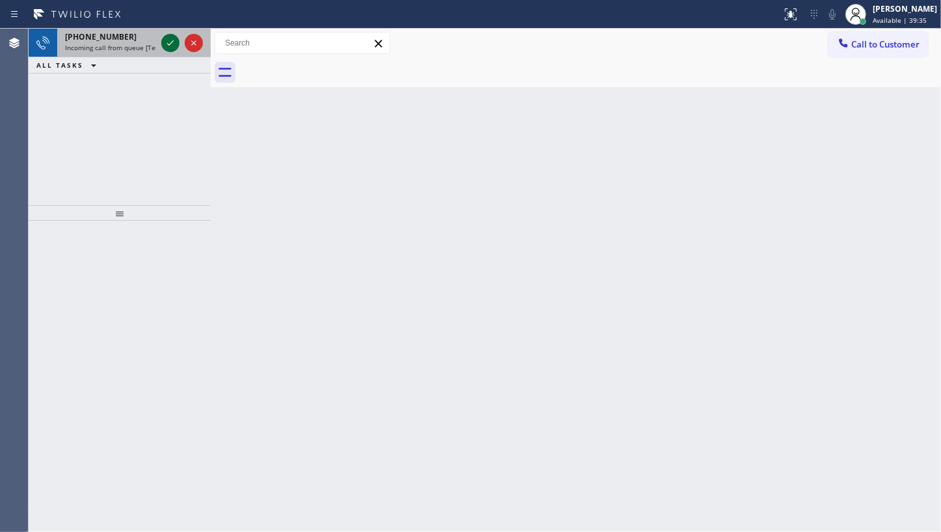
click at [169, 44] on icon at bounding box center [171, 43] width 16 height 16
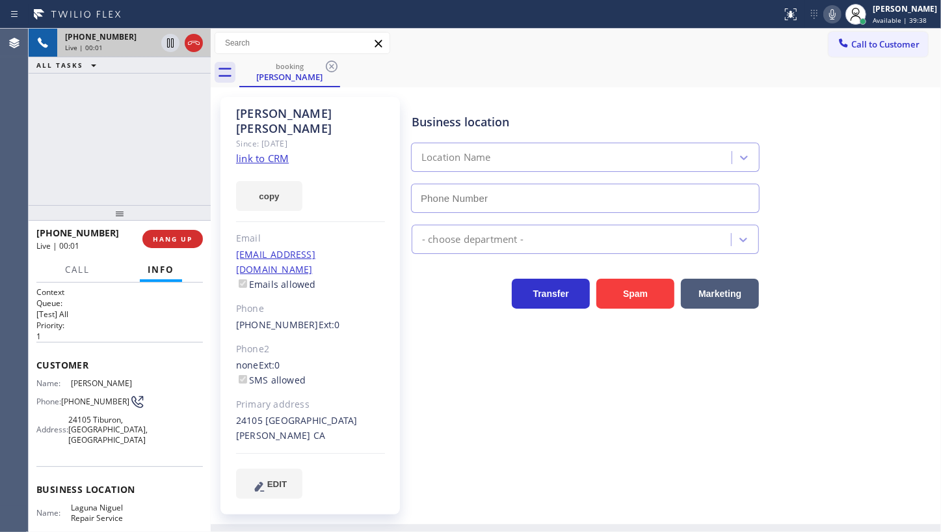
type input "(949) 202-5983"
click at [254, 152] on link "link to CRM" at bounding box center [262, 158] width 53 height 13
click at [836, 13] on icon at bounding box center [833, 15] width 16 height 16
click at [163, 38] on icon at bounding box center [171, 43] width 16 height 16
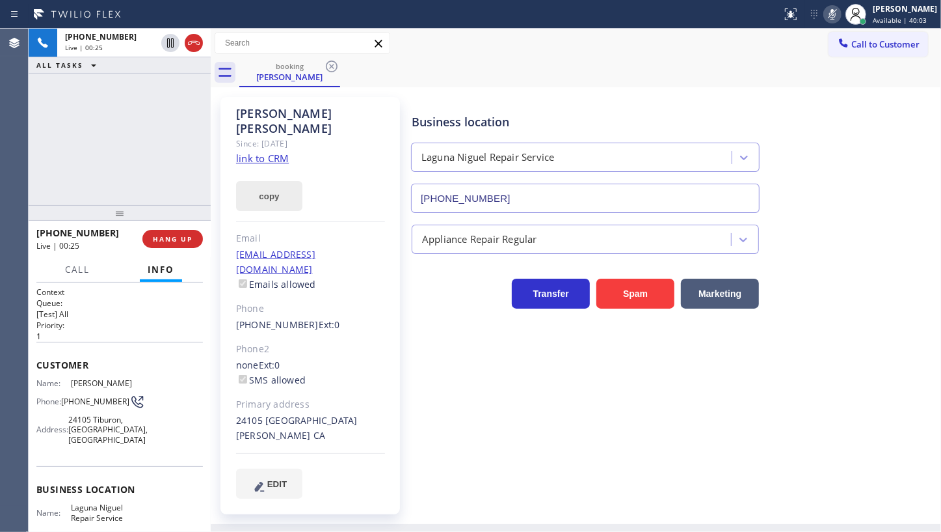
click at [259, 181] on button "copy" at bounding box center [269, 196] width 66 height 30
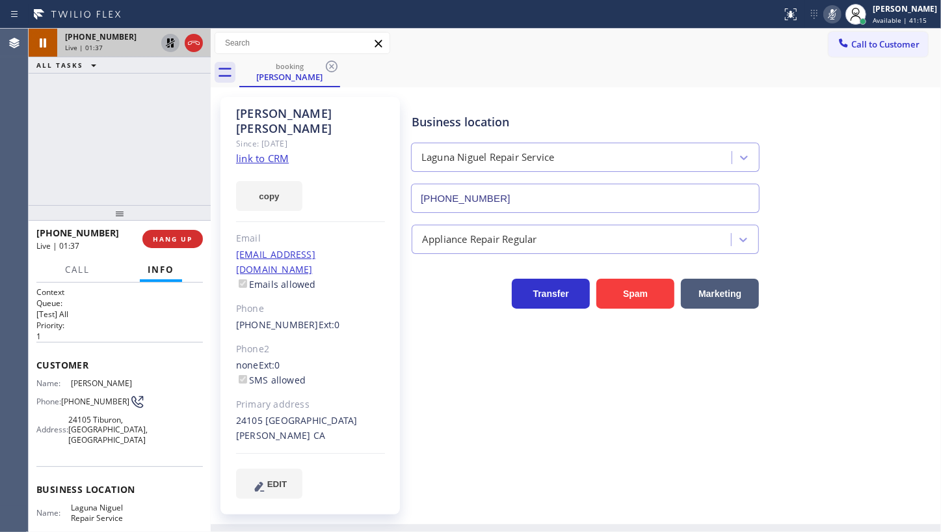
click at [168, 42] on icon at bounding box center [170, 42] width 9 height 9
click at [836, 18] on icon at bounding box center [833, 15] width 16 height 16
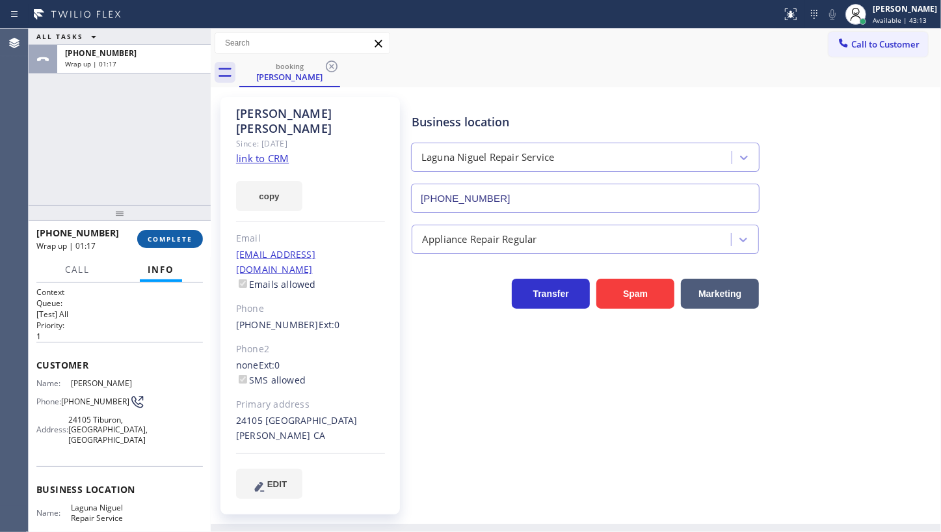
click at [176, 243] on button "COMPLETE" at bounding box center [170, 239] width 66 height 18
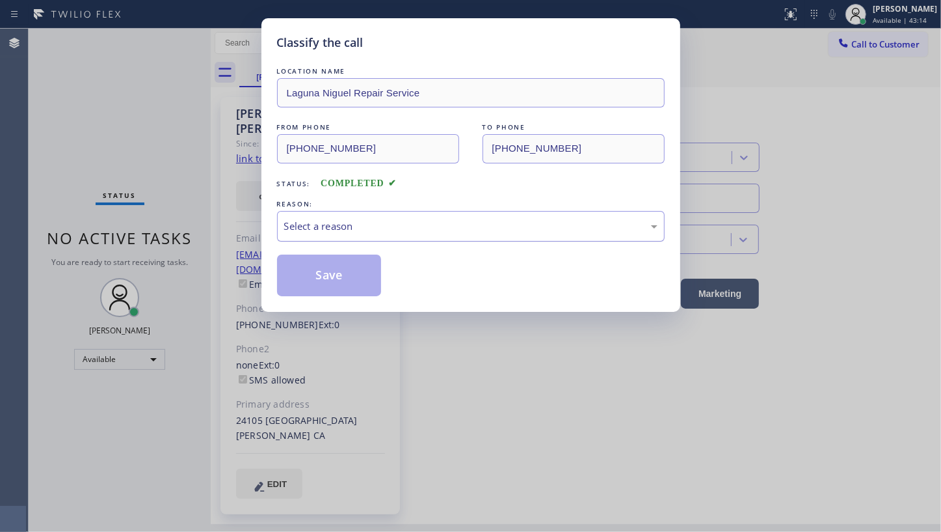
click at [338, 226] on div "Select a reason" at bounding box center [470, 226] width 373 height 15
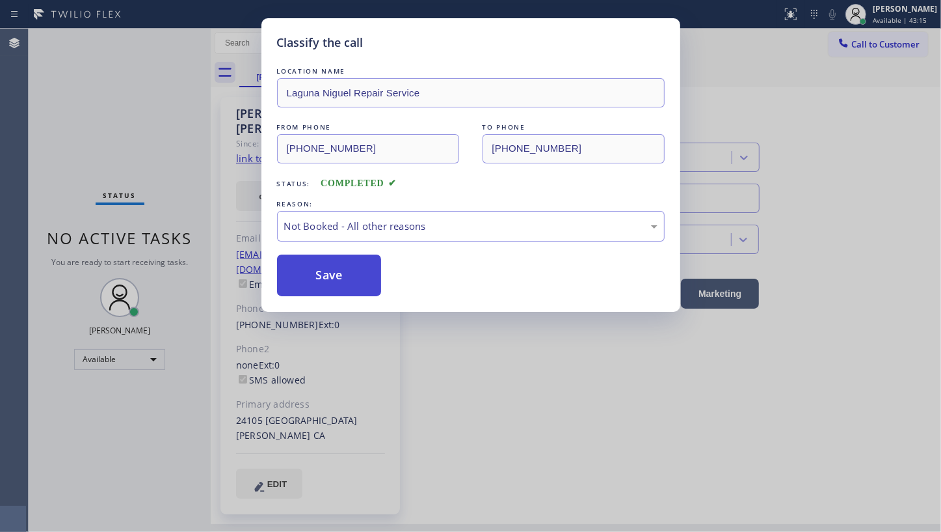
click at [320, 273] on button "Save" at bounding box center [329, 275] width 105 height 42
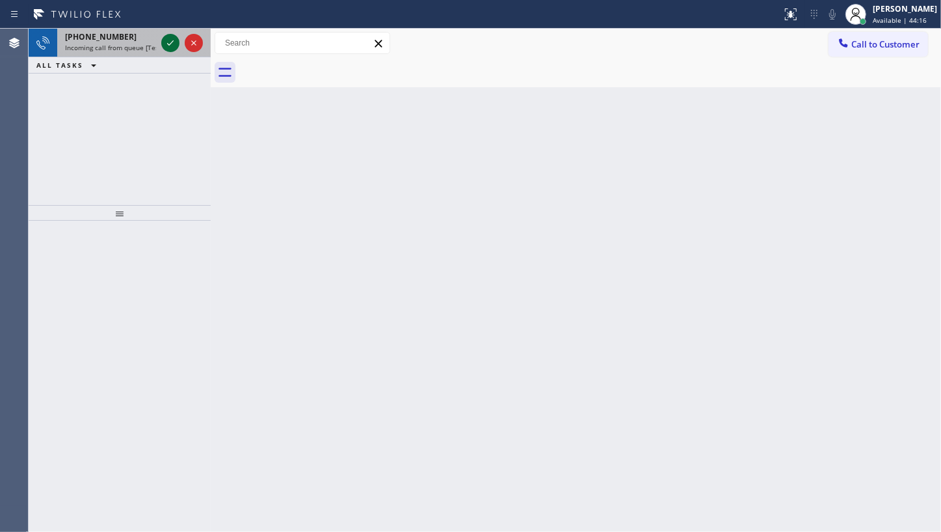
click at [164, 44] on icon at bounding box center [171, 43] width 16 height 16
drag, startPoint x: 169, startPoint y: 40, endPoint x: 127, endPoint y: 1, distance: 57.5
click at [169, 40] on icon at bounding box center [171, 43] width 16 height 16
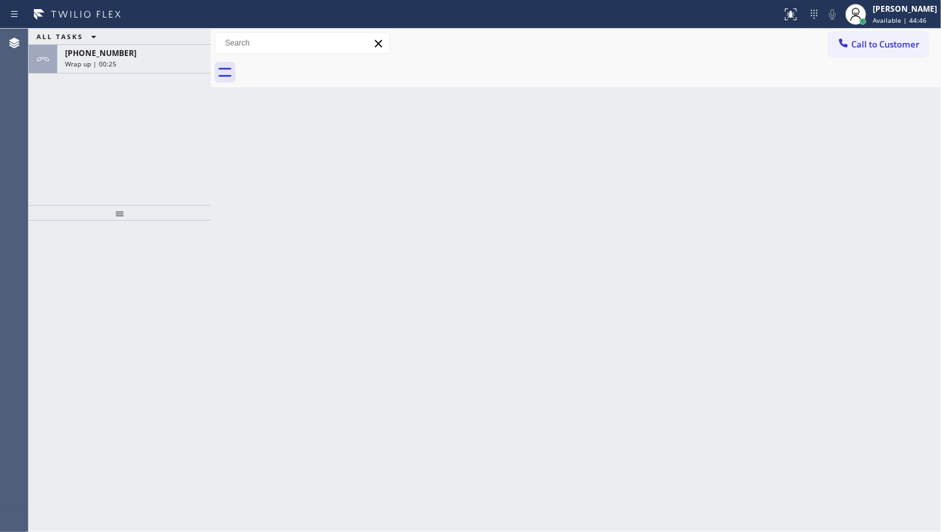
click at [241, 328] on div "Back to Dashboard Change Sender ID Customers Technicians Select a contact Outbo…" at bounding box center [576, 280] width 731 height 503
click at [118, 62] on div "Wrap up | 01:15" at bounding box center [134, 63] width 138 height 9
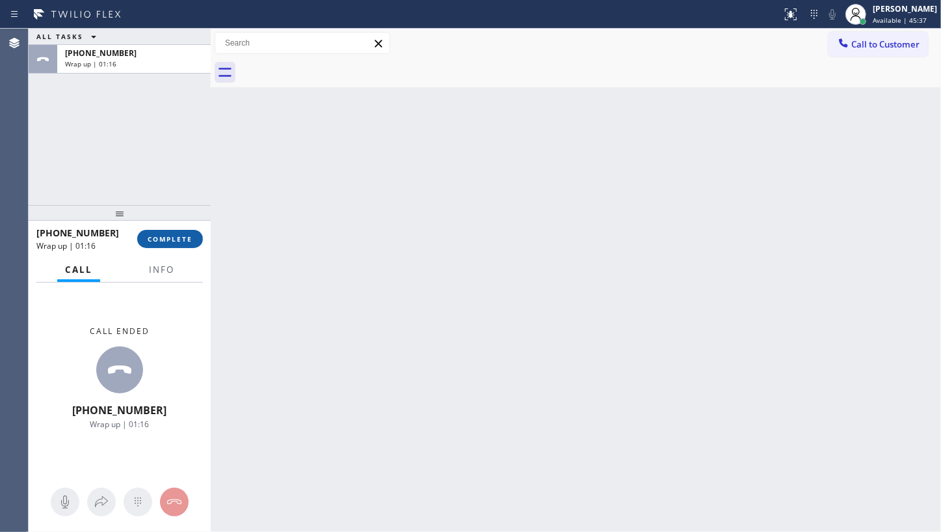
click at [172, 233] on button "COMPLETE" at bounding box center [170, 239] width 66 height 18
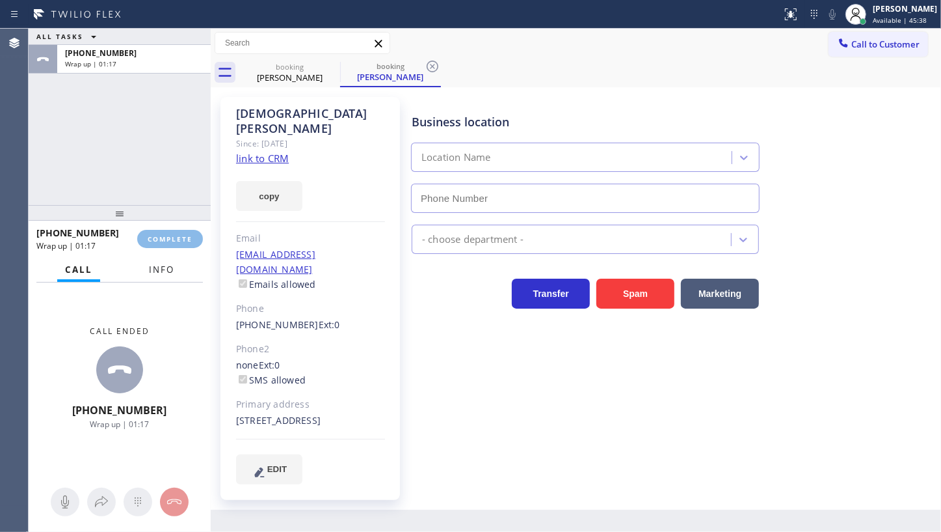
click at [168, 274] on span "Info" at bounding box center [161, 269] width 25 height 12
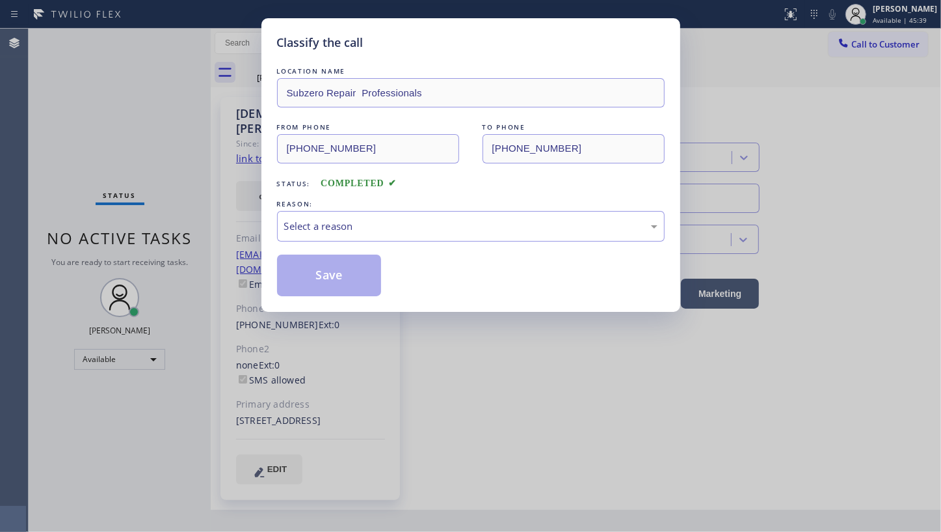
type input "[PHONE_NUMBER]"
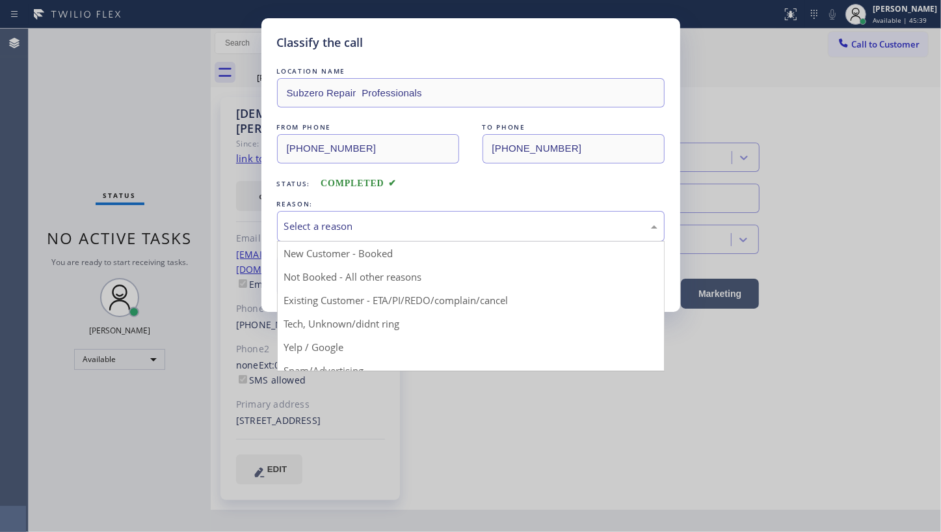
click at [340, 215] on div "Select a reason" at bounding box center [471, 226] width 388 height 31
drag, startPoint x: 332, startPoint y: 299, endPoint x: 336, endPoint y: 273, distance: 25.7
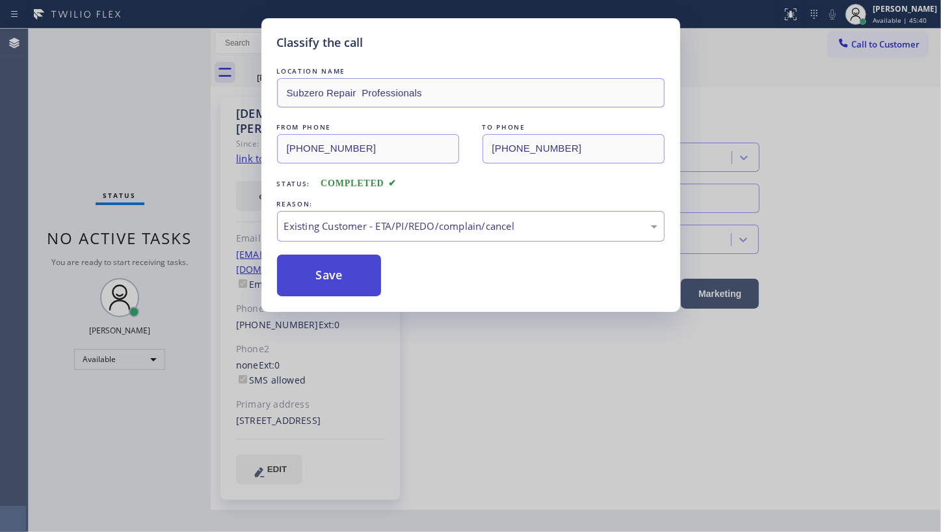
click at [336, 273] on button "Save" at bounding box center [329, 275] width 105 height 42
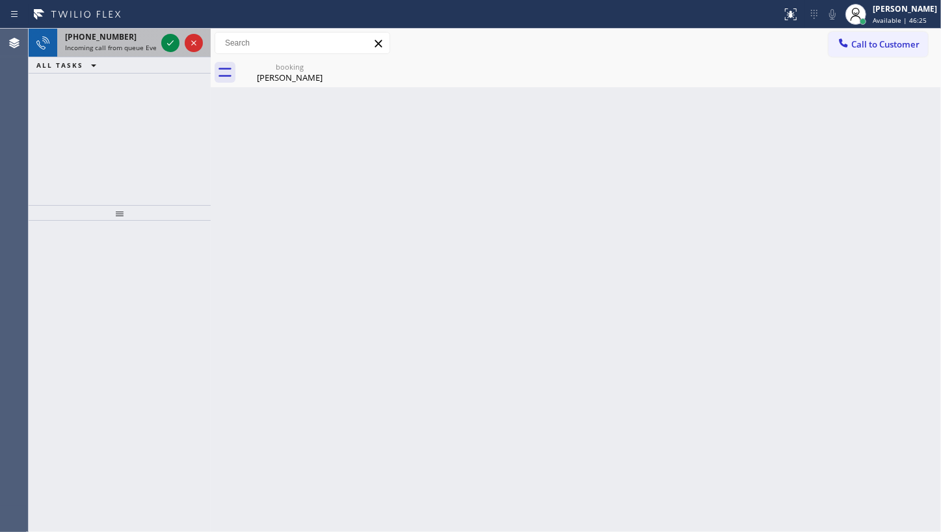
click at [113, 41] on span "+14152274729" at bounding box center [101, 36] width 72 height 11
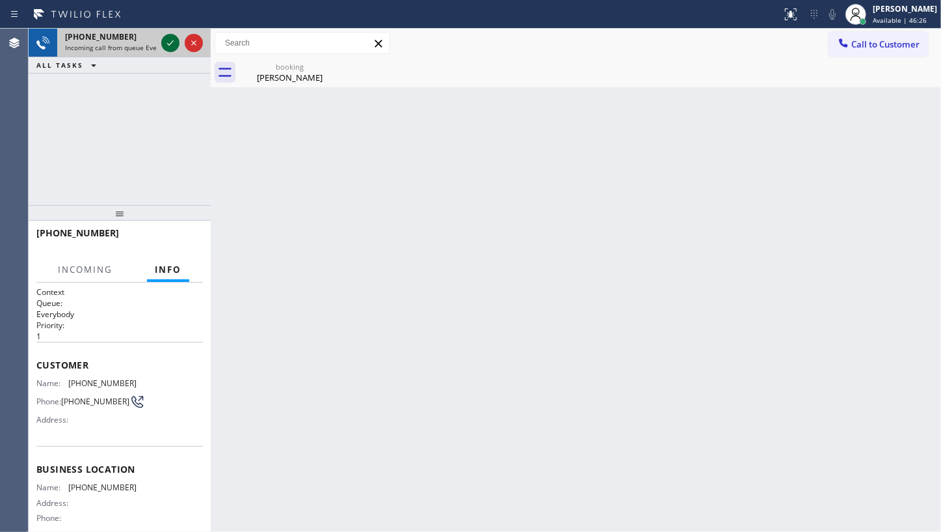
click at [167, 44] on icon at bounding box center [170, 42] width 7 height 5
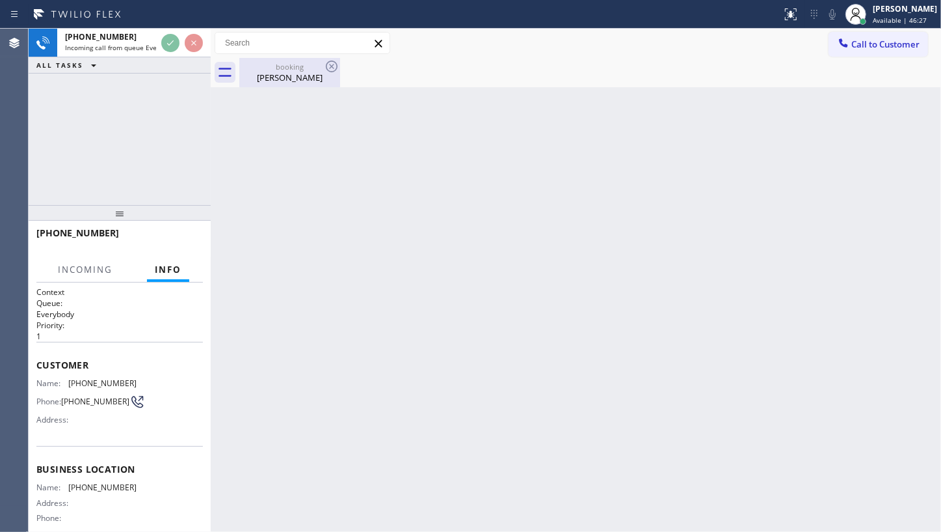
drag, startPoint x: 301, startPoint y: 76, endPoint x: 311, endPoint y: 71, distance: 11.1
click at [301, 76] on div "Ehab Hanna" at bounding box center [290, 78] width 98 height 12
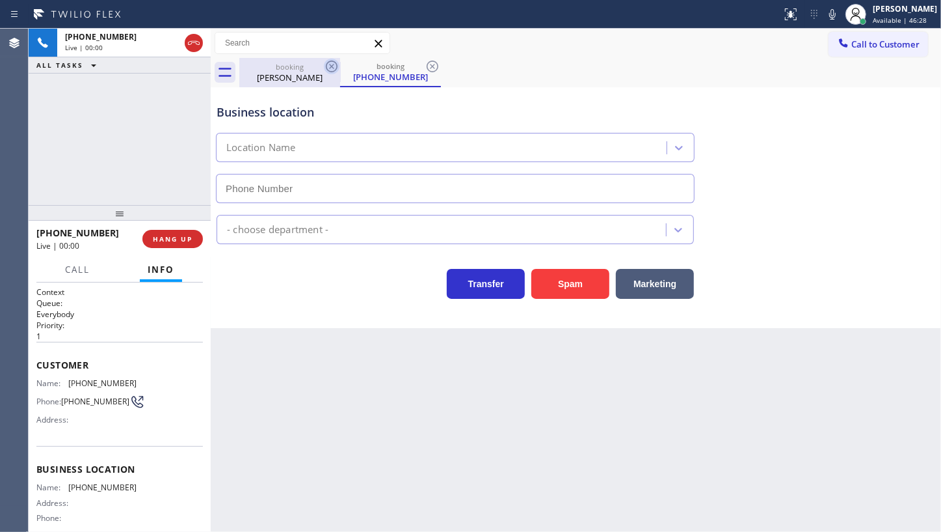
click at [331, 68] on icon at bounding box center [332, 67] width 16 height 16
click at [150, 236] on button "HANG UP" at bounding box center [172, 239] width 61 height 18
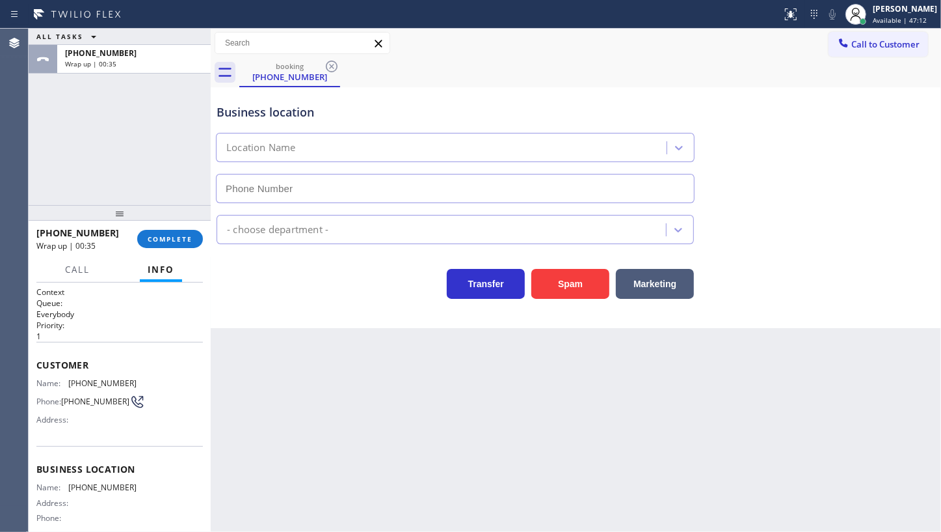
click at [96, 146] on div "ALL TASKS ALL TASKS ACTIVE TASKS TASKS IN WRAP UP +14152274729 Wrap up | 00:35" at bounding box center [120, 117] width 182 height 176
click at [163, 233] on button "COMPLETE" at bounding box center [170, 239] width 66 height 18
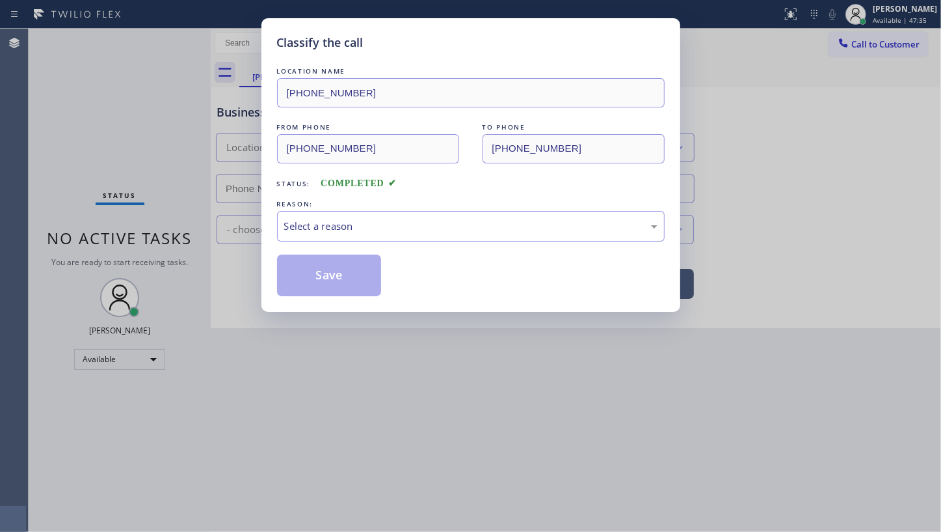
click at [351, 230] on div "Select a reason" at bounding box center [470, 226] width 373 height 15
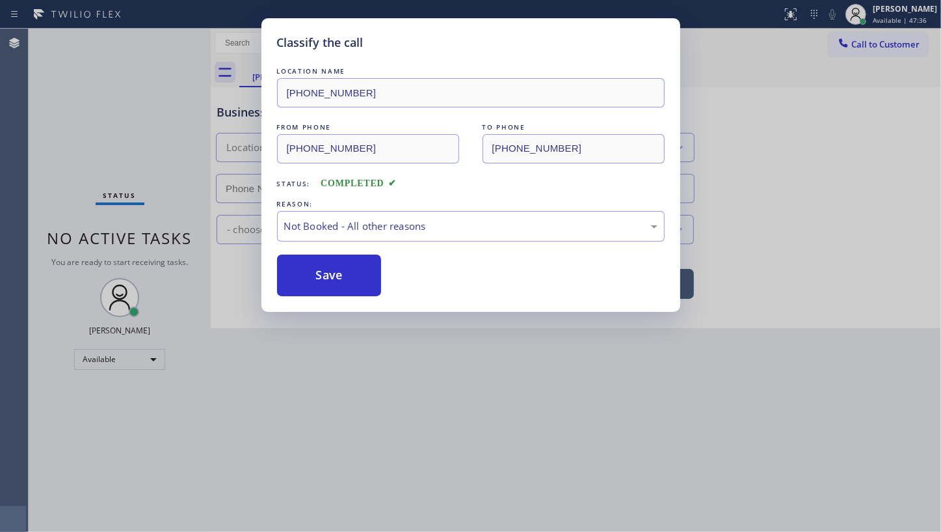
click at [325, 278] on button "Save" at bounding box center [329, 275] width 105 height 42
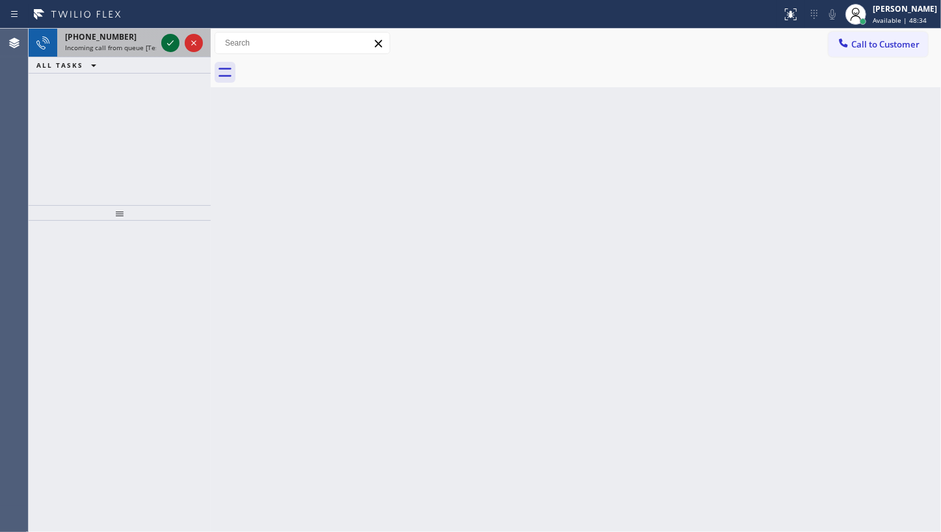
drag, startPoint x: 165, startPoint y: 43, endPoint x: 174, endPoint y: 42, distance: 9.8
click at [168, 43] on icon at bounding box center [171, 43] width 16 height 16
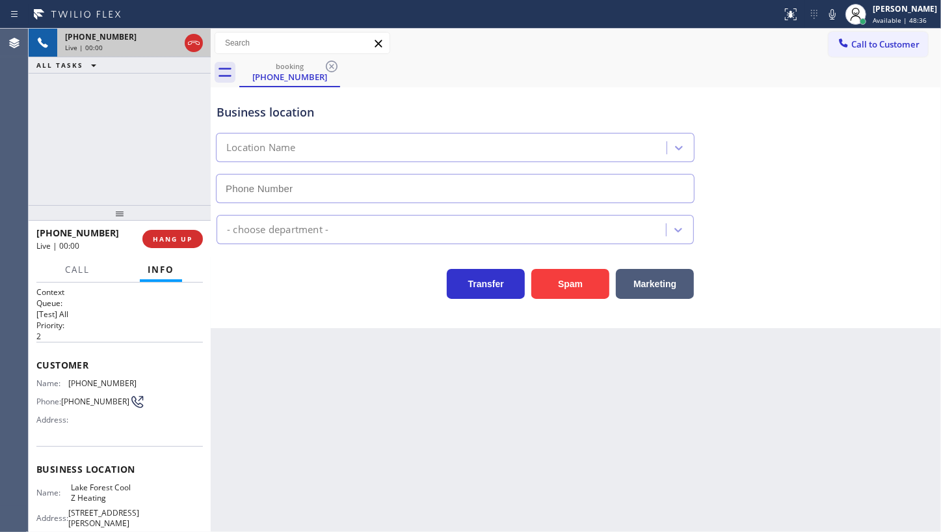
type input "(949) 391-4290"
click at [185, 236] on span "HANG UP" at bounding box center [173, 238] width 40 height 9
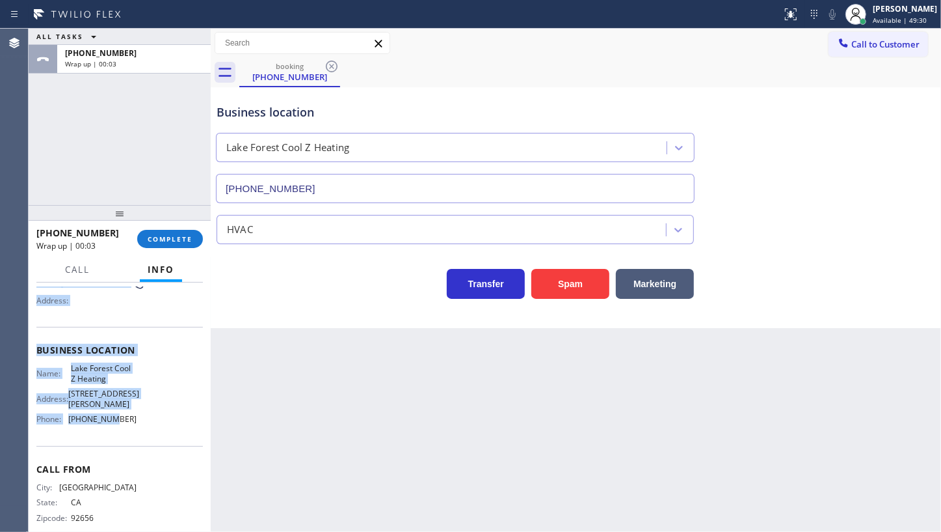
scroll to position [137, 0]
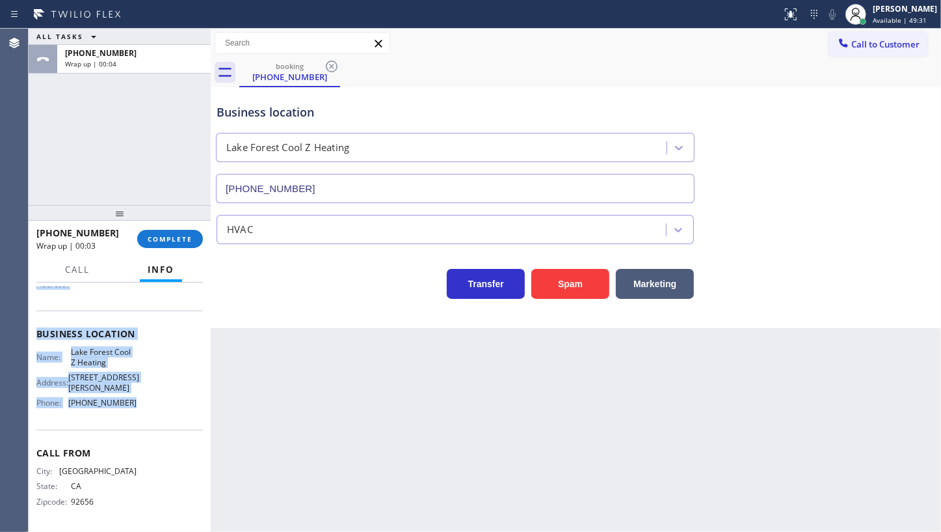
drag, startPoint x: 31, startPoint y: 357, endPoint x: 138, endPoint y: 402, distance: 116.4
click at [138, 402] on div "Context Queue: [Test] All Priority: 2 Customer Name: (949) 295-9889 Phone: (949…" at bounding box center [120, 406] width 182 height 249
copy div "Customer Name: (949) 295-9889 Phone: (949) 295-9889 Address: Business location …"
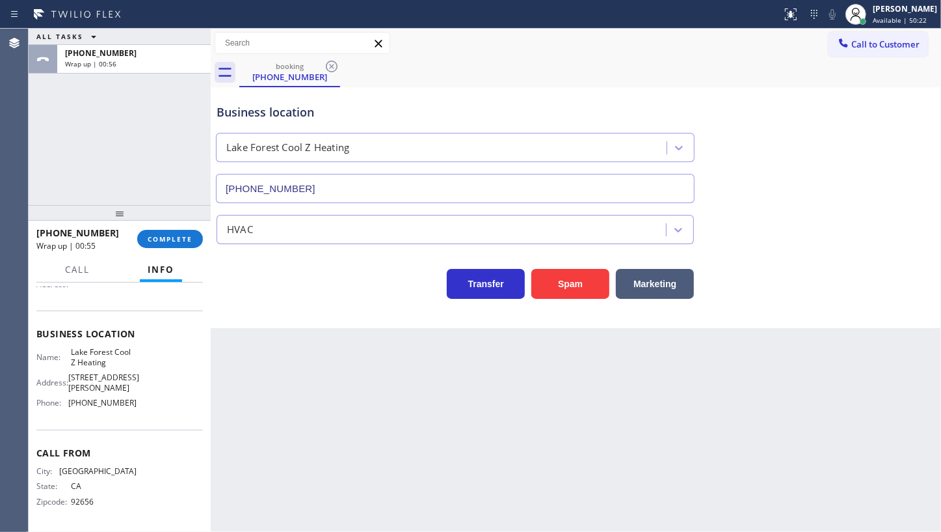
click at [72, 153] on div "ALL TASKS ALL TASKS ACTIVE TASKS TASKS IN WRAP UP +19492959889 Wrap up | 00:56" at bounding box center [120, 117] width 182 height 176
click at [872, 10] on div "JENIZA ALCAYDE Available | 50:24" at bounding box center [906, 14] width 71 height 23
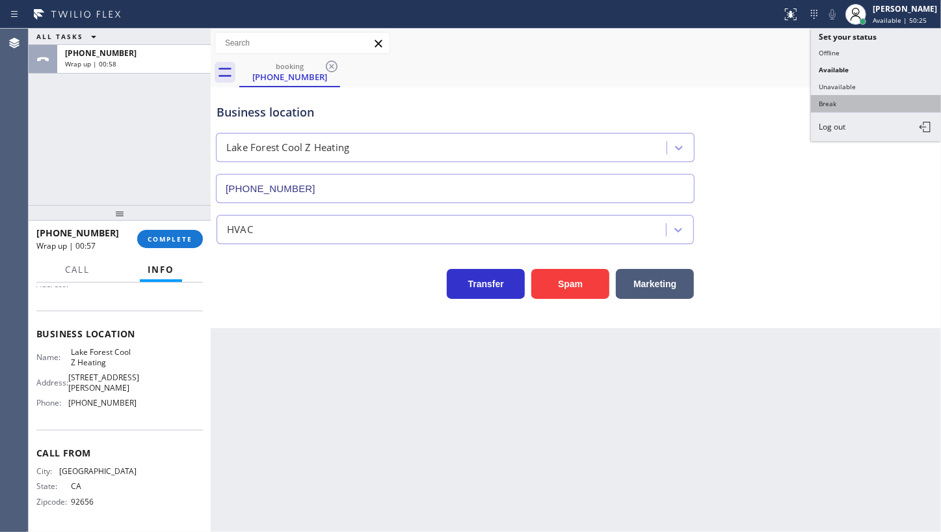
click at [830, 104] on button "Break" at bounding box center [876, 103] width 130 height 17
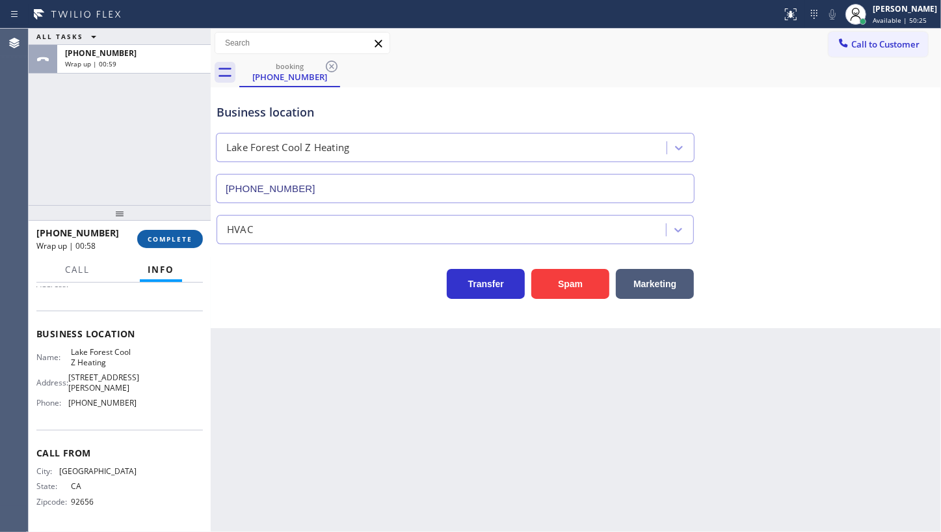
click at [163, 236] on span "COMPLETE" at bounding box center [170, 238] width 45 height 9
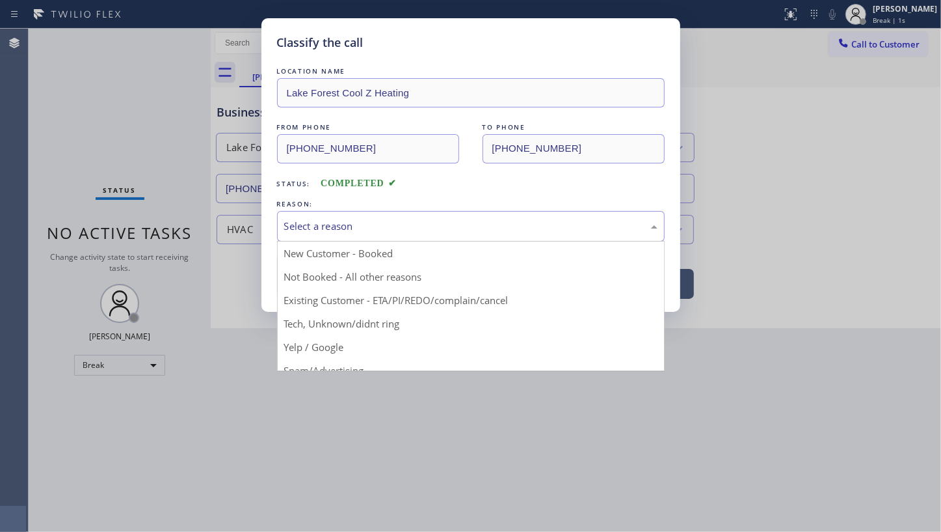
drag, startPoint x: 329, startPoint y: 226, endPoint x: 316, endPoint y: 260, distance: 36.6
click at [328, 227] on div "Select a reason" at bounding box center [470, 226] width 373 height 15
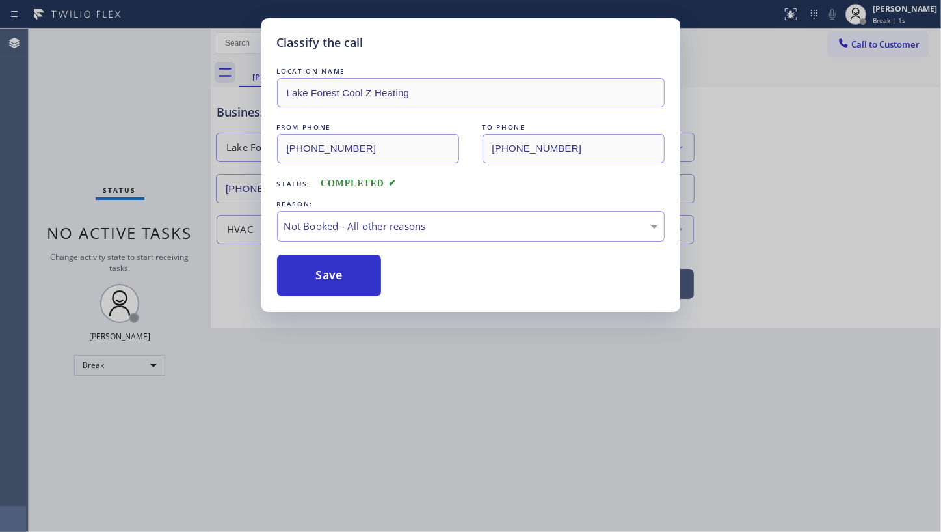
click at [311, 277] on button "Save" at bounding box center [329, 275] width 105 height 42
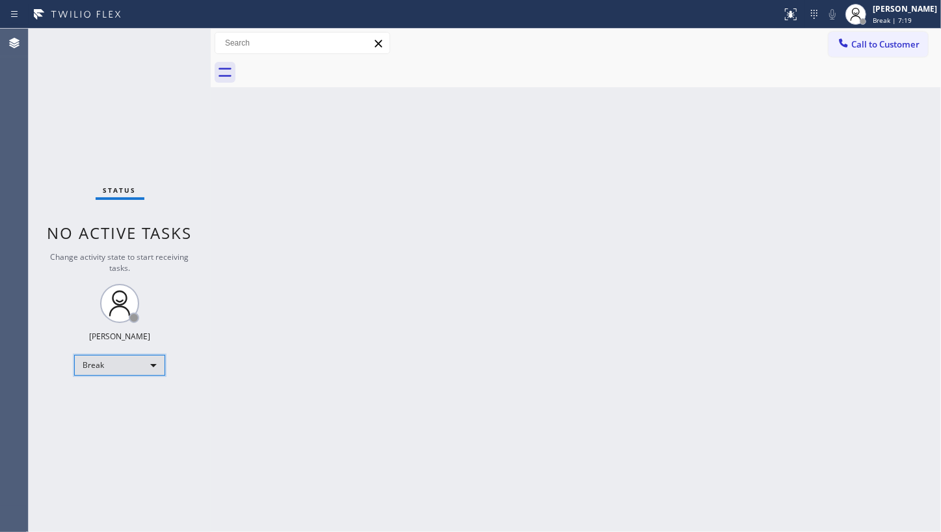
click at [111, 371] on div "Break" at bounding box center [119, 365] width 91 height 21
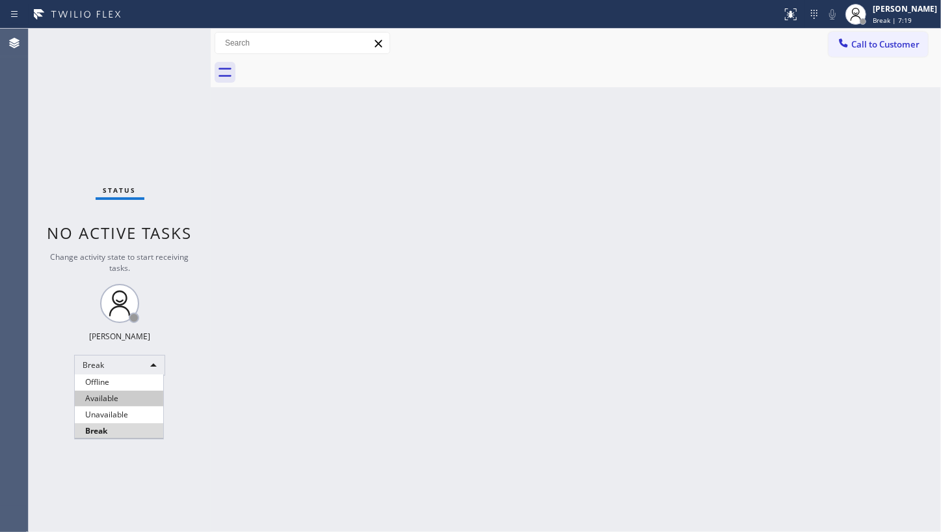
click at [117, 398] on li "Available" at bounding box center [119, 398] width 88 height 16
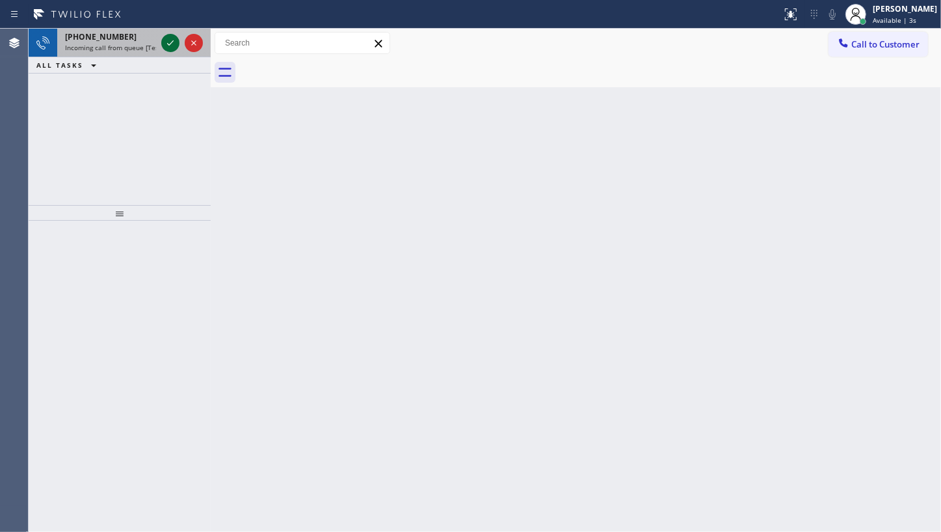
click at [169, 40] on icon at bounding box center [171, 43] width 16 height 16
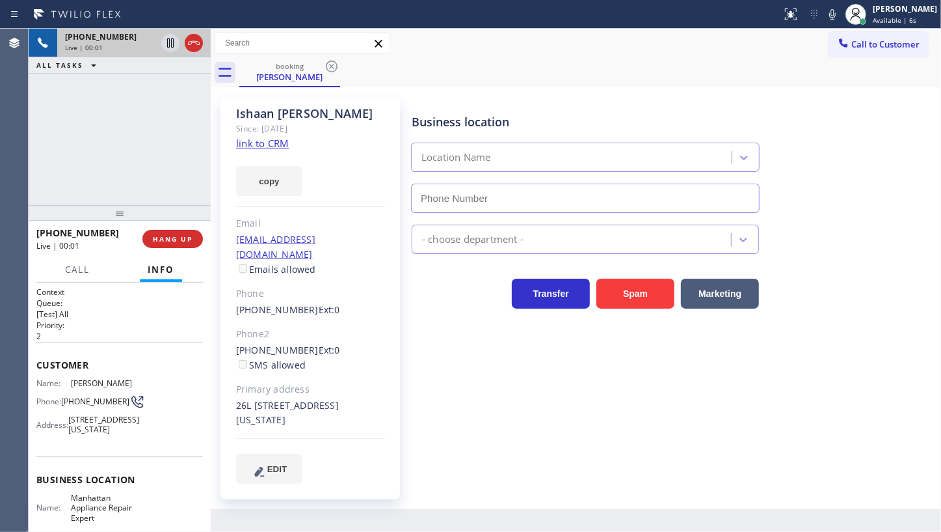
type input "(646) 612-7492"
click at [265, 144] on link "link to CRM" at bounding box center [262, 143] width 53 height 13
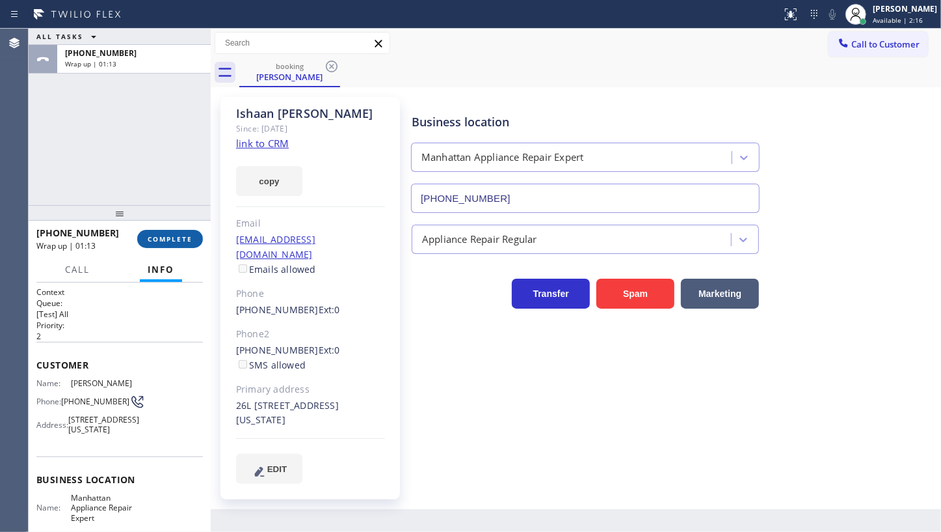
click at [165, 239] on span "COMPLETE" at bounding box center [170, 238] width 45 height 9
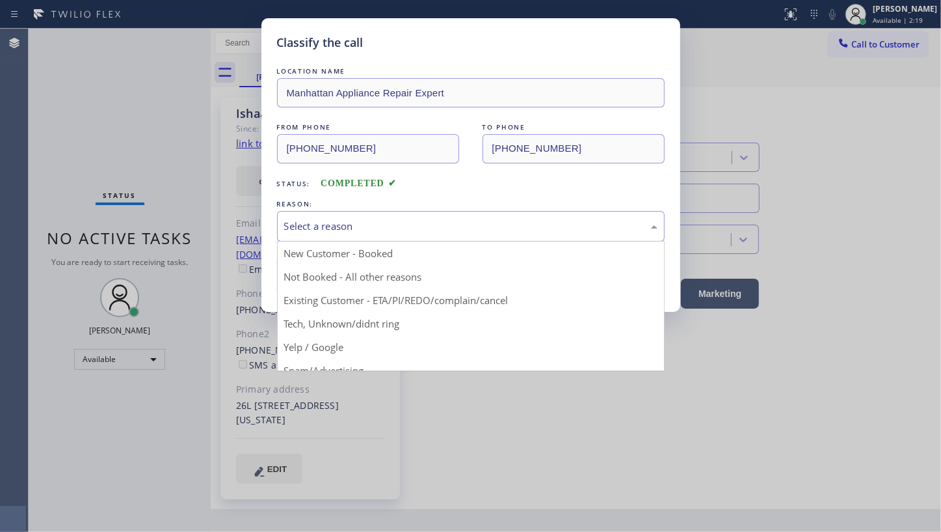
click at [296, 223] on div "Select a reason" at bounding box center [470, 226] width 373 height 15
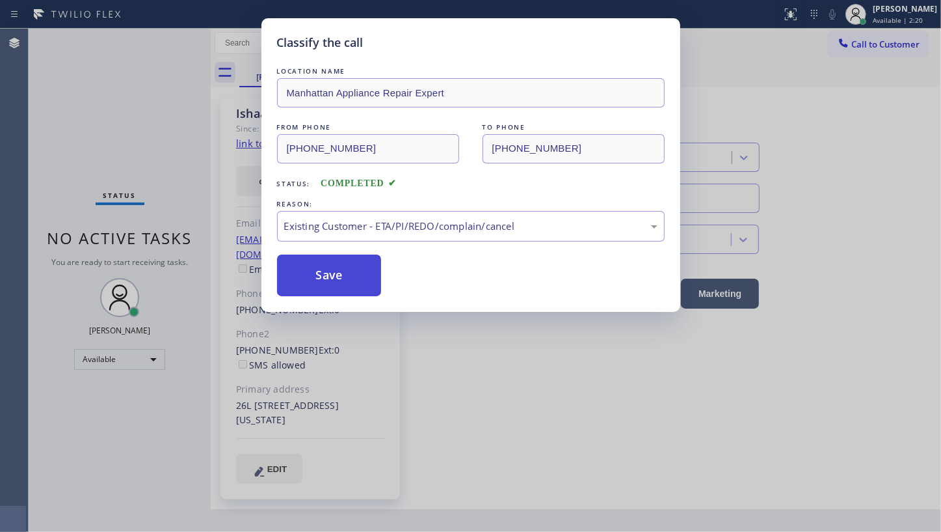
click at [321, 281] on button "Save" at bounding box center [329, 275] width 105 height 42
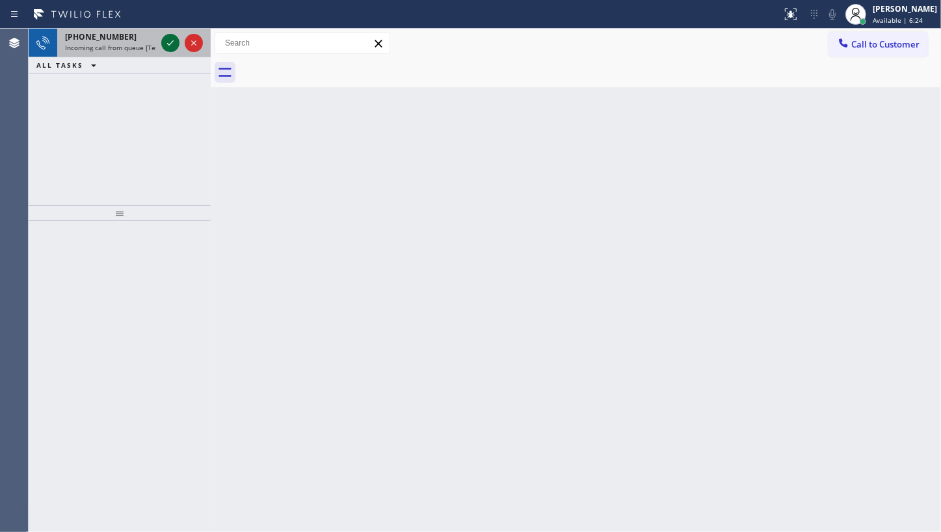
click at [172, 39] on icon at bounding box center [171, 43] width 16 height 16
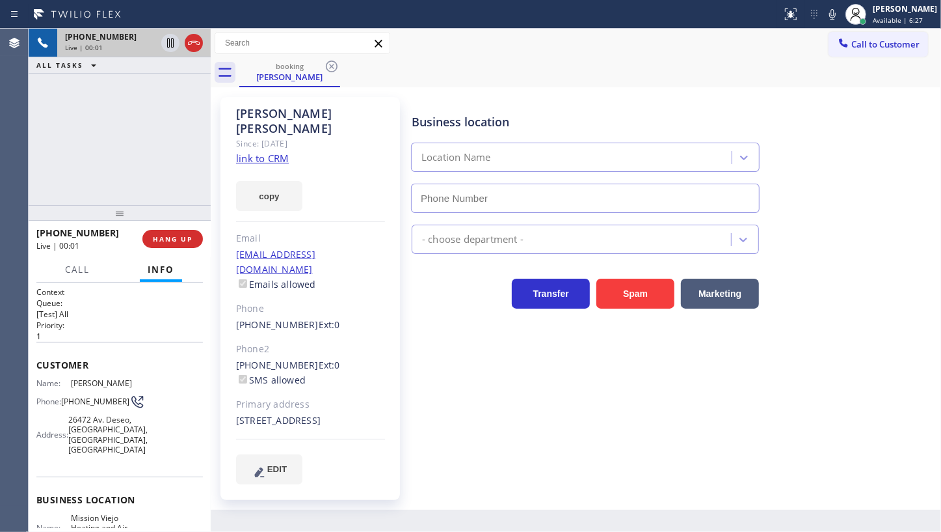
type input "(949) 239-0346"
click at [241, 152] on link "link to CRM" at bounding box center [262, 158] width 53 height 13
click at [186, 237] on span "HANG UP" at bounding box center [173, 238] width 40 height 9
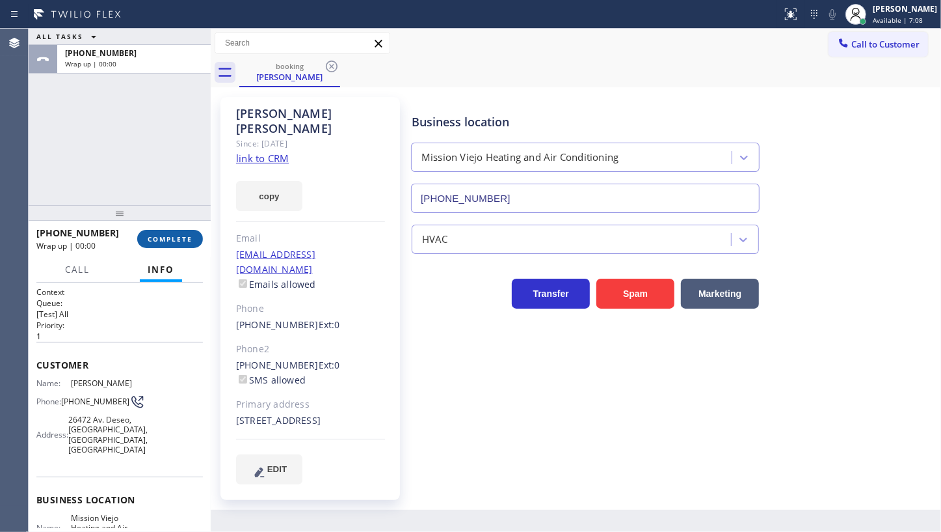
click at [186, 237] on span "COMPLETE" at bounding box center [170, 238] width 45 height 9
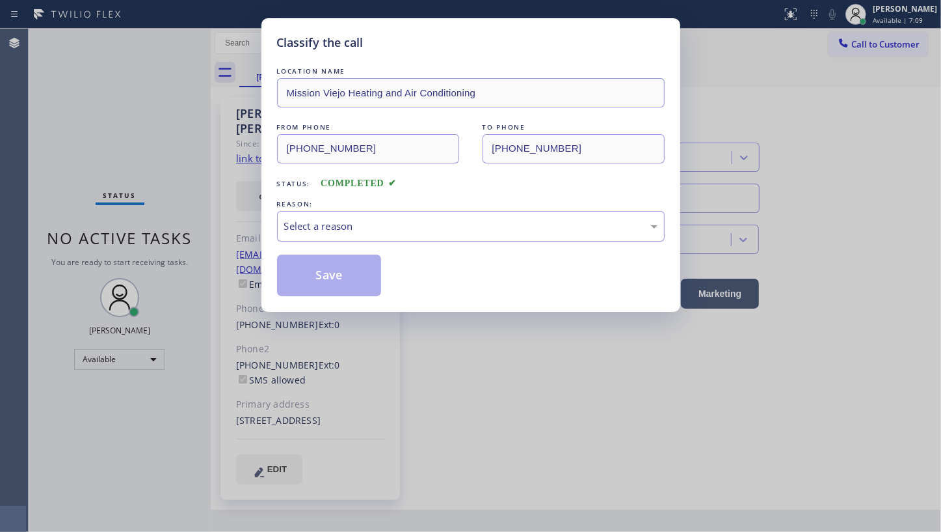
click at [333, 234] on div "Select a reason" at bounding box center [471, 226] width 388 height 31
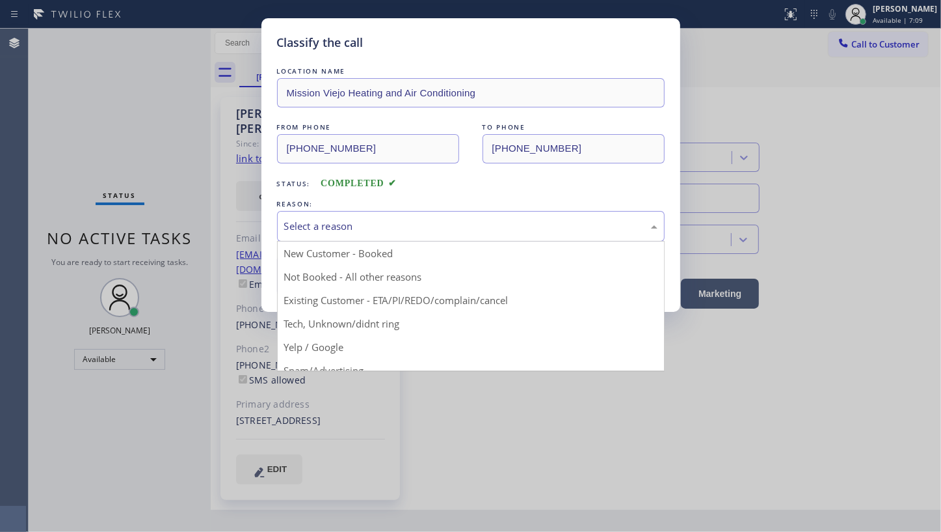
drag, startPoint x: 314, startPoint y: 307, endPoint x: 318, endPoint y: 284, distance: 23.2
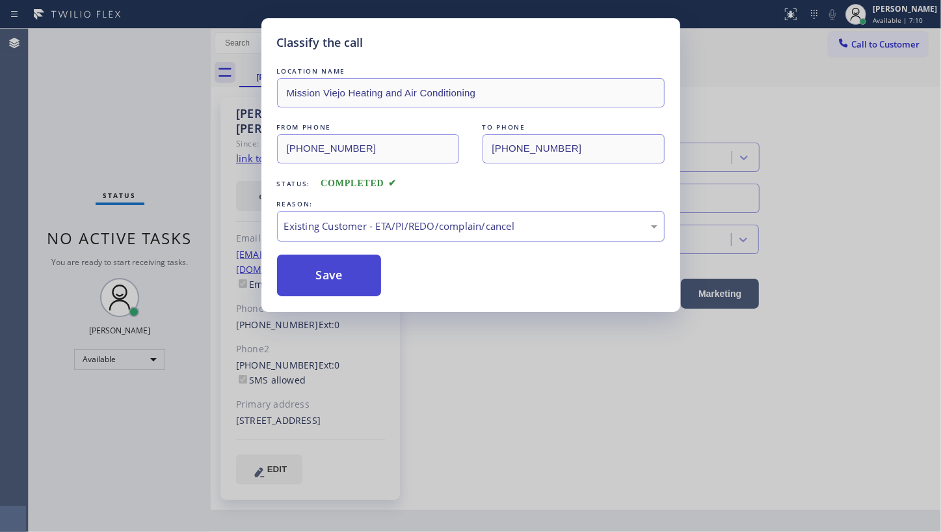
drag, startPoint x: 318, startPoint y: 281, endPoint x: 301, endPoint y: 255, distance: 31.4
click at [317, 276] on button "Save" at bounding box center [329, 275] width 105 height 42
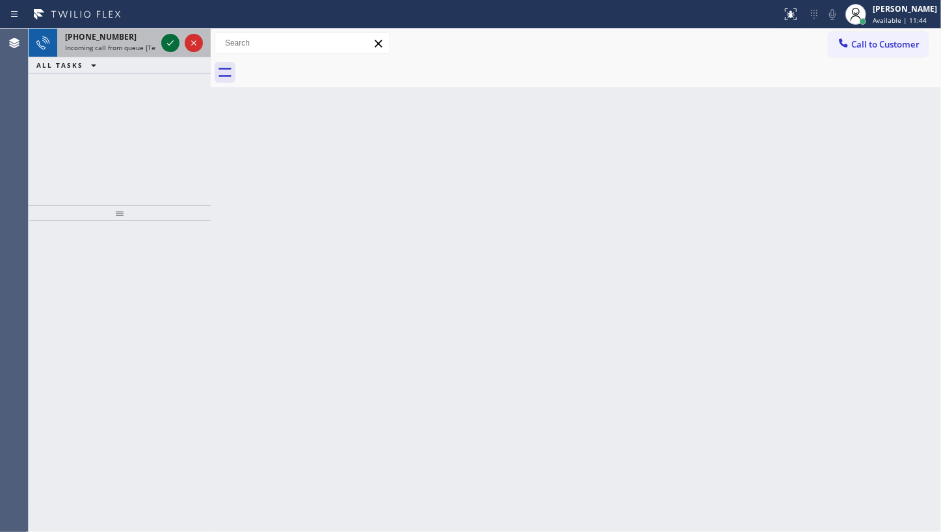
click at [166, 40] on icon at bounding box center [171, 43] width 16 height 16
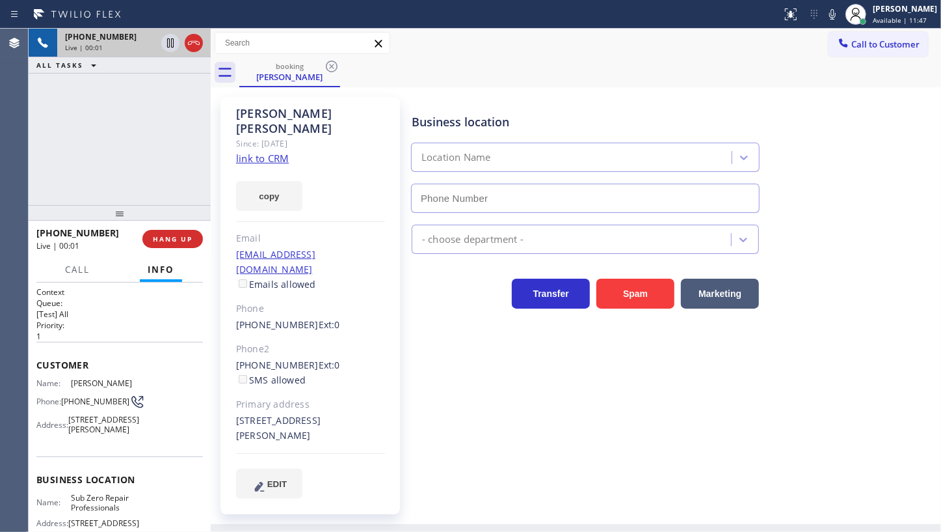
type input "(855) 662-5332"
click at [275, 152] on link "link to CRM" at bounding box center [262, 158] width 53 height 13
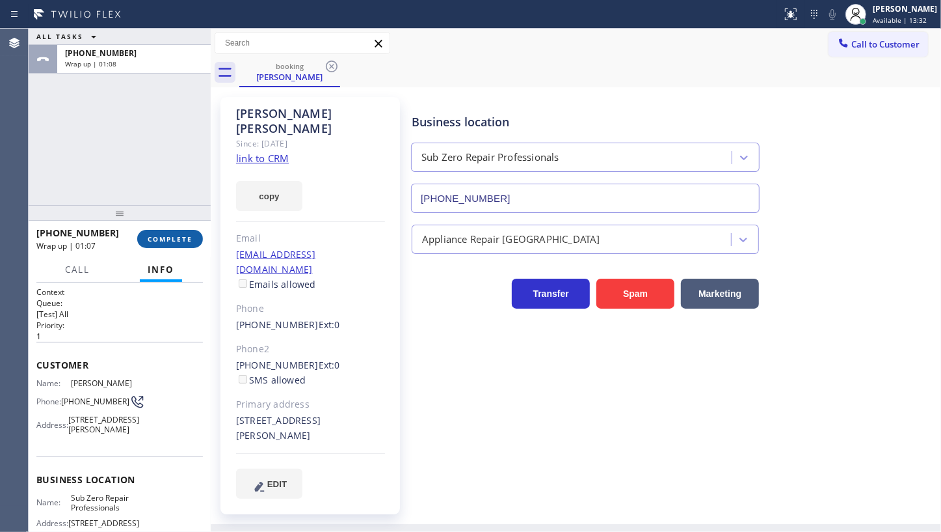
click at [183, 234] on span "COMPLETE" at bounding box center [170, 238] width 45 height 9
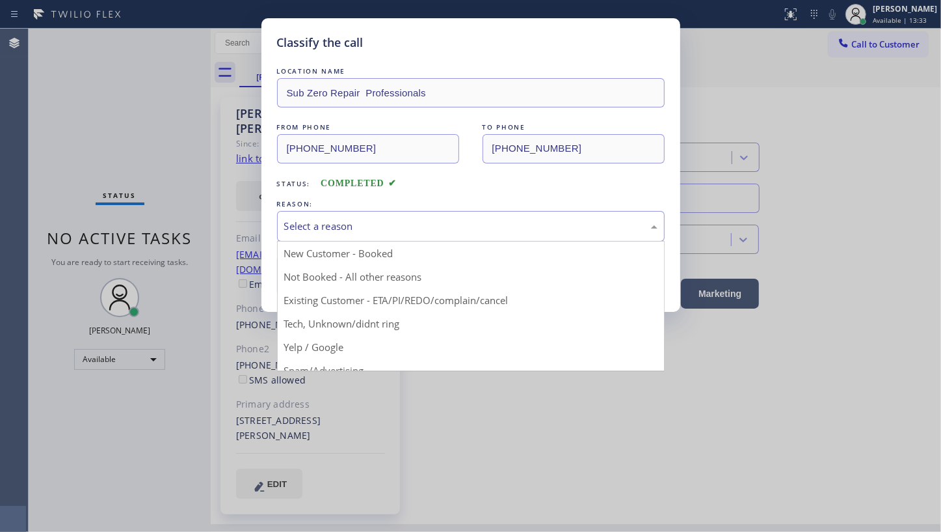
click at [373, 219] on div "Select a reason" at bounding box center [470, 226] width 373 height 15
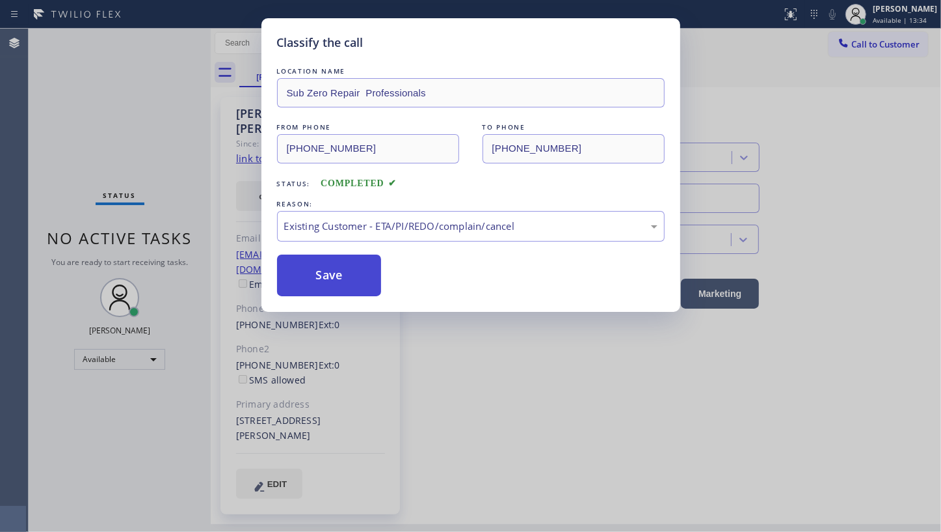
click at [332, 268] on button "Save" at bounding box center [329, 275] width 105 height 42
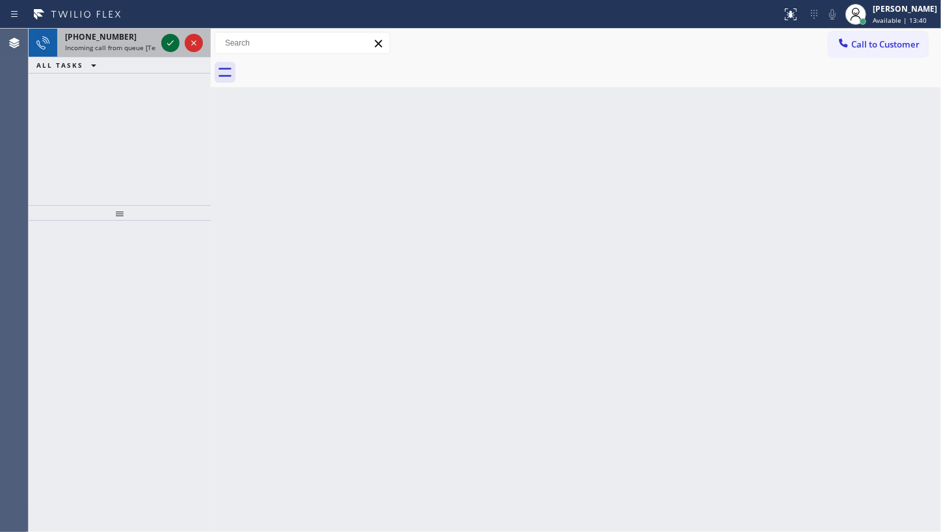
click at [174, 44] on icon at bounding box center [171, 43] width 16 height 16
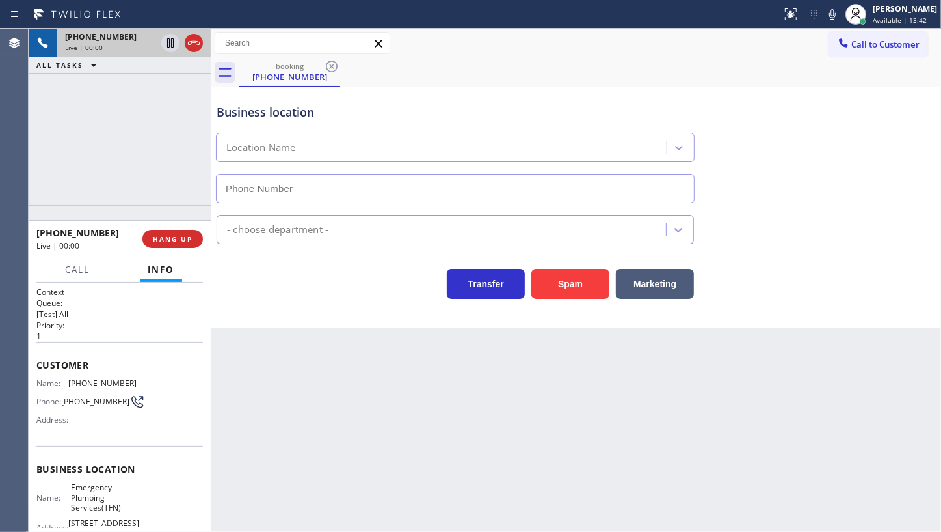
type input "(877) 786-0677"
click at [178, 234] on span "HANG UP" at bounding box center [173, 238] width 40 height 9
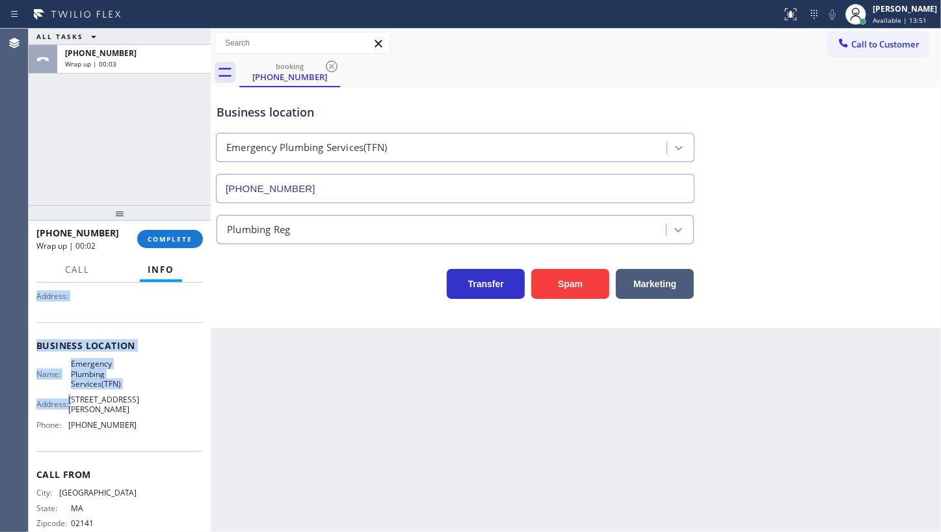
scroll to position [137, 0]
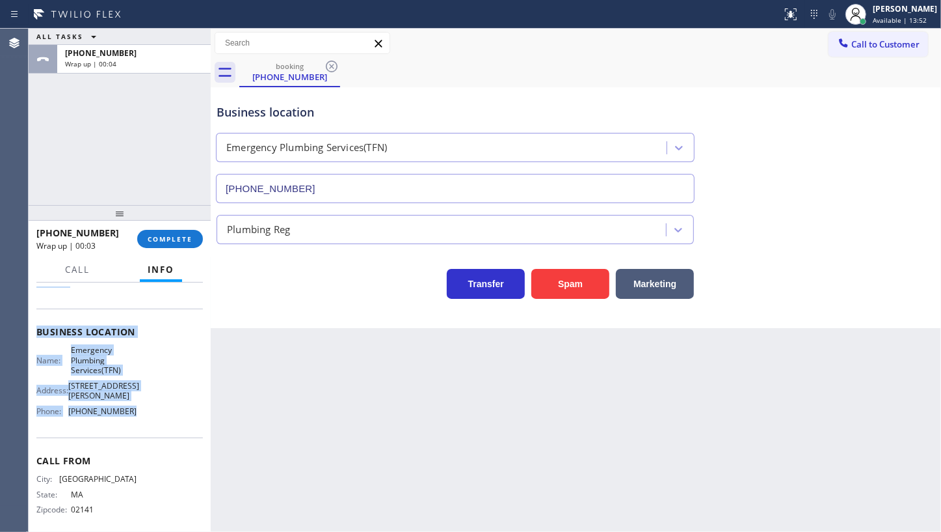
drag, startPoint x: 34, startPoint y: 358, endPoint x: 173, endPoint y: 403, distance: 146.5
click at [173, 403] on div "Context Queue: [Test] All Priority: 1 Customer Name: (857) 445-1957 Phone: (857…" at bounding box center [120, 406] width 182 height 249
copy div "Customer Name: (857) 445-1957 Phone: (857) 445-1957 Address: Business location …"
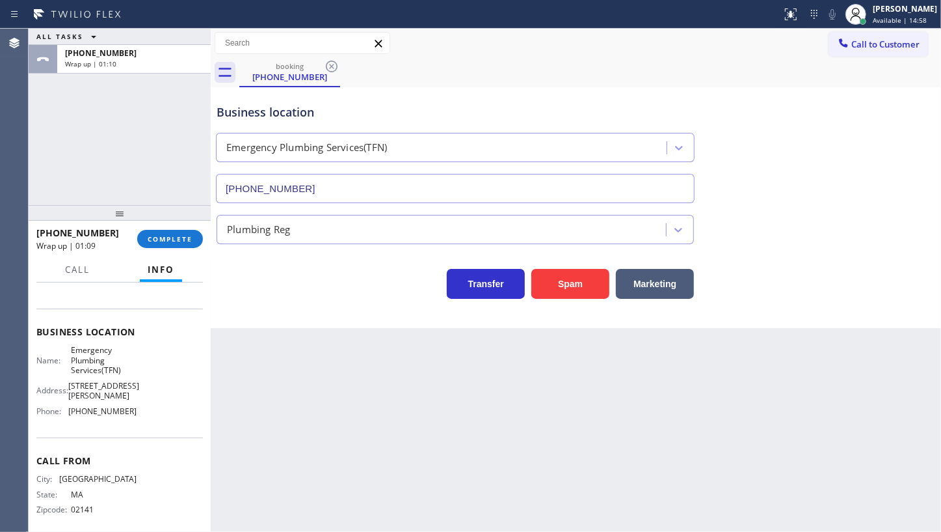
click at [115, 159] on div "ALL TASKS ALL TASKS ACTIVE TASKS TASKS IN WRAP UP +18574451957 Wrap up | 01:10" at bounding box center [120, 117] width 182 height 176
click at [176, 234] on span "COMPLETE" at bounding box center [170, 238] width 45 height 9
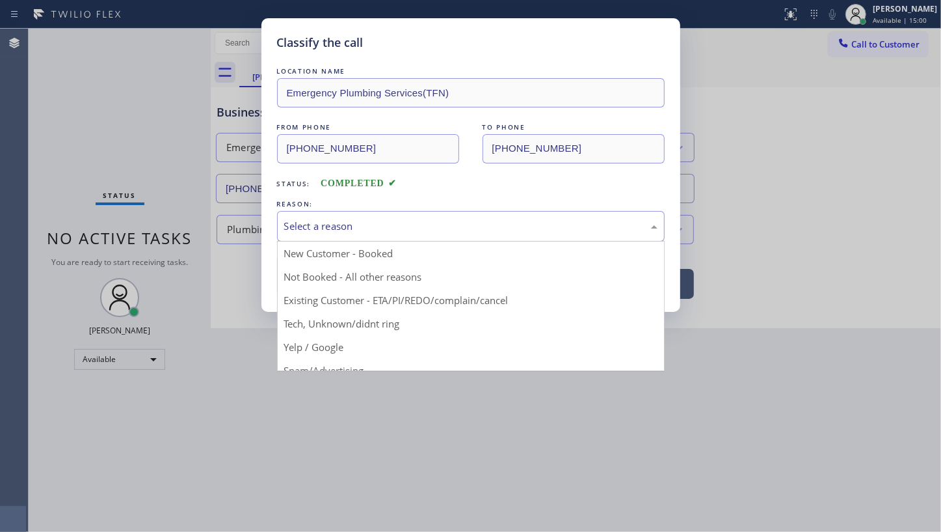
click at [336, 228] on div "Select a reason" at bounding box center [470, 226] width 373 height 15
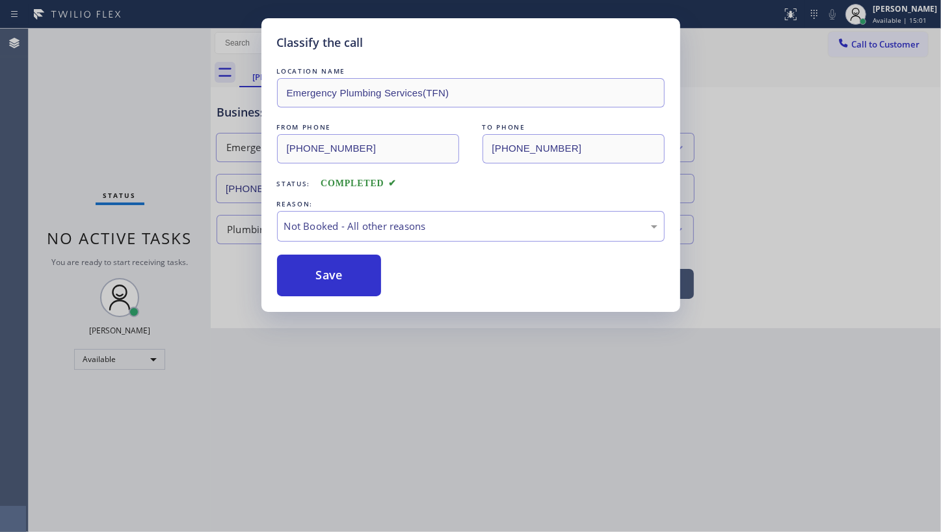
click at [321, 274] on button "Save" at bounding box center [329, 275] width 105 height 42
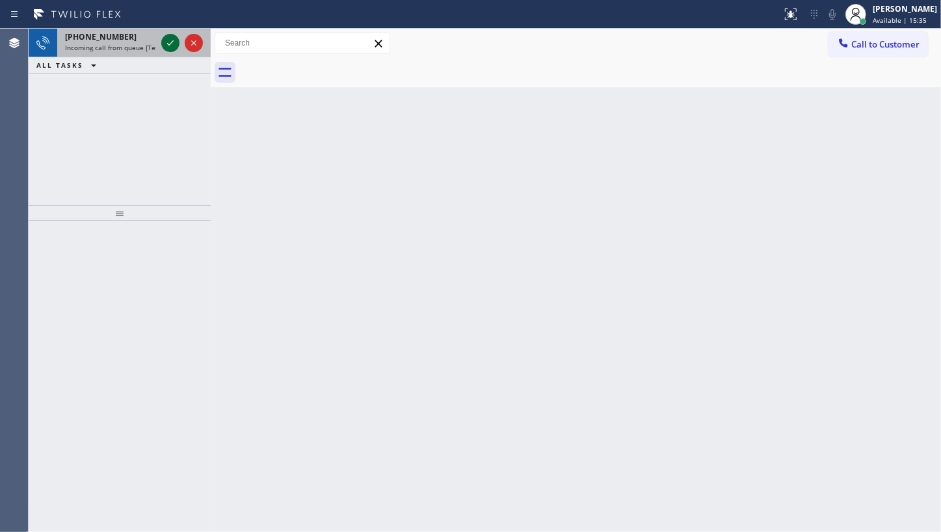
click at [170, 43] on icon at bounding box center [170, 42] width 7 height 5
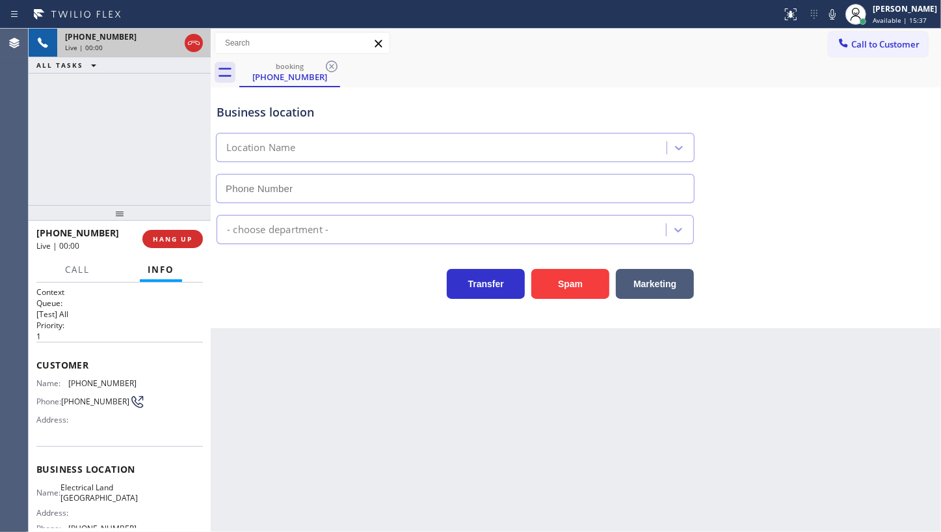
type input "(949) 334-2797"
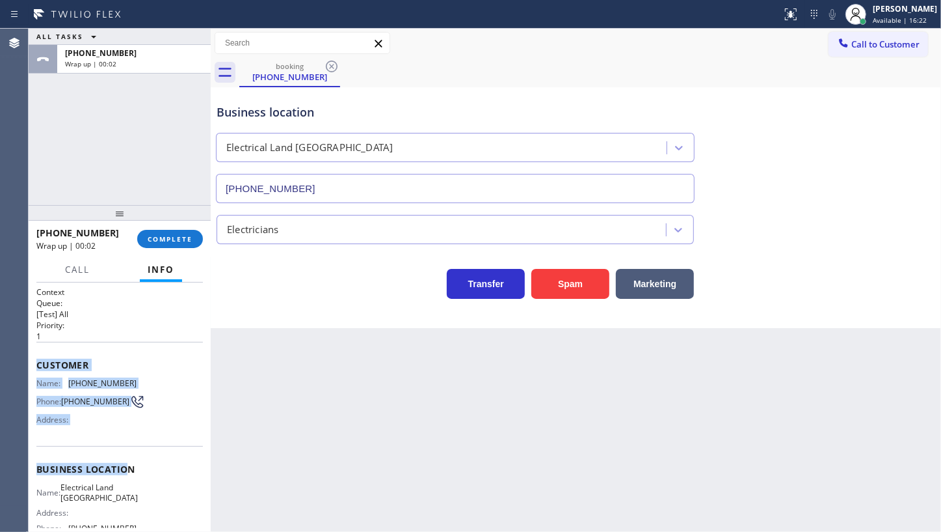
scroll to position [59, 0]
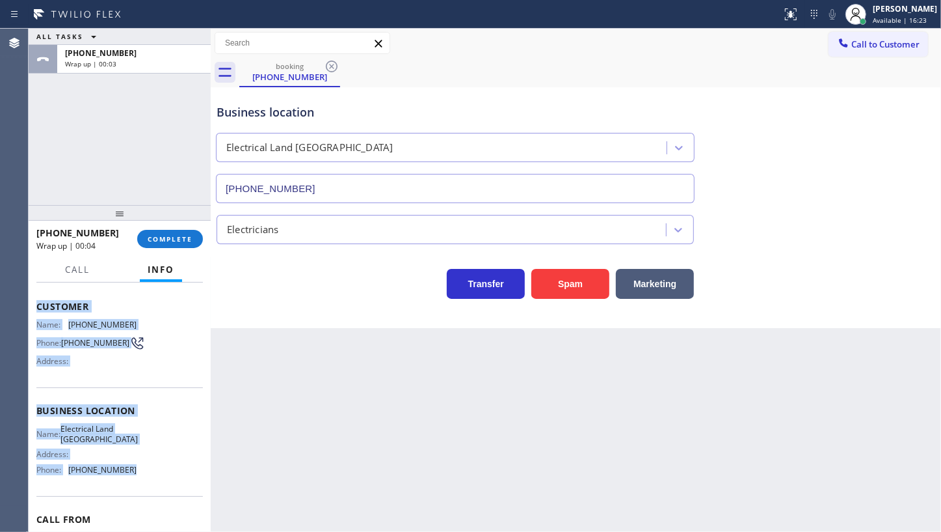
drag, startPoint x: 33, startPoint y: 351, endPoint x: 157, endPoint y: 483, distance: 180.9
click at [157, 483] on div "Context Queue: [Test] All Priority: 1 Customer Name: (703) 509-7112 Phone: (703…" at bounding box center [120, 406] width 182 height 249
copy div "Customer Name: (703) 509-7112 Phone: (703) 509-7112 Address: Business location …"
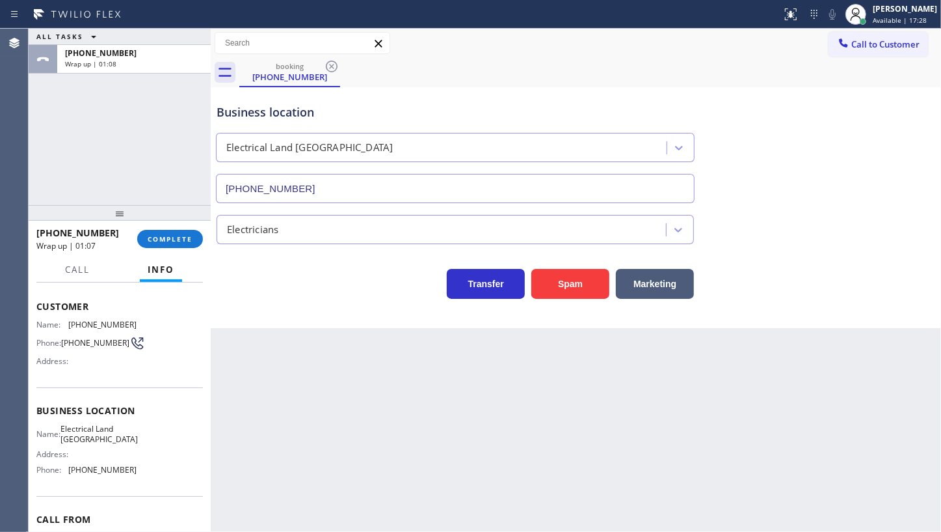
click at [116, 132] on div "ALL TASKS ALL TASKS ACTIVE TASKS TASKS IN WRAP UP +17035097112 Wrap up | 01:08" at bounding box center [120, 117] width 182 height 176
click at [168, 242] on span "COMPLETE" at bounding box center [170, 238] width 45 height 9
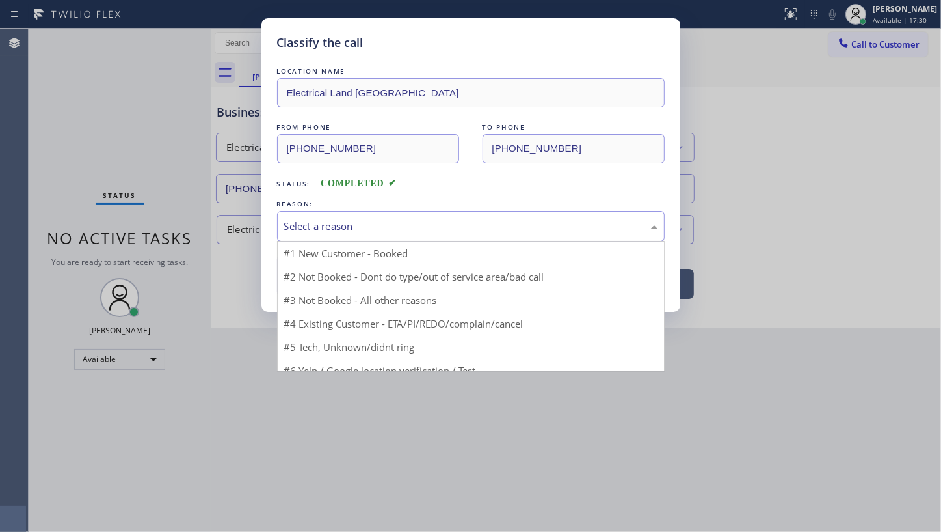
click at [291, 230] on div "Select a reason" at bounding box center [470, 226] width 373 height 15
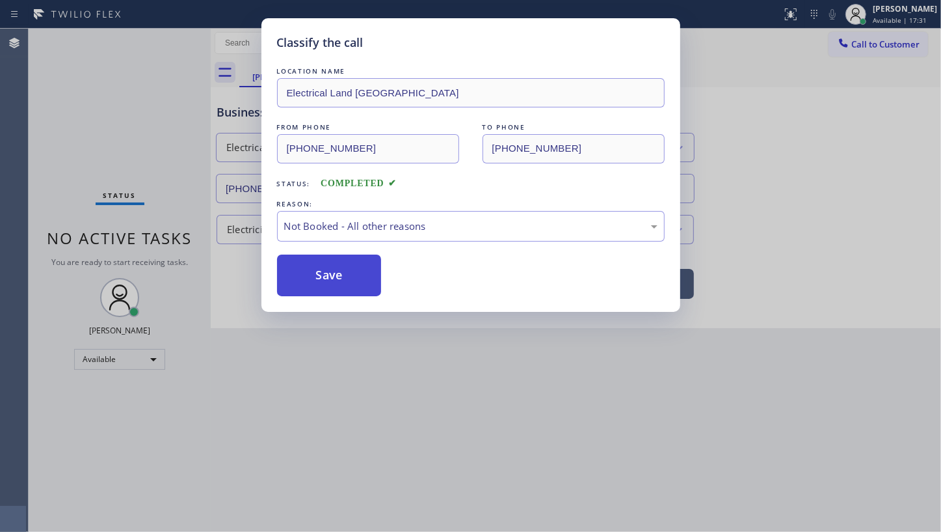
click at [305, 279] on button "Save" at bounding box center [329, 275] width 105 height 42
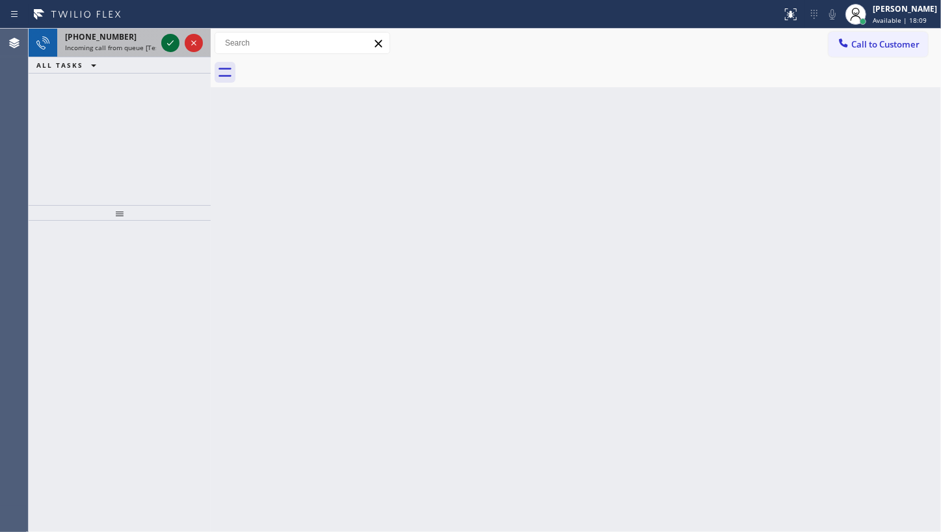
click at [176, 46] on icon at bounding box center [171, 43] width 16 height 16
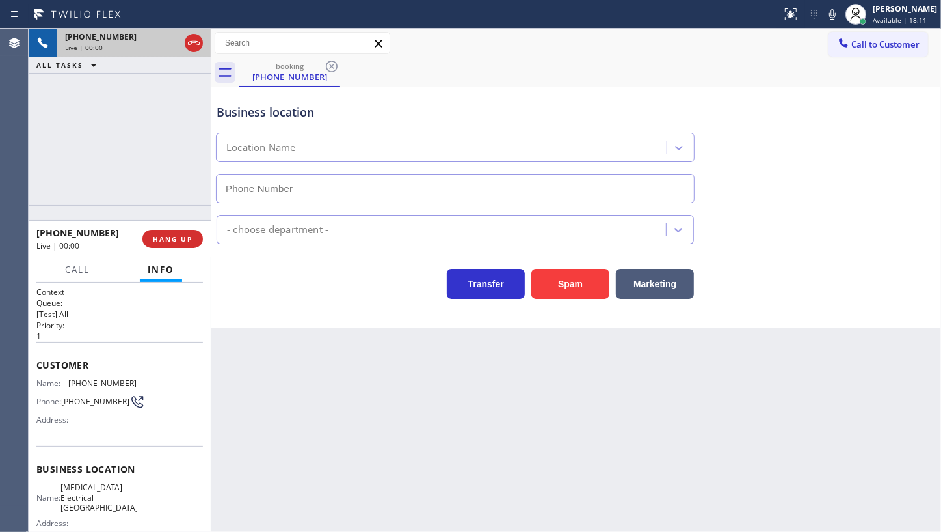
type input "(714) 462-1901"
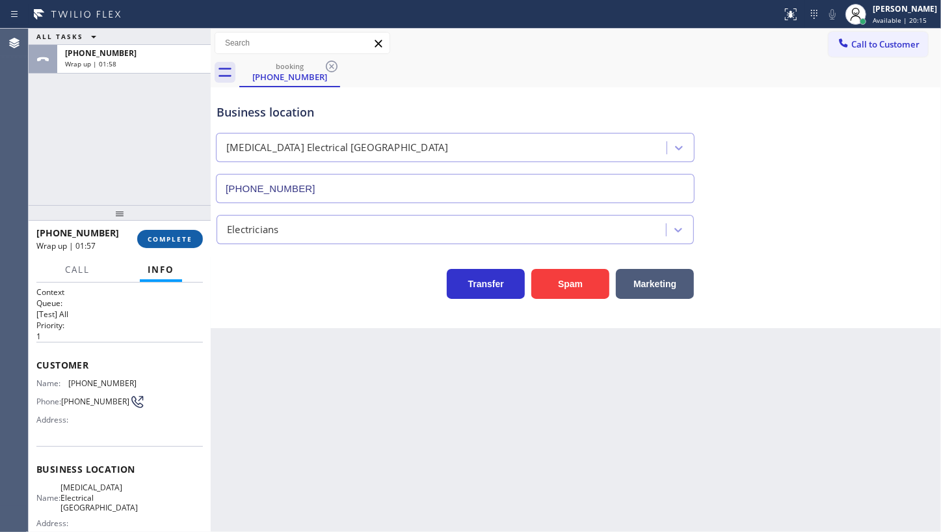
click at [185, 238] on span "COMPLETE" at bounding box center [170, 238] width 45 height 9
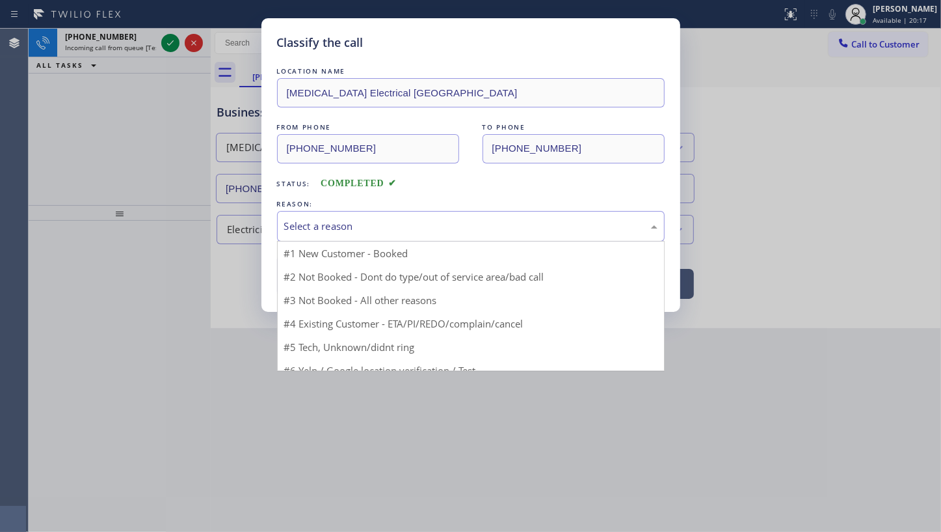
click at [325, 219] on div "Select a reason" at bounding box center [470, 226] width 373 height 15
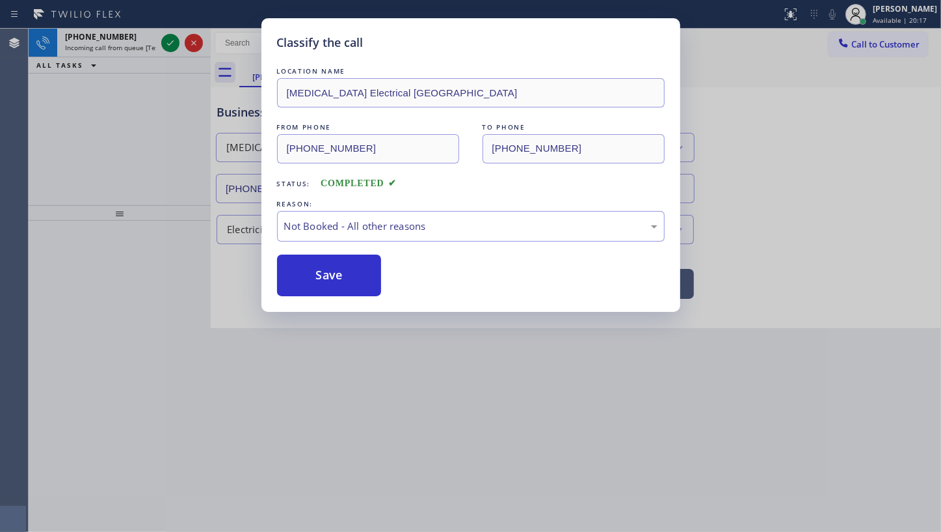
click at [325, 278] on button "Save" at bounding box center [329, 275] width 105 height 42
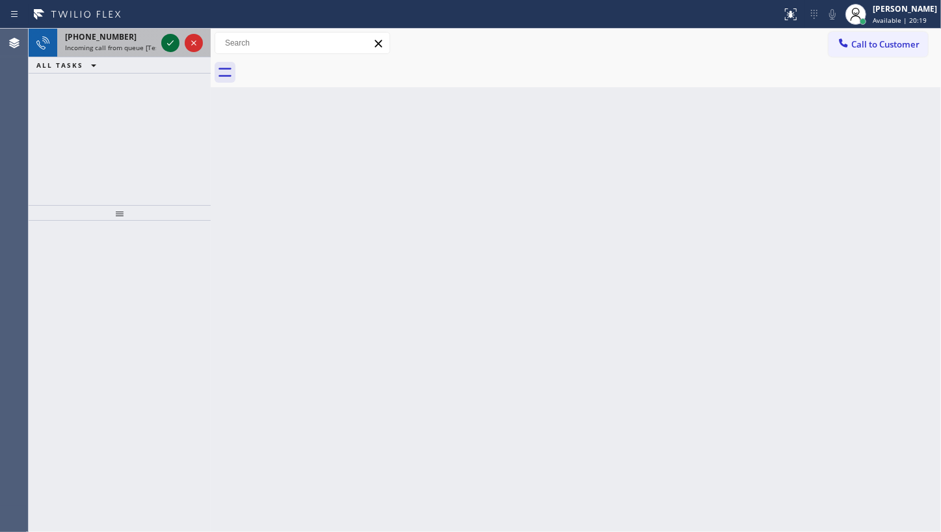
click at [165, 43] on icon at bounding box center [171, 43] width 16 height 16
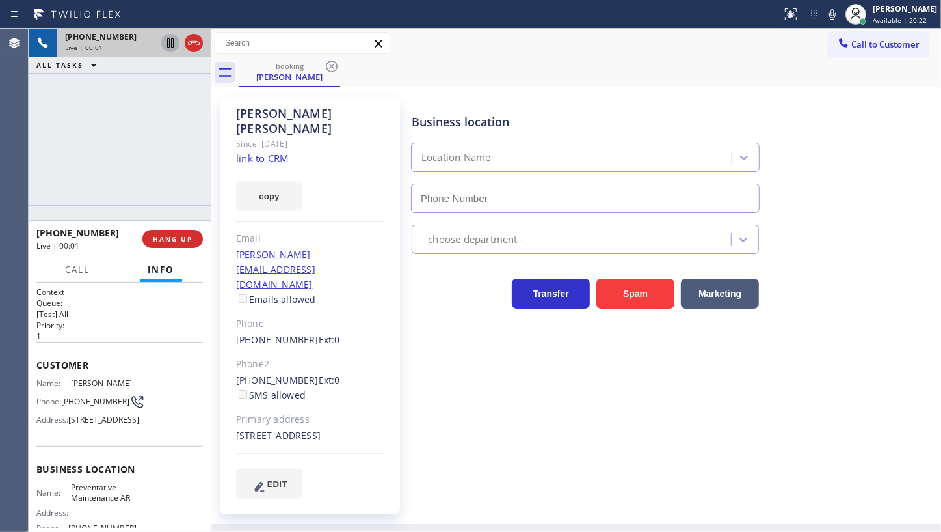
type input "(877) 835-7377"
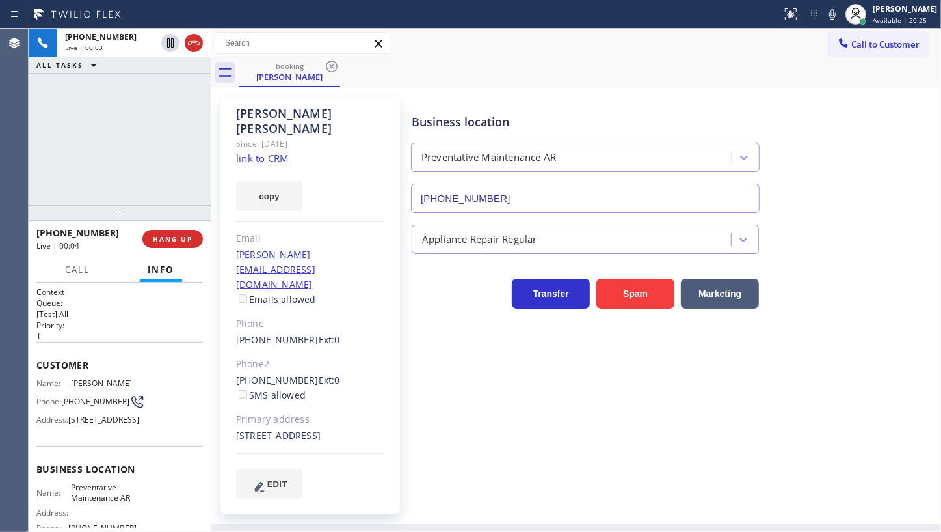
click at [249, 152] on link "link to CRM" at bounding box center [262, 158] width 53 height 13
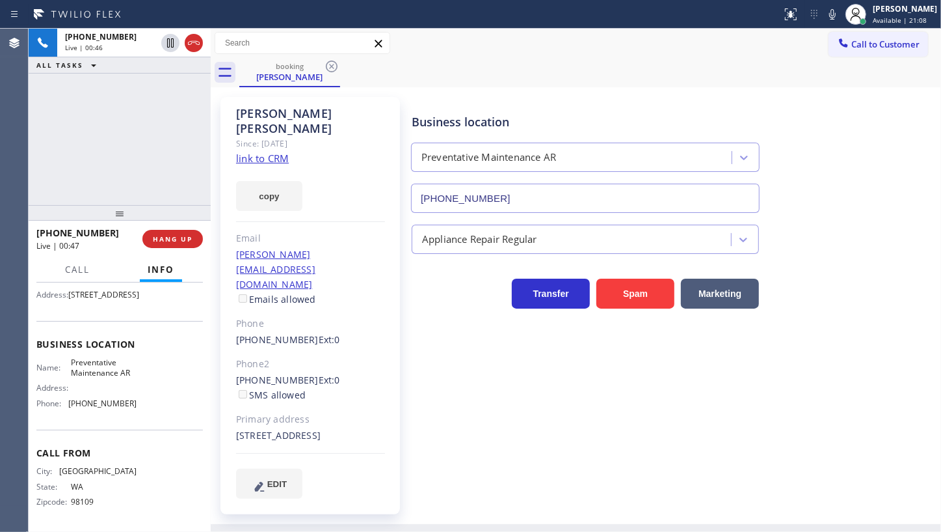
scroll to position [148, 0]
click at [275, 152] on link "link to CRM" at bounding box center [262, 158] width 53 height 13
drag, startPoint x: 68, startPoint y: 403, endPoint x: 168, endPoint y: 407, distance: 100.2
click at [168, 407] on div "Name: Preventative Maintenance AR Address: Phone: (877) 835-7377" at bounding box center [119, 385] width 167 height 56
copy div "(877) 835-7377"
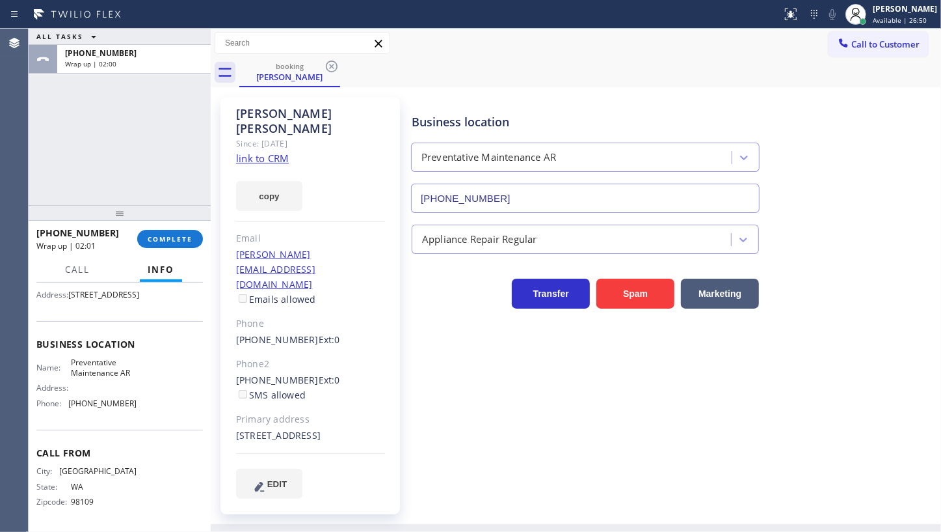
click at [235, 141] on div "Bruce Mitchell Since: 20 may 2020 link to CRM copy Email b.c.mitchell@comcast.n…" at bounding box center [311, 305] width 180 height 417
click at [249, 152] on link "link to CRM" at bounding box center [262, 158] width 53 height 13
drag, startPoint x: 169, startPoint y: 227, endPoint x: 174, endPoint y: 241, distance: 14.4
click at [170, 235] on div "+12062833492 Wrap up | 02:15 COMPLETE" at bounding box center [119, 239] width 167 height 34
click at [174, 241] on span "COMPLETE" at bounding box center [170, 238] width 45 height 9
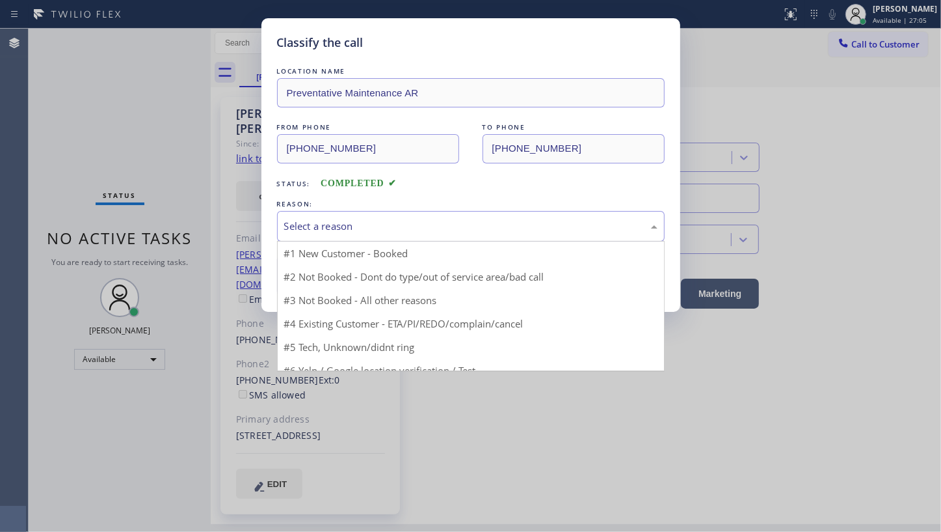
click at [341, 234] on div "Select a reason" at bounding box center [471, 226] width 388 height 31
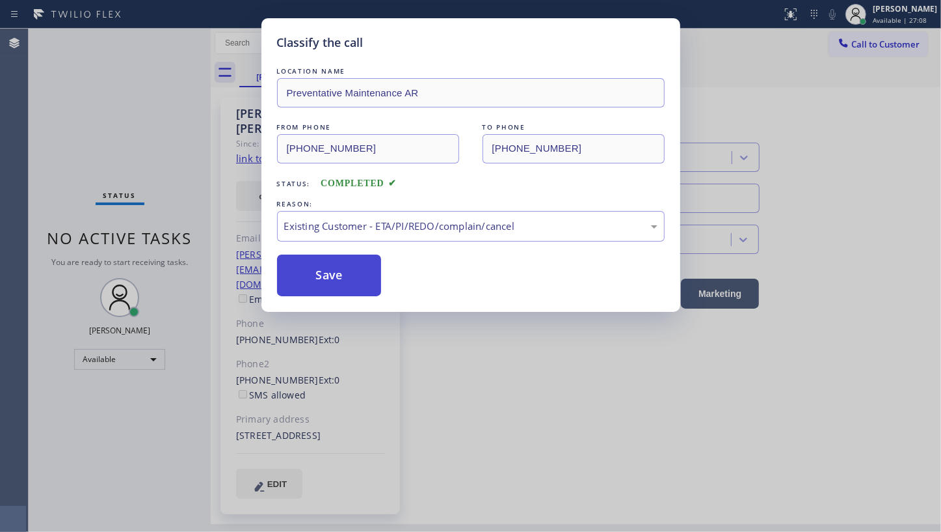
click at [333, 278] on button "Save" at bounding box center [329, 275] width 105 height 42
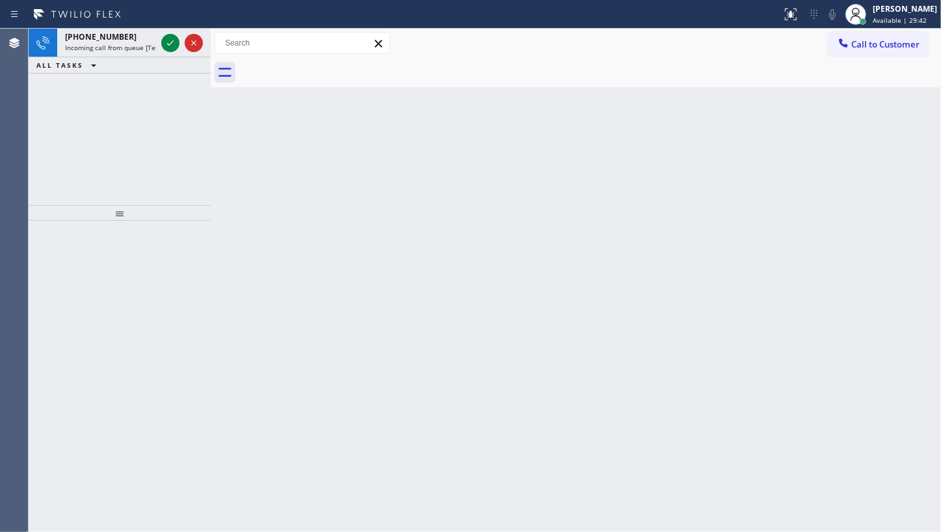
click at [115, 98] on div "+16193219714 Incoming call from queue [Test] All ALL TASKS ALL TASKS ACTIVE TAS…" at bounding box center [120, 117] width 182 height 176
click at [175, 38] on icon at bounding box center [171, 43] width 16 height 16
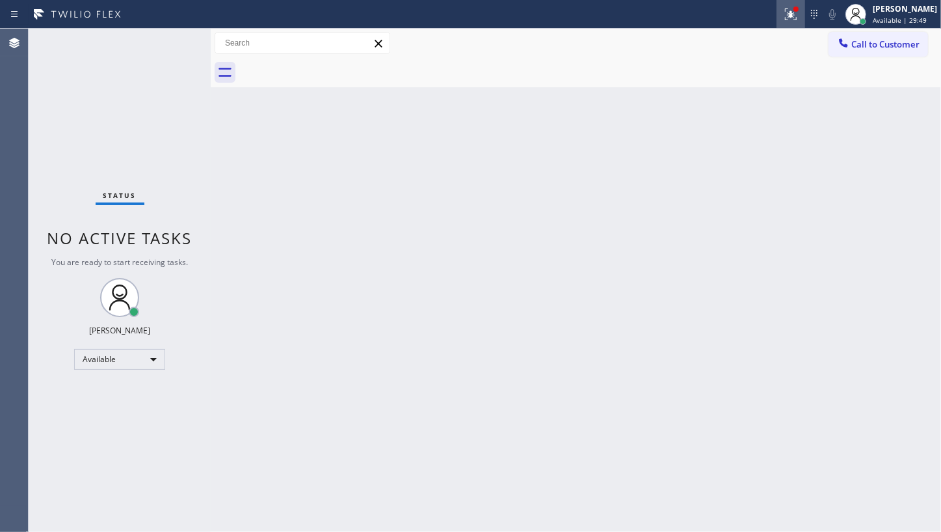
click at [794, 17] on icon at bounding box center [791, 15] width 16 height 16
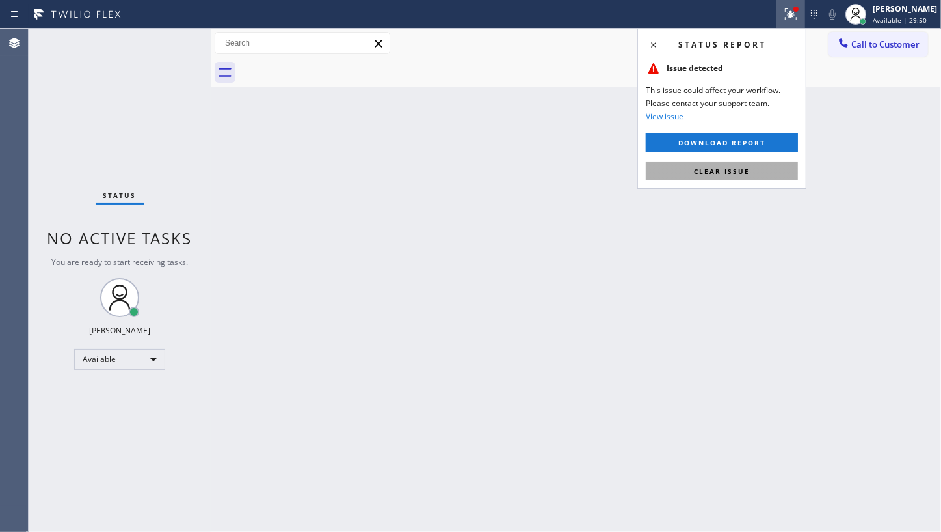
click at [731, 176] on button "Clear issue" at bounding box center [722, 171] width 152 height 18
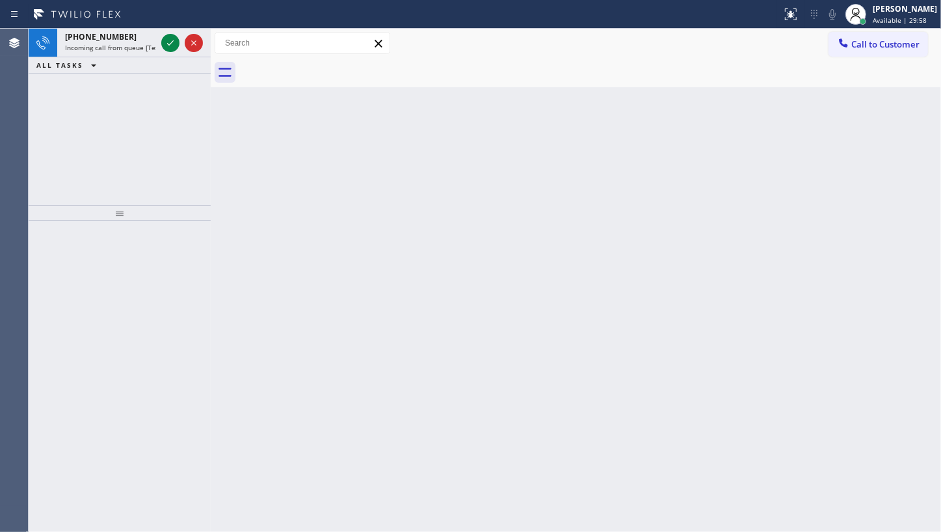
click at [174, 42] on icon at bounding box center [171, 43] width 16 height 16
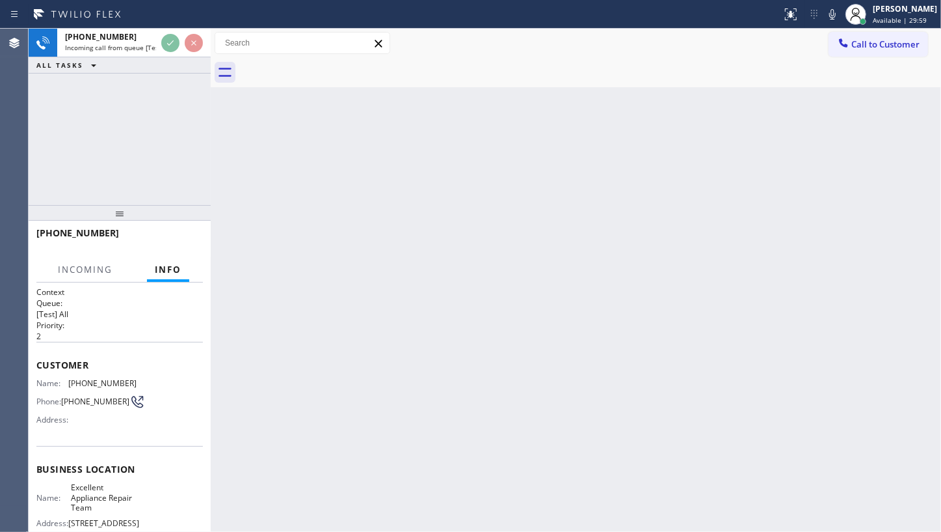
click at [211, 39] on div at bounding box center [211, 280] width 0 height 503
click at [191, 44] on icon at bounding box center [194, 43] width 16 height 16
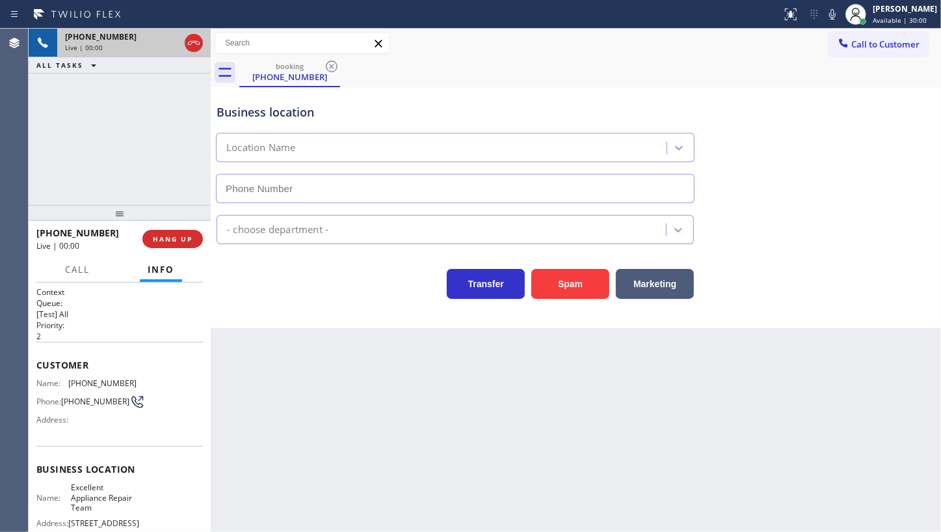
click at [191, 44] on icon at bounding box center [194, 43] width 12 height 4
type input "(818) 446-1083"
click at [191, 44] on div "Live | 00:00" at bounding box center [134, 47] width 138 height 9
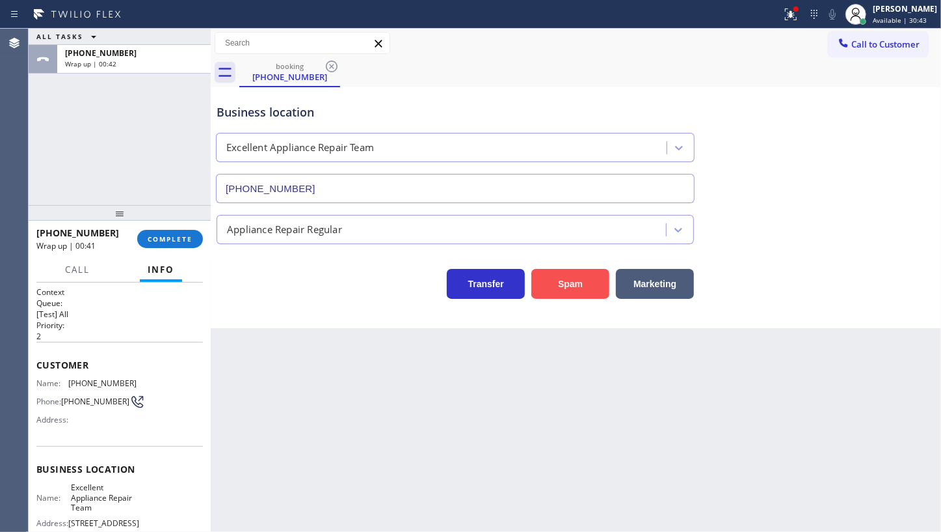
click at [545, 284] on button "Spam" at bounding box center [571, 284] width 78 height 30
click at [140, 245] on button "COMPLETE" at bounding box center [170, 239] width 66 height 18
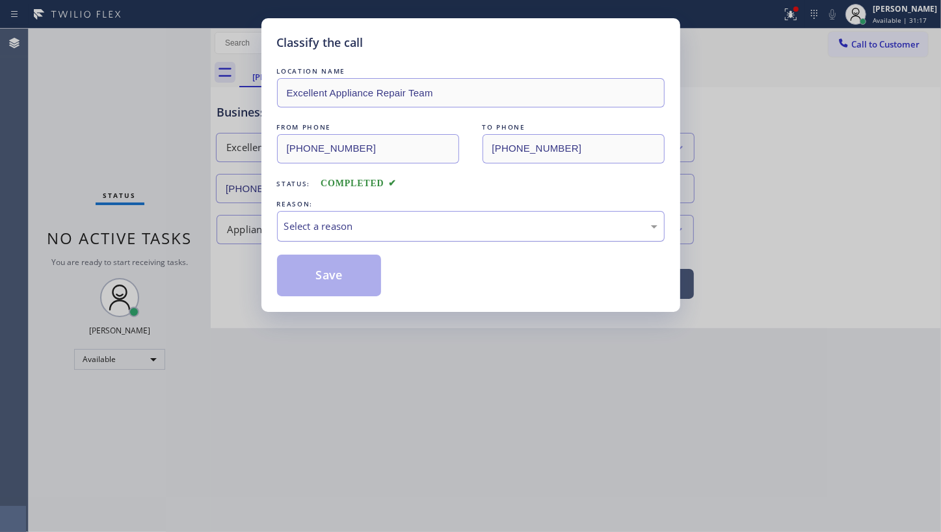
drag, startPoint x: 336, startPoint y: 207, endPoint x: 329, endPoint y: 240, distance: 33.9
click at [336, 213] on div "REASON: Select a reason" at bounding box center [471, 219] width 388 height 44
click at [329, 241] on div "LOCATION NAME Excellent Appliance Repair Team FROM PHONE (818) 271-7665 TO PHON…" at bounding box center [471, 180] width 388 height 232
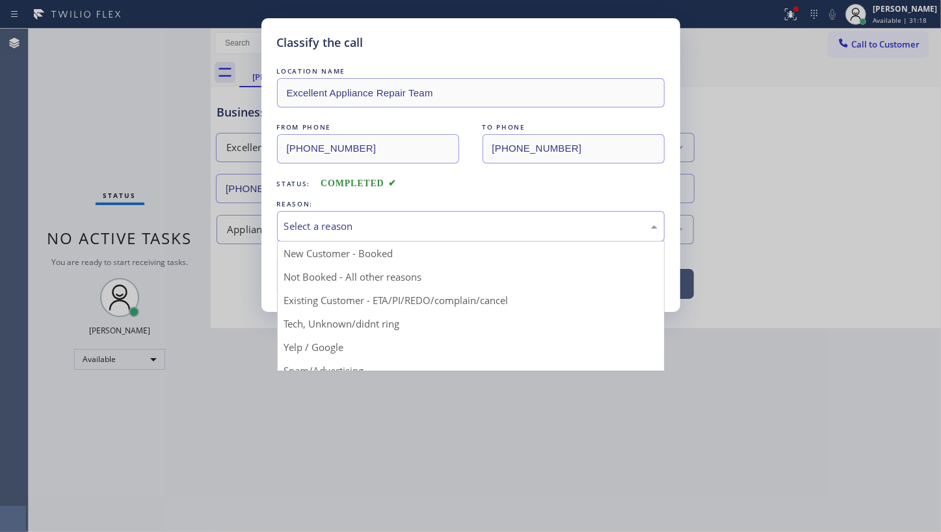
click at [334, 233] on div "Select a reason" at bounding box center [471, 226] width 388 height 31
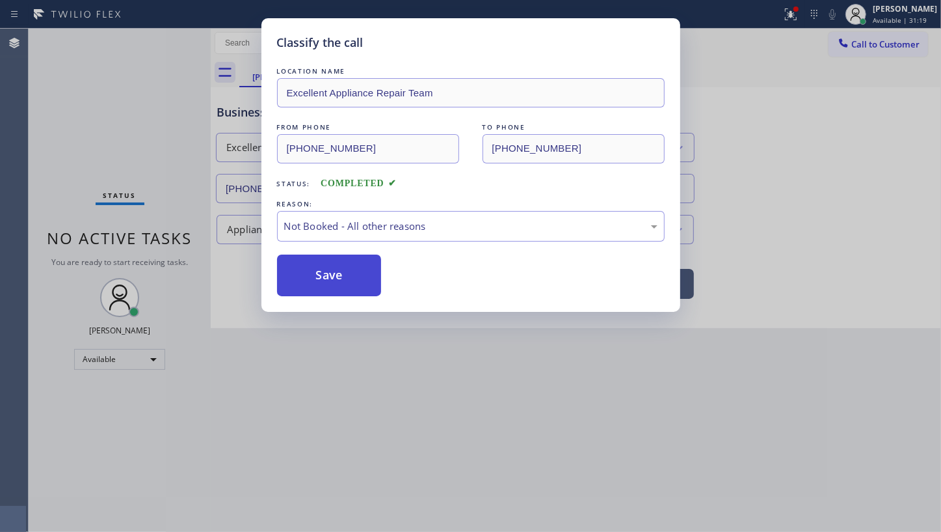
click at [331, 269] on button "Save" at bounding box center [329, 275] width 105 height 42
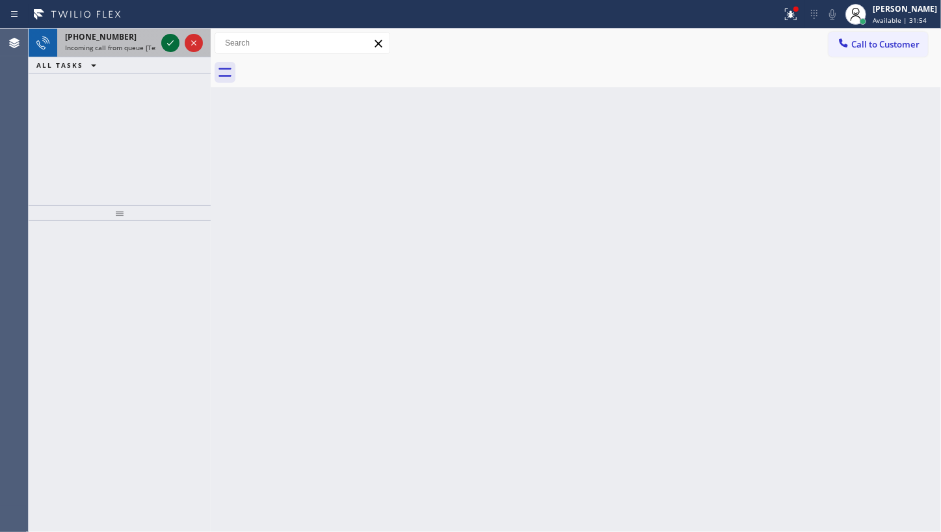
click at [170, 43] on icon at bounding box center [170, 42] width 7 height 5
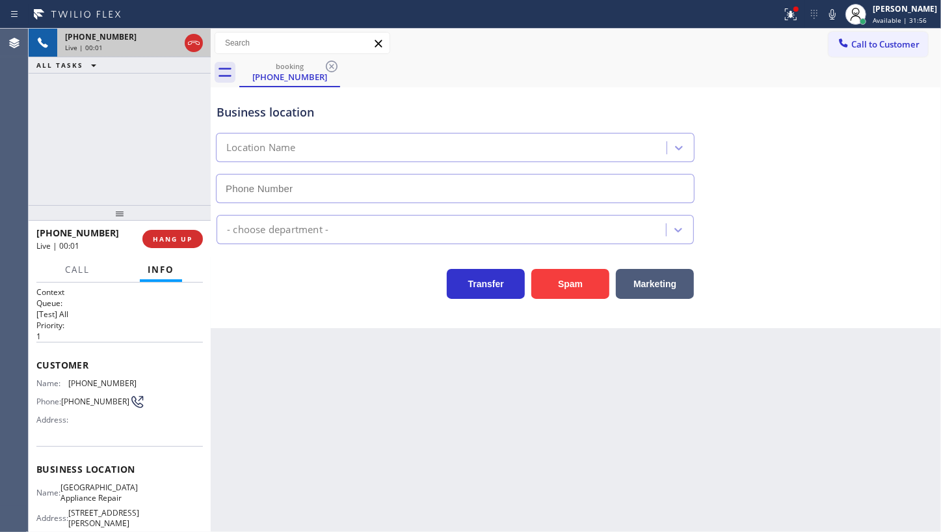
type input "(773) 830-4668"
drag, startPoint x: 787, startPoint y: 11, endPoint x: 784, endPoint y: 96, distance: 85.3
click at [787, 21] on icon at bounding box center [791, 15] width 16 height 16
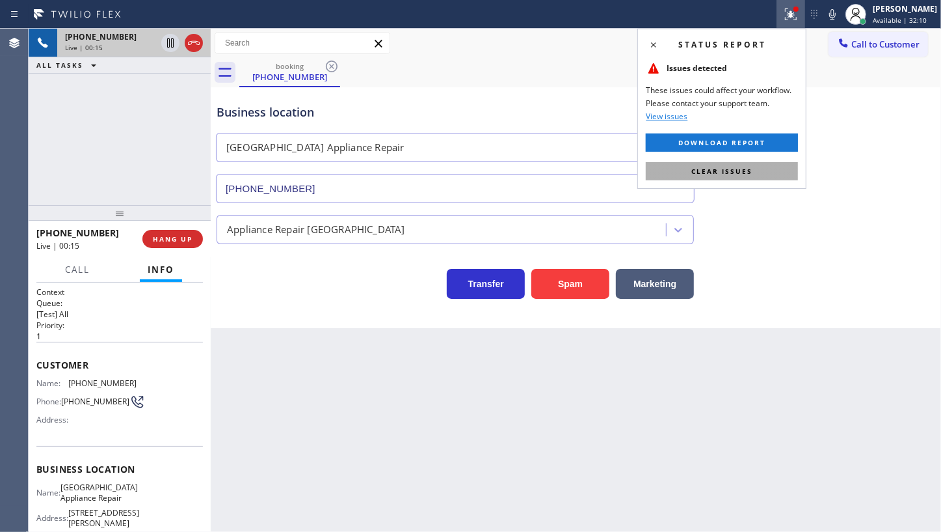
click at [757, 169] on button "Clear issues" at bounding box center [722, 171] width 152 height 18
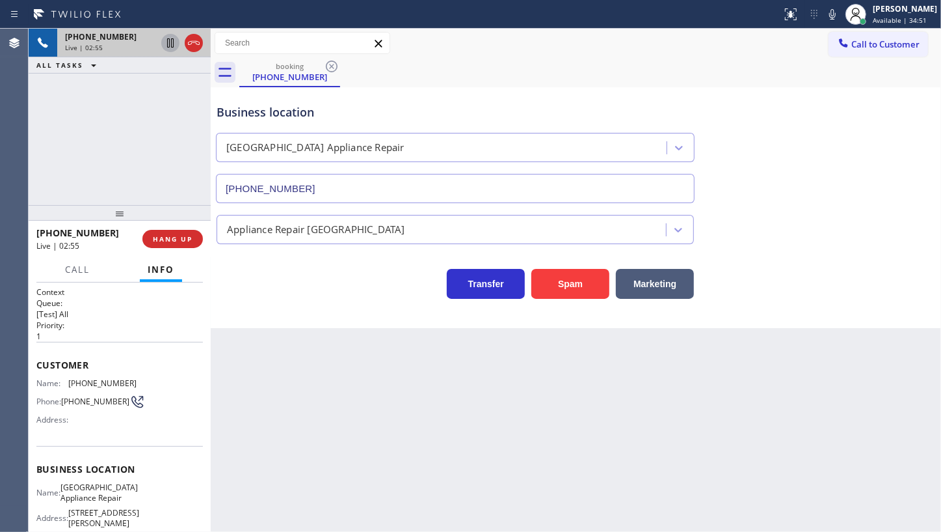
click at [173, 44] on icon at bounding box center [170, 42] width 7 height 9
click at [842, 7] on div at bounding box center [833, 15] width 18 height 16
click at [170, 44] on icon at bounding box center [171, 43] width 16 height 16
click at [836, 19] on icon at bounding box center [833, 15] width 16 height 16
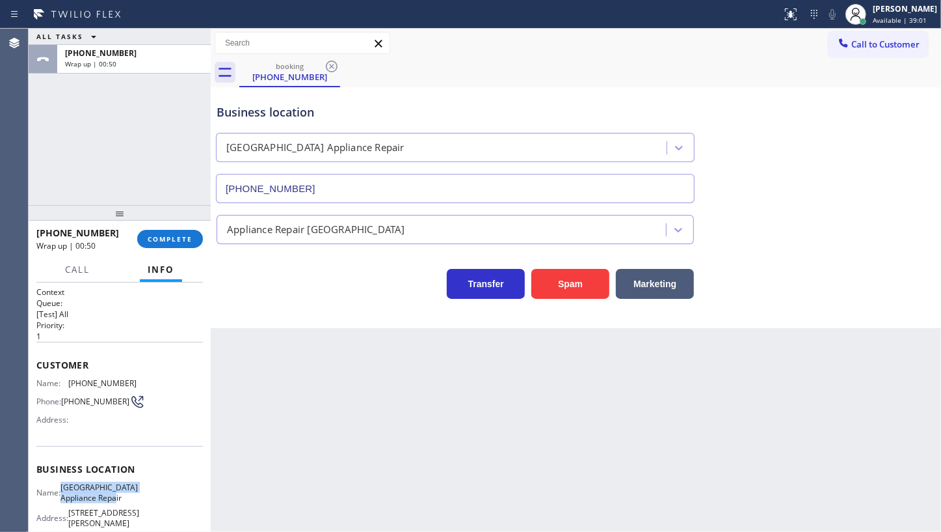
drag, startPoint x: 70, startPoint y: 492, endPoint x: 136, endPoint y: 501, distance: 66.3
click at [136, 501] on div "Name: Calumet Heights Appliance Repair Address: 9019 S Paxton Ave Phone: (773) …" at bounding box center [119, 515] width 167 height 66
copy span "Calumet Heights Appliance Repair"
click at [105, 249] on div "Wrap up | 01:39" at bounding box center [82, 245] width 92 height 11
click at [98, 240] on div "+17082722836 Wrap up | 01:39" at bounding box center [86, 239] width 101 height 34
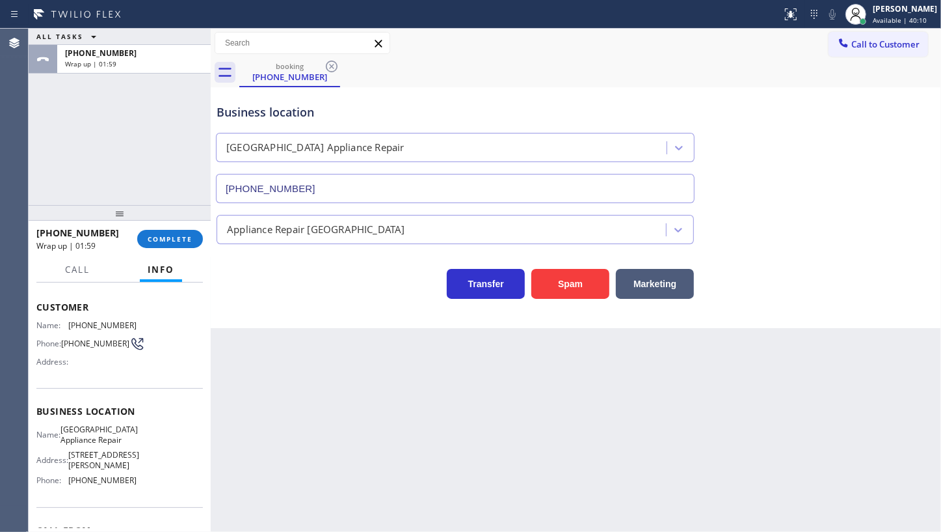
scroll to position [118, 0]
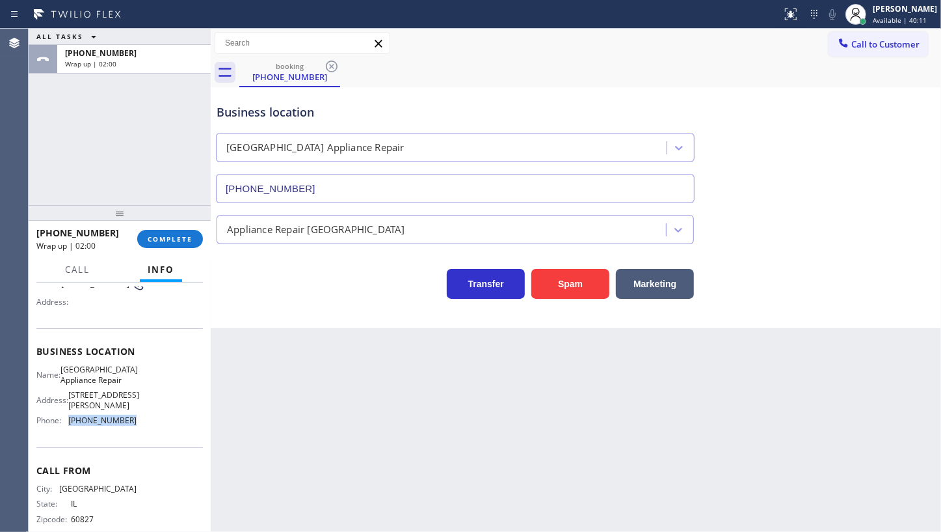
drag, startPoint x: 70, startPoint y: 421, endPoint x: 147, endPoint y: 426, distance: 77.6
click at [147, 426] on div "Name: Calumet Heights Appliance Repair Address: 9019 S Paxton Ave Phone: (773) …" at bounding box center [119, 397] width 167 height 66
copy span "(773) 830-4668"
click at [178, 248] on div "+17082722836 Wrap up | 04:37 COMPLETE" at bounding box center [119, 239] width 167 height 34
click at [186, 241] on span "COMPLETE" at bounding box center [170, 238] width 45 height 9
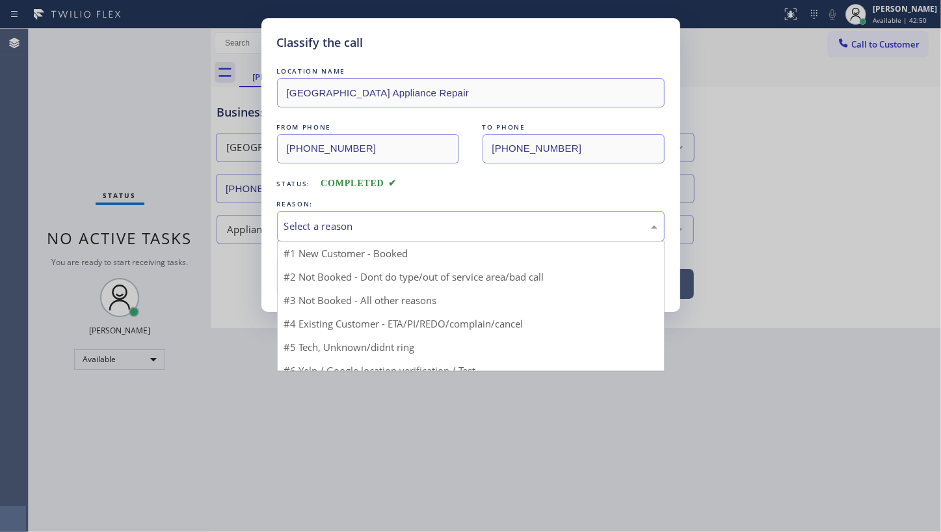
click at [288, 228] on div "Select a reason" at bounding box center [470, 226] width 373 height 15
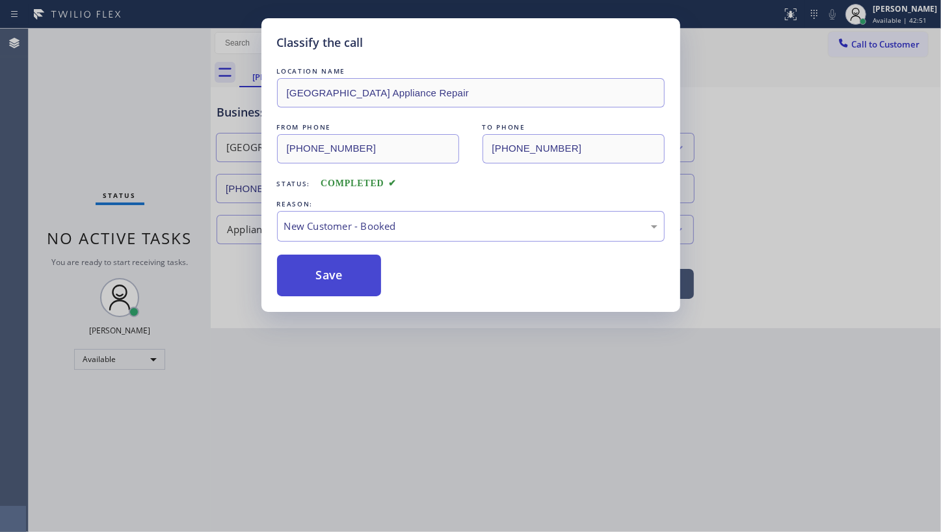
click at [295, 259] on button "Save" at bounding box center [329, 275] width 105 height 42
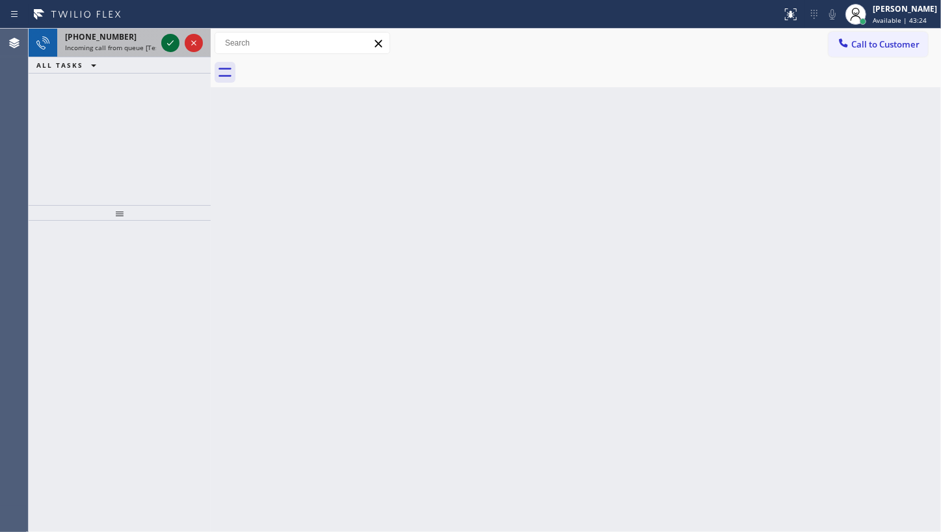
click at [165, 42] on icon at bounding box center [171, 43] width 16 height 16
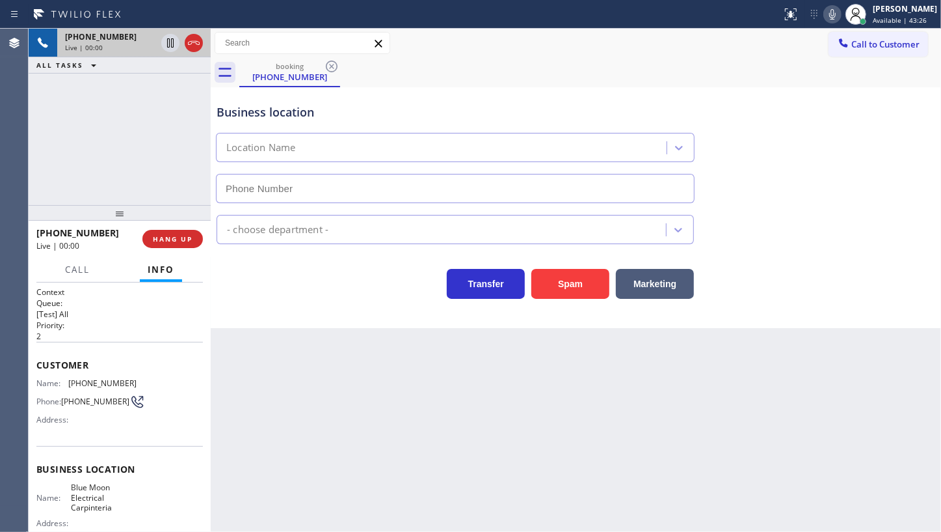
type input "(805) 222-7751"
click at [172, 240] on span "HANG UP" at bounding box center [173, 238] width 40 height 9
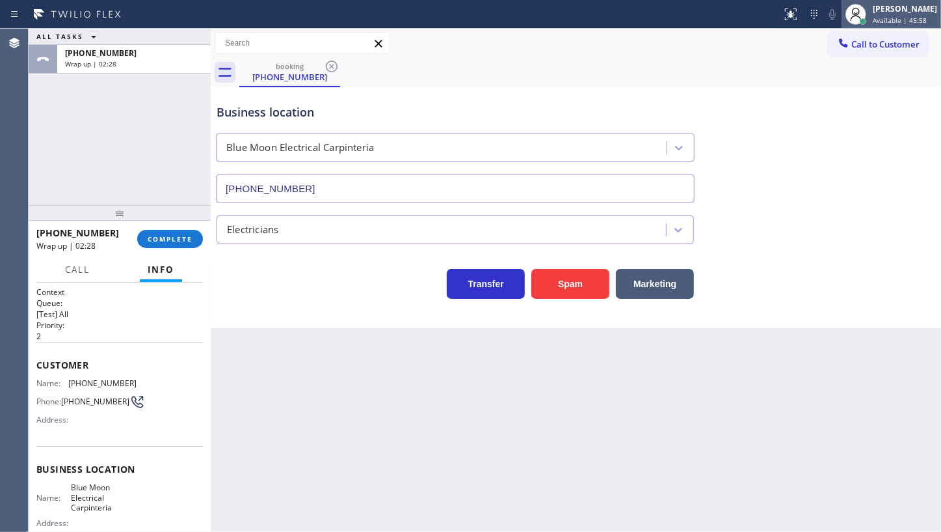
click at [895, 12] on div "[PERSON_NAME]" at bounding box center [905, 8] width 64 height 11
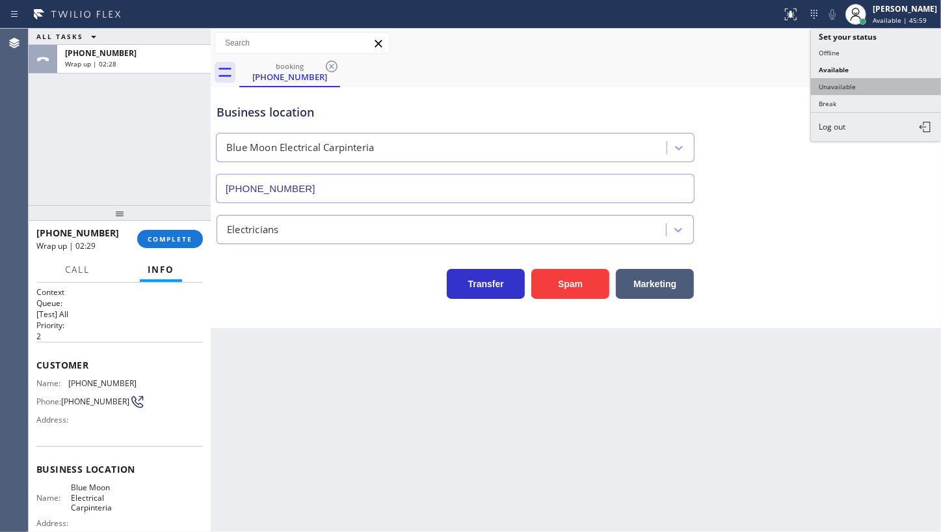
click at [846, 85] on button "Unavailable" at bounding box center [876, 86] width 130 height 17
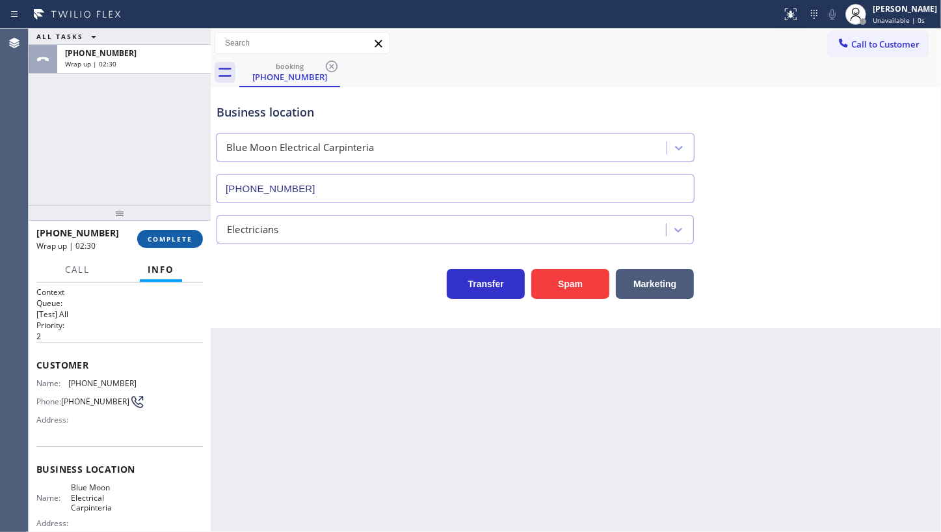
click at [162, 236] on span "COMPLETE" at bounding box center [170, 238] width 45 height 9
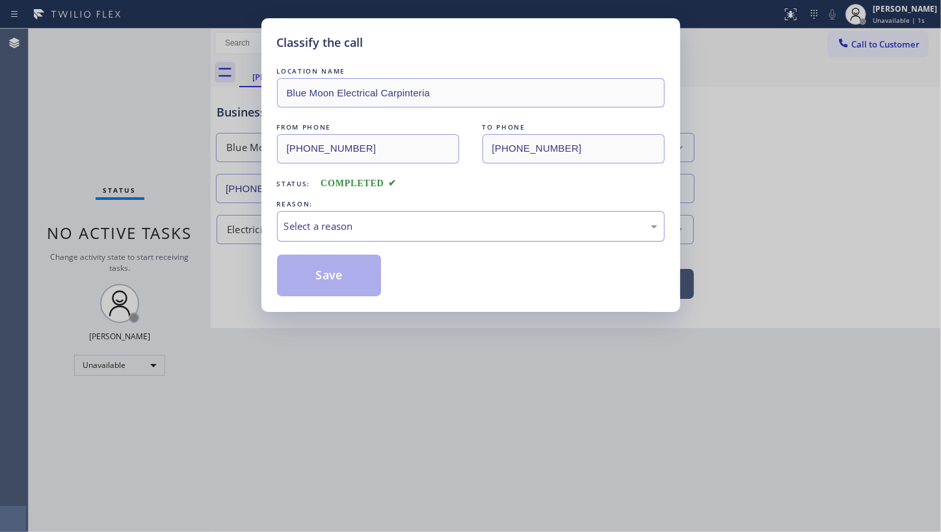
click at [316, 224] on div "Select a reason" at bounding box center [470, 226] width 373 height 15
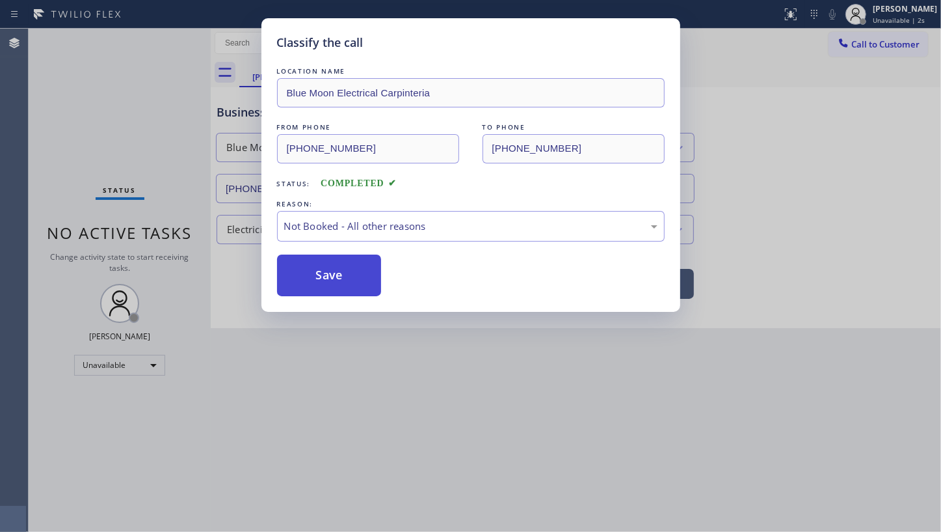
click at [314, 275] on button "Save" at bounding box center [329, 275] width 105 height 42
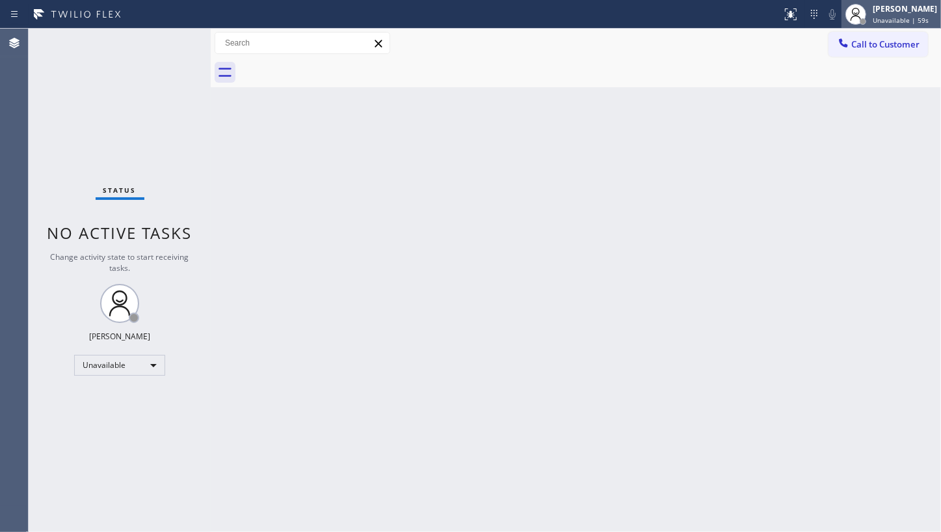
click at [898, 13] on div "[PERSON_NAME]" at bounding box center [905, 8] width 64 height 11
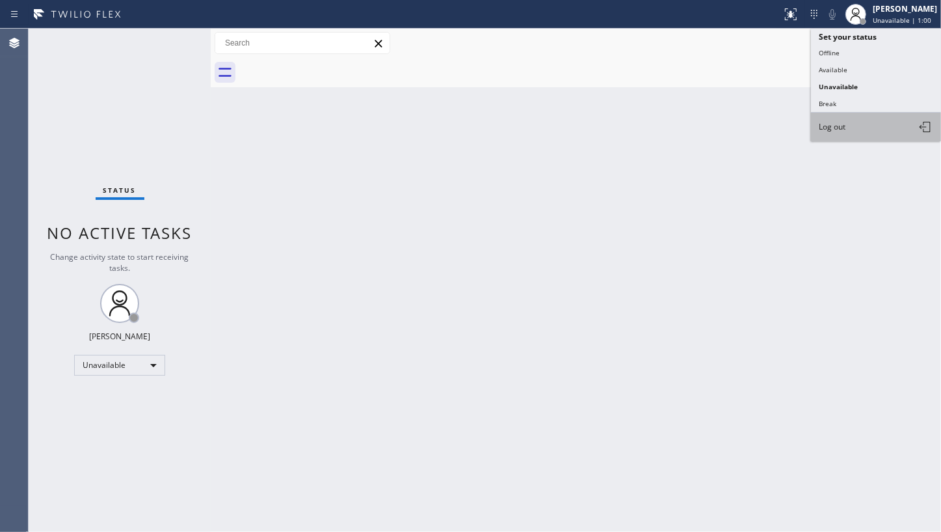
click at [874, 129] on button "Log out" at bounding box center [876, 127] width 130 height 29
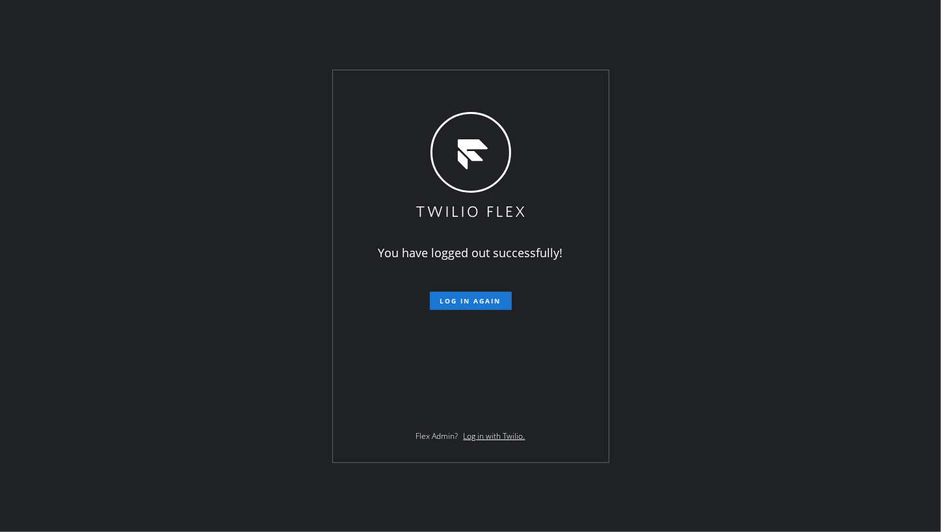
click at [511, 479] on div "You have logged out successfully! Log in again Flex Admin? Log in with Twilio." at bounding box center [470, 266] width 941 height 532
click at [105, 163] on div "You have logged out successfully! Log in again Flex Admin? Log in with Twilio." at bounding box center [470, 266] width 941 height 532
